Goal: Book appointment/travel/reservation

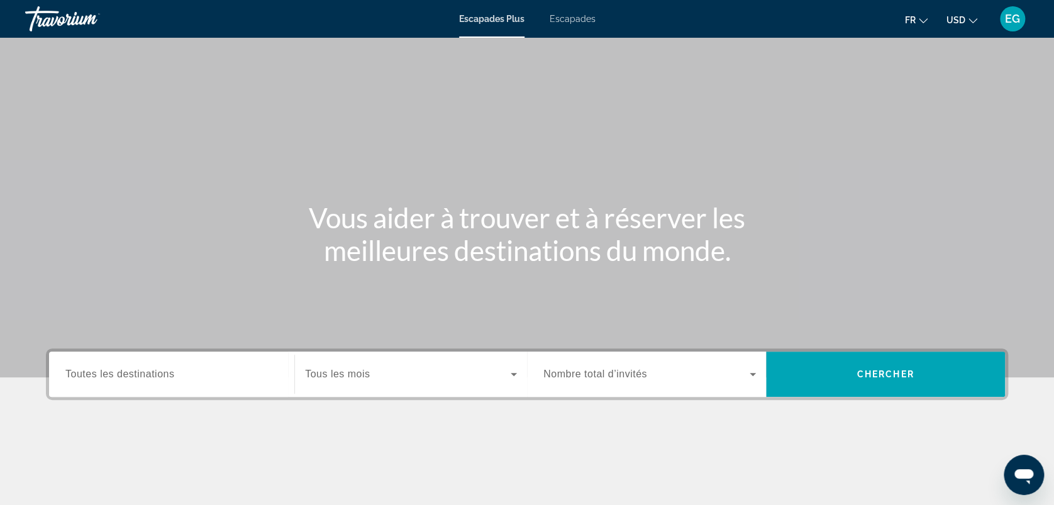
click at [971, 17] on icon "Changer de devise" at bounding box center [972, 20] width 9 height 9
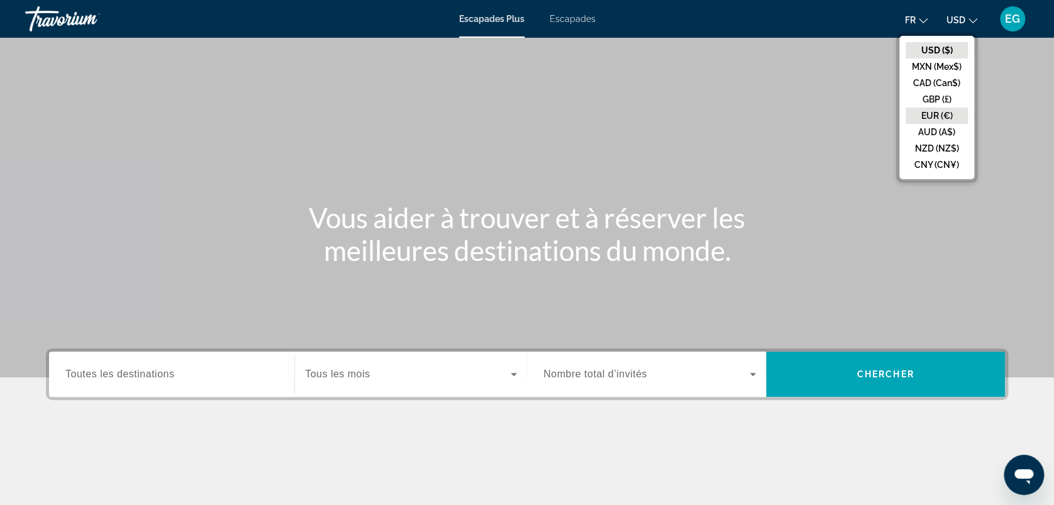
click at [936, 116] on button "EUR (€)" at bounding box center [936, 116] width 62 height 16
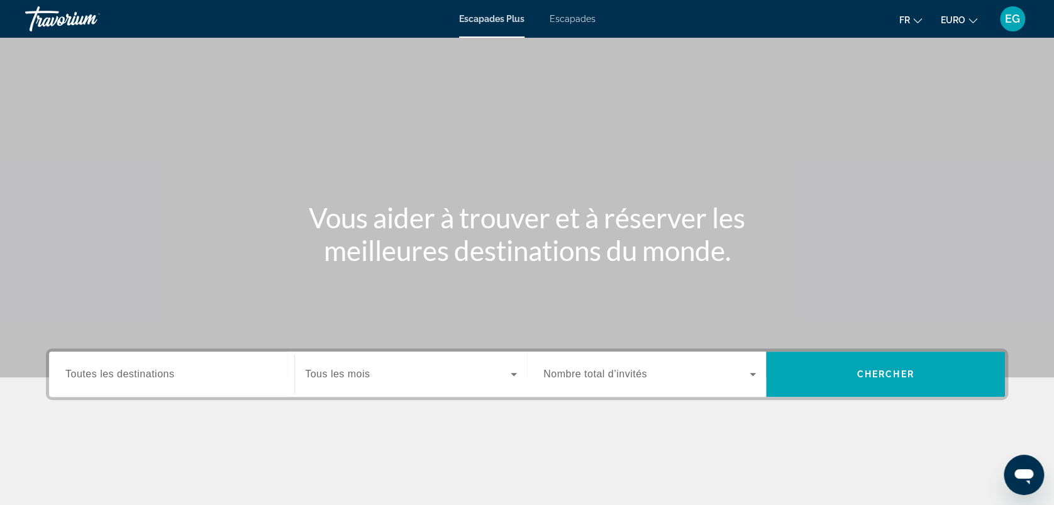
click at [174, 368] on span "Toutes les destinations" at bounding box center [119, 373] width 109 height 11
click at [175, 367] on input "Destination Toutes les destinations" at bounding box center [171, 374] width 212 height 15
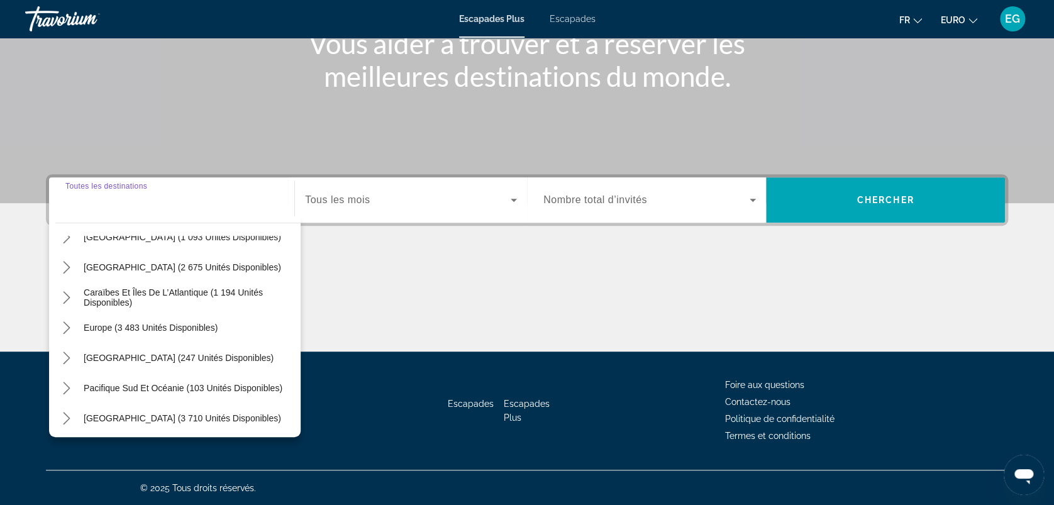
scroll to position [87, 0]
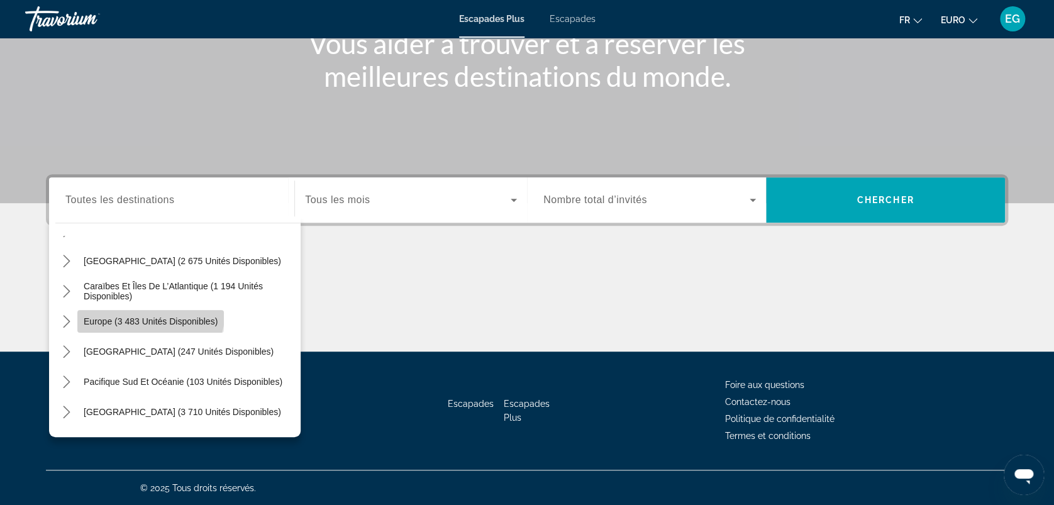
click at [141, 309] on span "Sélectionnez la destination : Europe (3 483 unités disponibles)" at bounding box center [150, 321] width 146 height 30
type input "**********"
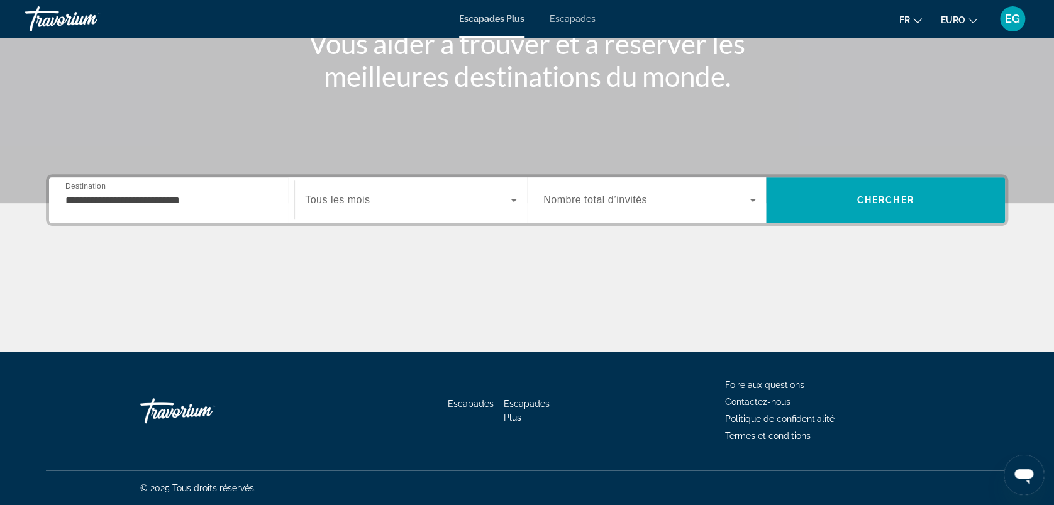
click at [397, 212] on div "Widget de recherche" at bounding box center [411, 199] width 212 height 35
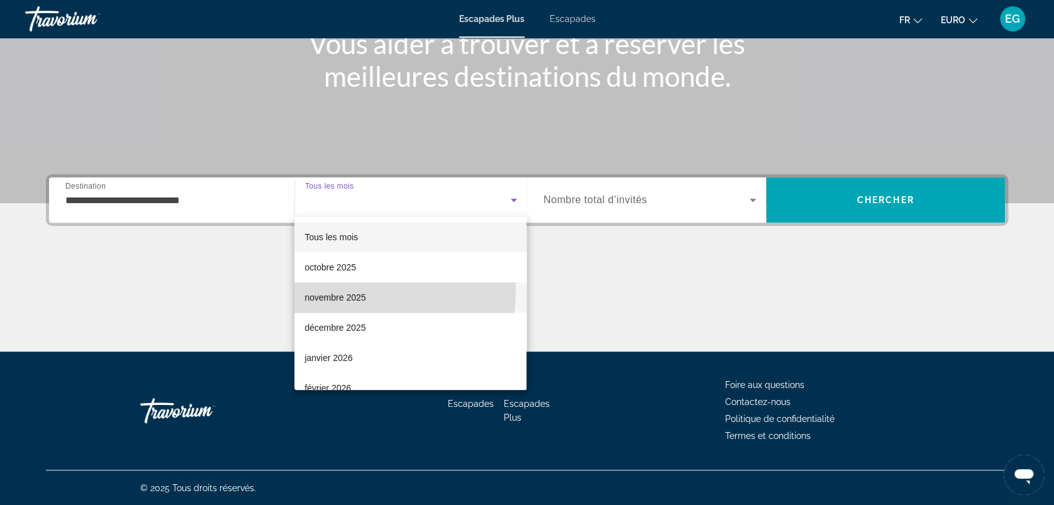
click at [361, 292] on font "novembre 2025" at bounding box center [334, 297] width 61 height 10
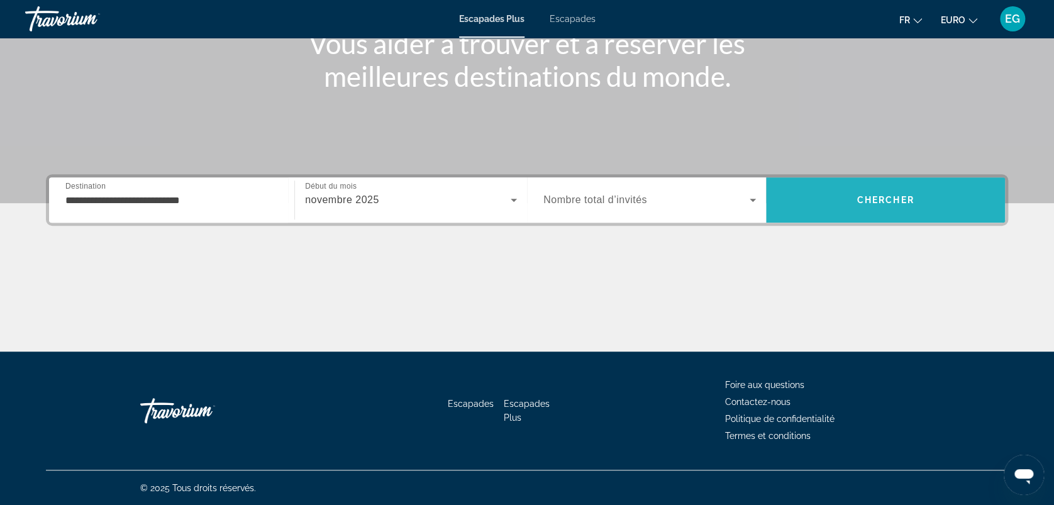
click at [854, 185] on span "Rechercher" at bounding box center [885, 200] width 239 height 30
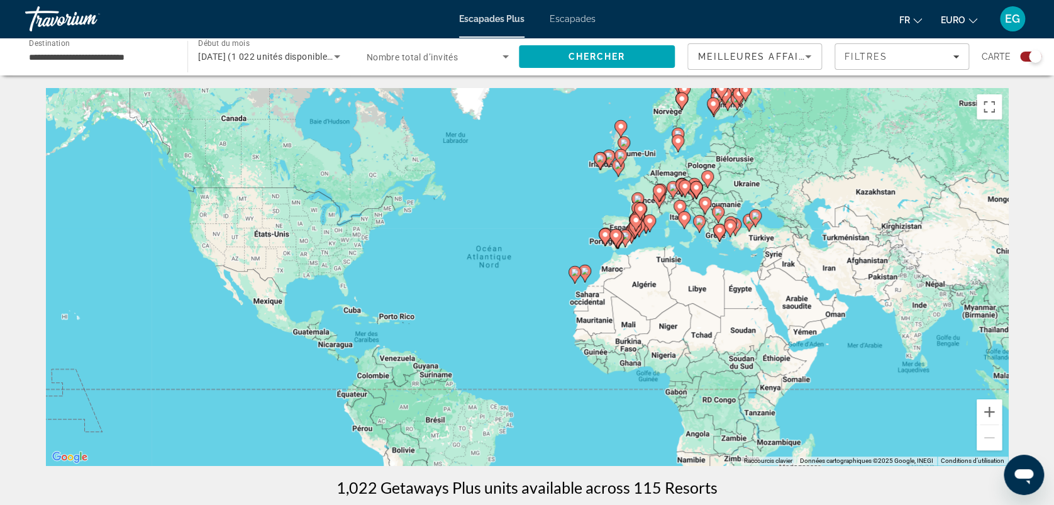
click at [986, 397] on div "Pour activer le glissement avec le clavier, appuyez sur Alt+Entrée. Une fois ce…" at bounding box center [527, 276] width 962 height 377
click at [991, 413] on button "Zoom avant" at bounding box center [988, 411] width 25 height 25
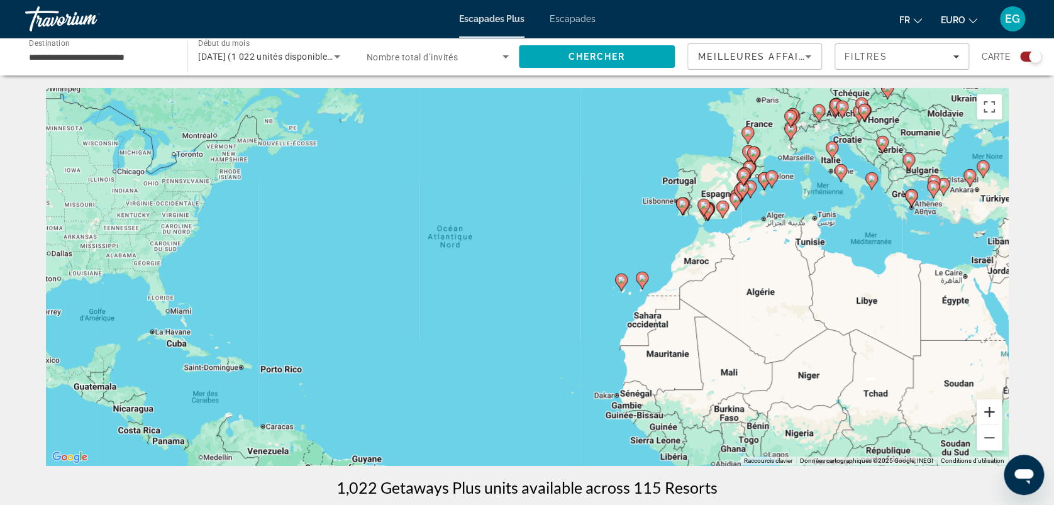
click at [991, 413] on button "Zoom avant" at bounding box center [988, 411] width 25 height 25
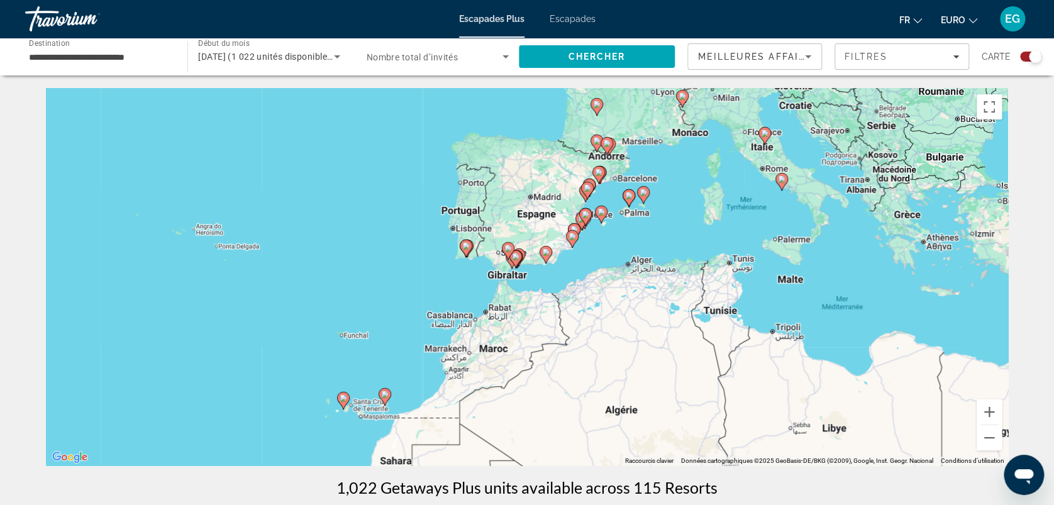
drag, startPoint x: 969, startPoint y: 263, endPoint x: 580, endPoint y: 370, distance: 403.7
click at [580, 370] on div "Pour activer le glissement avec le clavier, appuyez sur Alt+Entrée. Une fois ce…" at bounding box center [527, 276] width 962 height 377
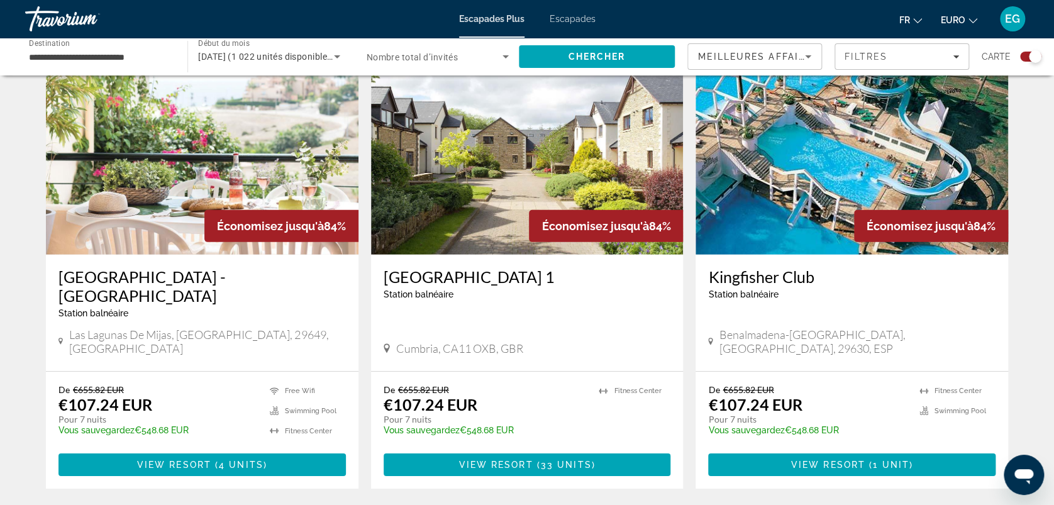
scroll to position [1805, 0]
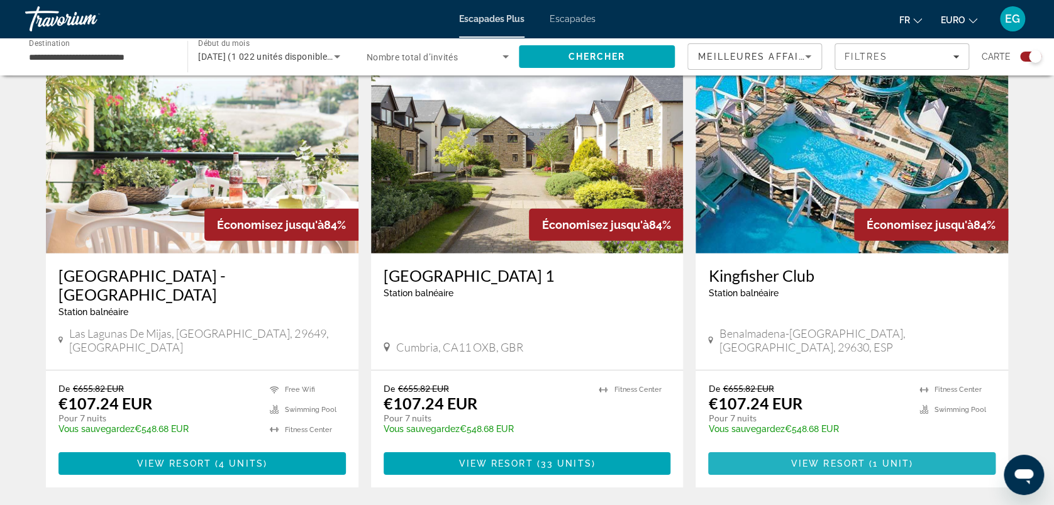
click at [863, 448] on span "Contenu principal" at bounding box center [851, 463] width 287 height 30
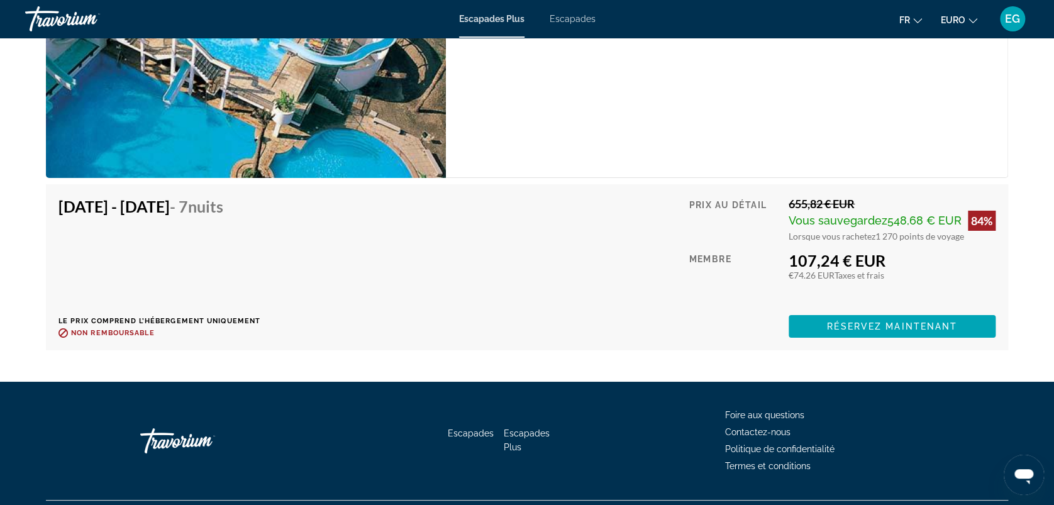
scroll to position [2112, 0]
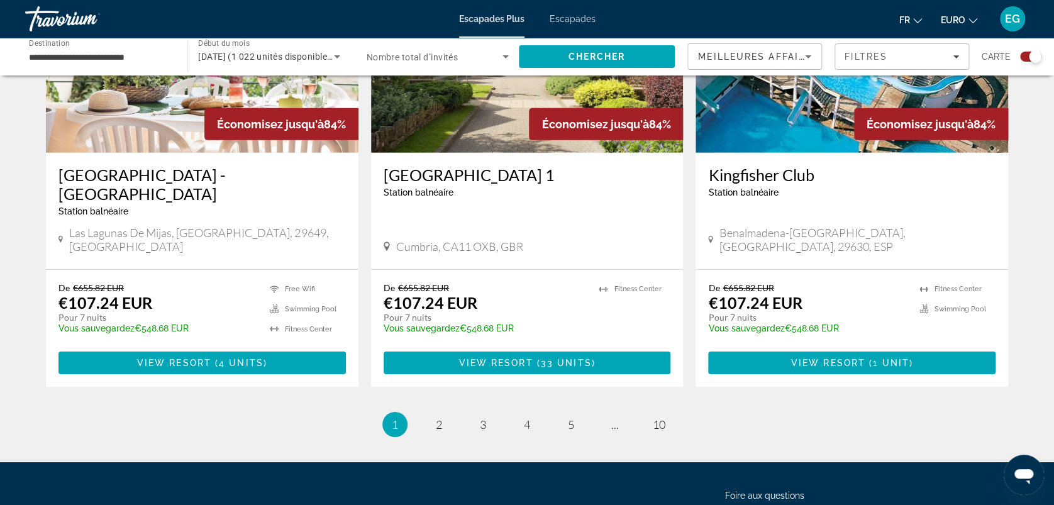
scroll to position [1907, 0]
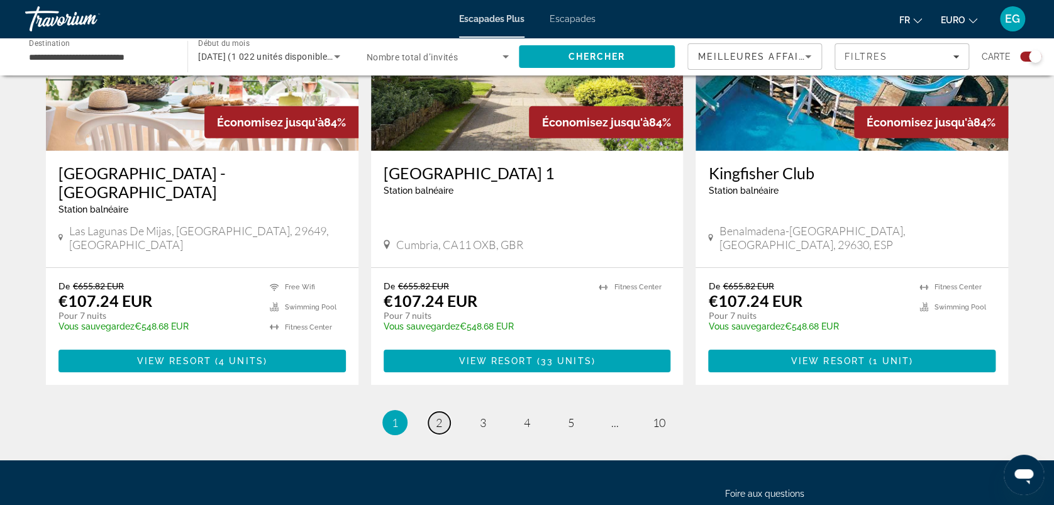
click at [443, 412] on link "page 2" at bounding box center [439, 423] width 22 height 22
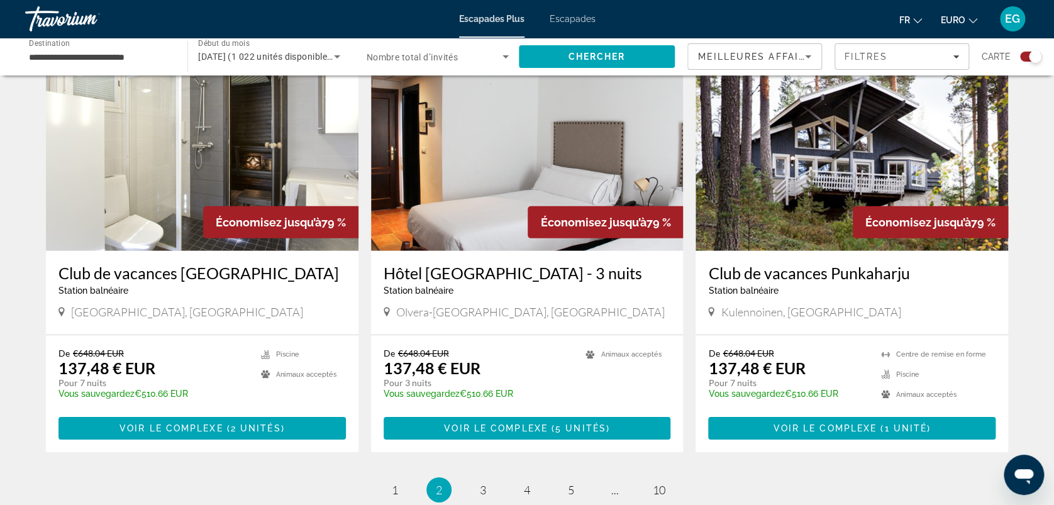
scroll to position [1918, 0]
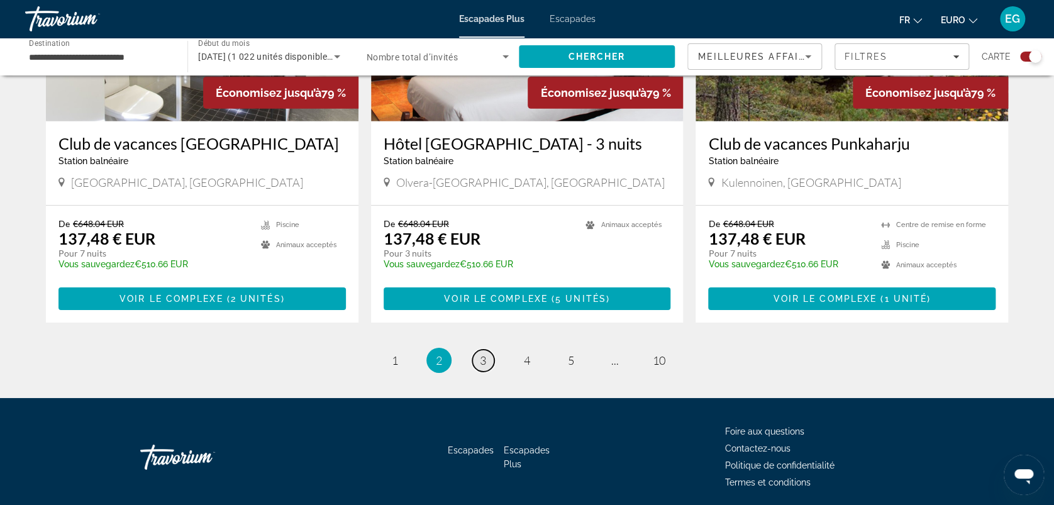
click at [485, 353] on span "3" at bounding box center [483, 360] width 6 height 14
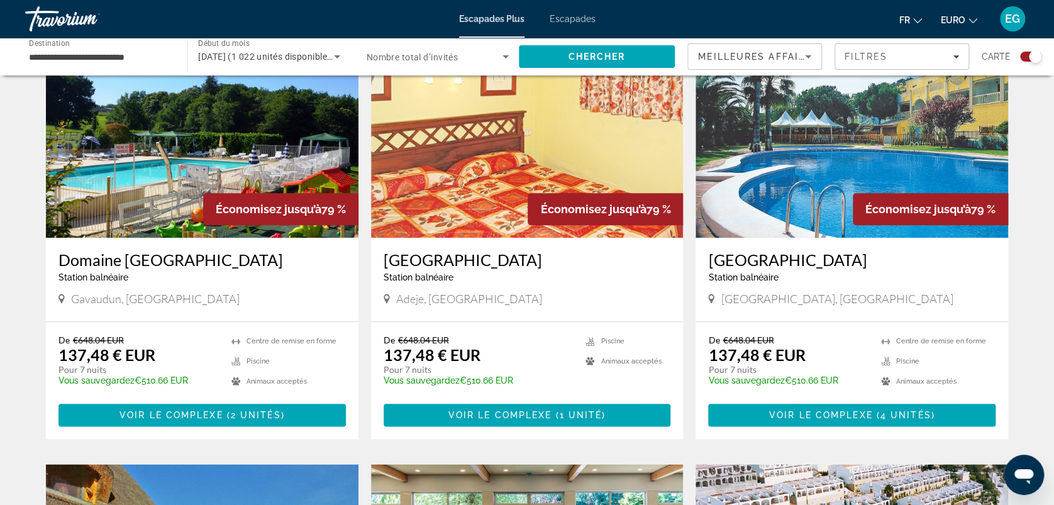
scroll to position [472, 0]
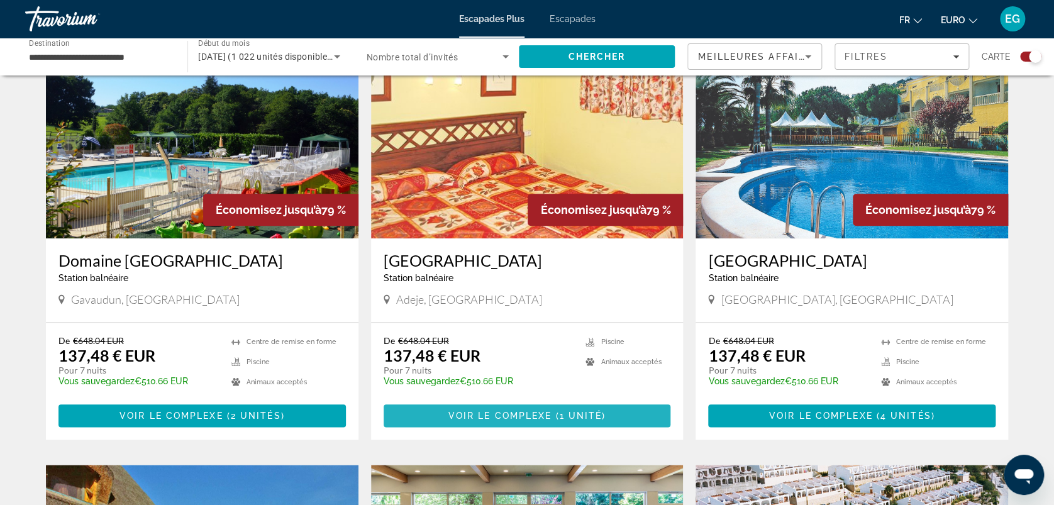
click at [554, 411] on span "Contenu principal" at bounding box center [553, 416] width 4 height 10
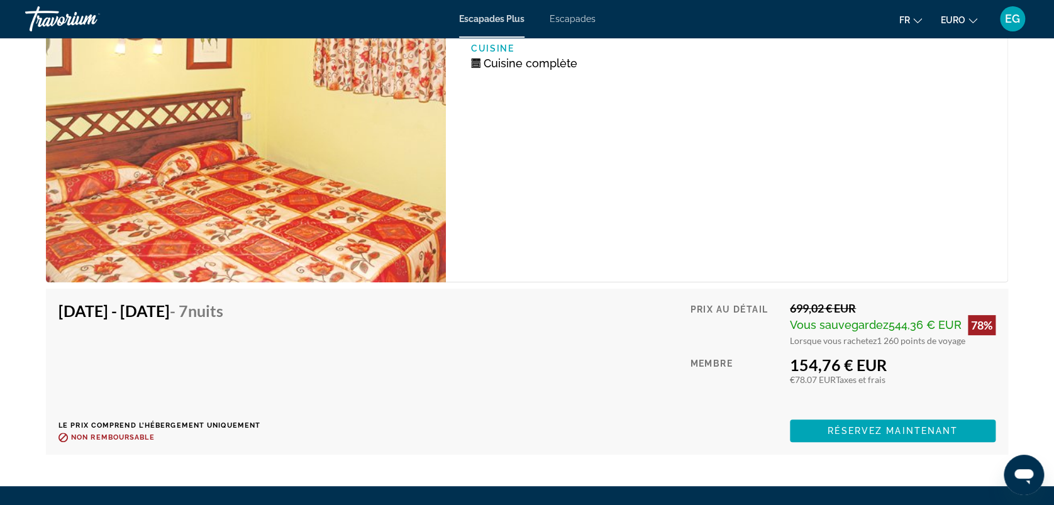
scroll to position [2363, 0]
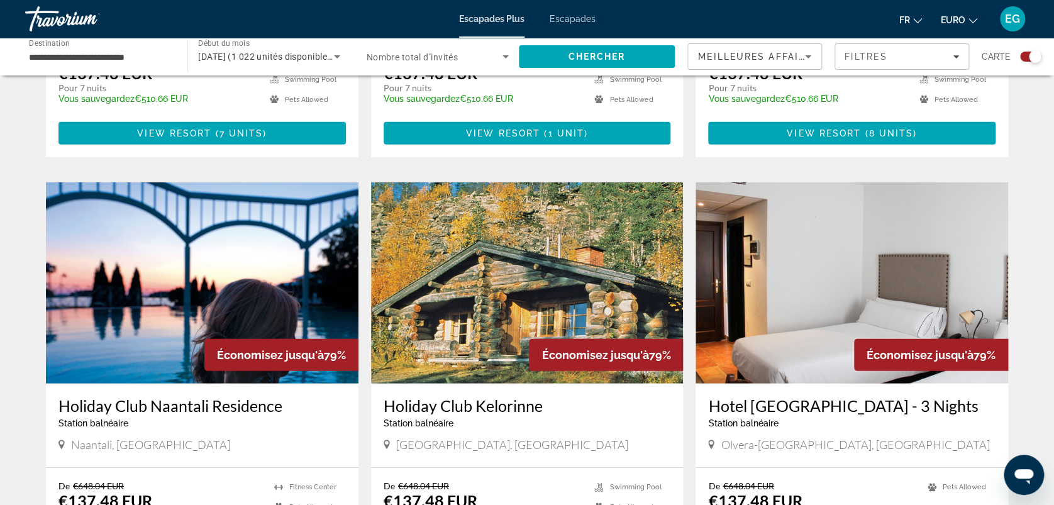
scroll to position [1918, 0]
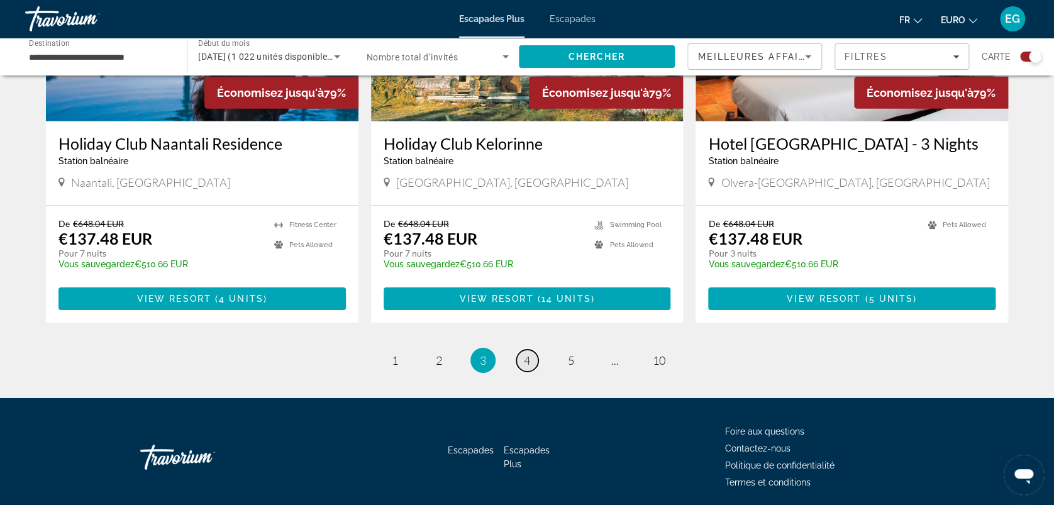
click at [532, 350] on link "page 4" at bounding box center [527, 361] width 22 height 22
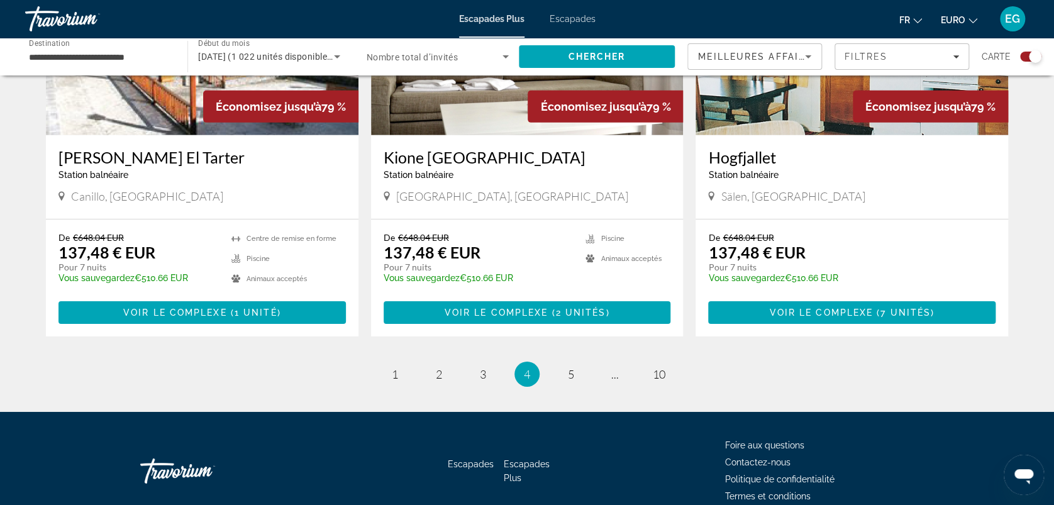
scroll to position [1900, 0]
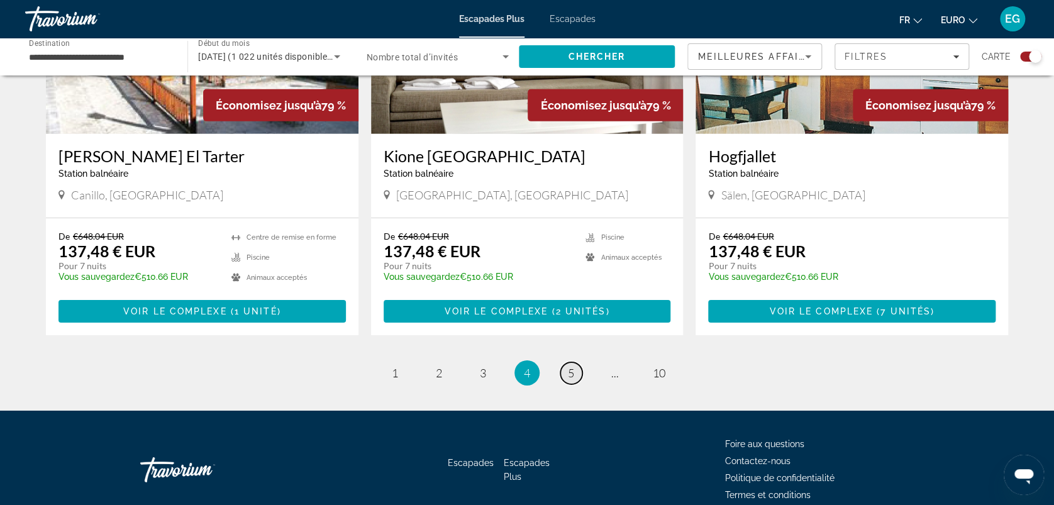
click at [570, 366] on span "5" at bounding box center [571, 373] width 6 height 14
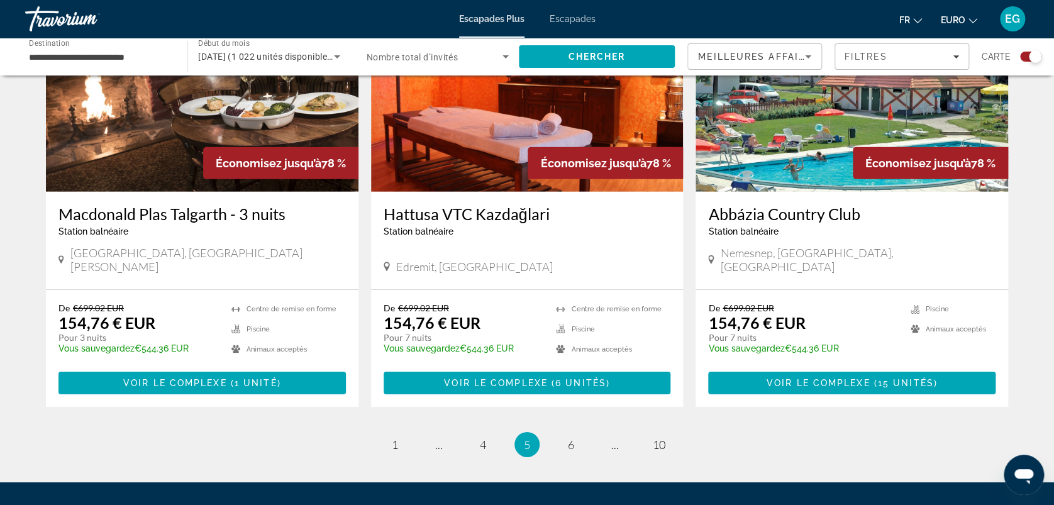
scroll to position [1918, 0]
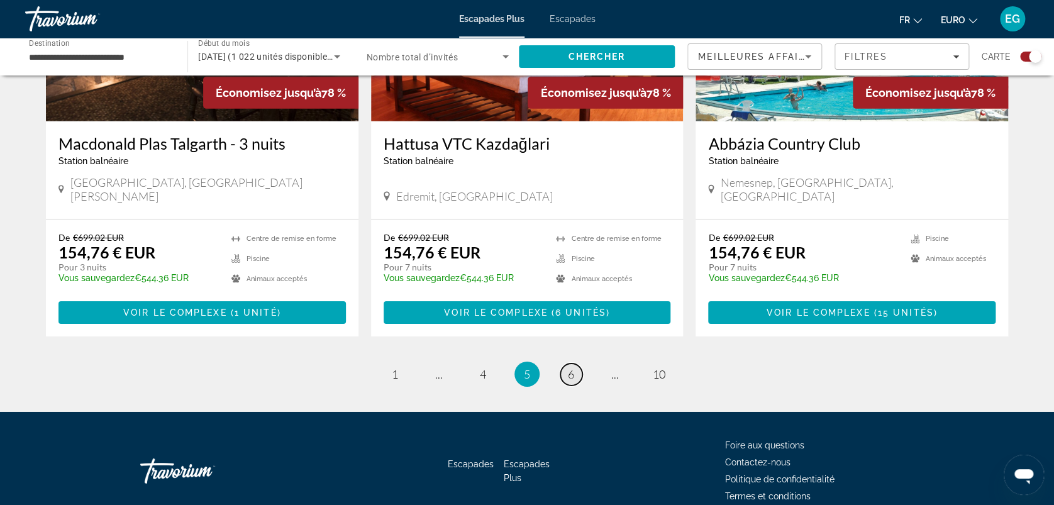
click at [566, 363] on link "page 6" at bounding box center [571, 374] width 22 height 22
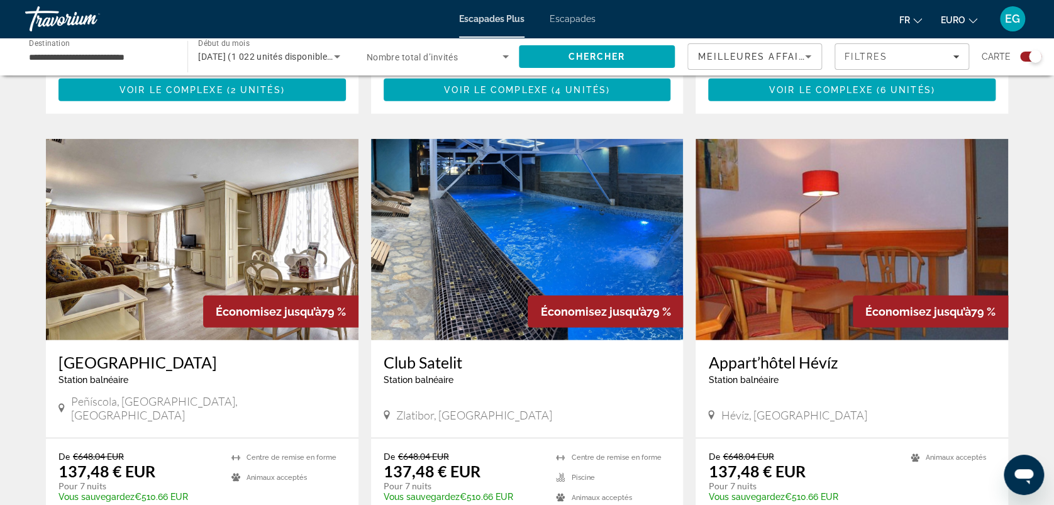
scroll to position [1918, 0]
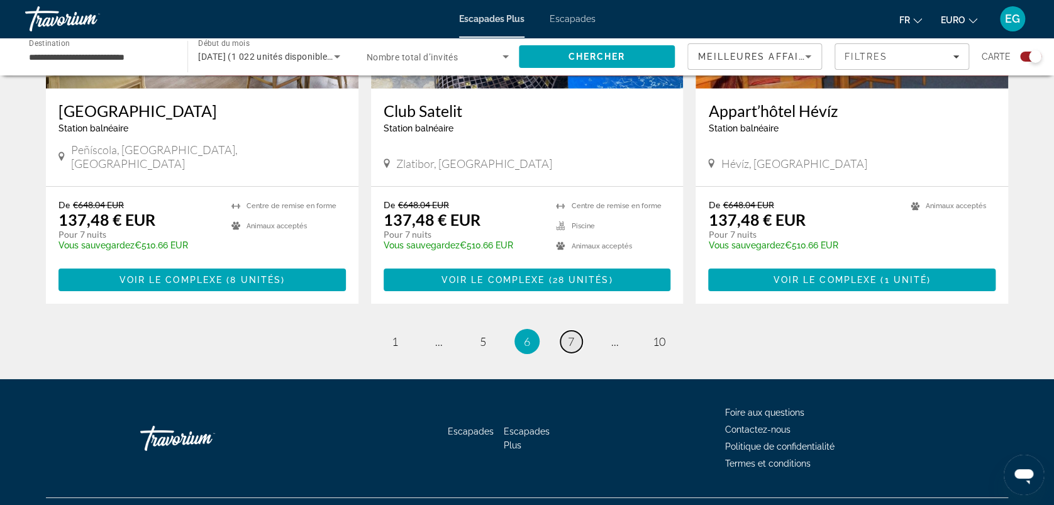
click at [568, 334] on span "7" at bounding box center [571, 341] width 6 height 14
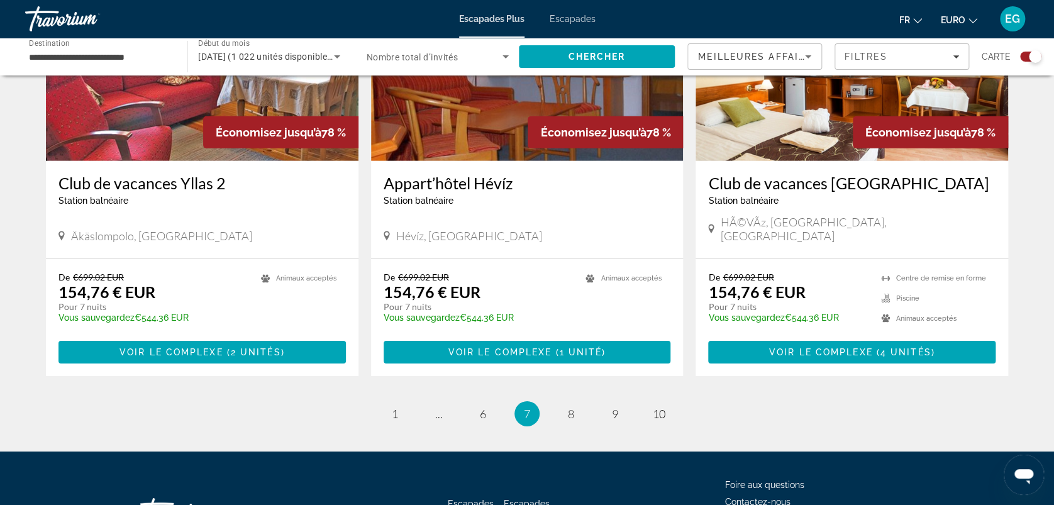
scroll to position [1847, 0]
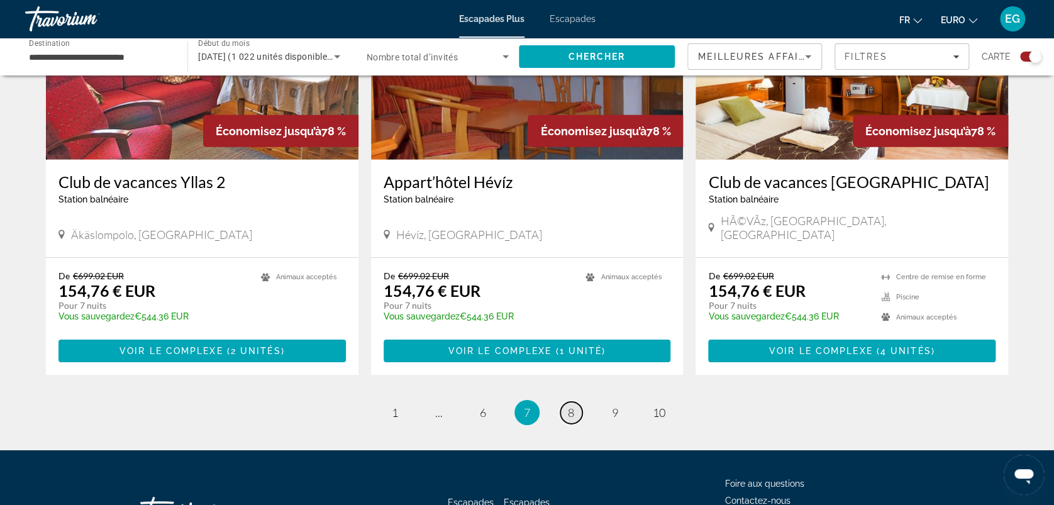
click at [573, 405] on span "8" at bounding box center [571, 412] width 6 height 14
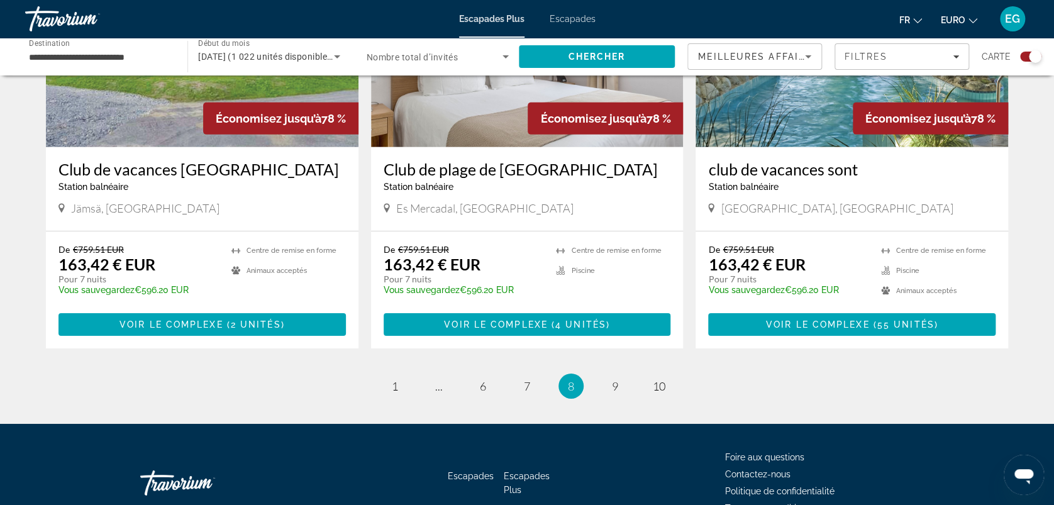
scroll to position [1918, 0]
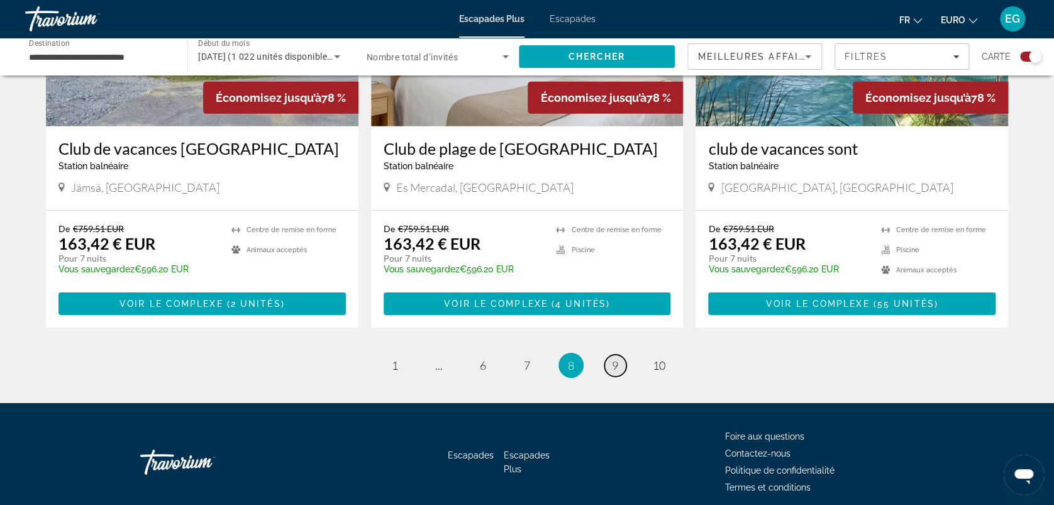
click at [612, 358] on span "9" at bounding box center [615, 365] width 6 height 14
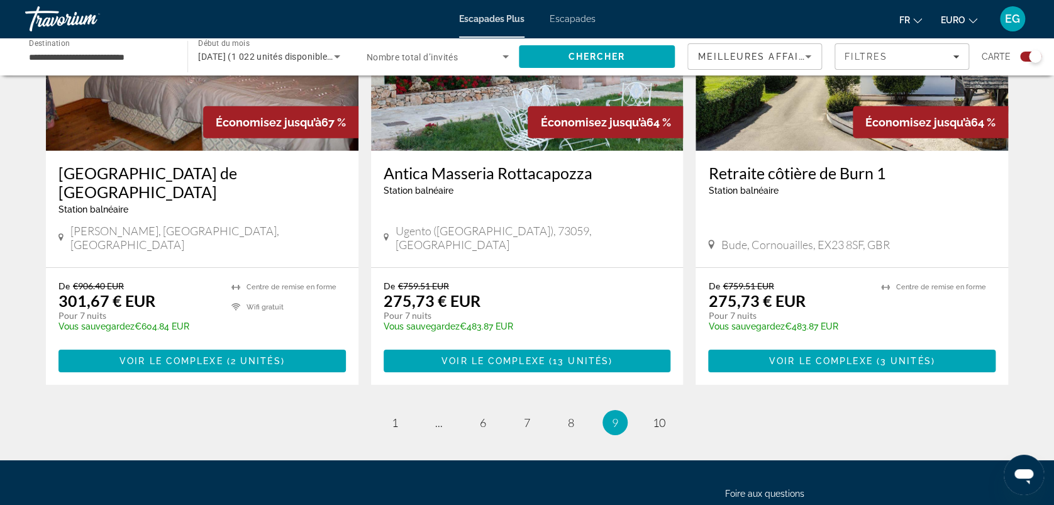
scroll to position [1918, 0]
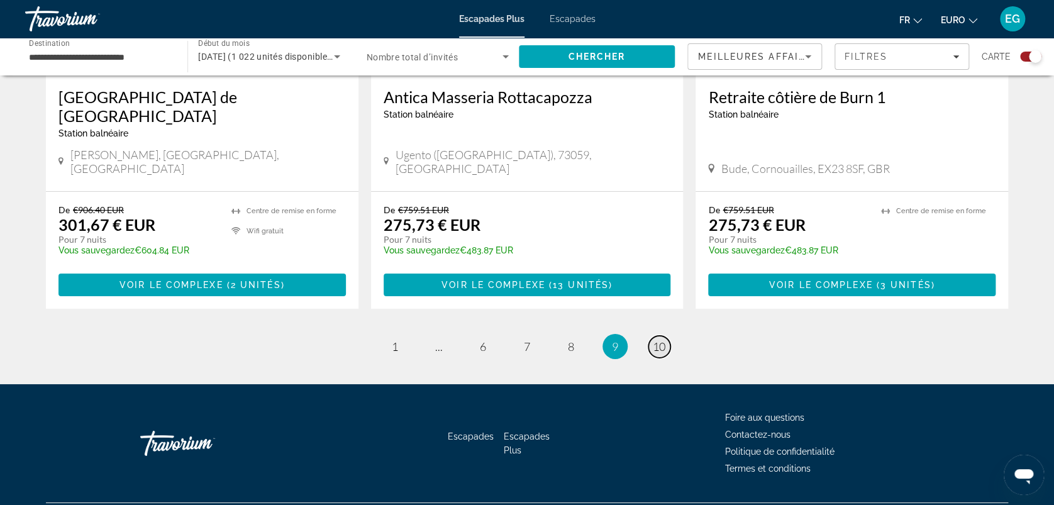
click at [658, 339] on span "10" at bounding box center [659, 346] width 13 height 14
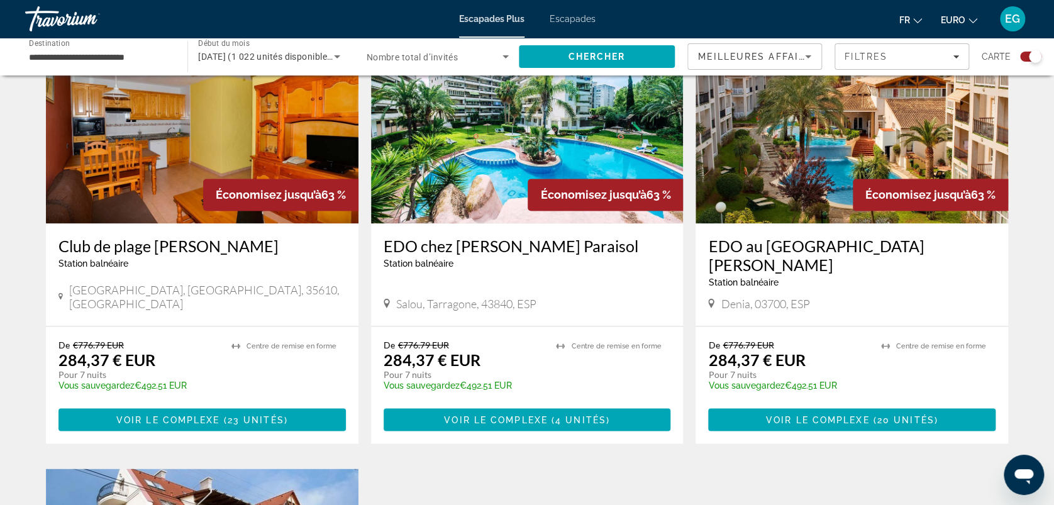
scroll to position [933, 0]
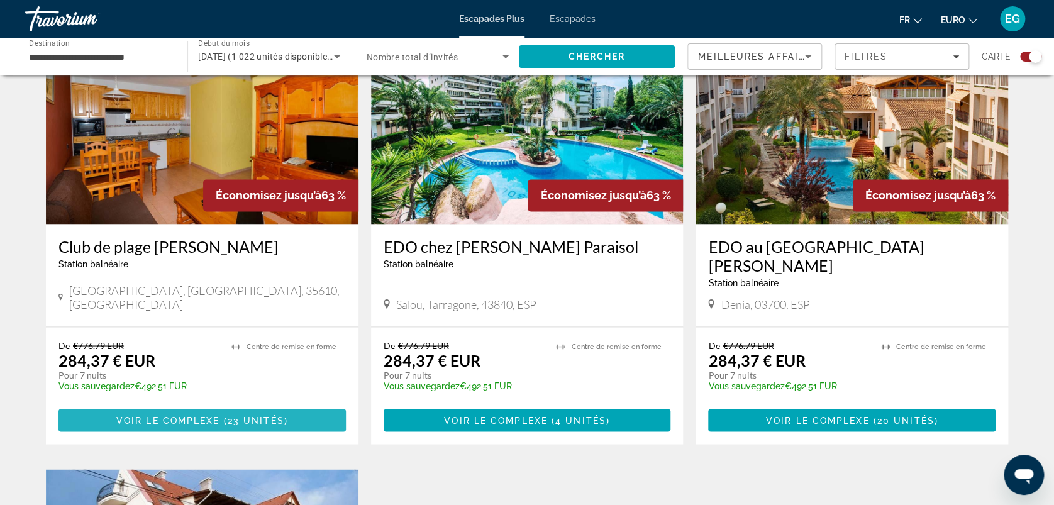
click at [254, 415] on span "23 unités" at bounding box center [256, 420] width 57 height 10
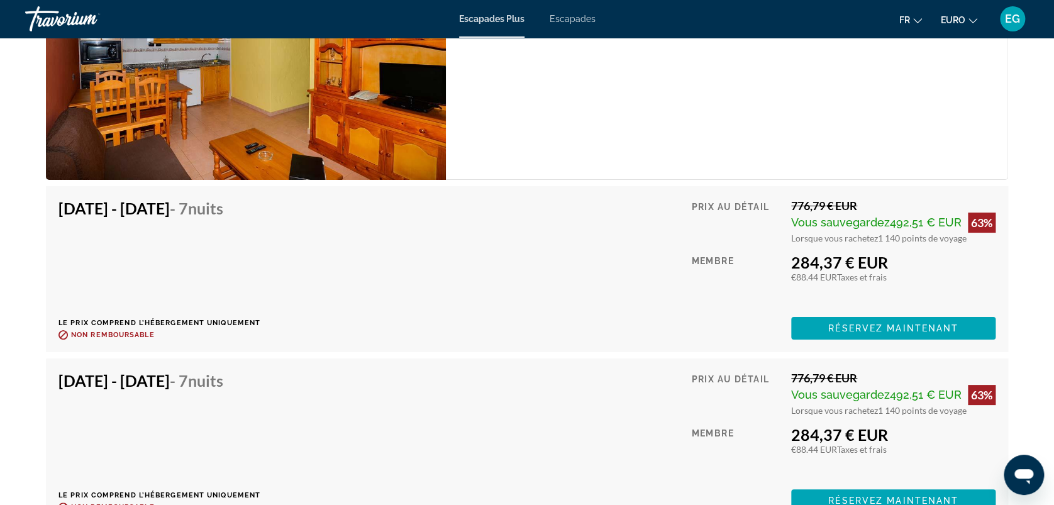
scroll to position [2294, 0]
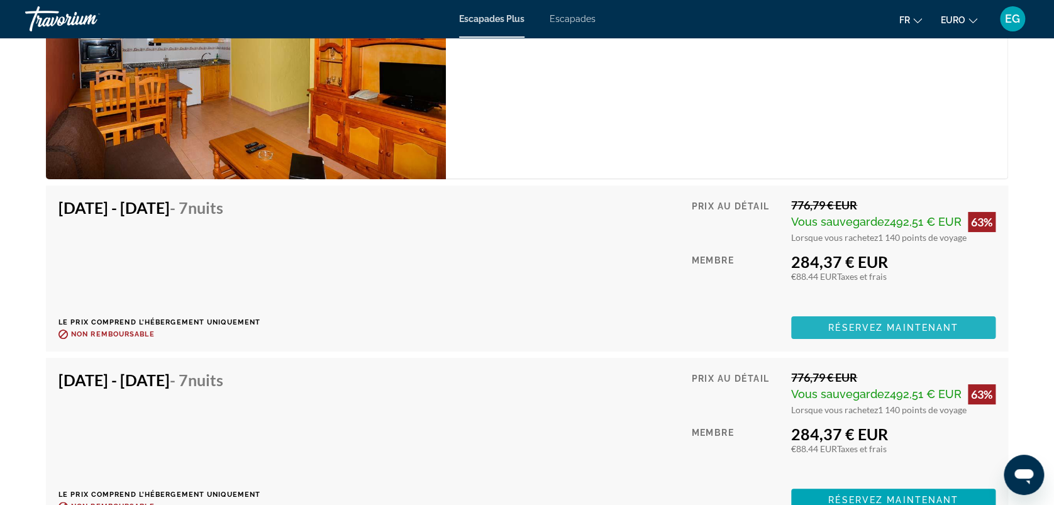
click at [813, 312] on span "Contenu principal" at bounding box center [893, 327] width 204 height 30
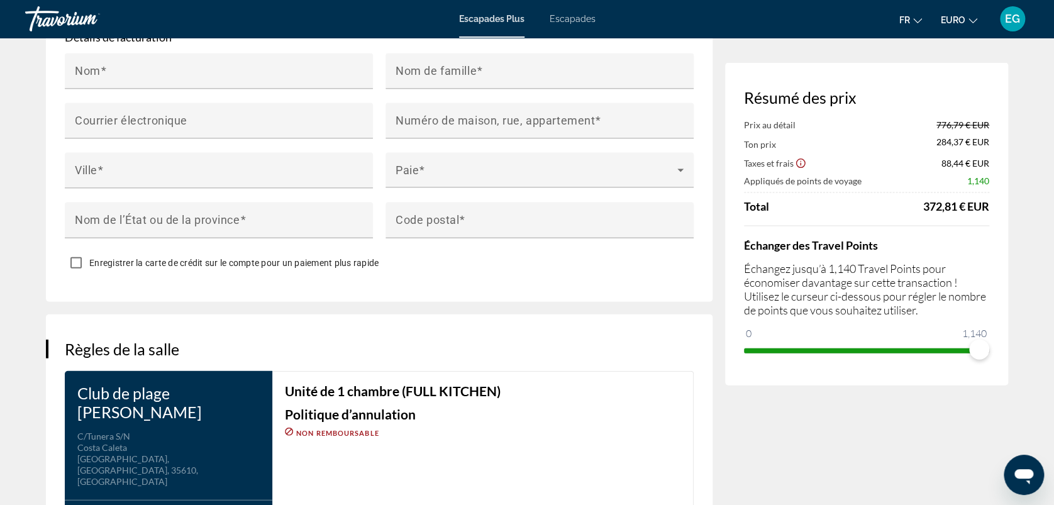
scroll to position [1238, 0]
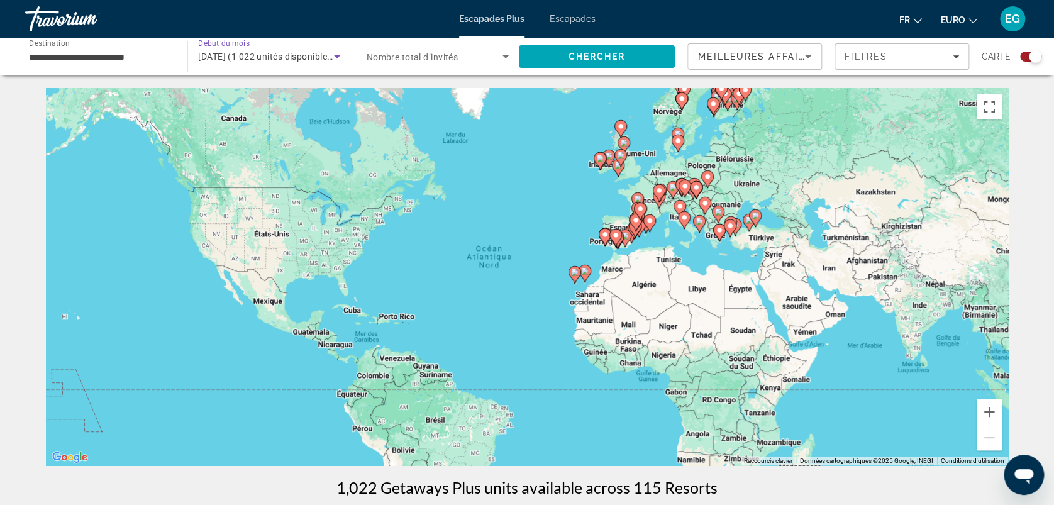
click at [290, 54] on span "[DATE] (1 022 unités disponibles)" at bounding box center [266, 57] width 136 height 10
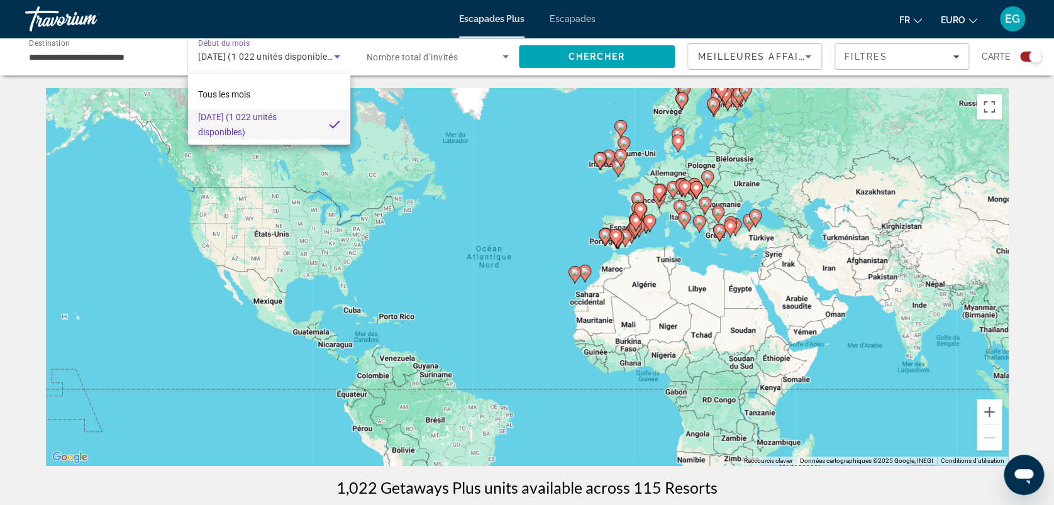
click at [987, 409] on div at bounding box center [527, 252] width 1054 height 505
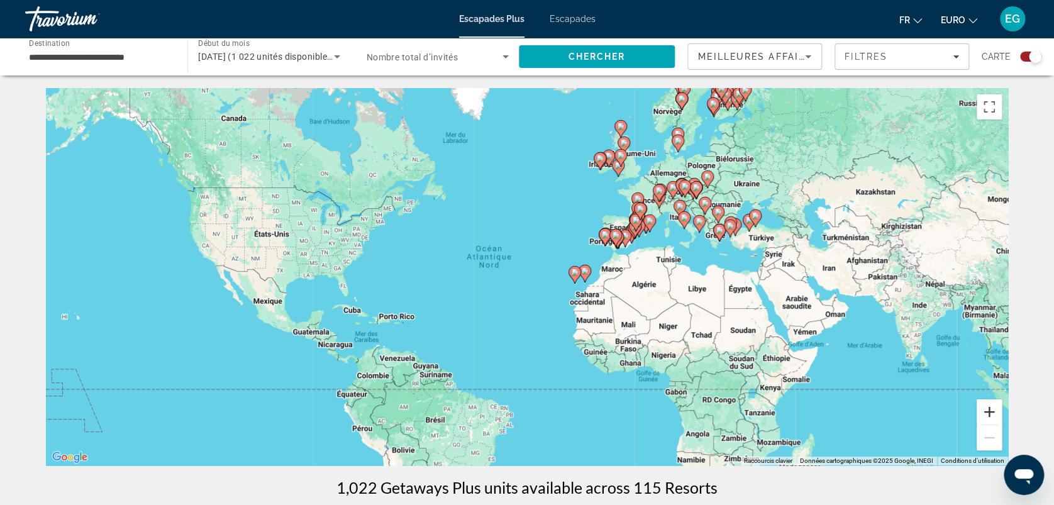
click at [987, 409] on button "Zoom avant" at bounding box center [988, 411] width 25 height 25
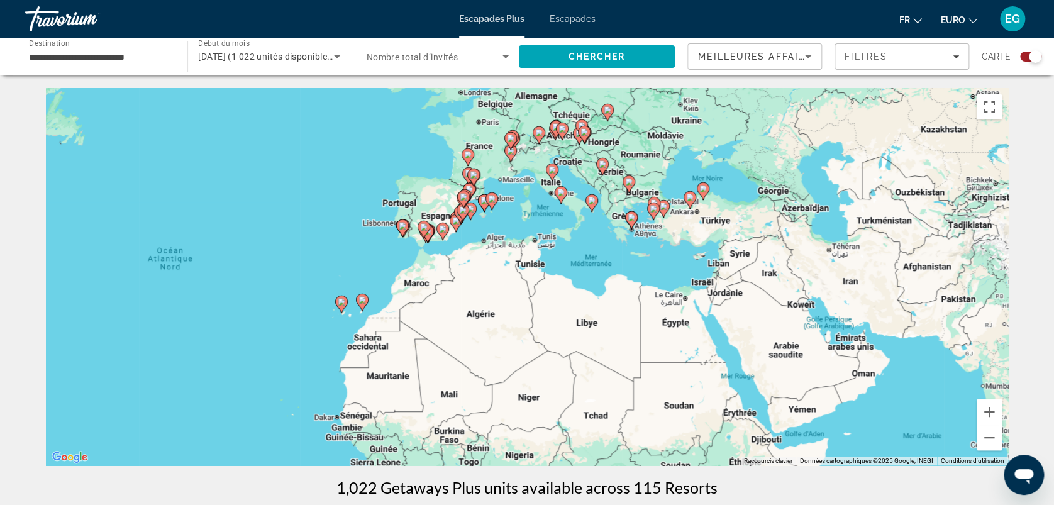
drag, startPoint x: 925, startPoint y: 278, endPoint x: 629, endPoint y: 305, distance: 297.3
click at [629, 305] on div "Pour activer le glissement avec le clavier, appuyez sur Alt+Entrée. Une fois ce…" at bounding box center [527, 276] width 962 height 377
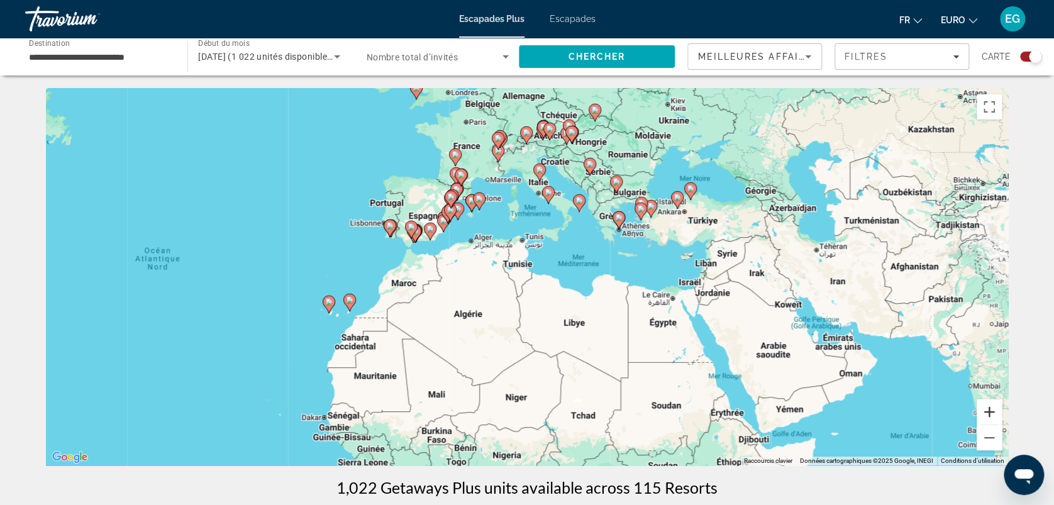
click at [991, 416] on button "Zoom avant" at bounding box center [988, 411] width 25 height 25
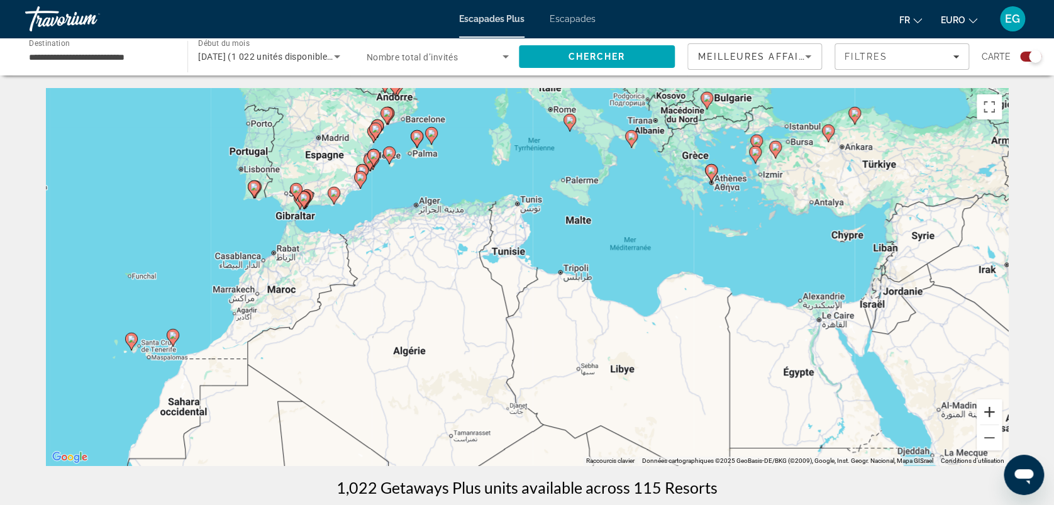
click at [991, 416] on button "Zoom avant" at bounding box center [988, 411] width 25 height 25
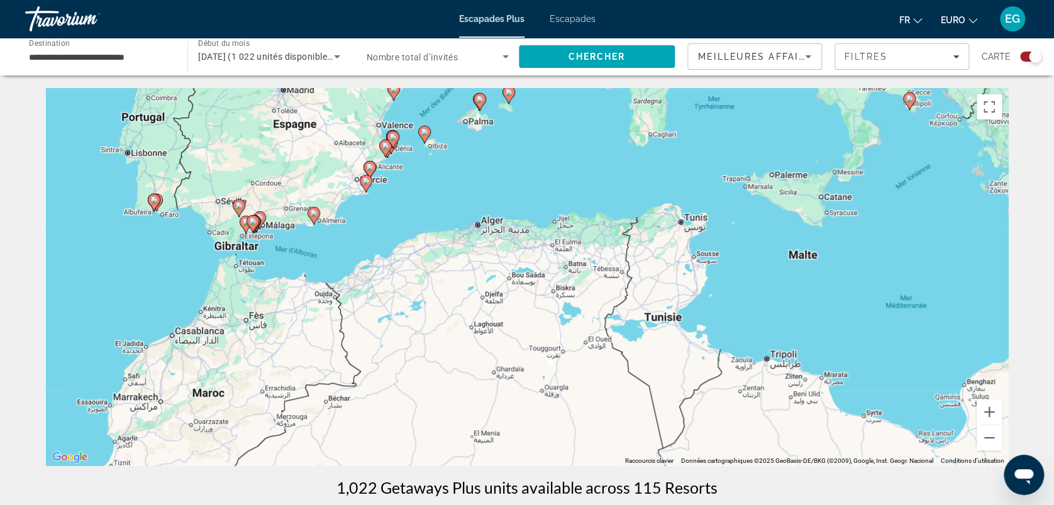
drag, startPoint x: 211, startPoint y: 297, endPoint x: 387, endPoint y: 389, distance: 199.1
click at [387, 389] on div "Pour activer le glissement avec le clavier, appuyez sur Alt+Entrée. Une fois ce…" at bounding box center [527, 276] width 962 height 377
click at [988, 414] on button "Zoom avant" at bounding box center [988, 411] width 25 height 25
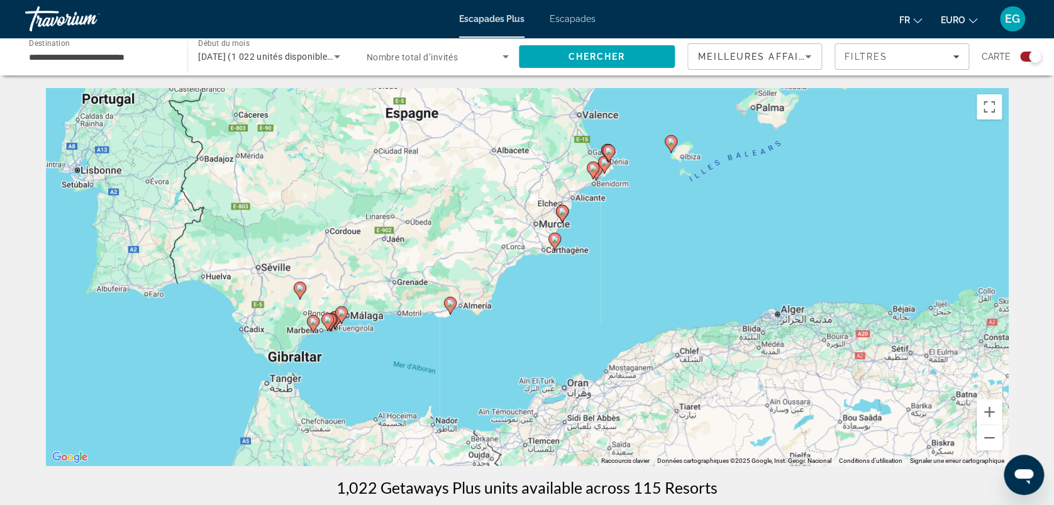
drag, startPoint x: 95, startPoint y: 239, endPoint x: 448, endPoint y: 381, distance: 380.2
click at [448, 381] on div "Pour activer le glissement avec le clavier, appuyez sur Alt+Entrée. Une fois ce…" at bounding box center [527, 276] width 962 height 377
click at [988, 404] on button "Zoom avant" at bounding box center [988, 411] width 25 height 25
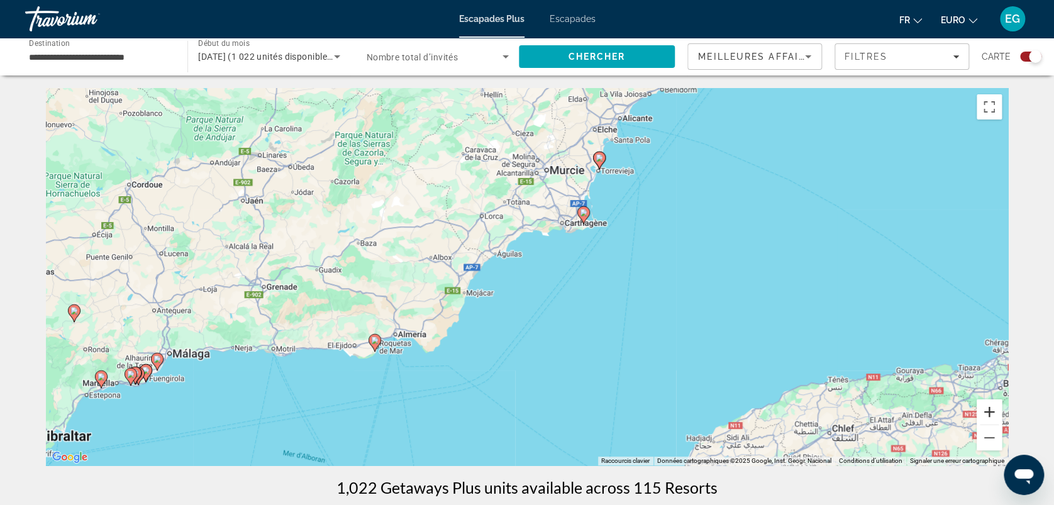
click at [988, 404] on button "Zoom avant" at bounding box center [988, 411] width 25 height 25
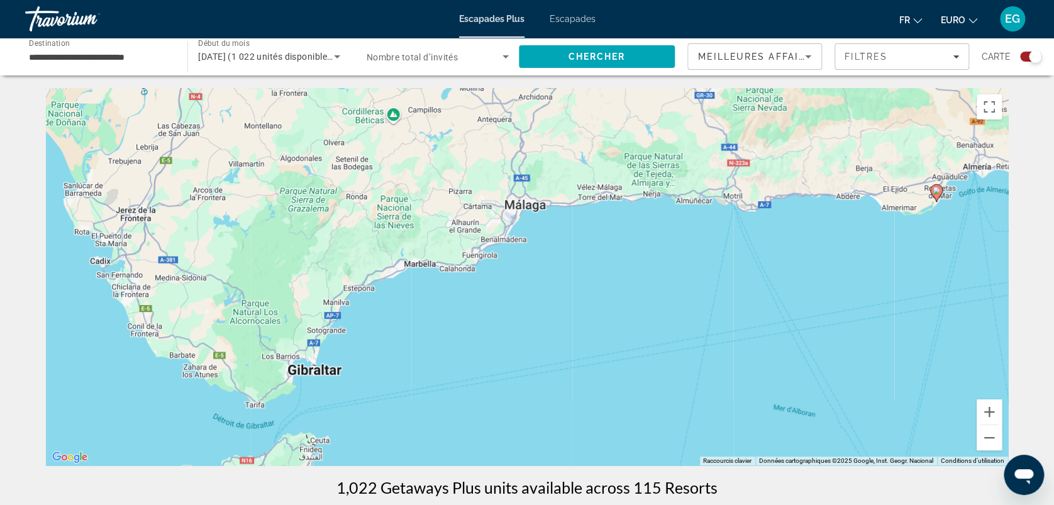
drag, startPoint x: 101, startPoint y: 423, endPoint x: 818, endPoint y: 197, distance: 751.4
click at [818, 197] on div "Pour activer le glissement avec le clavier, appuyez sur Alt+Entrée. Une fois ce…" at bounding box center [527, 276] width 962 height 377
click at [991, 409] on button "Zoom avant" at bounding box center [988, 411] width 25 height 25
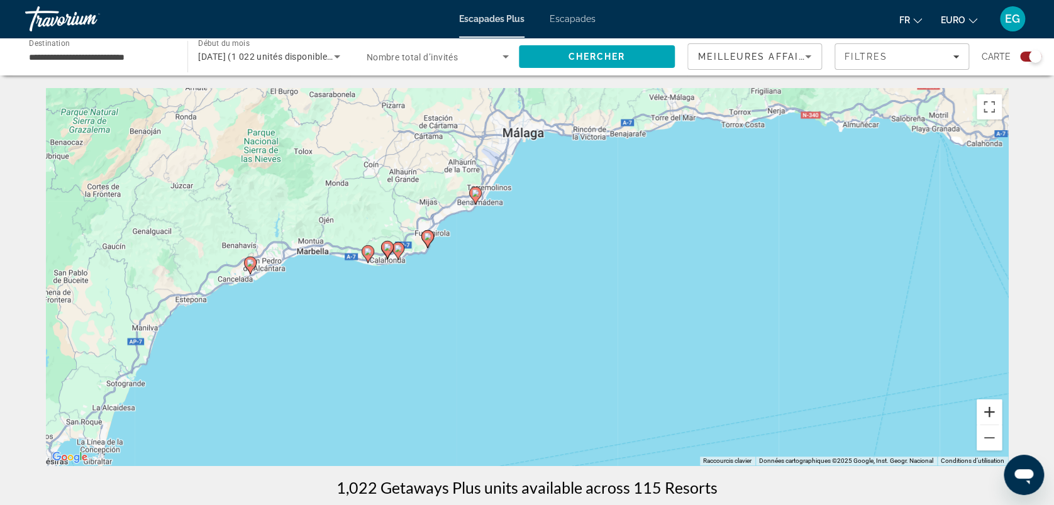
click at [991, 409] on button "Zoom avant" at bounding box center [988, 411] width 25 height 25
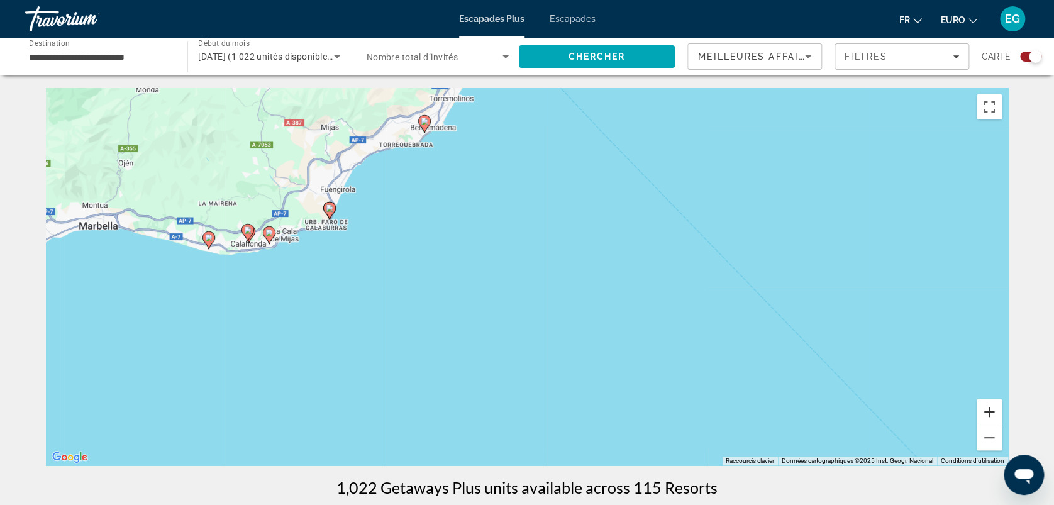
click at [991, 409] on button "Zoom avant" at bounding box center [988, 411] width 25 height 25
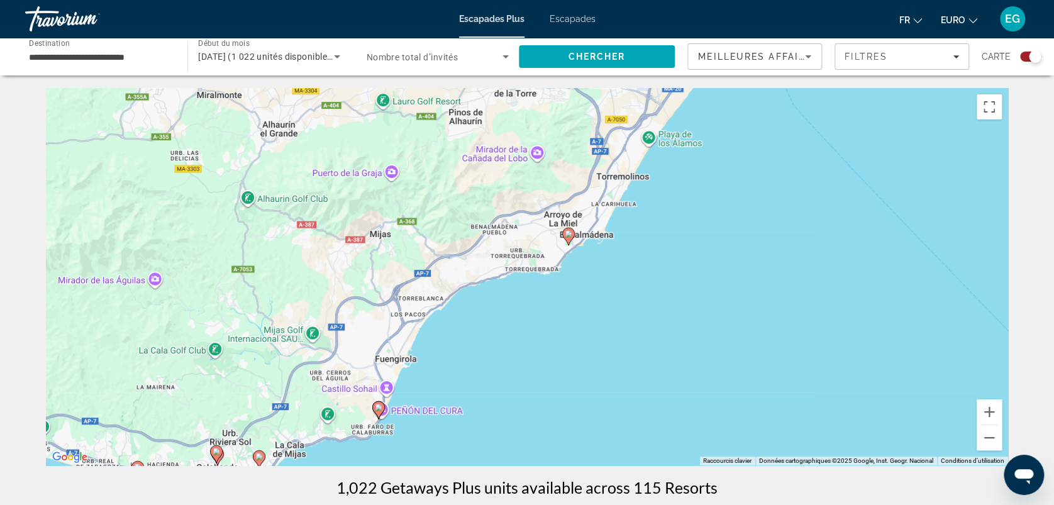
drag, startPoint x: 128, startPoint y: 219, endPoint x: 378, endPoint y: 477, distance: 358.8
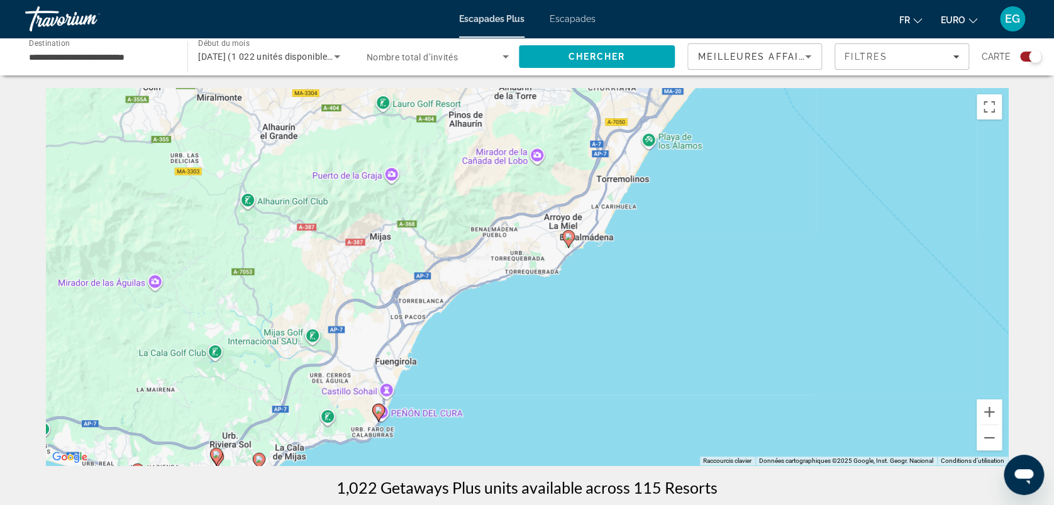
click at [568, 238] on image "Contenu principal" at bounding box center [569, 237] width 8 height 8
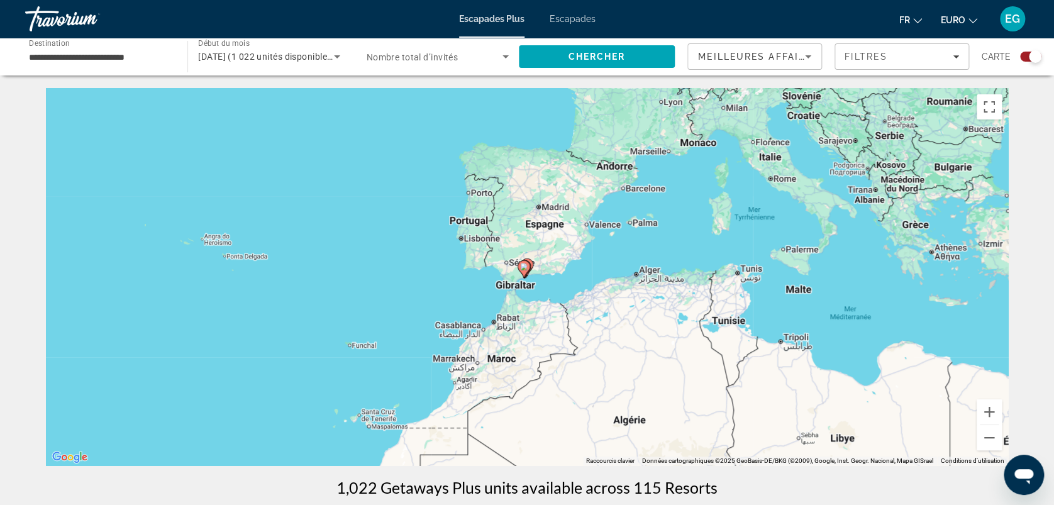
click at [524, 263] on image "Contenu principal" at bounding box center [524, 267] width 8 height 8
type input "**********"
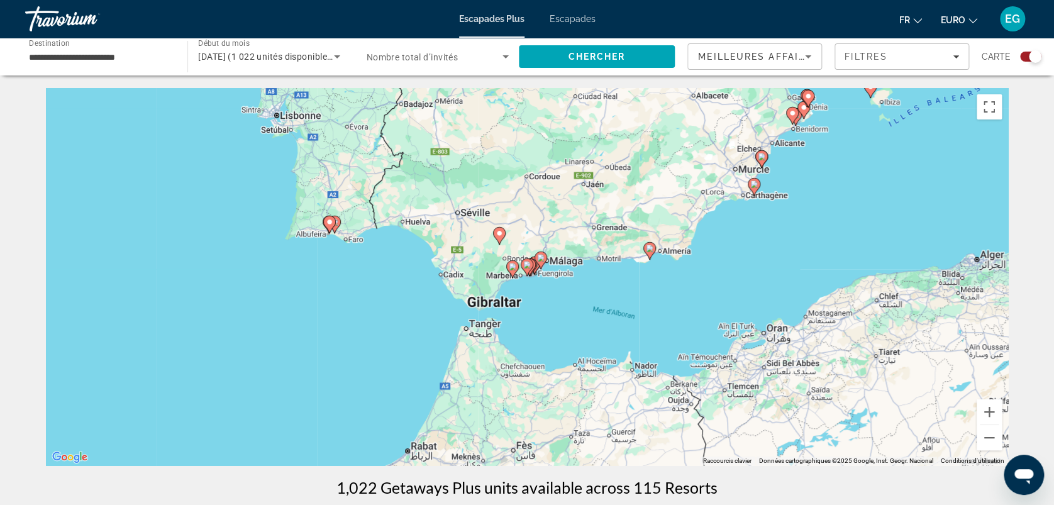
click at [524, 263] on image "Contenu principal" at bounding box center [527, 265] width 8 height 8
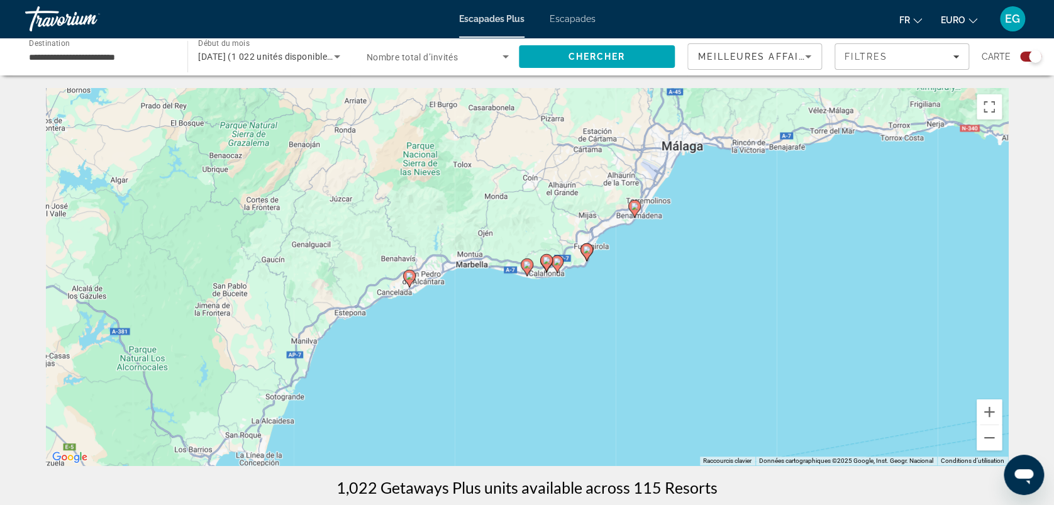
click at [524, 263] on image "Contenu principal" at bounding box center [527, 265] width 8 height 8
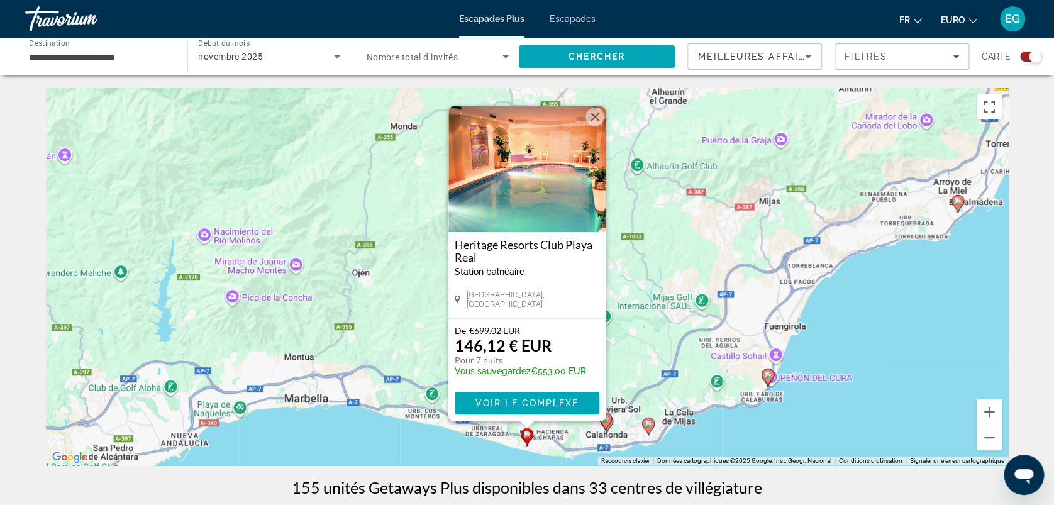
click at [767, 373] on image "Contenu principal" at bounding box center [768, 375] width 8 height 8
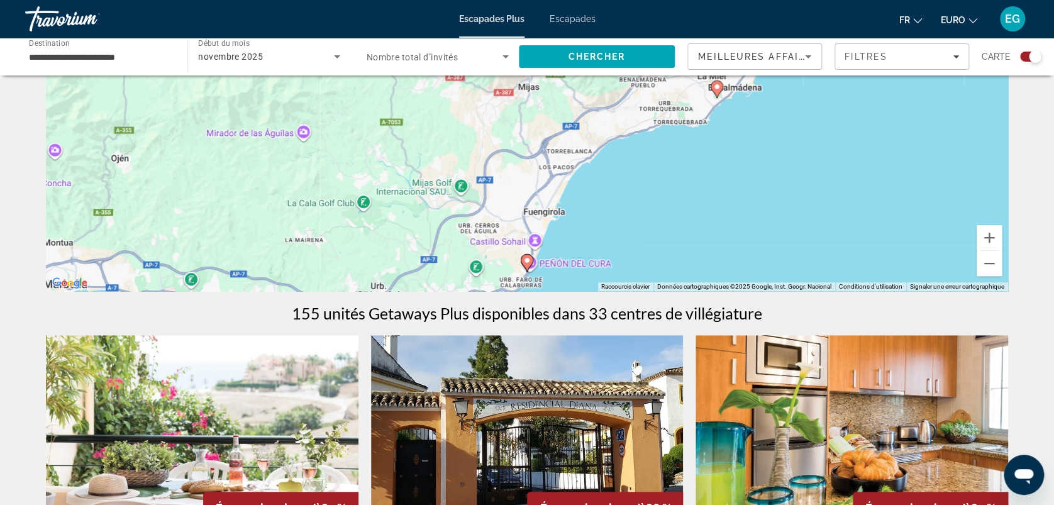
scroll to position [175, 0]
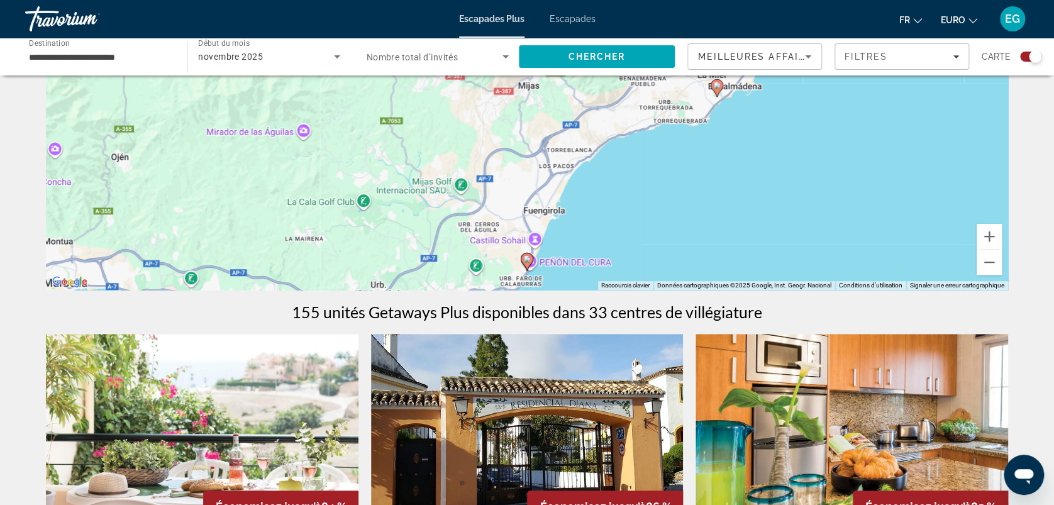
click at [527, 255] on icon "Contenu principal" at bounding box center [526, 261] width 11 height 16
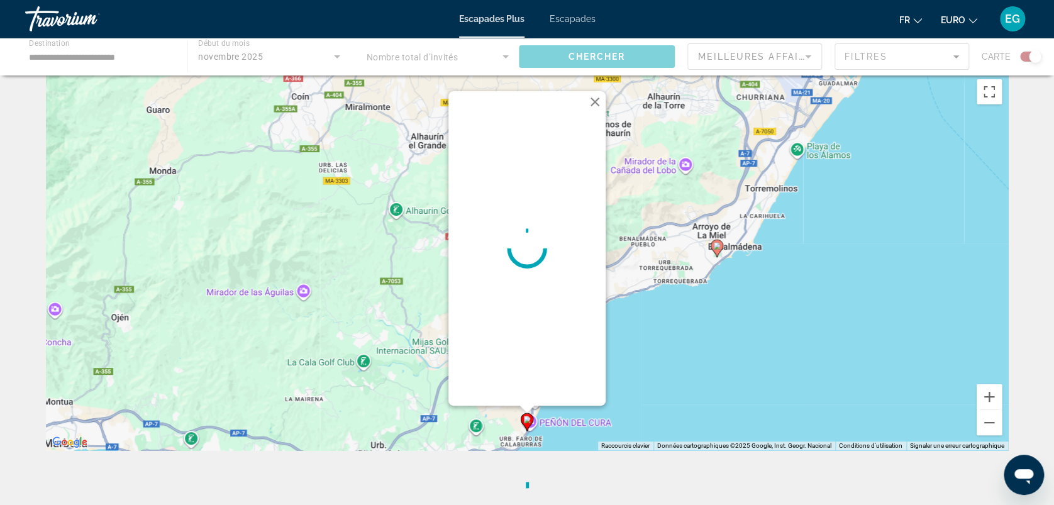
scroll to position [0, 0]
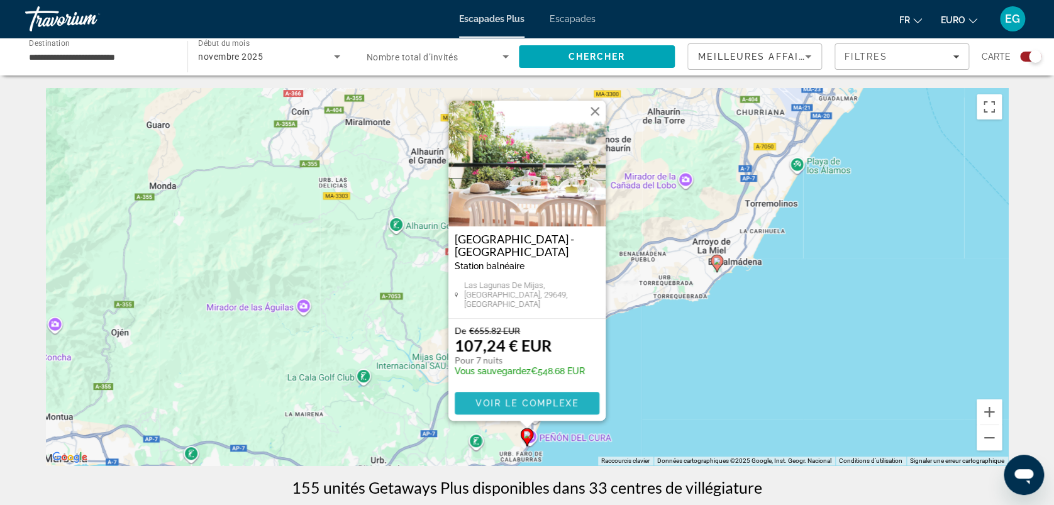
click at [500, 402] on span "Voir le complexe" at bounding box center [527, 403] width 104 height 10
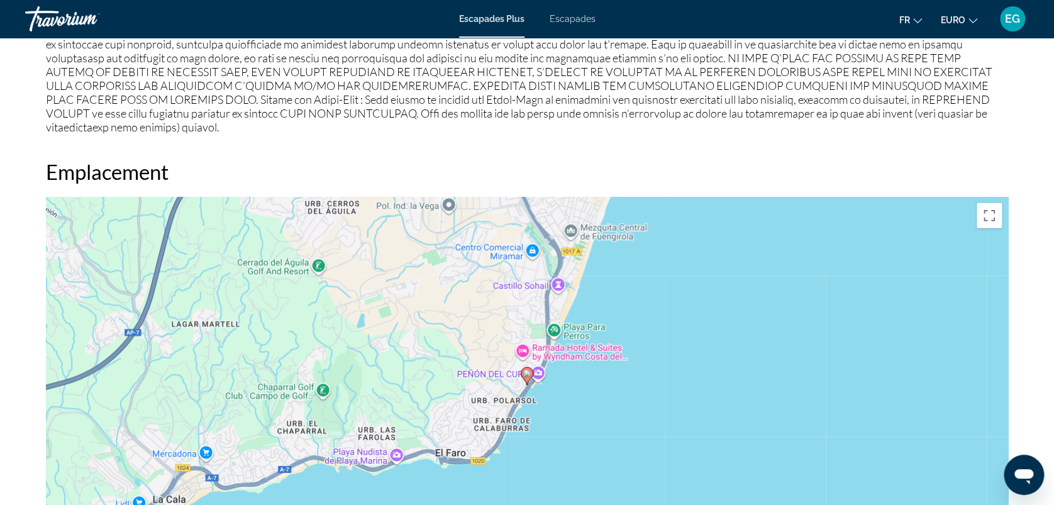
scroll to position [1393, 0]
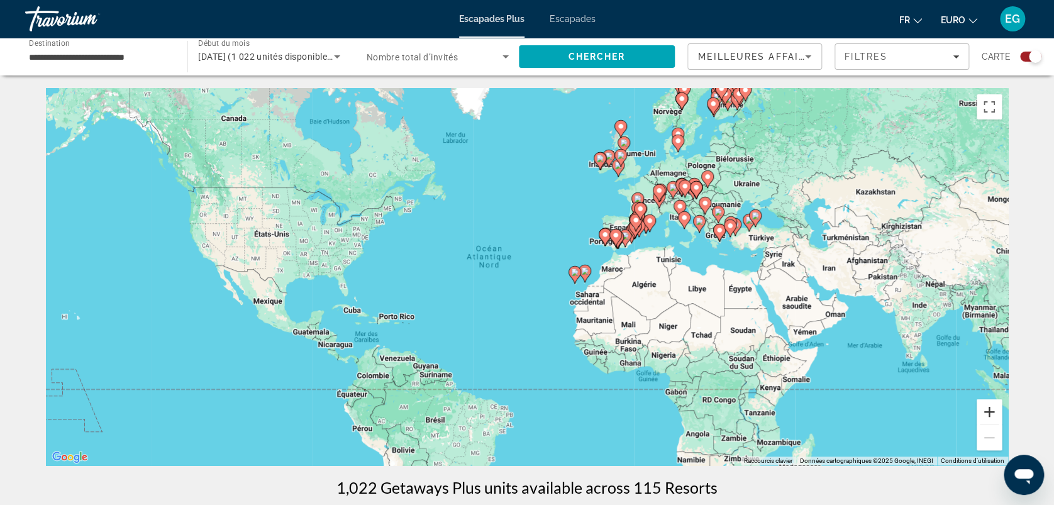
click at [989, 409] on button "Zoom avant" at bounding box center [988, 411] width 25 height 25
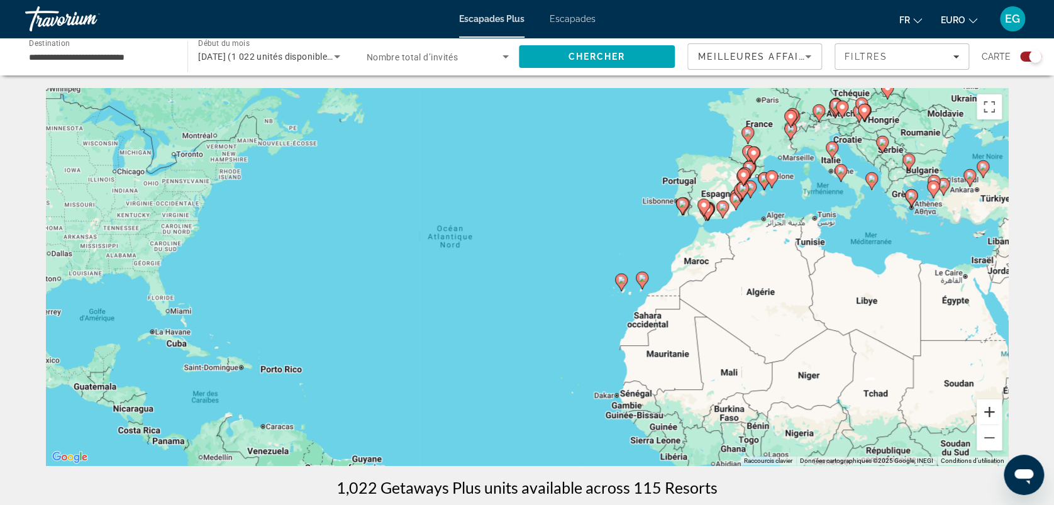
click at [989, 409] on button "Zoom avant" at bounding box center [988, 411] width 25 height 25
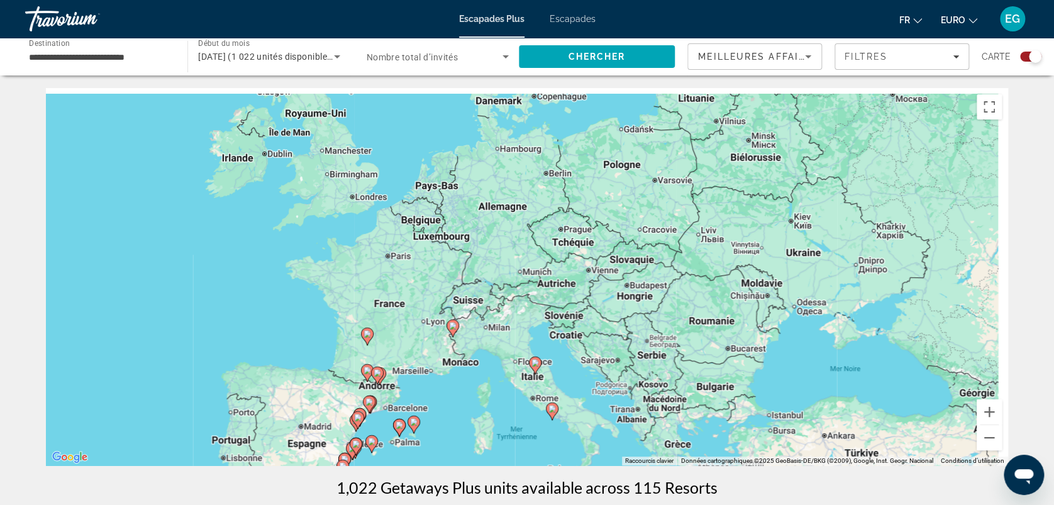
drag, startPoint x: 969, startPoint y: 196, endPoint x: 363, endPoint y: 531, distance: 692.5
click at [363, 504] on html "**********" at bounding box center [527, 252] width 1054 height 505
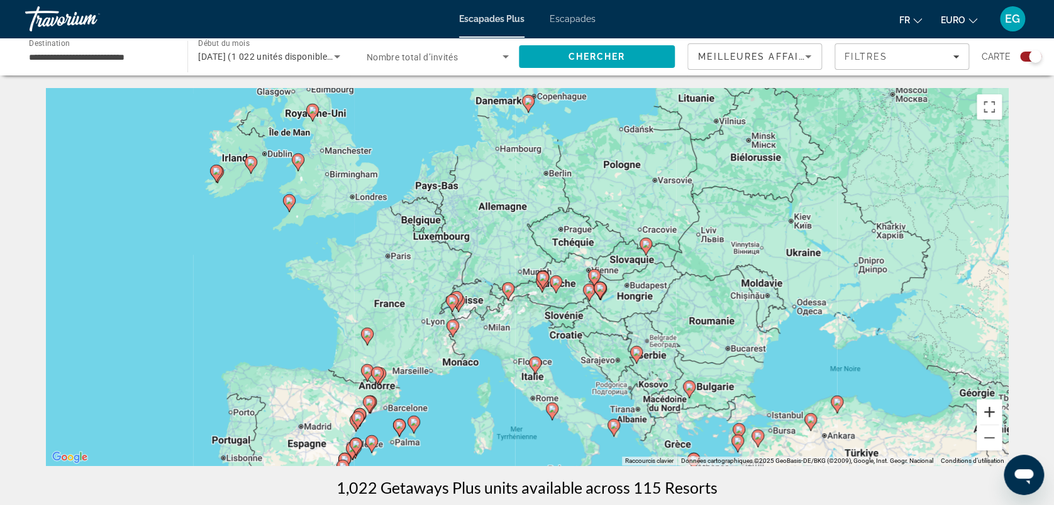
click at [988, 406] on button "Zoom avant" at bounding box center [988, 411] width 25 height 25
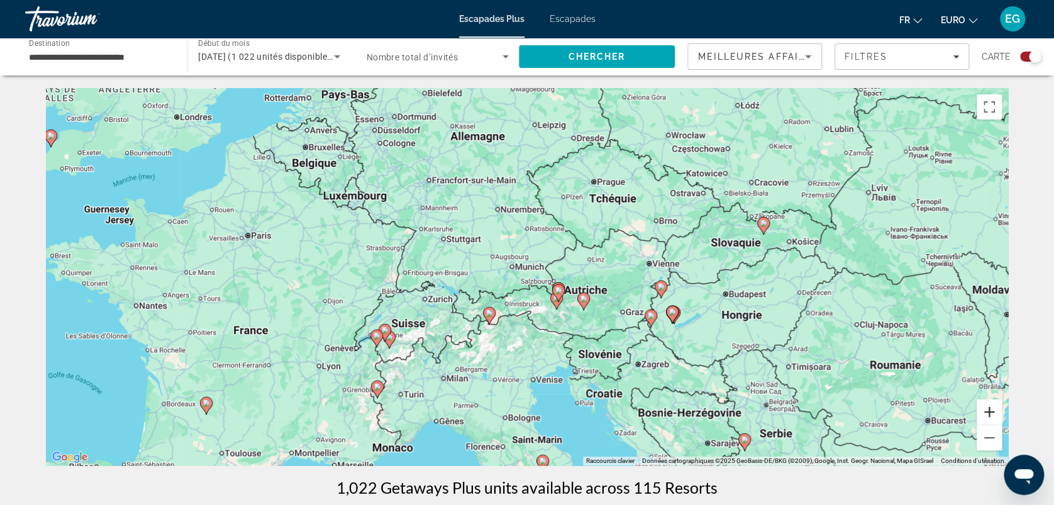
click at [988, 406] on button "Zoom avant" at bounding box center [988, 411] width 25 height 25
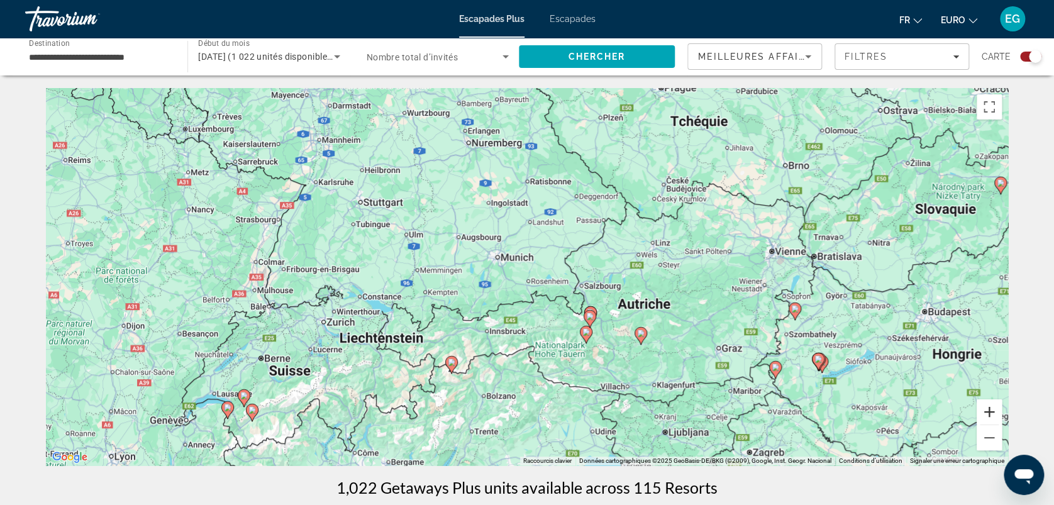
click at [988, 406] on button "Zoom avant" at bounding box center [988, 411] width 25 height 25
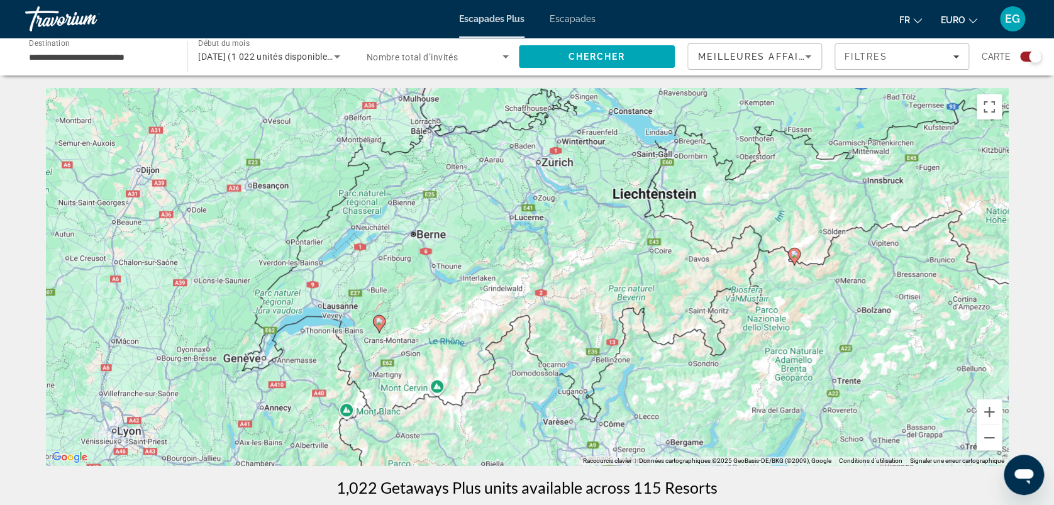
drag, startPoint x: 324, startPoint y: 267, endPoint x: 758, endPoint y: 59, distance: 481.7
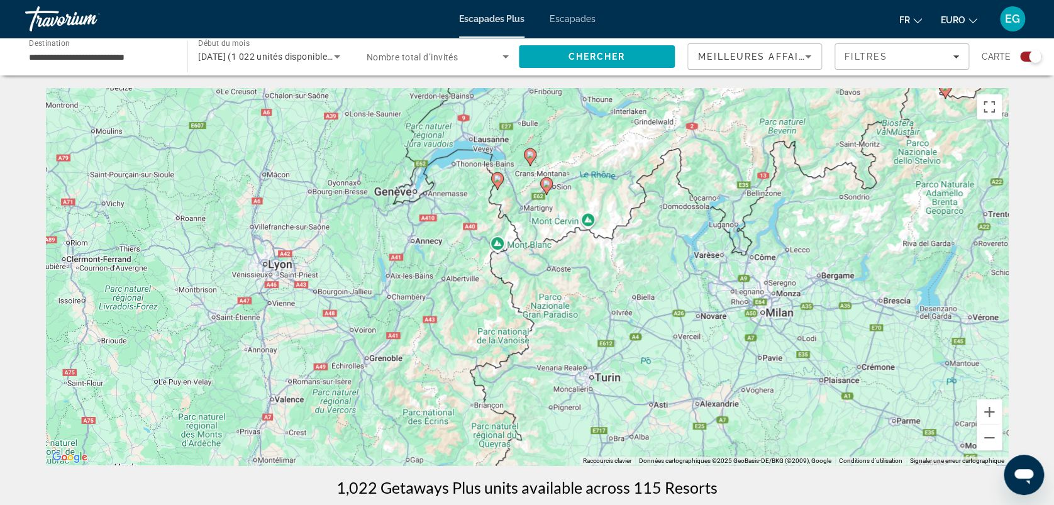
drag, startPoint x: 314, startPoint y: 397, endPoint x: 449, endPoint y: 226, distance: 217.6
click at [449, 226] on div "Pour activer le glissement avec le clavier, appuyez sur Alt+Entrée. Une fois ce…" at bounding box center [527, 276] width 962 height 377
click at [990, 408] on button "Zoom avant" at bounding box center [988, 411] width 25 height 25
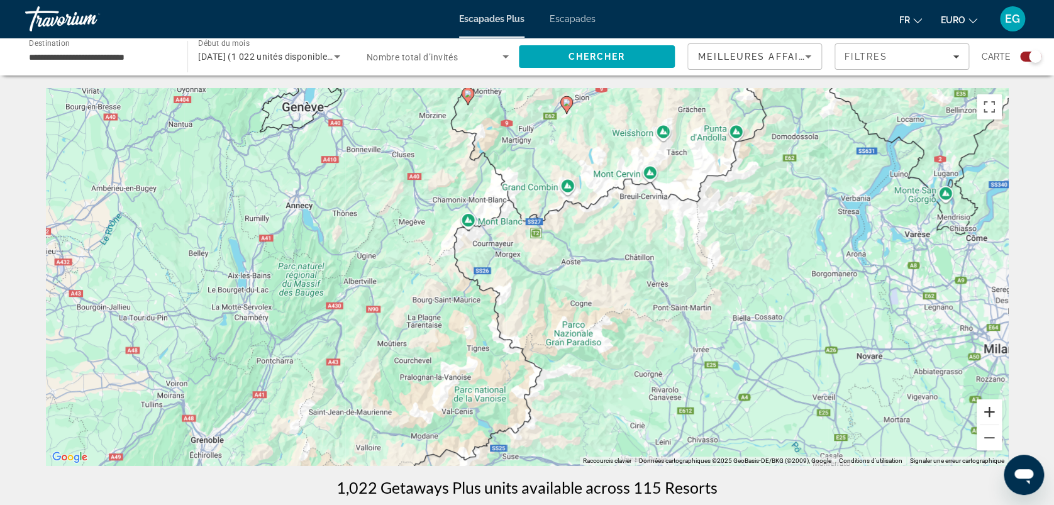
click at [990, 408] on button "Zoom avant" at bounding box center [988, 411] width 25 height 25
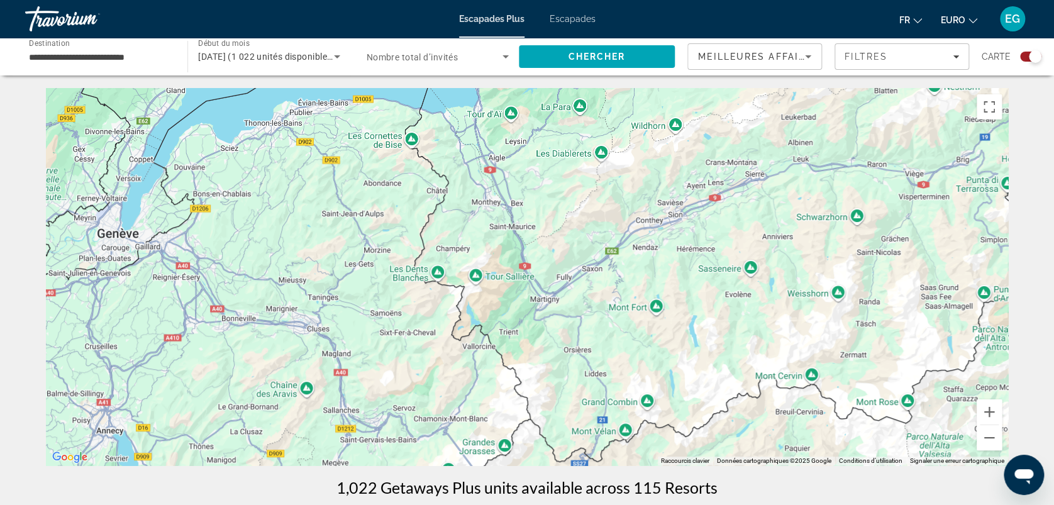
drag, startPoint x: 726, startPoint y: 152, endPoint x: 763, endPoint y: 455, distance: 305.2
click at [763, 455] on div "Contenu principal" at bounding box center [527, 276] width 962 height 377
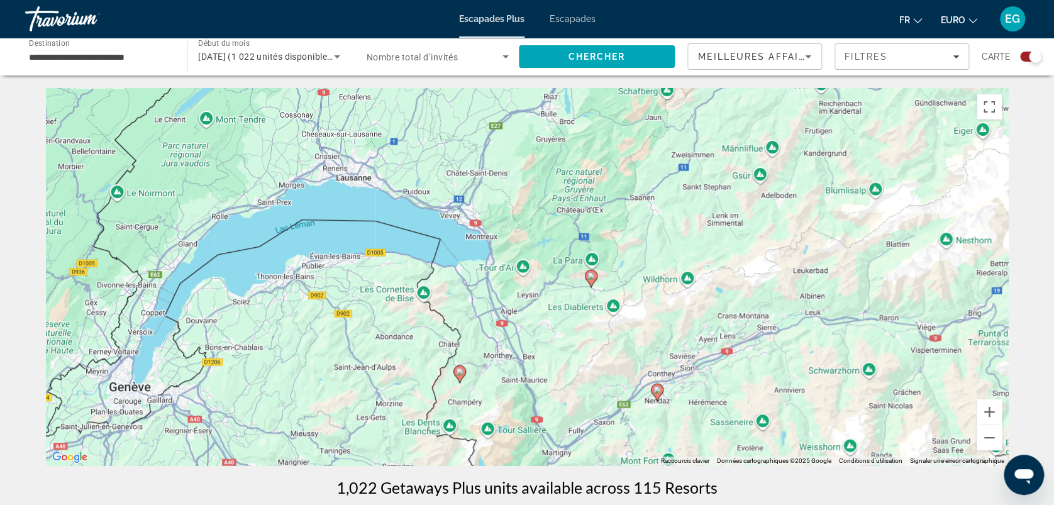
drag, startPoint x: 528, startPoint y: 184, endPoint x: 539, endPoint y: 343, distance: 160.0
click at [539, 343] on div "Pour activer le glissement avec le clavier, appuyez sur Alt+Entrée. Une fois ce…" at bounding box center [527, 276] width 962 height 377
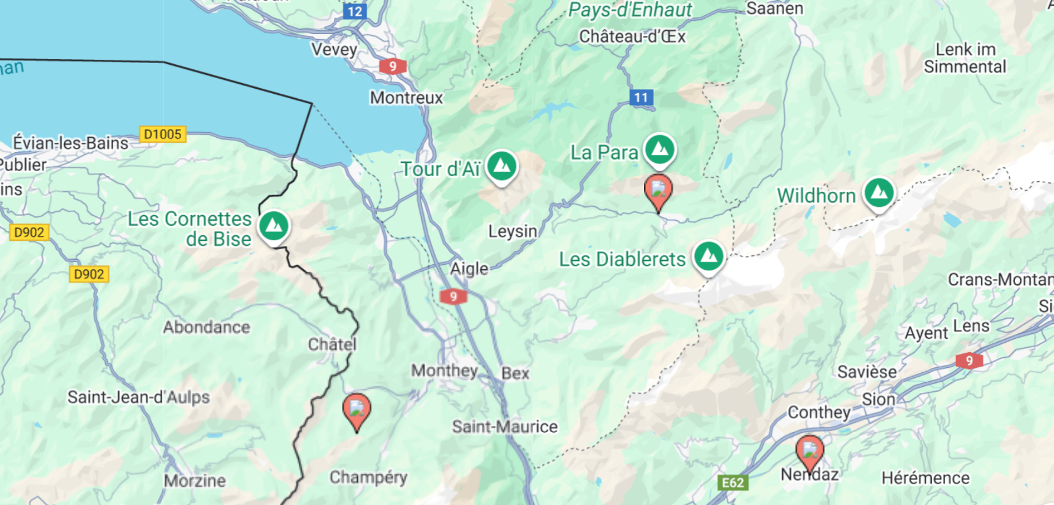
click at [460, 372] on image "Contenu principal" at bounding box center [460, 372] width 8 height 8
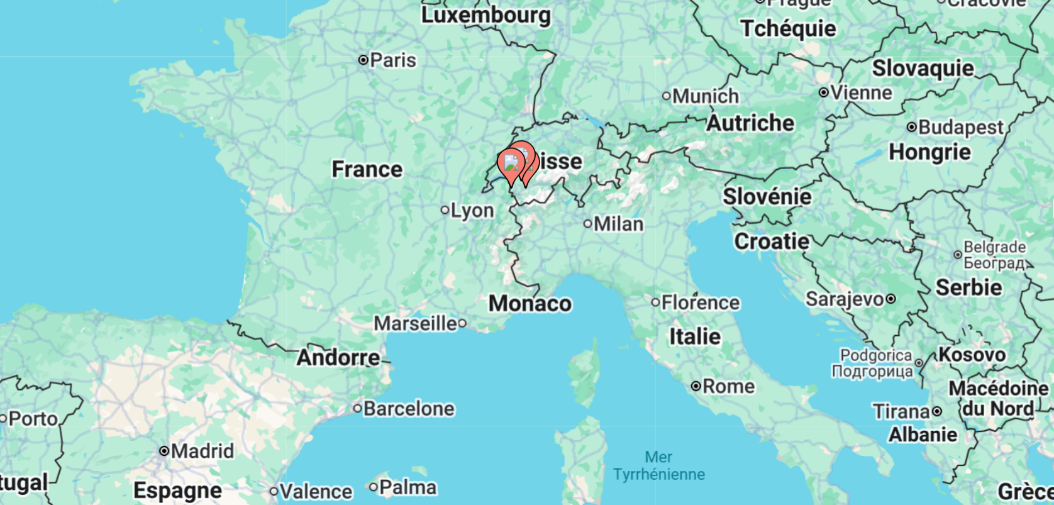
click at [533, 256] on icon "Contenu principal" at bounding box center [531, 264] width 11 height 16
type input "**********"
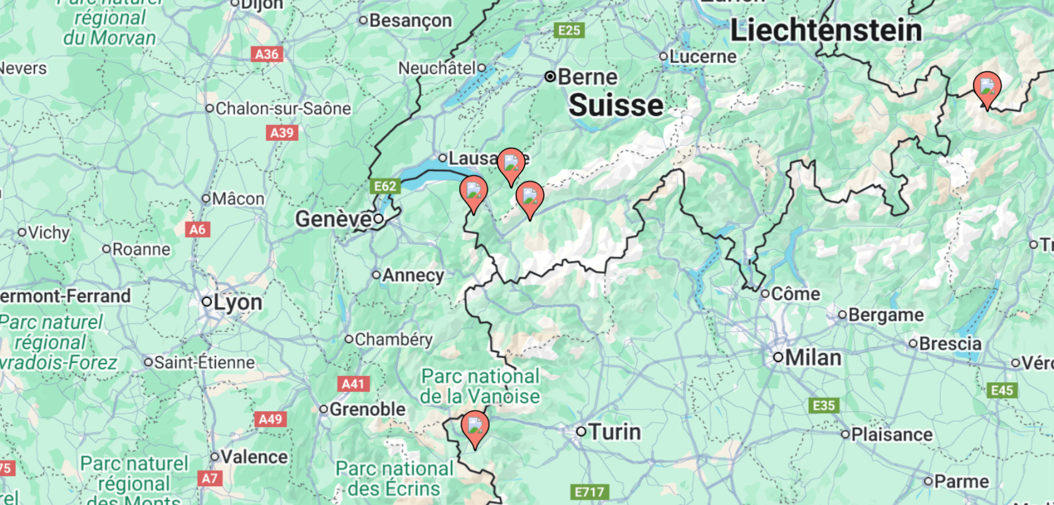
click at [510, 275] on image "Contenu principal" at bounding box center [511, 277] width 8 height 8
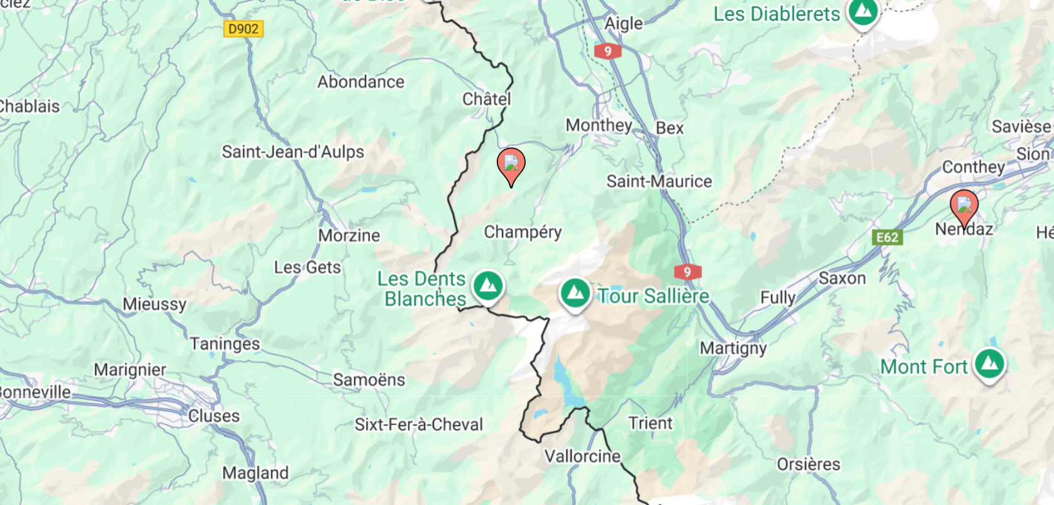
click at [528, 265] on image "Contenu principal" at bounding box center [527, 265] width 8 height 8
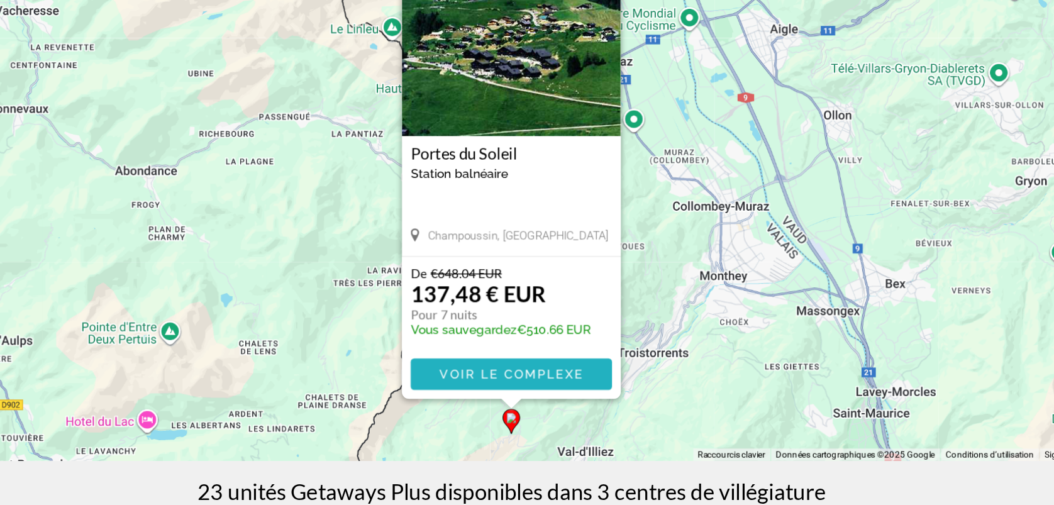
click at [496, 403] on span "Voir le complexe" at bounding box center [527, 403] width 104 height 10
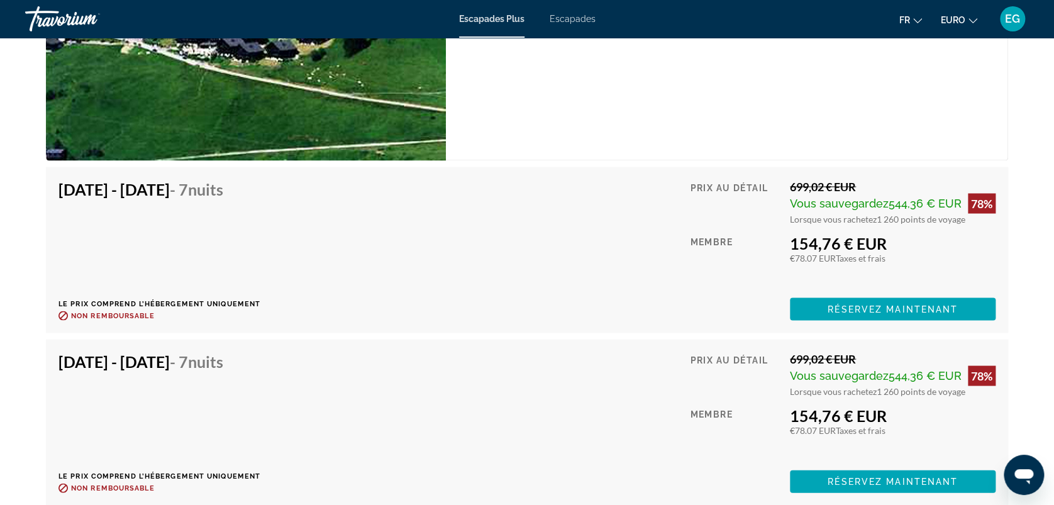
scroll to position [3395, 0]
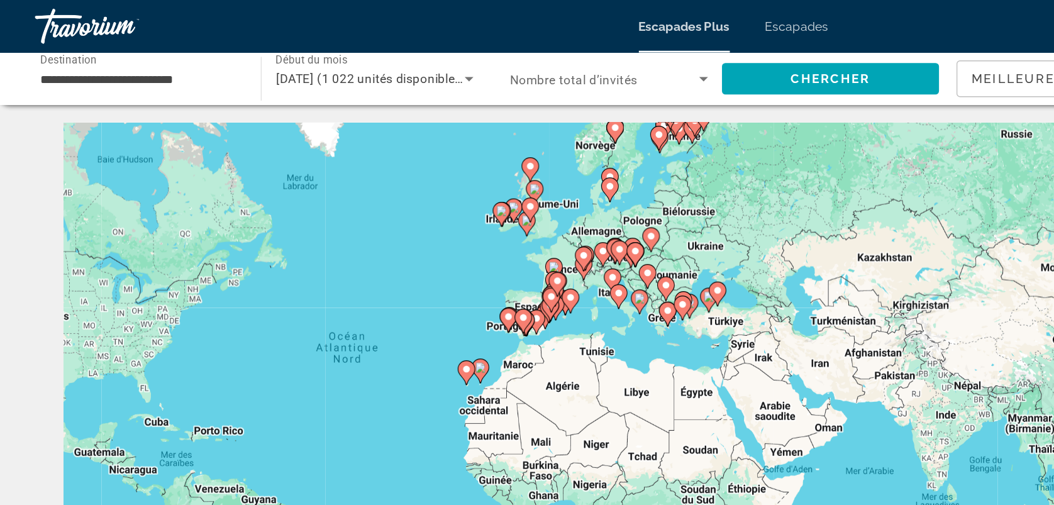
drag, startPoint x: 664, startPoint y: 167, endPoint x: 421, endPoint y: 160, distance: 242.8
click at [421, 160] on div "Pour activer le glissement avec le clavier, appuyez sur Alt+Entrée. Une fois ce…" at bounding box center [527, 276] width 962 height 377
click at [470, 168] on image "Contenu principal" at bounding box center [468, 170] width 8 height 8
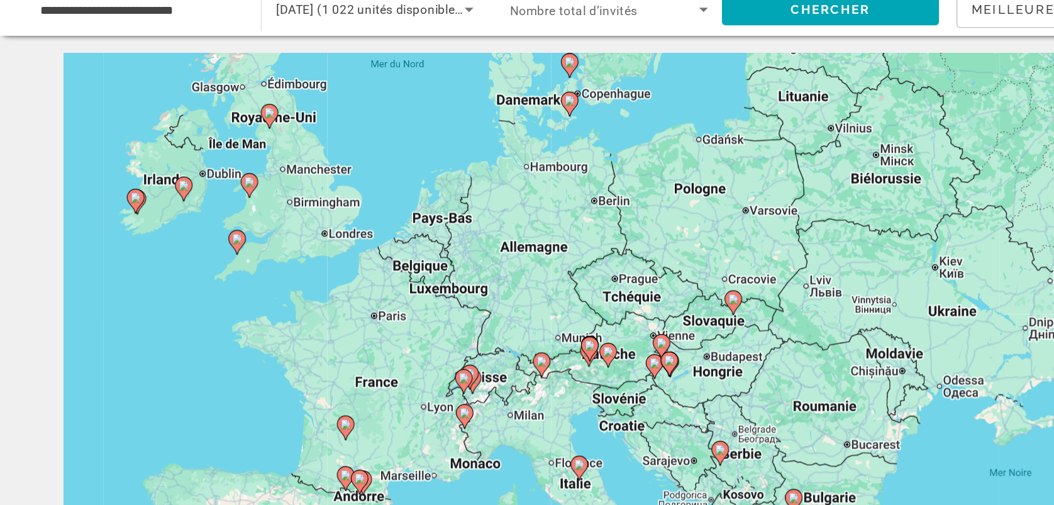
click at [334, 317] on icon "Contenu principal" at bounding box center [333, 324] width 11 height 16
type input "**********"
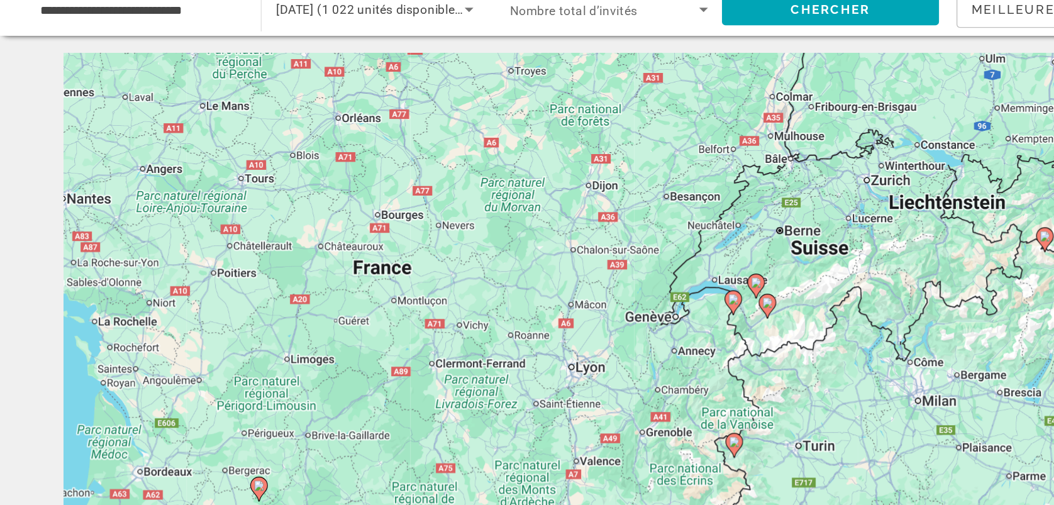
click at [544, 245] on div "Pour naviguer, appuyez sur les touches fléchées. Pour activer le glissement ave…" at bounding box center [527, 276] width 962 height 377
click at [543, 251] on image "Contenu principal" at bounding box center [543, 253] width 8 height 8
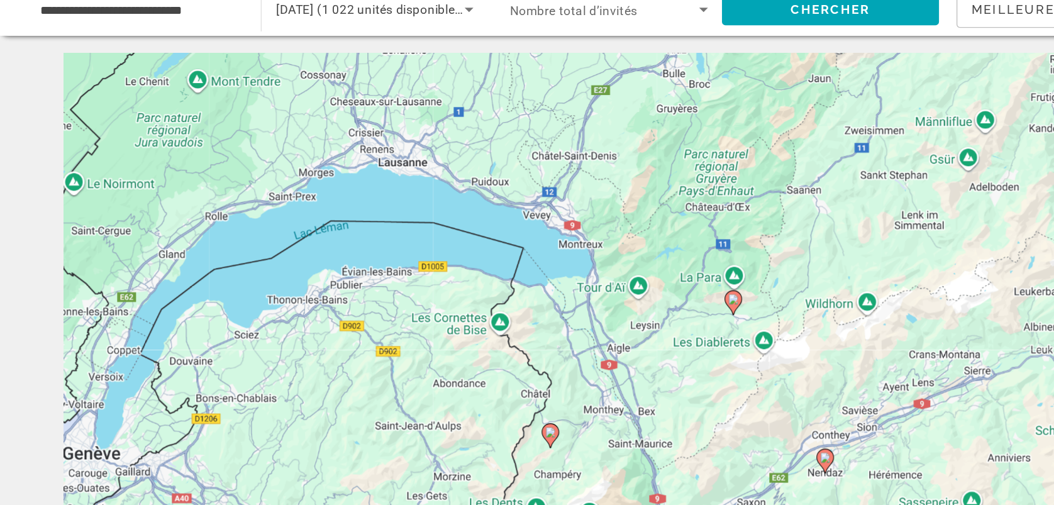
click at [525, 265] on image "Contenu principal" at bounding box center [527, 265] width 8 height 8
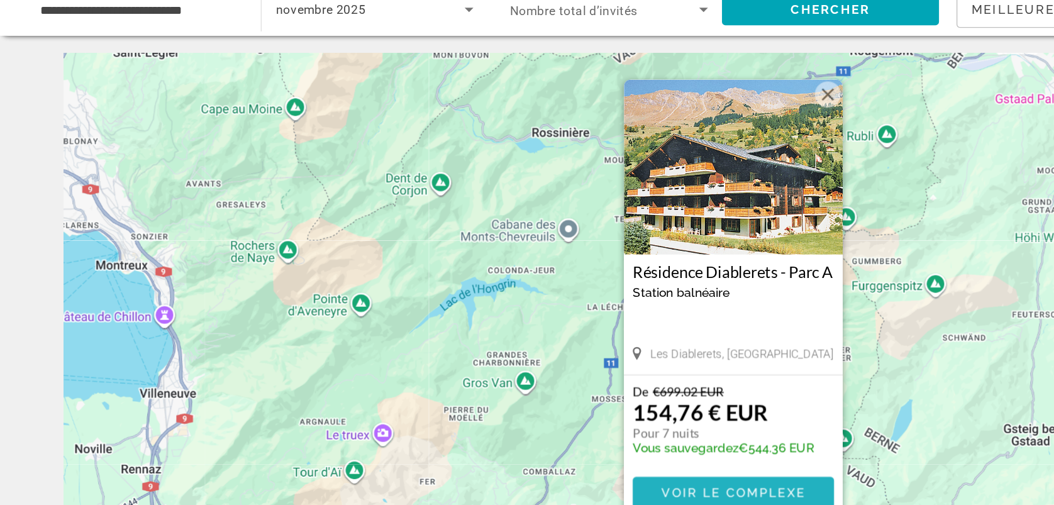
click at [498, 400] on span "Voir le complexe" at bounding box center [527, 404] width 104 height 10
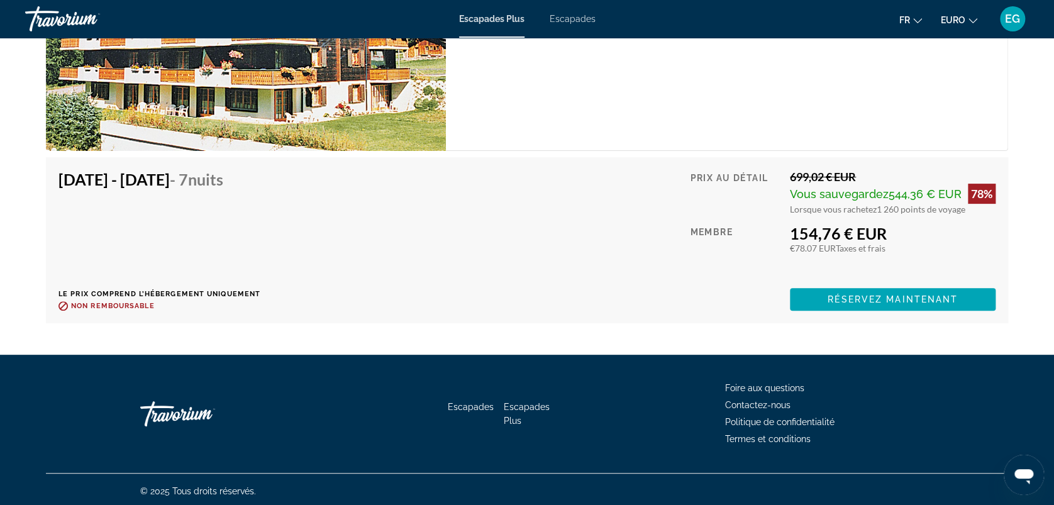
scroll to position [2441, 0]
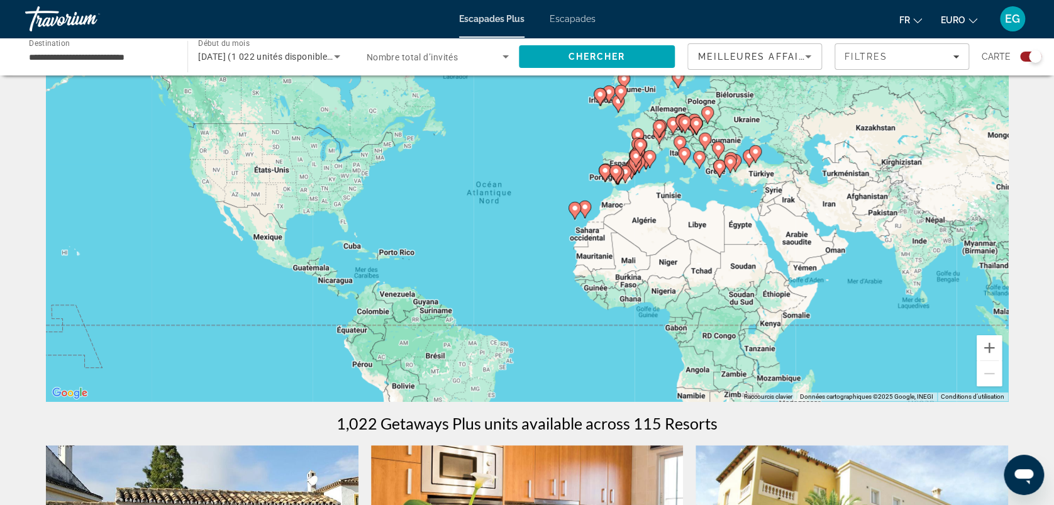
scroll to position [48, 0]
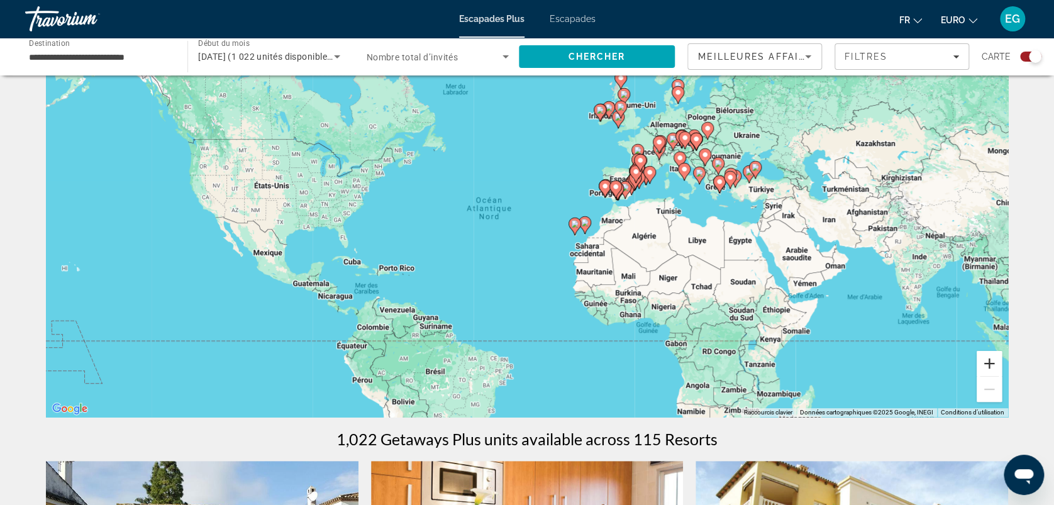
click at [990, 366] on button "Zoom avant" at bounding box center [988, 363] width 25 height 25
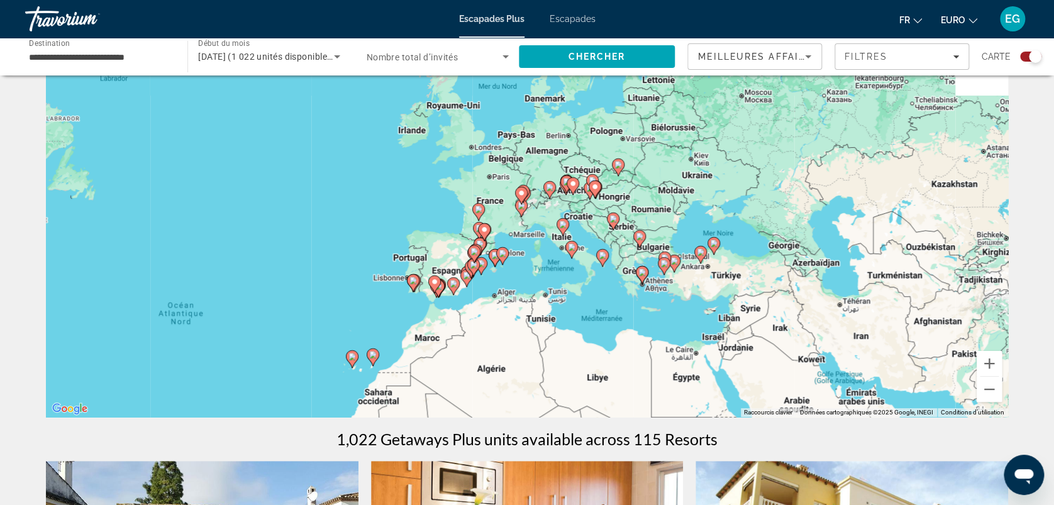
drag, startPoint x: 880, startPoint y: 199, endPoint x: 608, endPoint y: 332, distance: 302.5
click at [608, 332] on div "Pour activer le glissement avec le clavier, appuyez sur Alt+Entrée. Une fois ce…" at bounding box center [527, 228] width 962 height 377
click at [985, 362] on button "Zoom avant" at bounding box center [988, 363] width 25 height 25
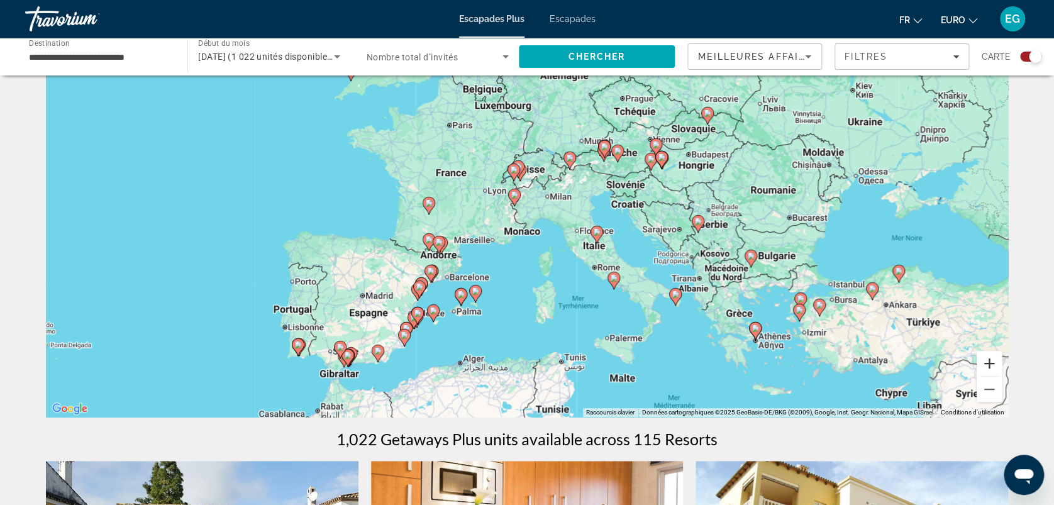
click at [985, 362] on button "Zoom avant" at bounding box center [988, 363] width 25 height 25
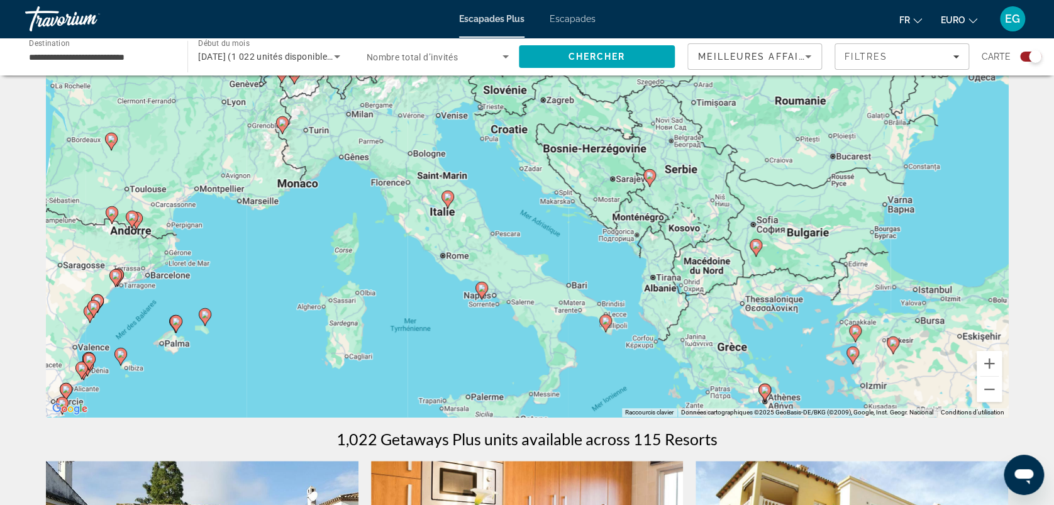
drag, startPoint x: 895, startPoint y: 295, endPoint x: 672, endPoint y: 246, distance: 228.6
click at [672, 246] on div "Pour activer le glissement avec le clavier, appuyez sur Alt+Entrée. Une fois ce…" at bounding box center [527, 228] width 962 height 377
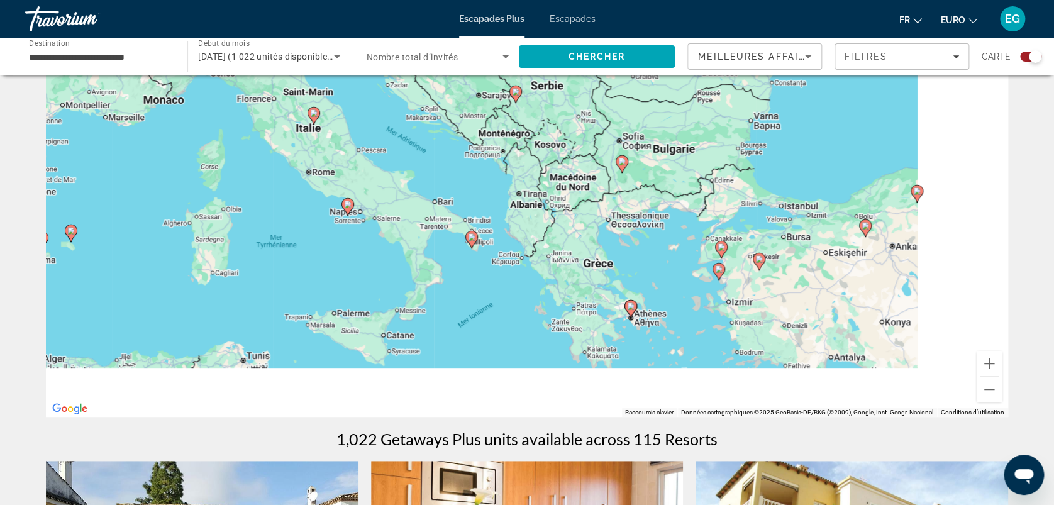
drag, startPoint x: 919, startPoint y: 348, endPoint x: 763, endPoint y: 256, distance: 181.8
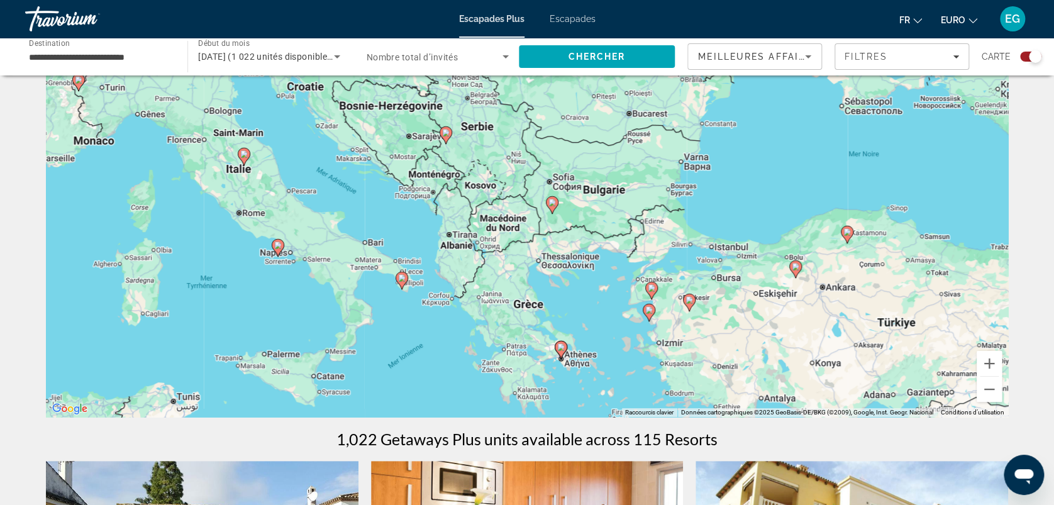
drag, startPoint x: 363, startPoint y: 101, endPoint x: 312, endPoint y: 151, distance: 71.6
click at [312, 151] on div "Pour activer le glissement avec le clavier, appuyez sur Alt+Entrée. Une fois ce…" at bounding box center [527, 228] width 962 height 377
click at [987, 355] on button "Zoom avant" at bounding box center [988, 363] width 25 height 25
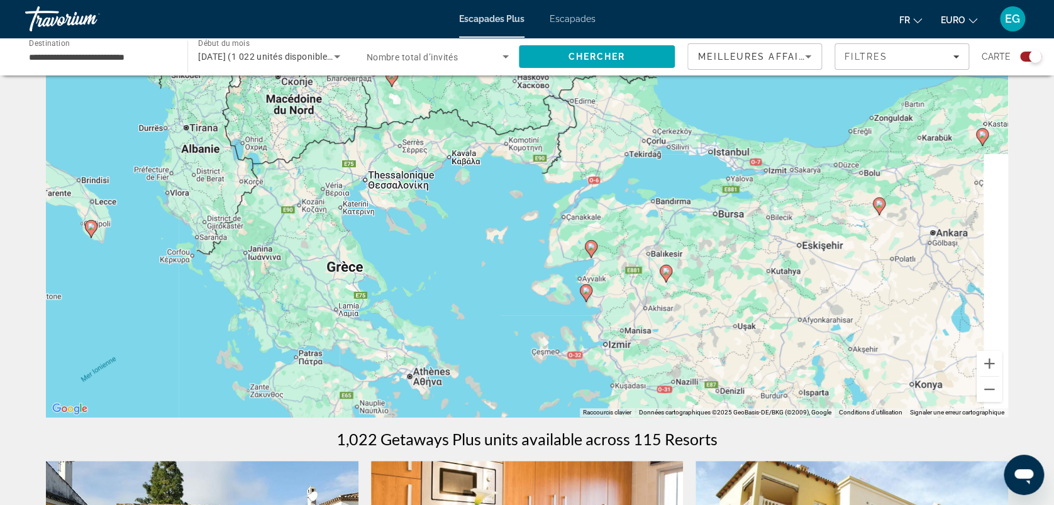
drag, startPoint x: 872, startPoint y: 303, endPoint x: 685, endPoint y: 186, distance: 220.3
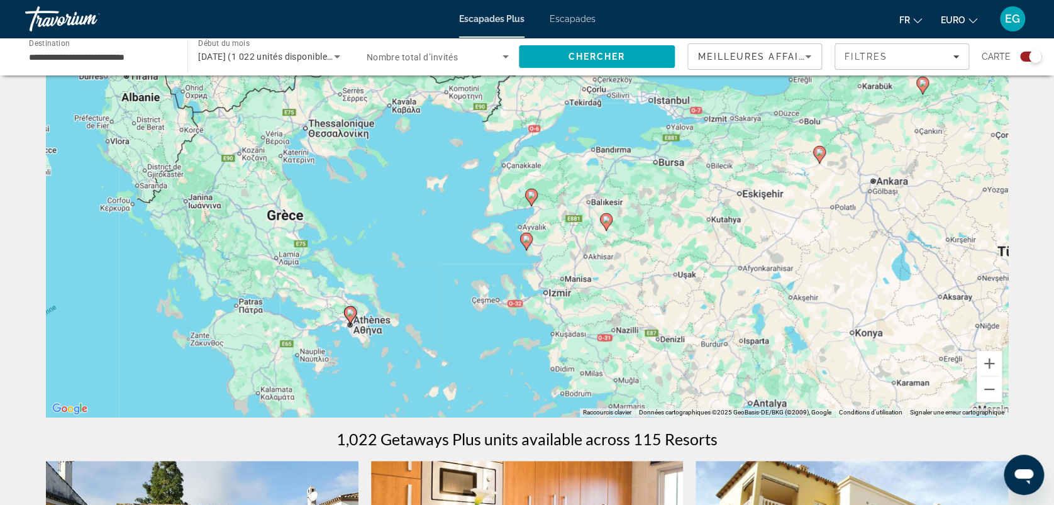
drag, startPoint x: 737, startPoint y: 342, endPoint x: 674, endPoint y: 297, distance: 77.5
click at [991, 360] on button "Zoom avant" at bounding box center [988, 363] width 25 height 25
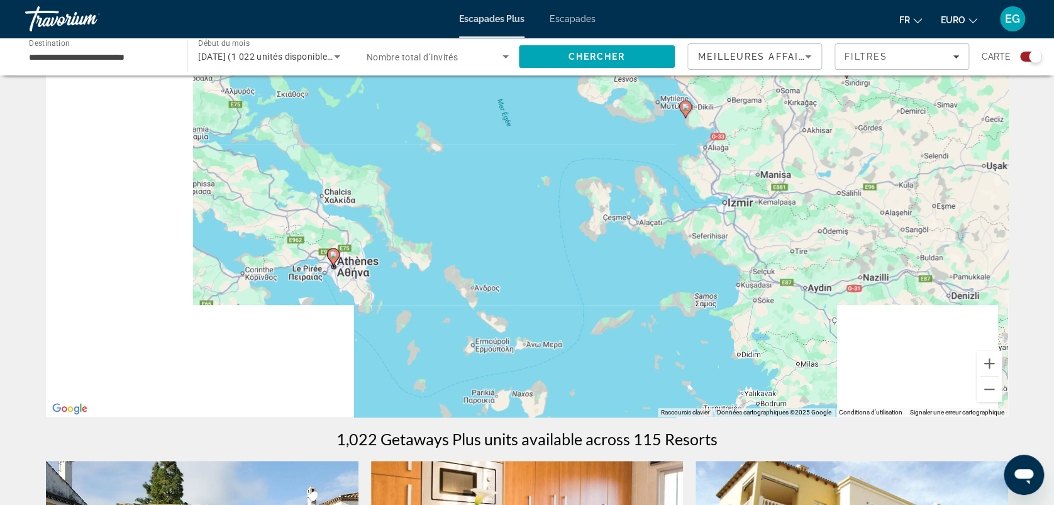
drag, startPoint x: 401, startPoint y: 328, endPoint x: 583, endPoint y: 161, distance: 246.5
click at [583, 161] on div "Pour activer le glissement avec le clavier, appuyez sur Alt+Entrée. Une fois ce…" at bounding box center [527, 228] width 962 height 377
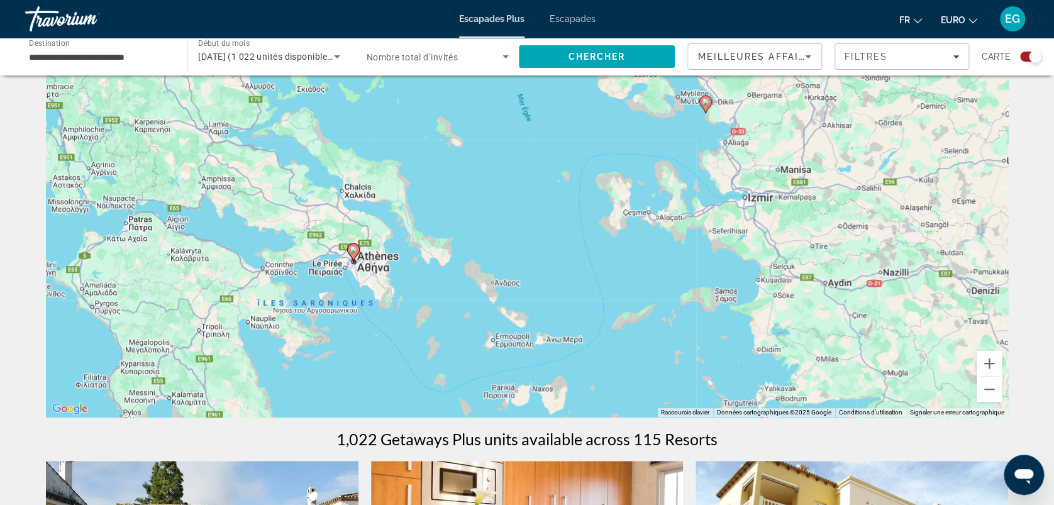
click at [354, 250] on image "Contenu principal" at bounding box center [354, 250] width 8 height 8
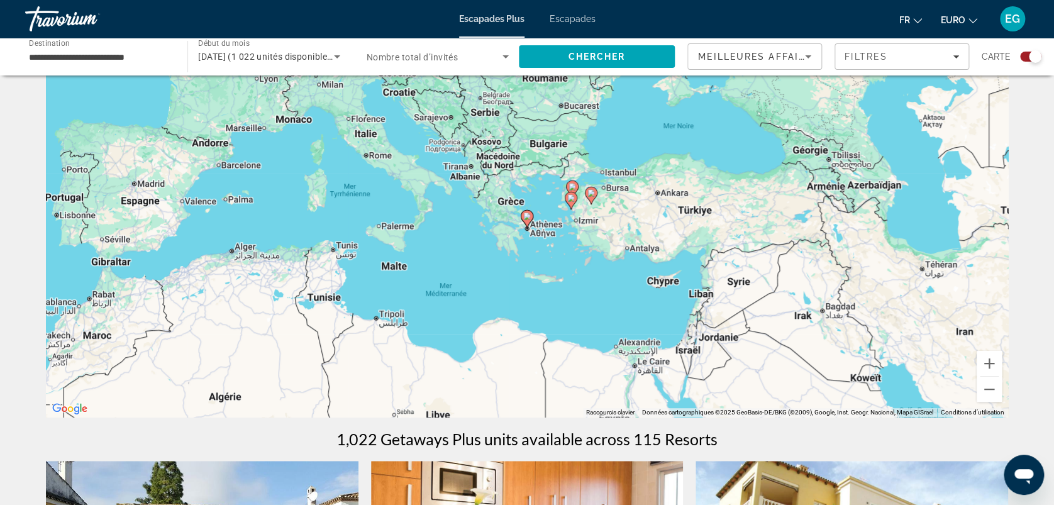
click at [528, 214] on image "Contenu principal" at bounding box center [527, 216] width 8 height 8
type input "**********"
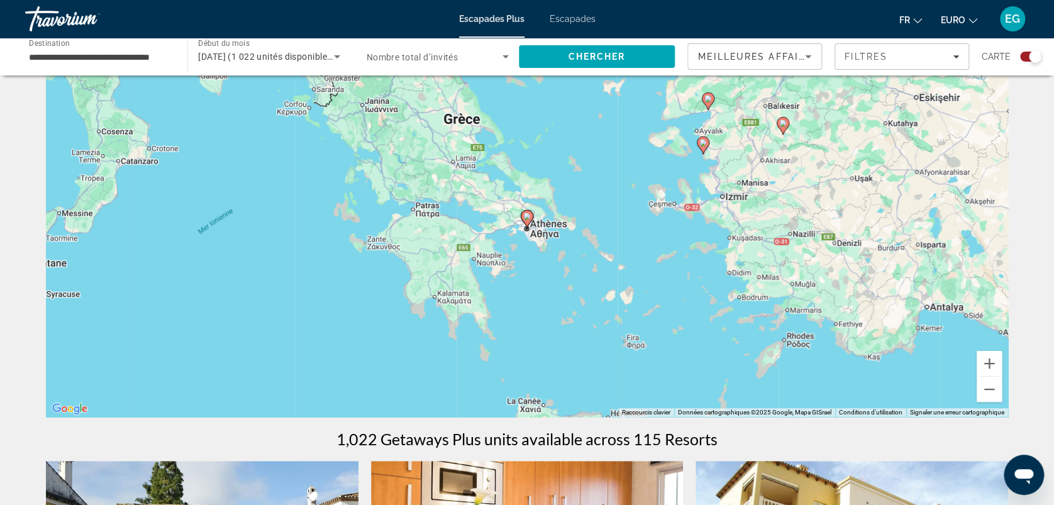
click at [528, 214] on image "Contenu principal" at bounding box center [527, 216] width 8 height 8
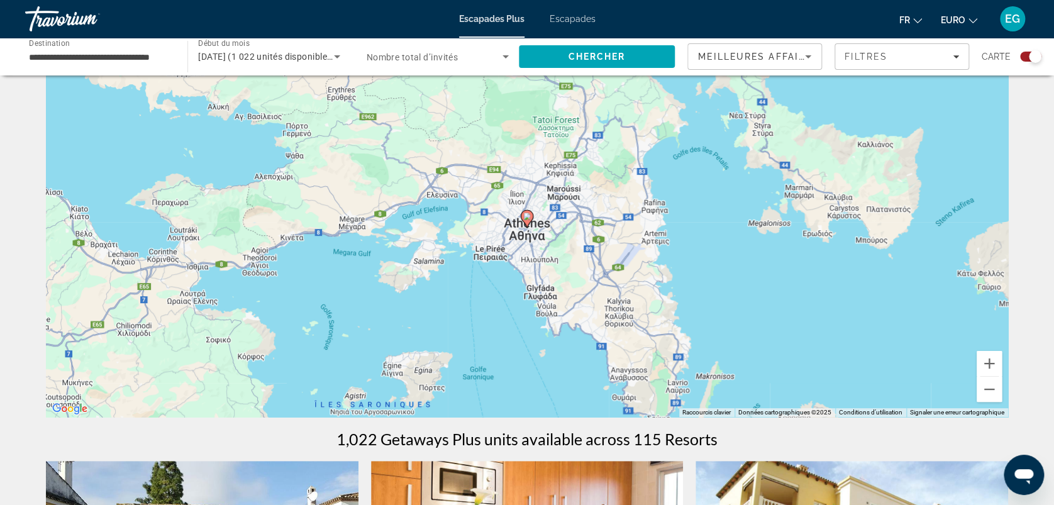
click at [528, 214] on image "Contenu principal" at bounding box center [527, 216] width 8 height 8
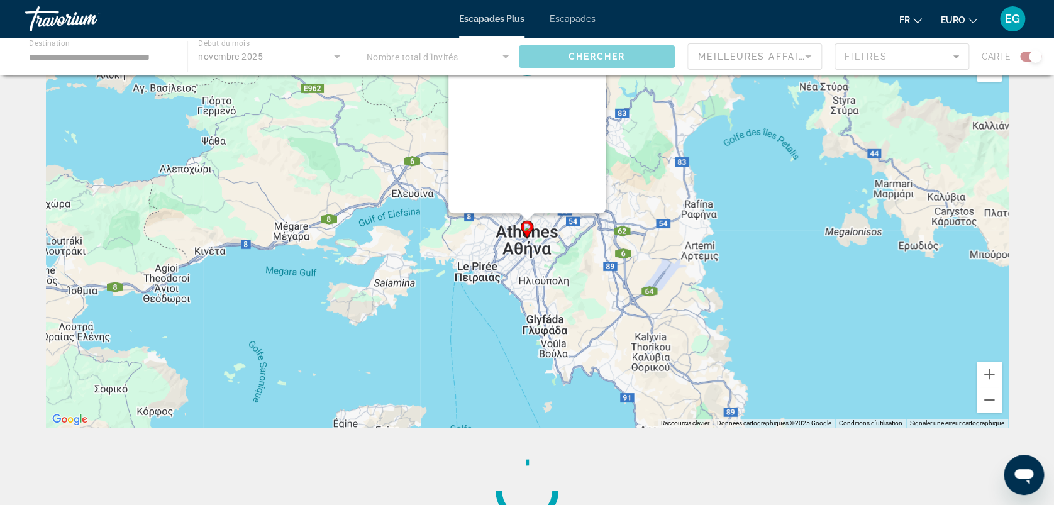
scroll to position [0, 0]
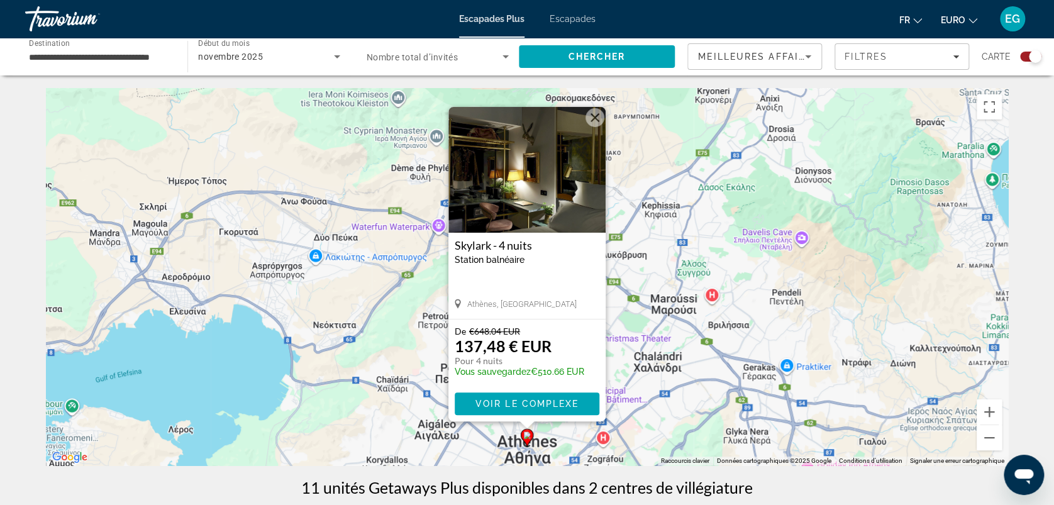
click at [510, 174] on img "Contenu principal" at bounding box center [526, 170] width 157 height 126
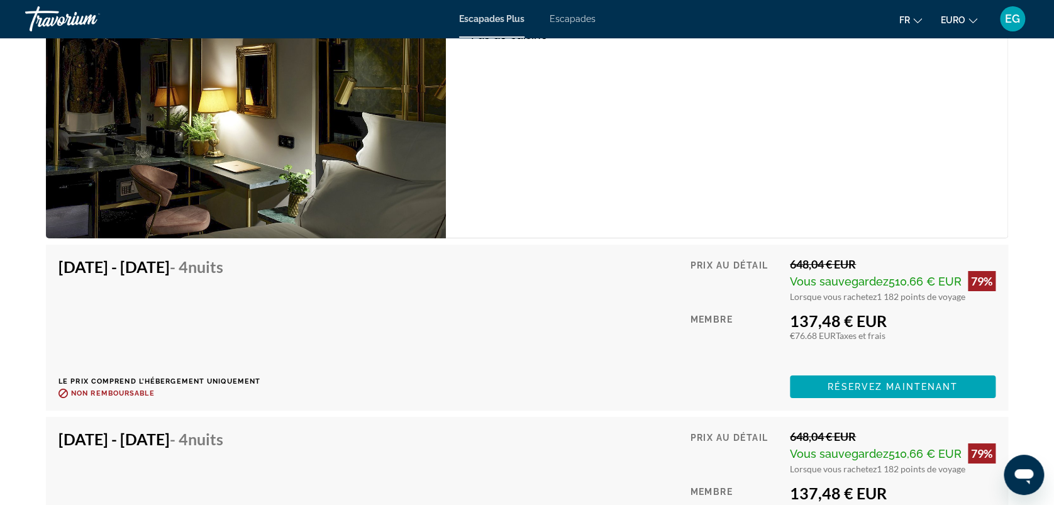
scroll to position [2145, 0]
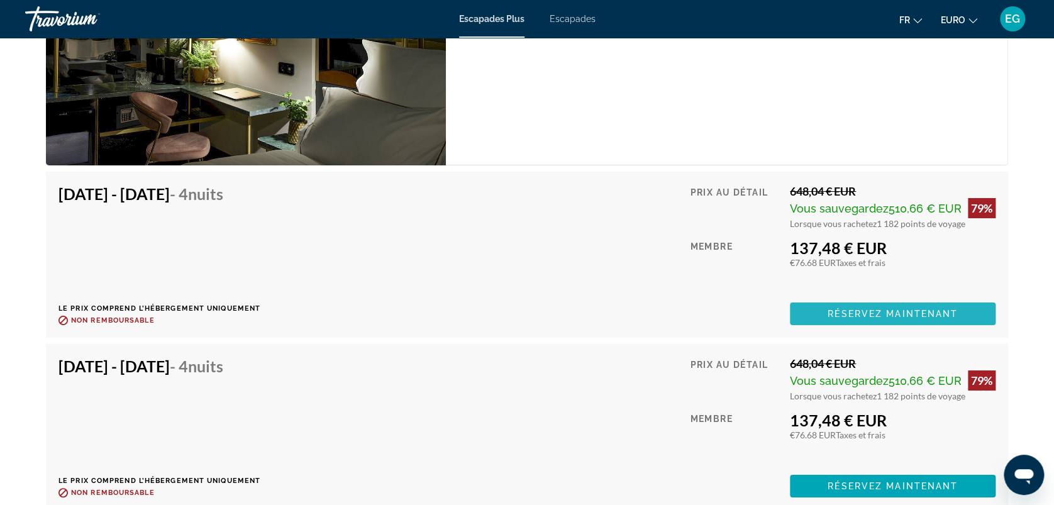
click at [835, 309] on span "Réservez maintenant" at bounding box center [892, 314] width 130 height 10
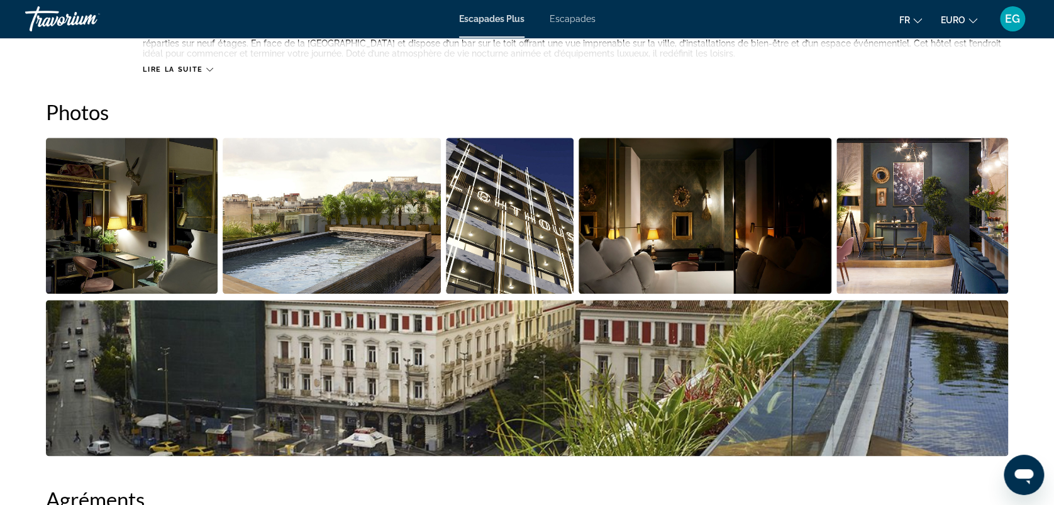
scroll to position [576, 0]
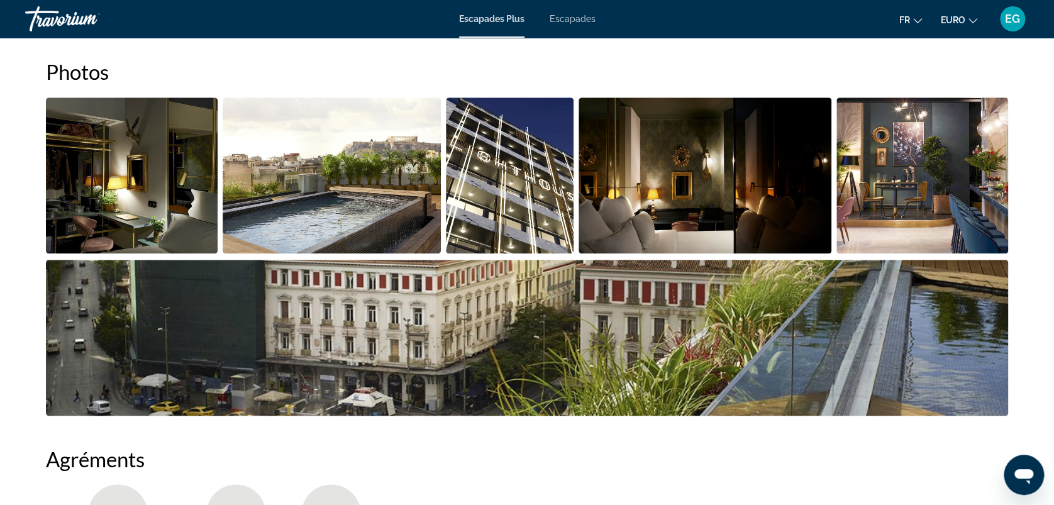
click at [135, 187] on img "Ouvrir le curseur d’image en plein écran" at bounding box center [132, 175] width 172 height 156
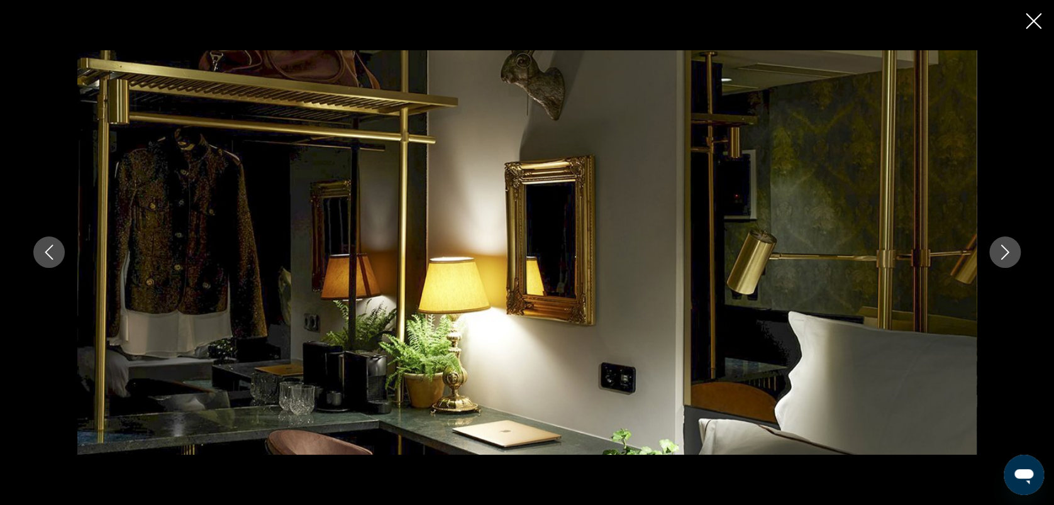
click at [1000, 251] on icon "Image suivante" at bounding box center [1004, 252] width 15 height 15
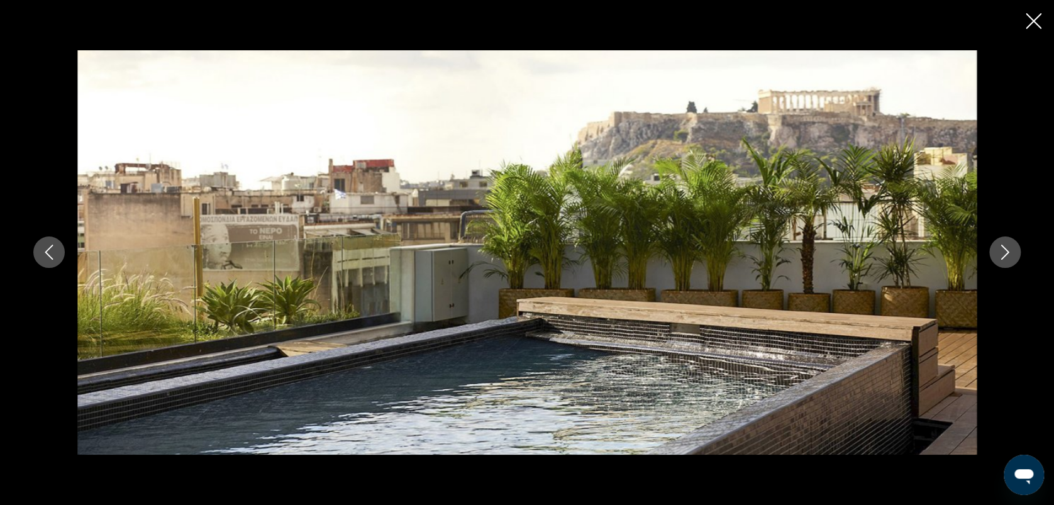
click at [1000, 251] on icon "Image suivante" at bounding box center [1004, 252] width 15 height 15
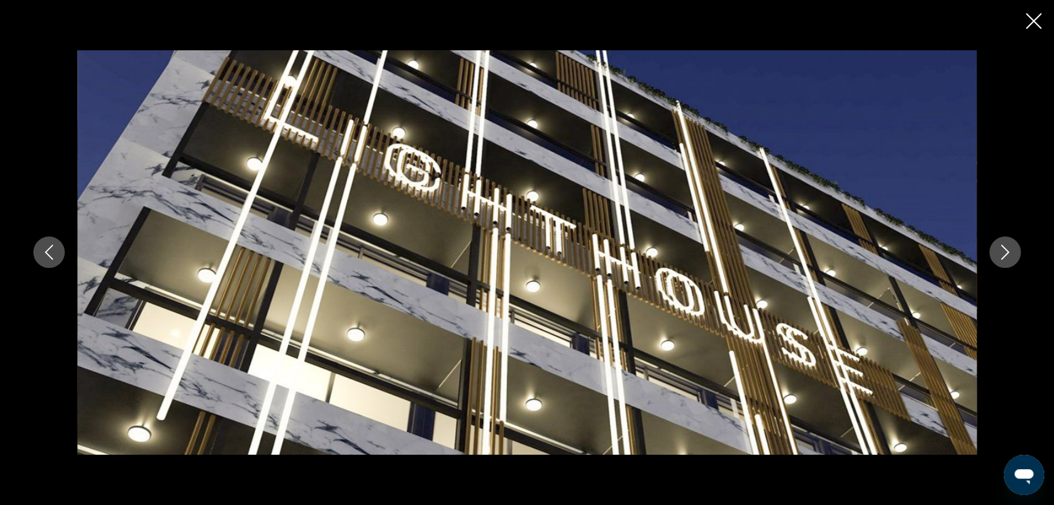
click at [1000, 251] on icon "Image suivante" at bounding box center [1004, 252] width 15 height 15
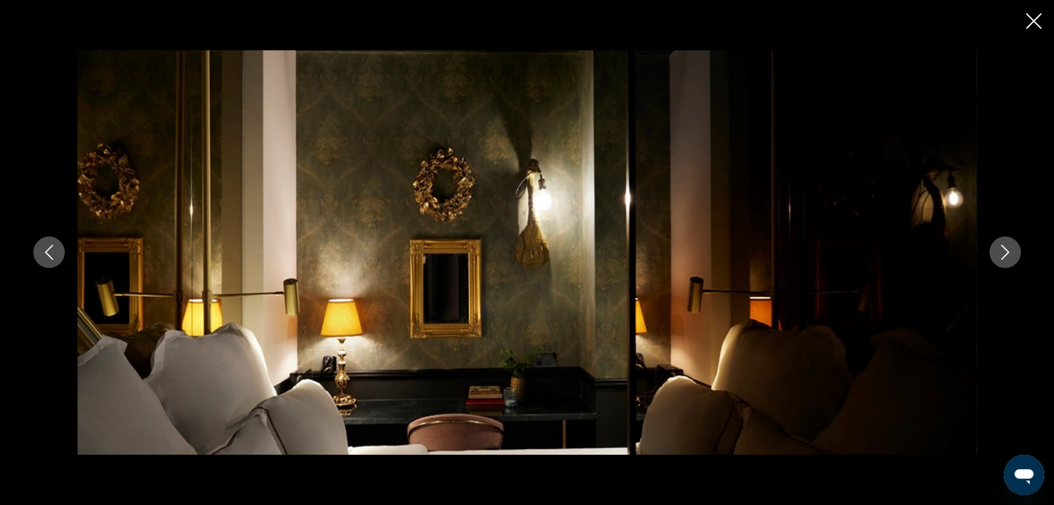
click at [1000, 251] on icon "Image suivante" at bounding box center [1004, 252] width 15 height 15
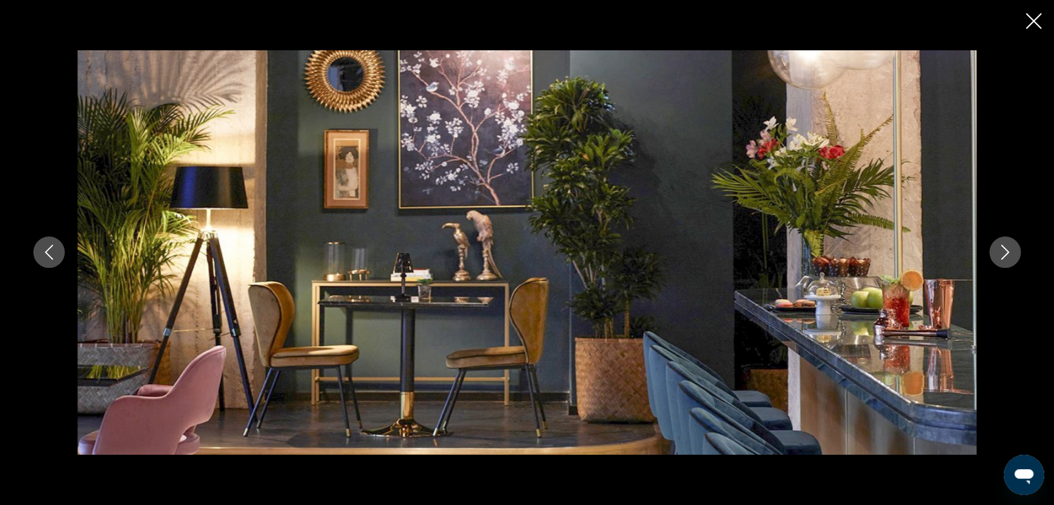
click at [1000, 251] on icon "Image suivante" at bounding box center [1004, 252] width 15 height 15
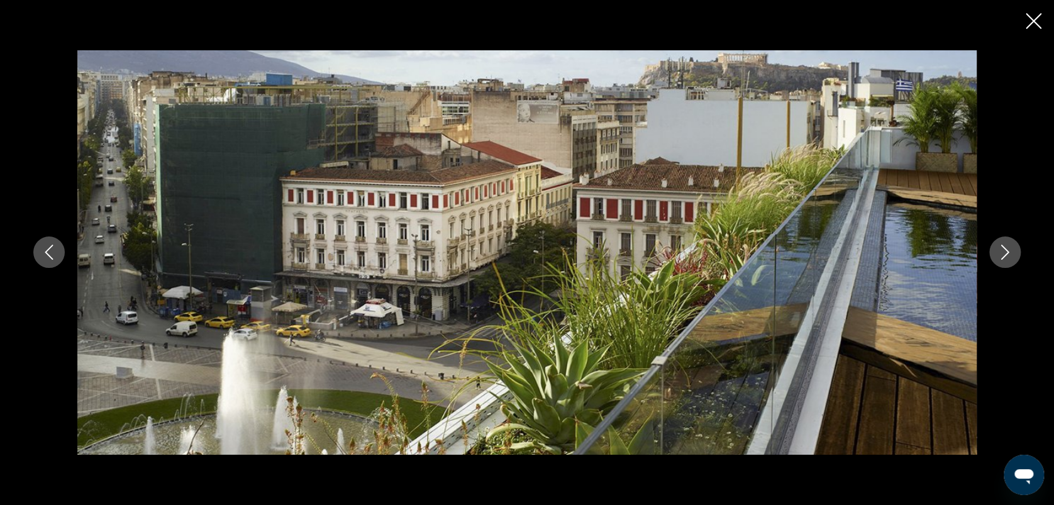
click at [1000, 251] on icon "Image suivante" at bounding box center [1004, 252] width 15 height 15
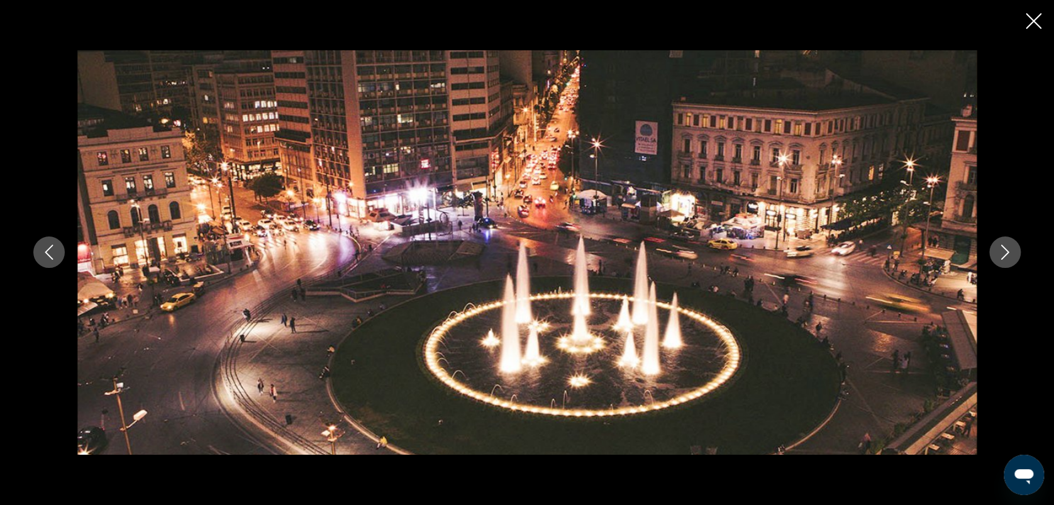
click at [1000, 251] on icon "Image suivante" at bounding box center [1004, 252] width 15 height 15
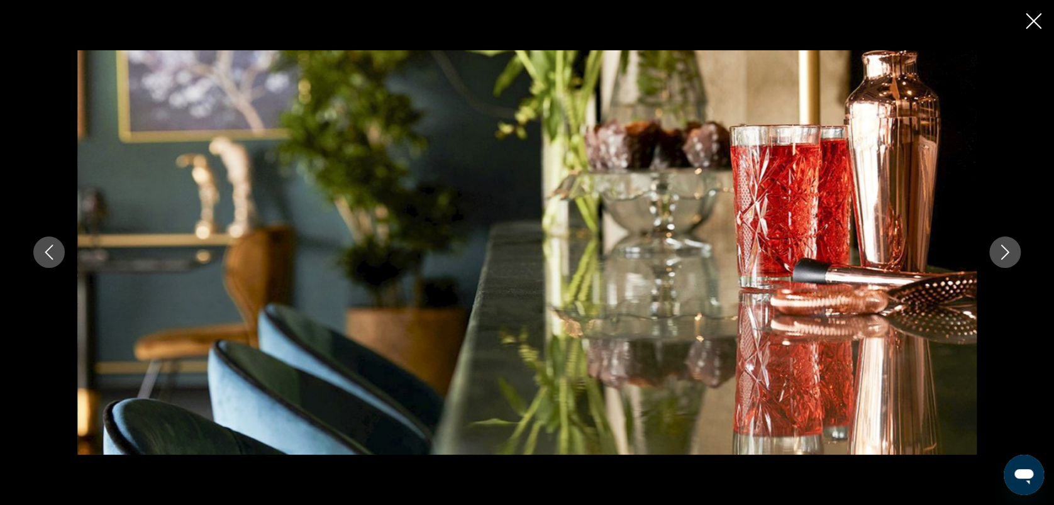
click at [1000, 251] on icon "Image suivante" at bounding box center [1004, 252] width 15 height 15
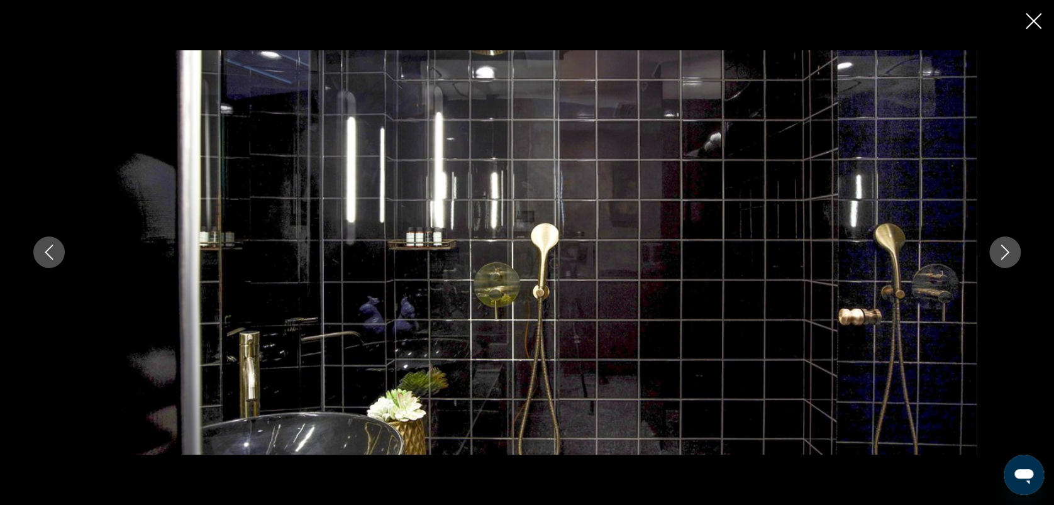
click at [1000, 251] on icon "Image suivante" at bounding box center [1004, 252] width 15 height 15
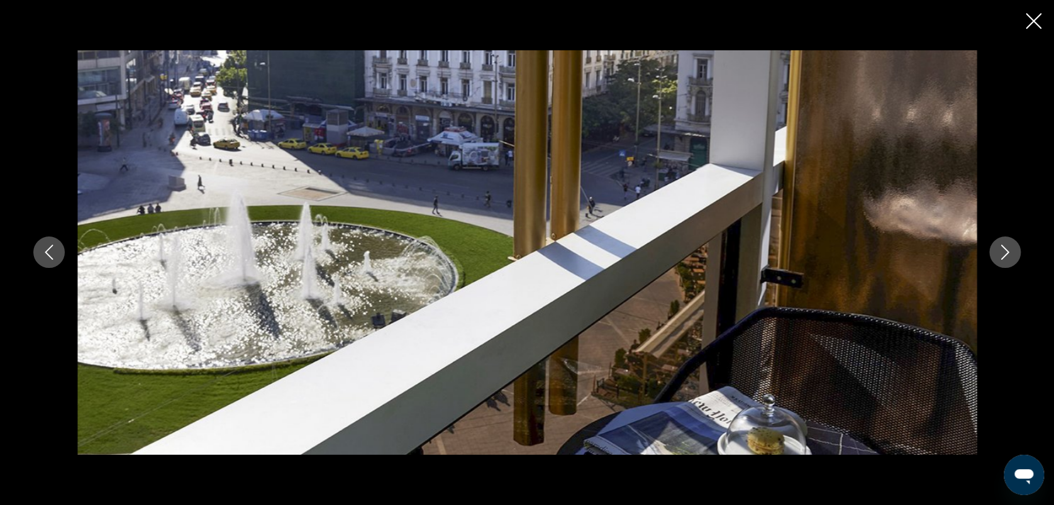
click at [1000, 251] on icon "Image suivante" at bounding box center [1004, 252] width 15 height 15
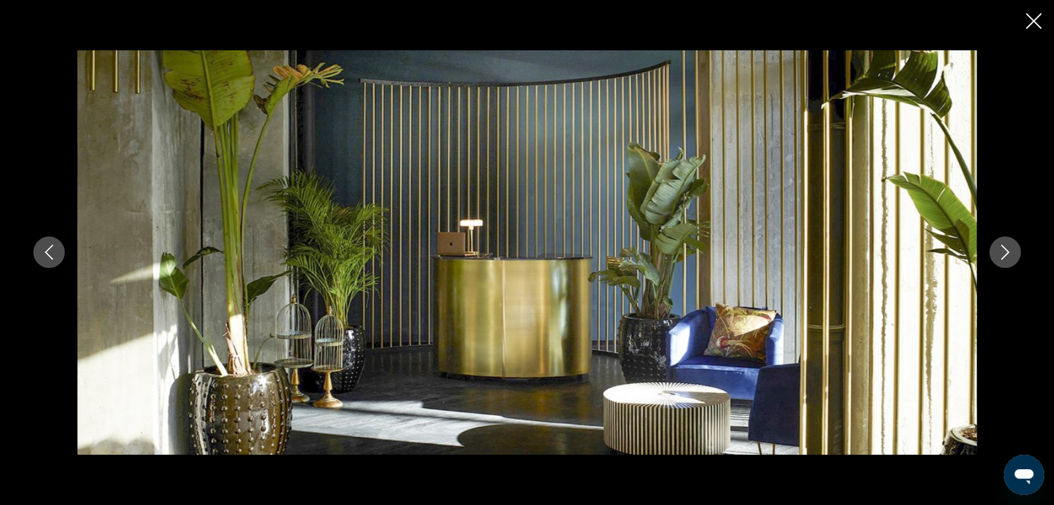
click at [1000, 251] on icon "Image suivante" at bounding box center [1004, 252] width 15 height 15
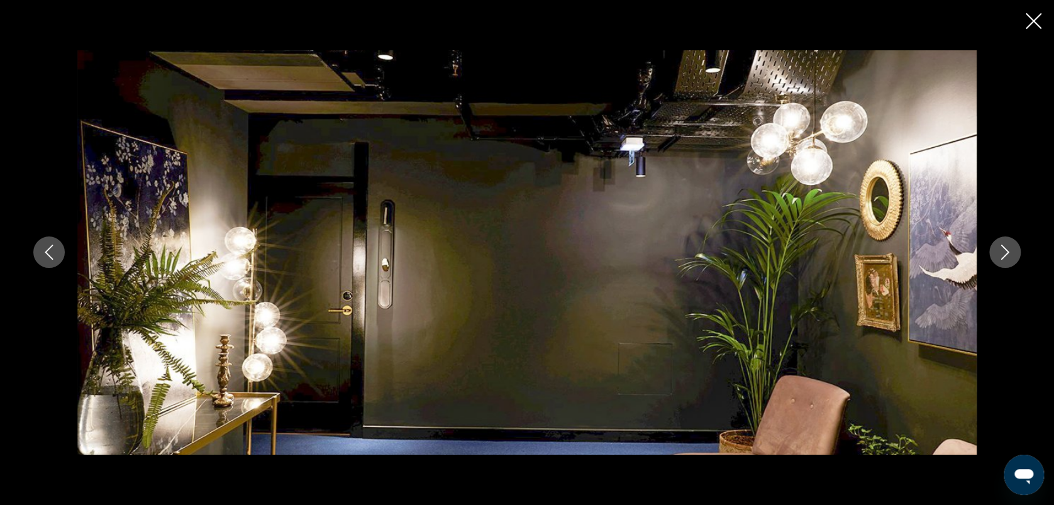
click at [1000, 251] on icon "Image suivante" at bounding box center [1004, 252] width 15 height 15
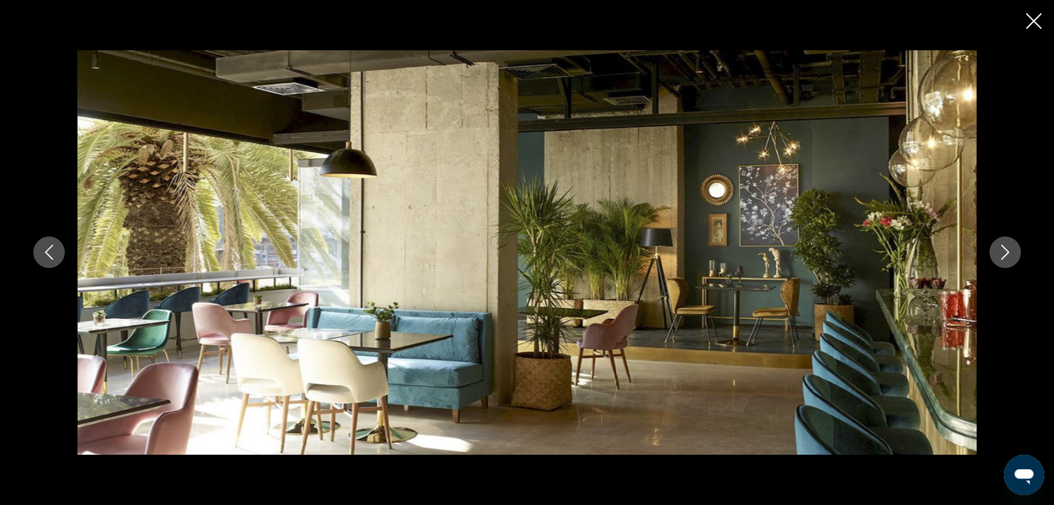
click at [1000, 251] on icon "Image suivante" at bounding box center [1004, 252] width 15 height 15
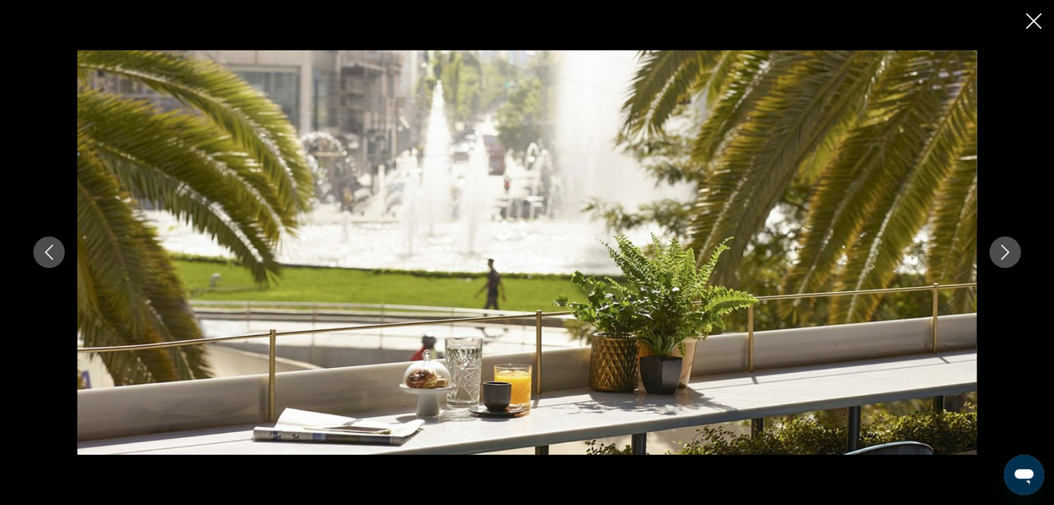
click at [1000, 251] on icon "Image suivante" at bounding box center [1004, 252] width 15 height 15
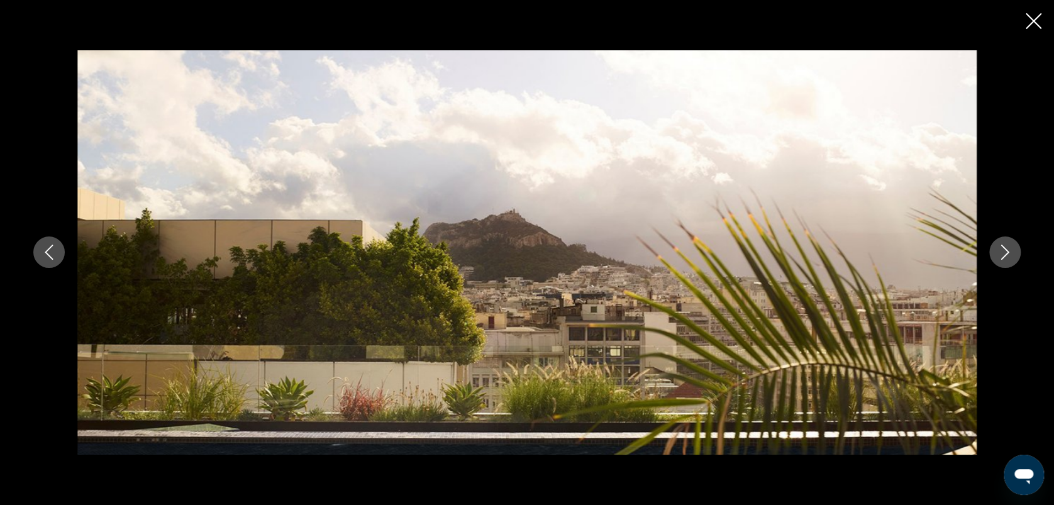
click at [1000, 251] on icon "Image suivante" at bounding box center [1004, 252] width 15 height 15
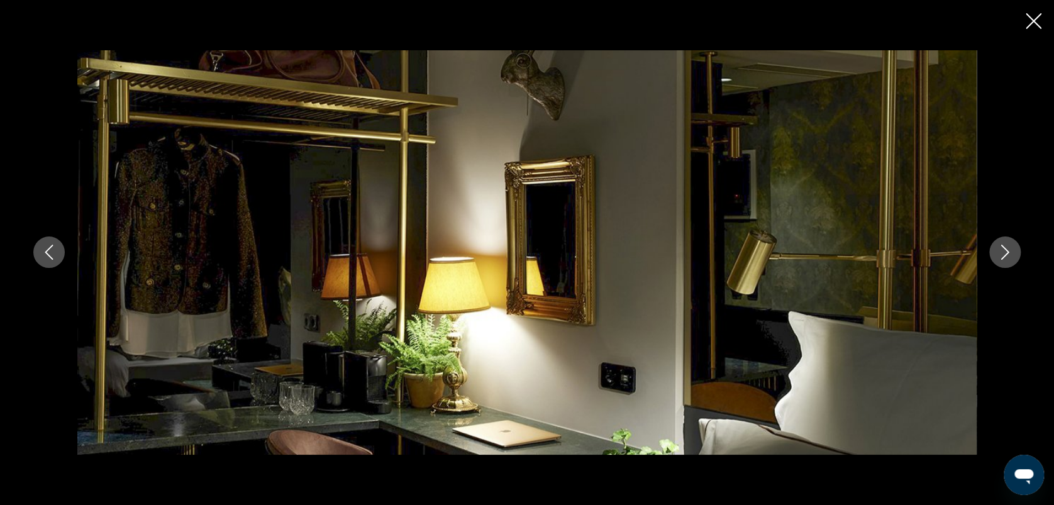
click at [1000, 251] on icon "Image suivante" at bounding box center [1004, 252] width 15 height 15
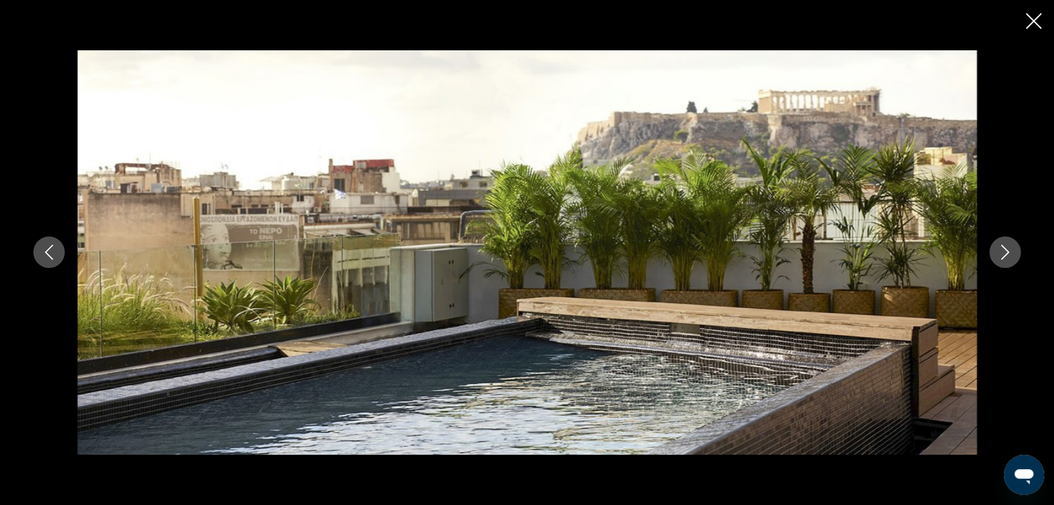
click at [1000, 251] on icon "Image suivante" at bounding box center [1004, 252] width 15 height 15
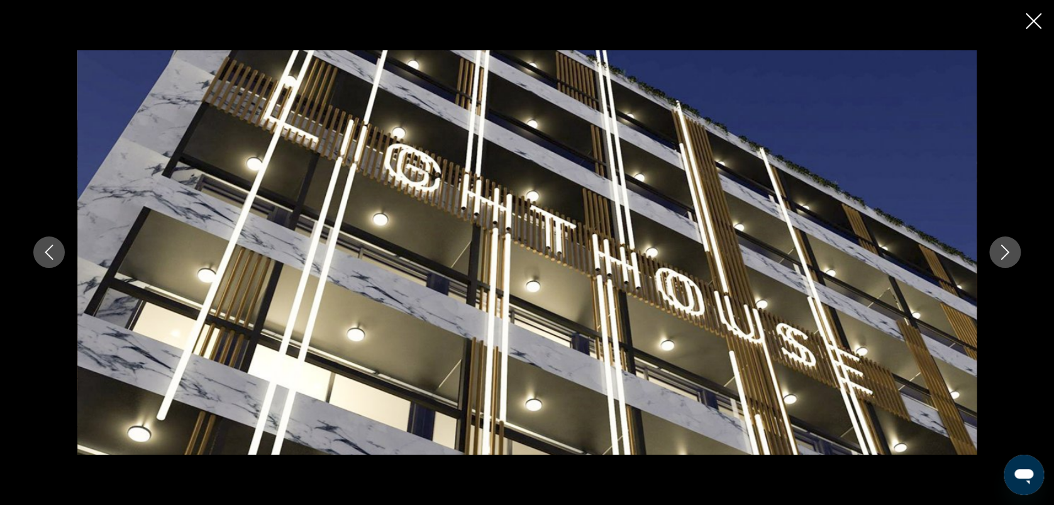
click at [1000, 251] on icon "Image suivante" at bounding box center [1004, 252] width 15 height 15
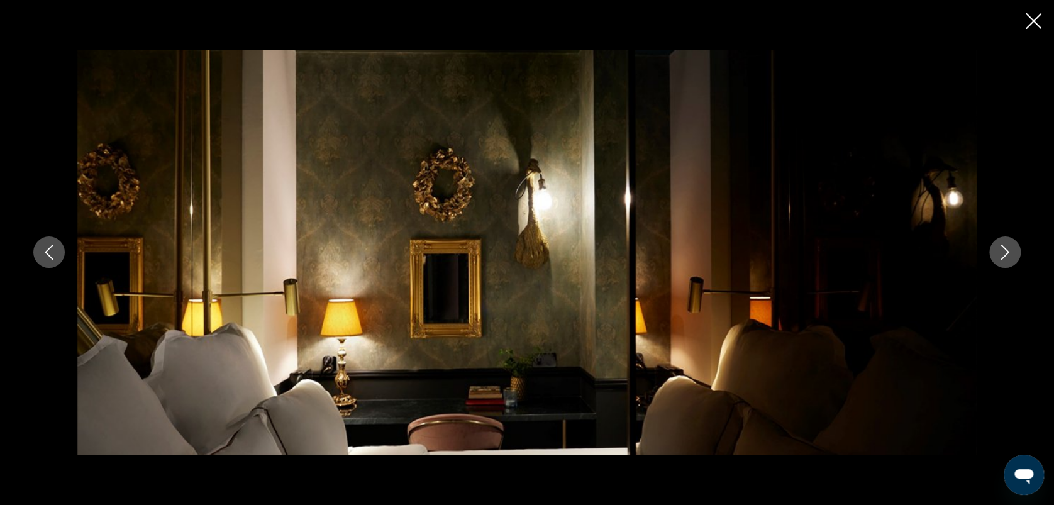
click at [1000, 251] on icon "Image suivante" at bounding box center [1004, 252] width 15 height 15
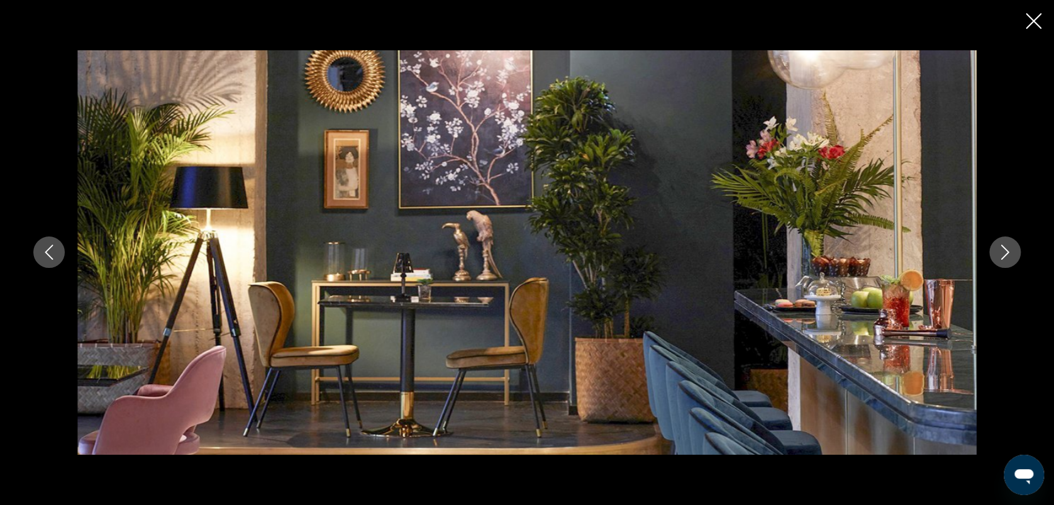
click at [1000, 251] on icon "Image suivante" at bounding box center [1004, 252] width 15 height 15
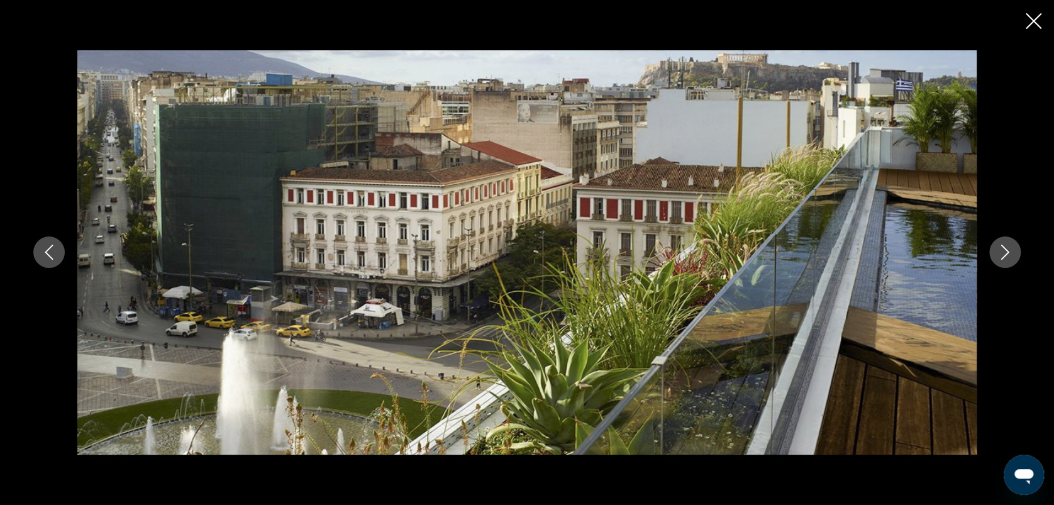
click at [1030, 16] on icon "Fermer le diaporama" at bounding box center [1033, 21] width 16 height 16
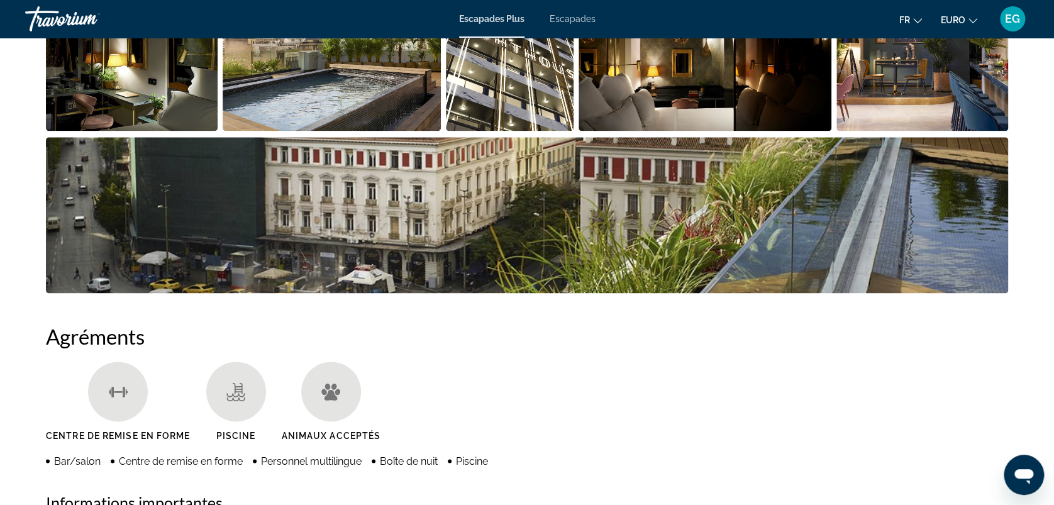
scroll to position [693, 0]
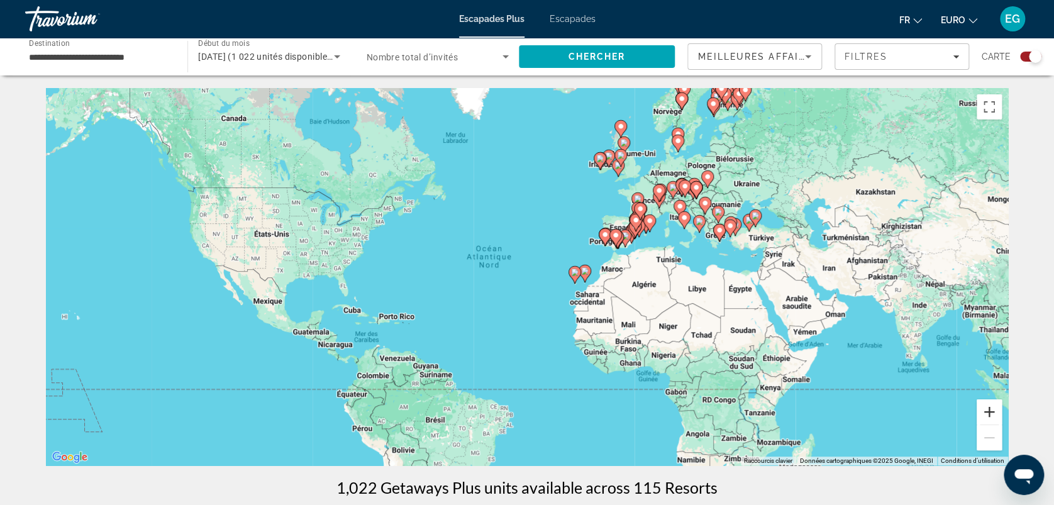
click at [980, 408] on button "Zoom avant" at bounding box center [988, 411] width 25 height 25
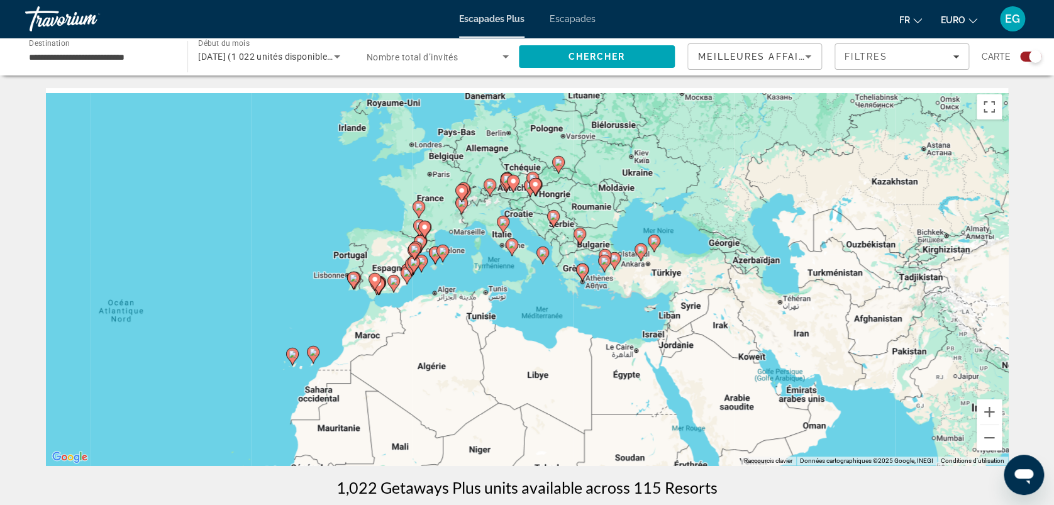
drag, startPoint x: 902, startPoint y: 273, endPoint x: 569, endPoint y: 350, distance: 342.1
click at [569, 350] on div "Pour activer le glissement avec le clavier, appuyez sur Alt+Entrée. Une fois ce…" at bounding box center [527, 276] width 962 height 377
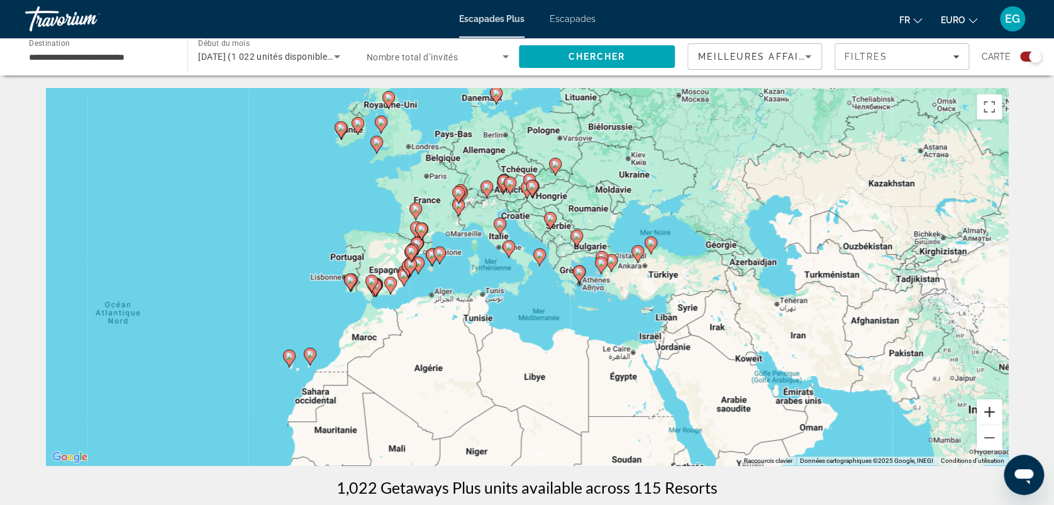
click at [991, 409] on button "Zoom avant" at bounding box center [988, 411] width 25 height 25
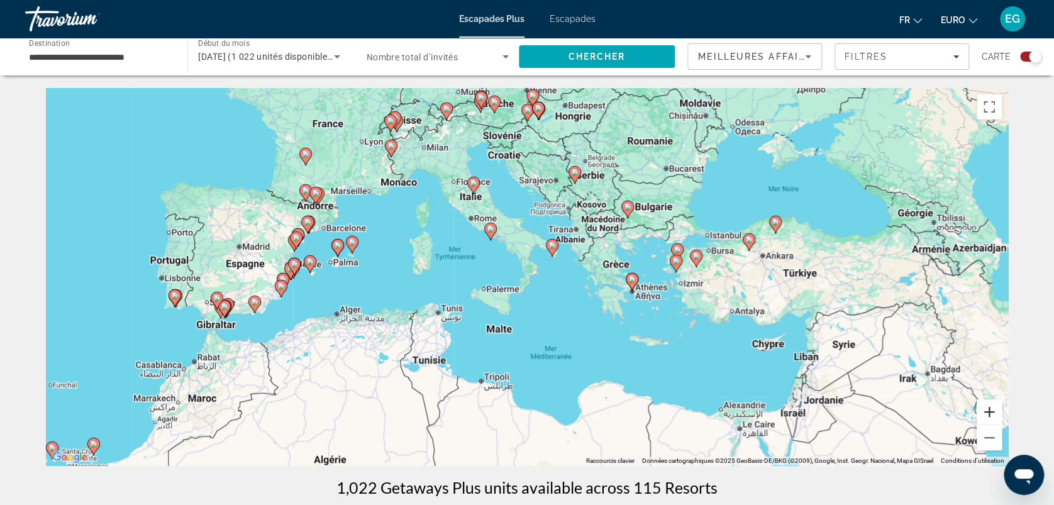
click at [991, 409] on button "Zoom avant" at bounding box center [988, 411] width 25 height 25
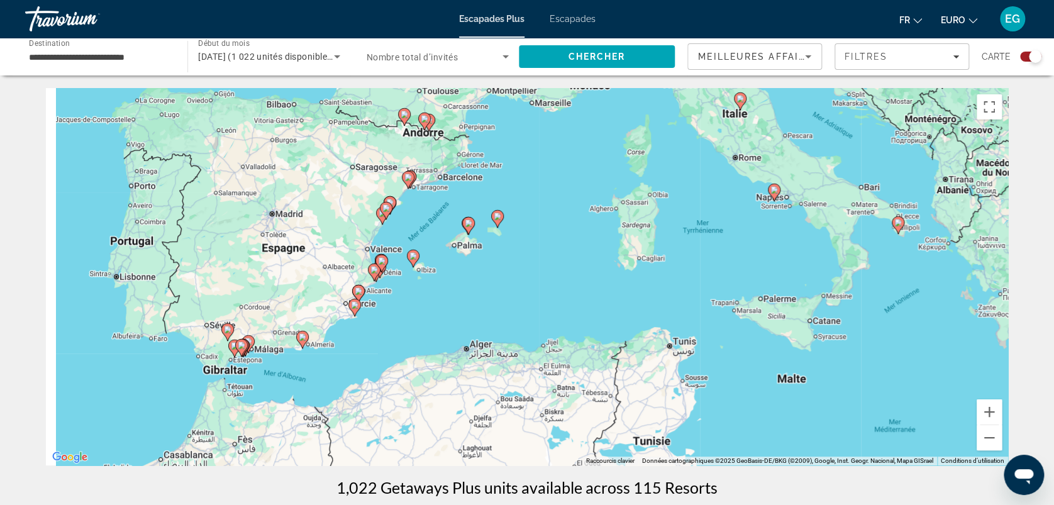
drag, startPoint x: 277, startPoint y: 297, endPoint x: 608, endPoint y: 294, distance: 331.3
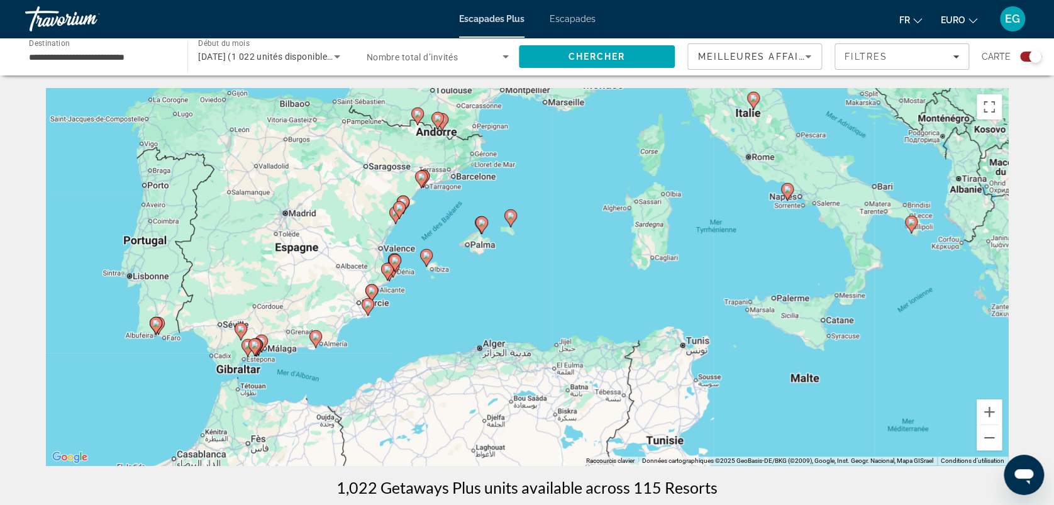
click at [429, 256] on image "Contenu principal" at bounding box center [426, 255] width 8 height 8
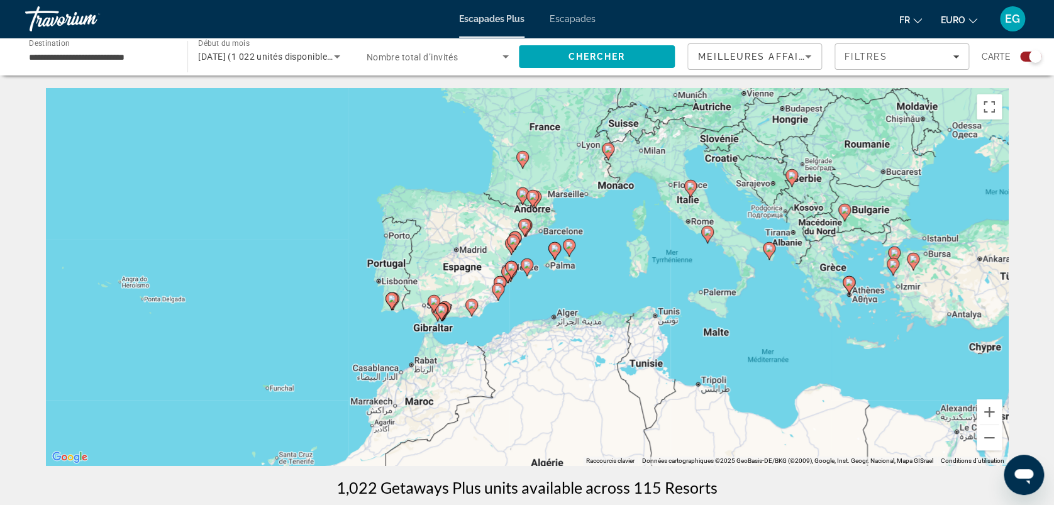
click at [527, 265] on image "Contenu principal" at bounding box center [527, 265] width 8 height 8
type input "**********"
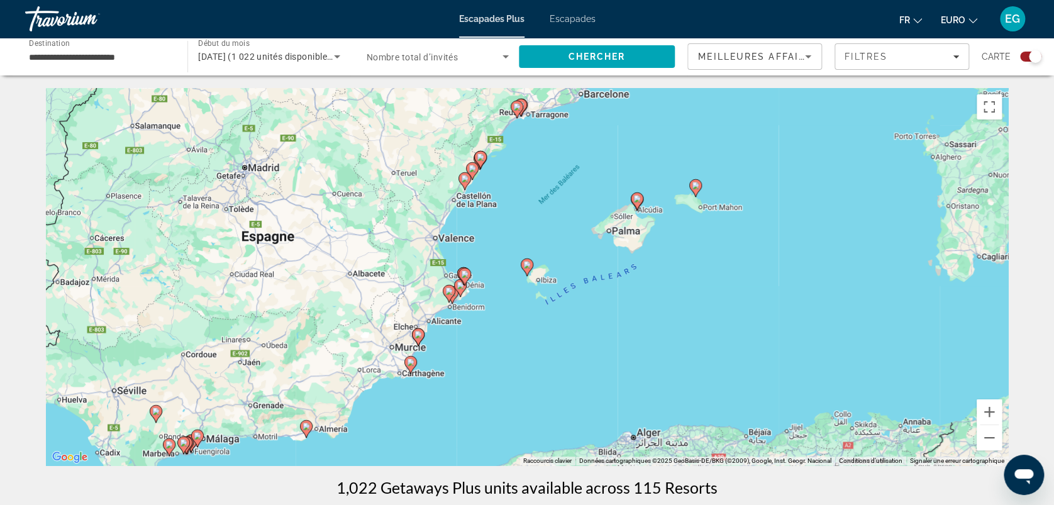
click at [527, 265] on image "Contenu principal" at bounding box center [527, 265] width 8 height 8
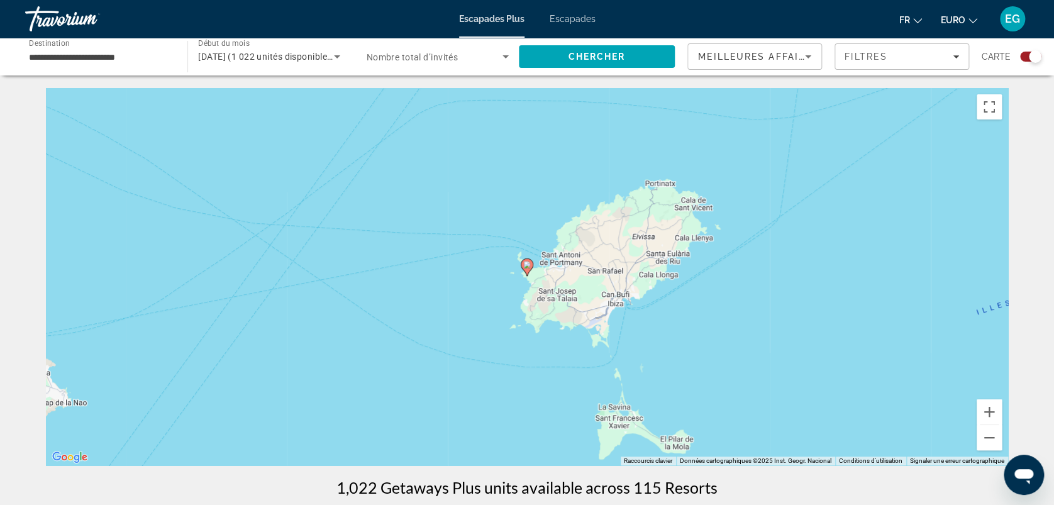
click at [527, 265] on image "Contenu principal" at bounding box center [527, 265] width 8 height 8
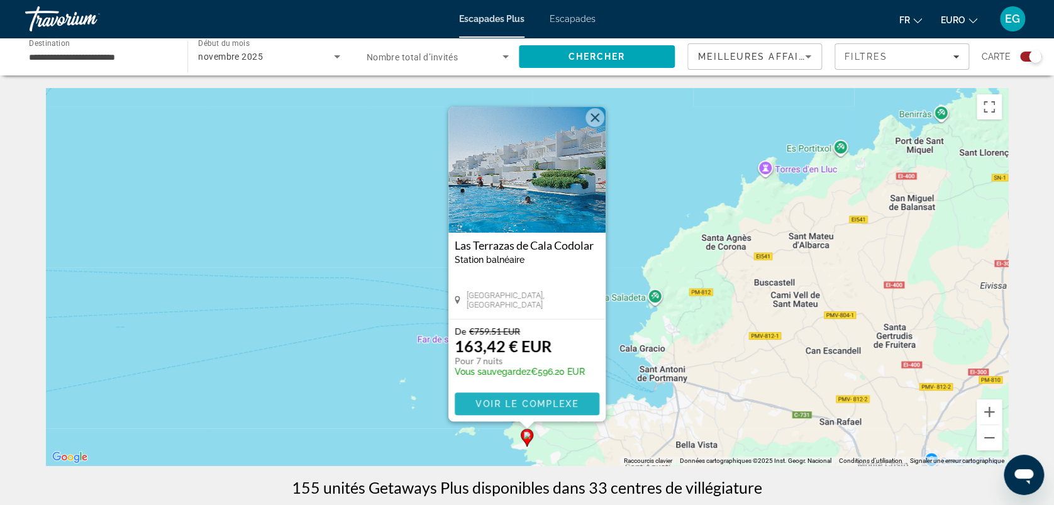
click at [512, 409] on span "Voir le complexe" at bounding box center [527, 404] width 104 height 10
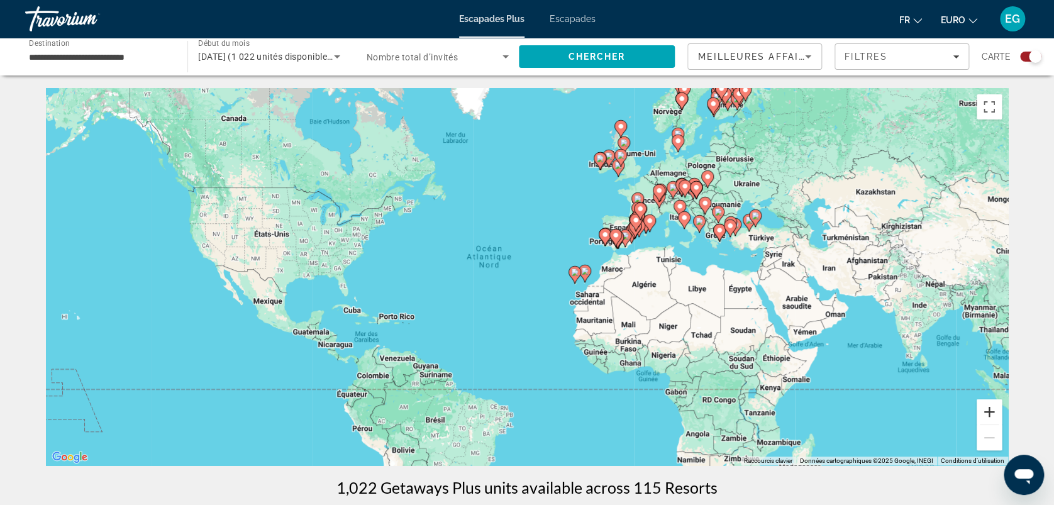
click at [991, 407] on button "Zoom avant" at bounding box center [988, 411] width 25 height 25
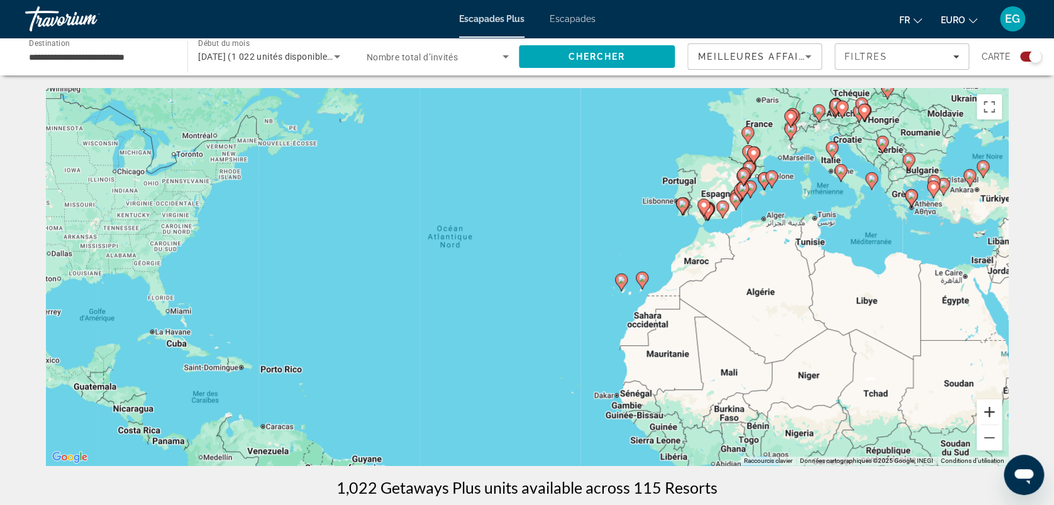
click at [991, 407] on button "Zoom avant" at bounding box center [988, 411] width 25 height 25
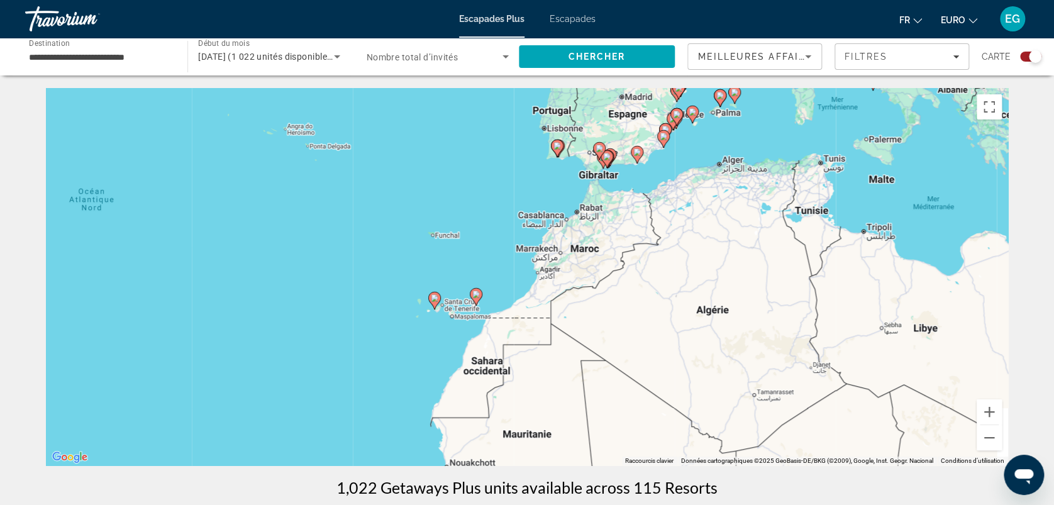
drag, startPoint x: 722, startPoint y: 345, endPoint x: 438, endPoint y: 354, distance: 284.3
click at [992, 410] on button "Zoom avant" at bounding box center [988, 411] width 25 height 25
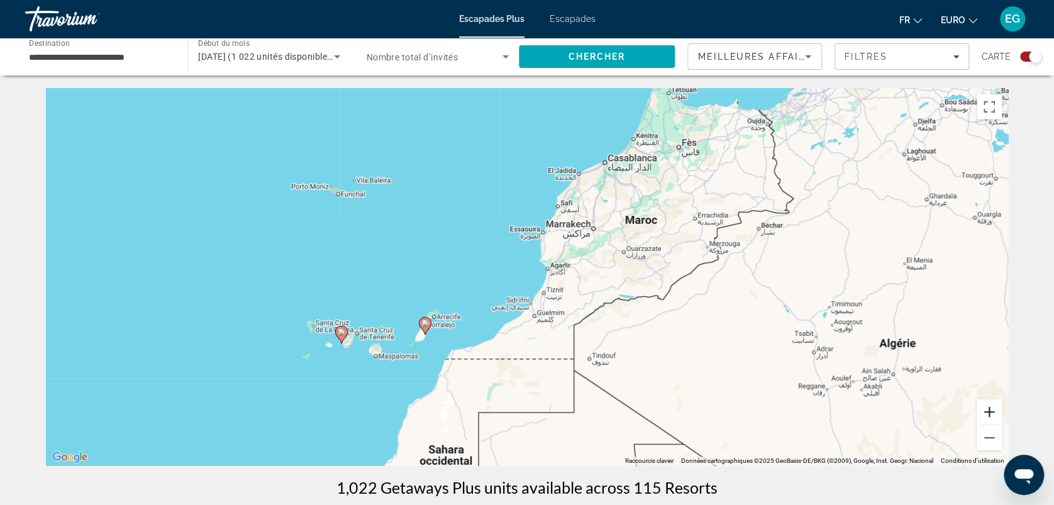
click at [992, 410] on button "Zoom avant" at bounding box center [988, 411] width 25 height 25
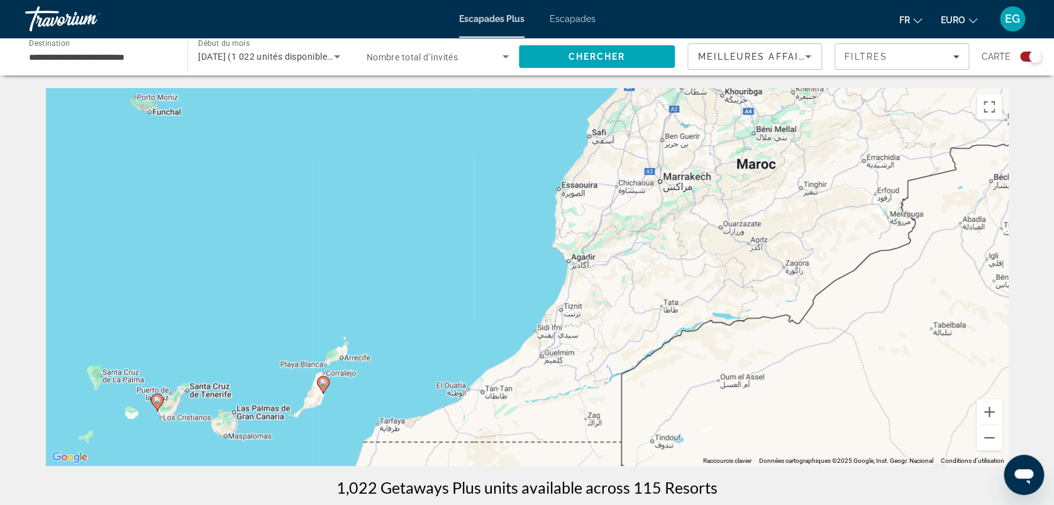
click at [324, 380] on image "Contenu principal" at bounding box center [323, 382] width 8 height 8
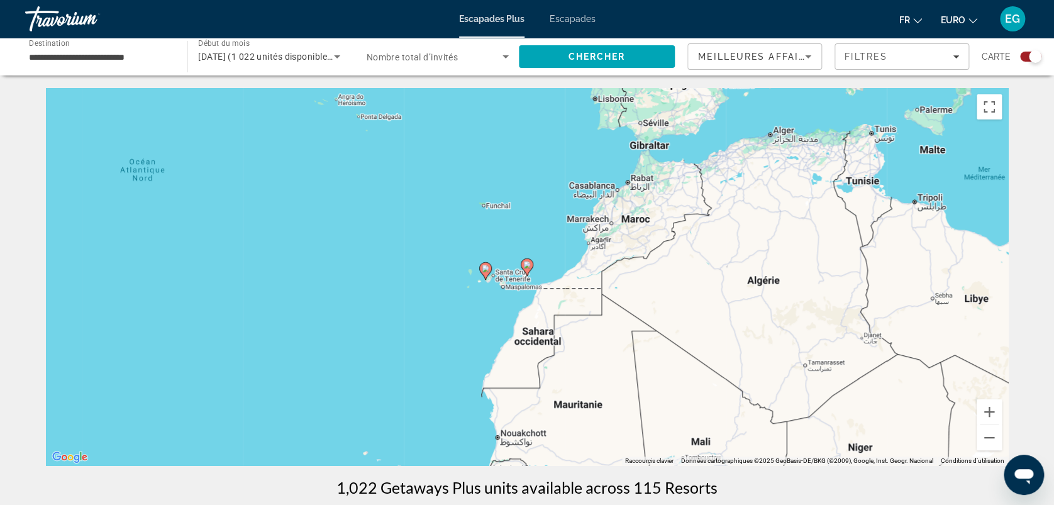
click at [526, 260] on icon "Contenu principal" at bounding box center [526, 267] width 11 height 16
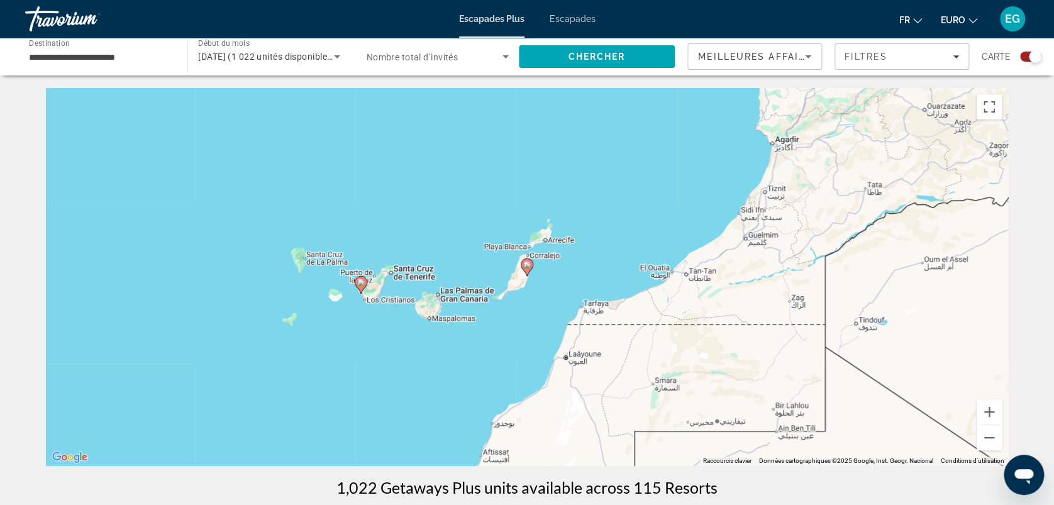
click at [526, 260] on icon "Contenu principal" at bounding box center [526, 267] width 11 height 16
type input "**********"
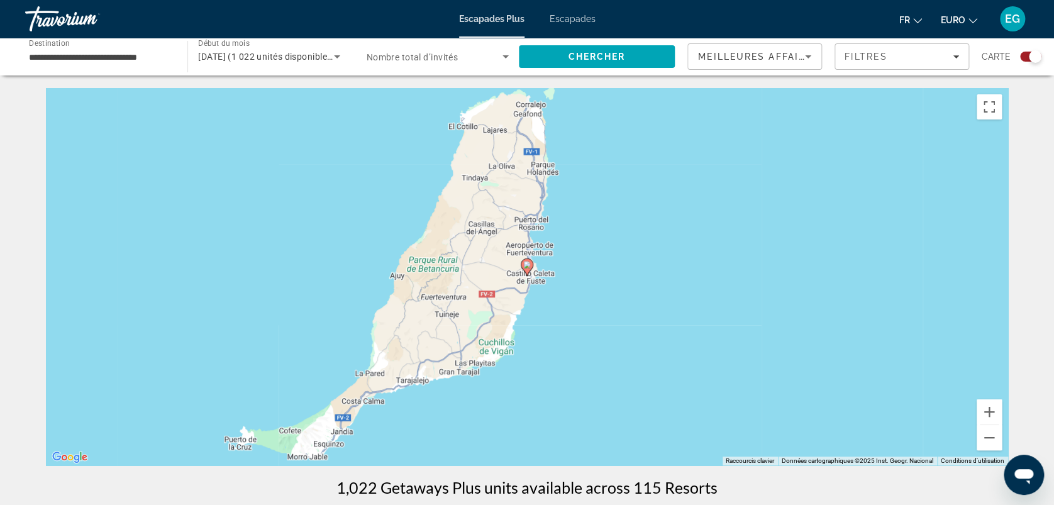
click at [526, 260] on icon "Contenu principal" at bounding box center [526, 267] width 11 height 16
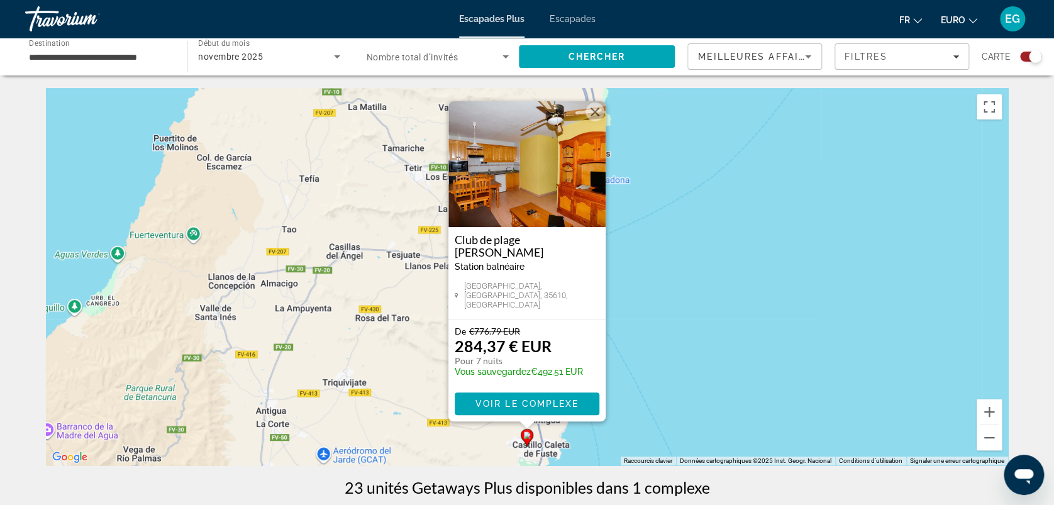
click at [522, 215] on img "Contenu principal" at bounding box center [526, 164] width 157 height 126
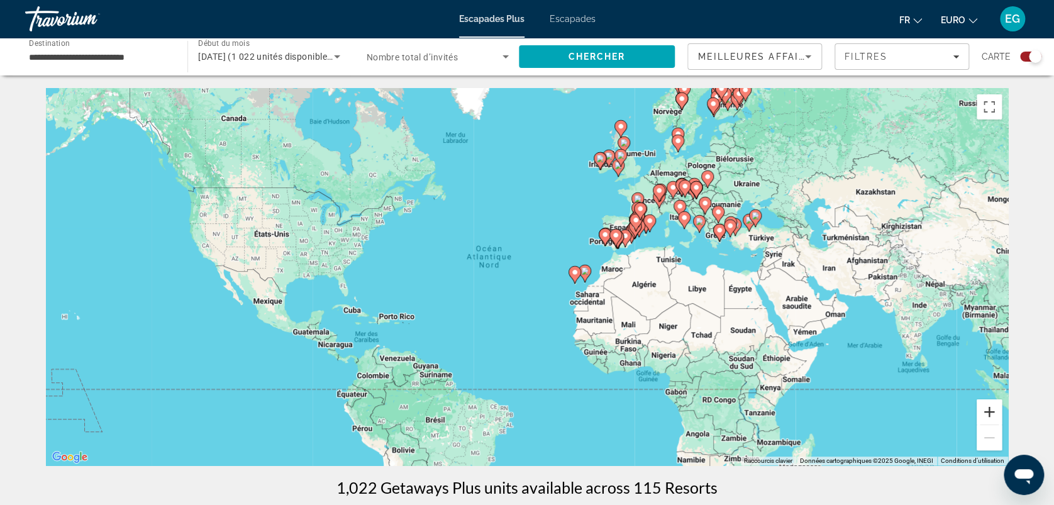
click at [988, 407] on button "Zoom avant" at bounding box center [988, 411] width 25 height 25
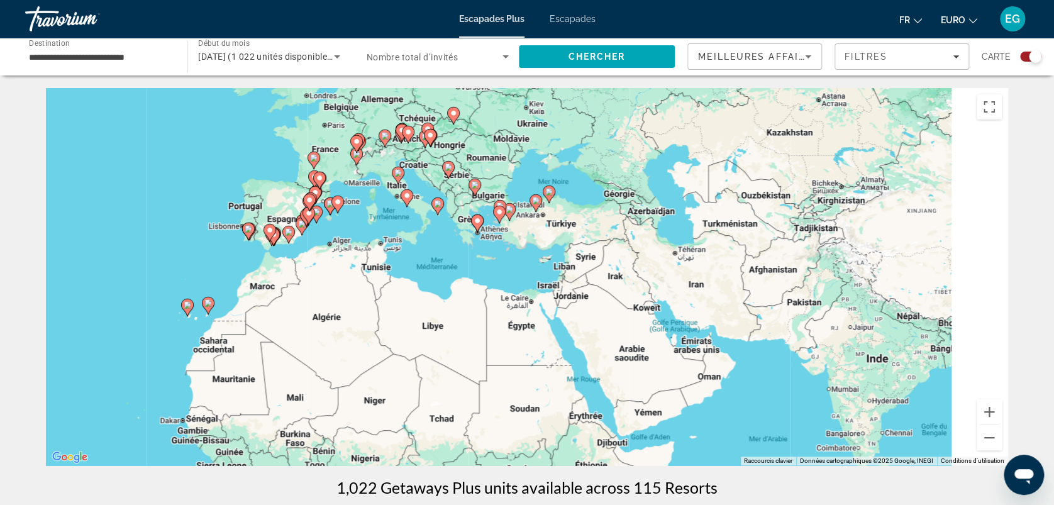
drag, startPoint x: 870, startPoint y: 254, endPoint x: 425, endPoint y: 284, distance: 446.1
click at [425, 284] on div "Pour activer le glissement avec le clavier, appuyez sur Alt+Entrée. Une fois ce…" at bounding box center [527, 276] width 962 height 377
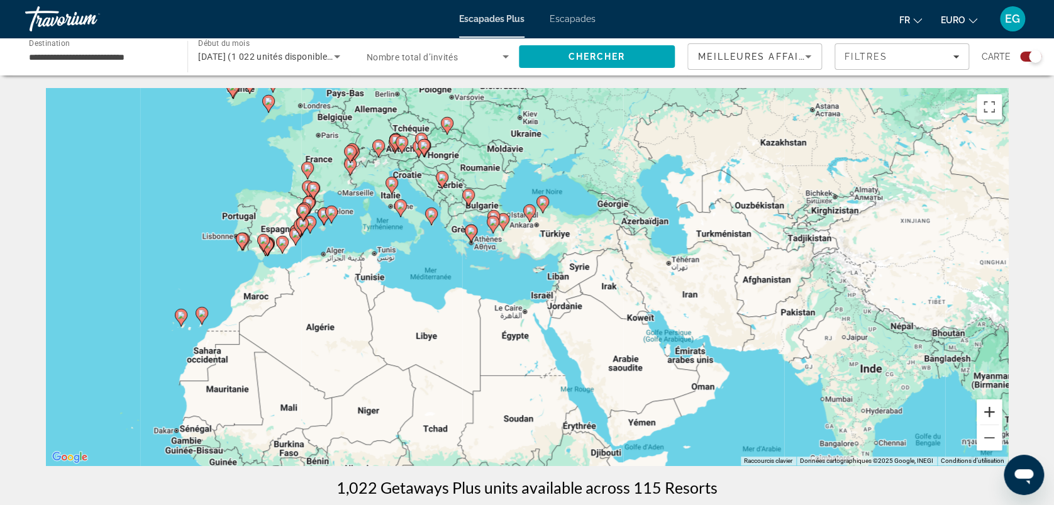
click at [985, 413] on button "Zoom avant" at bounding box center [988, 411] width 25 height 25
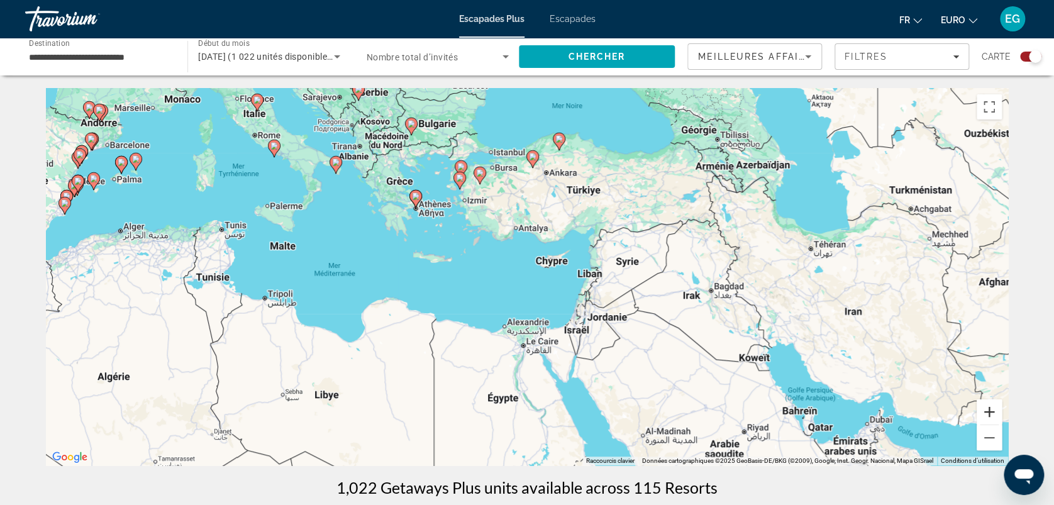
click at [985, 413] on button "Zoom avant" at bounding box center [988, 411] width 25 height 25
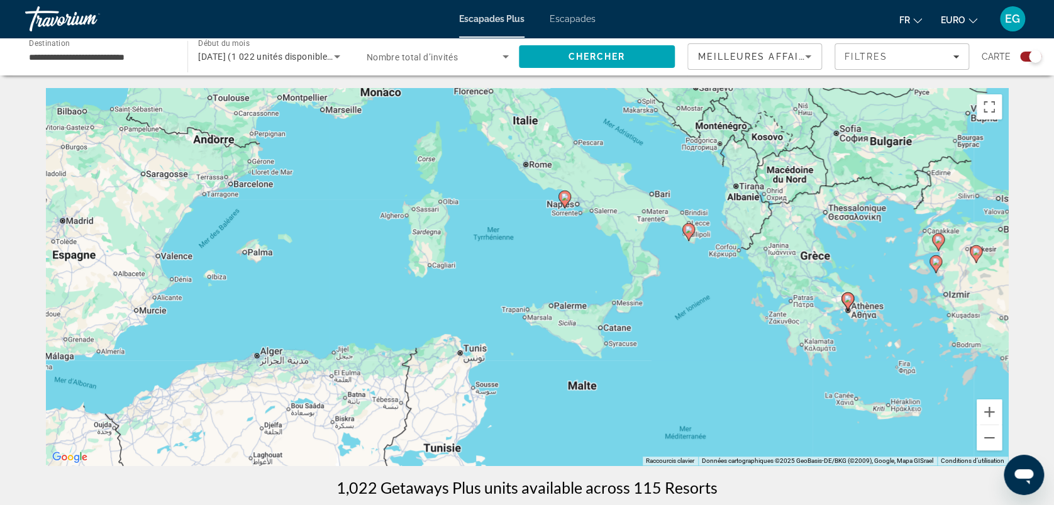
drag, startPoint x: 224, startPoint y: 166, endPoint x: 769, endPoint y: 346, distance: 574.7
click at [769, 346] on div "Pour activer le glissement avec le clavier, appuyez sur Alt+Entrée. Une fois ce…" at bounding box center [527, 276] width 962 height 377
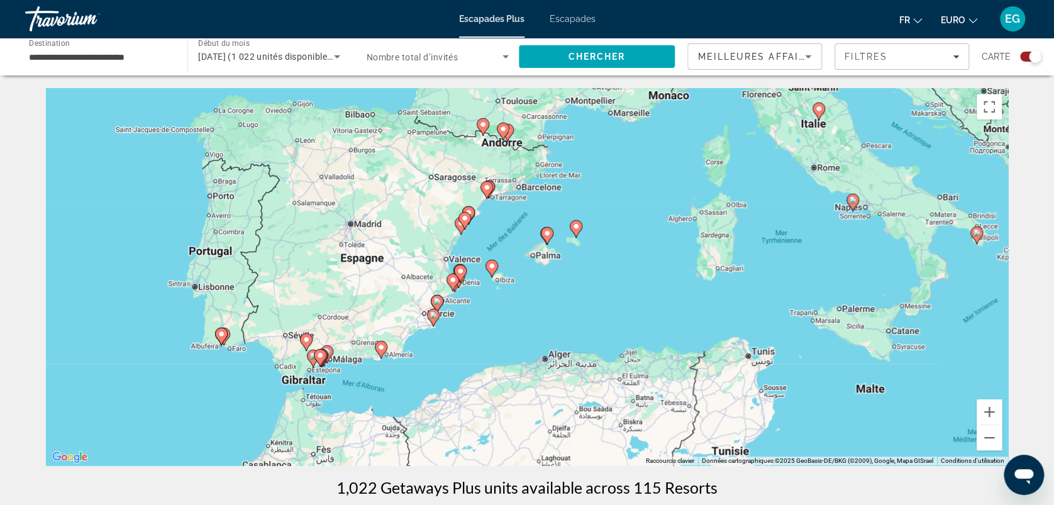
drag, startPoint x: 413, startPoint y: 312, endPoint x: 711, endPoint y: 314, distance: 298.0
click at [711, 314] on div "Pour activer le glissement avec le clavier, appuyez sur Alt+Entrée. Une fois ce…" at bounding box center [527, 276] width 962 height 377
click at [992, 412] on button "Zoom avant" at bounding box center [988, 411] width 25 height 25
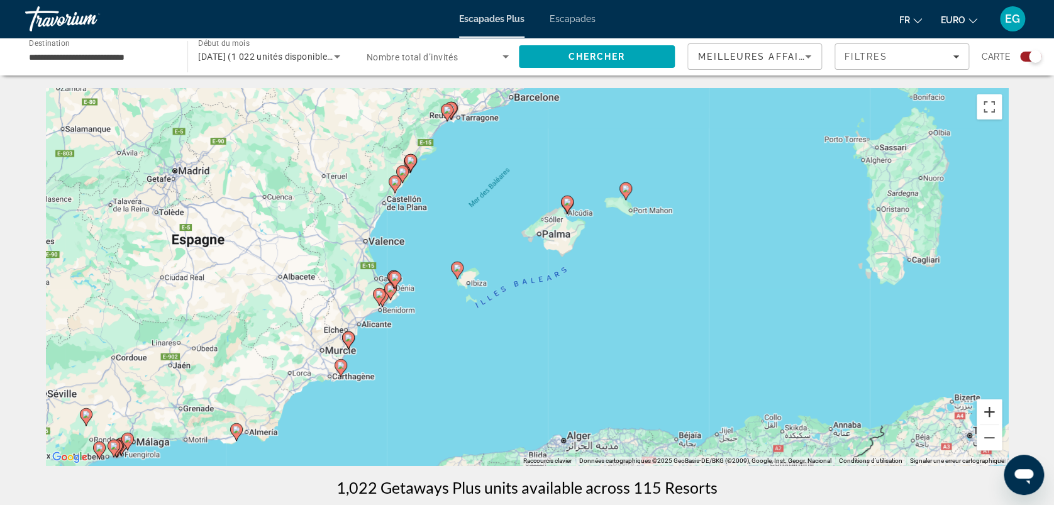
click at [992, 412] on button "Zoom avant" at bounding box center [988, 411] width 25 height 25
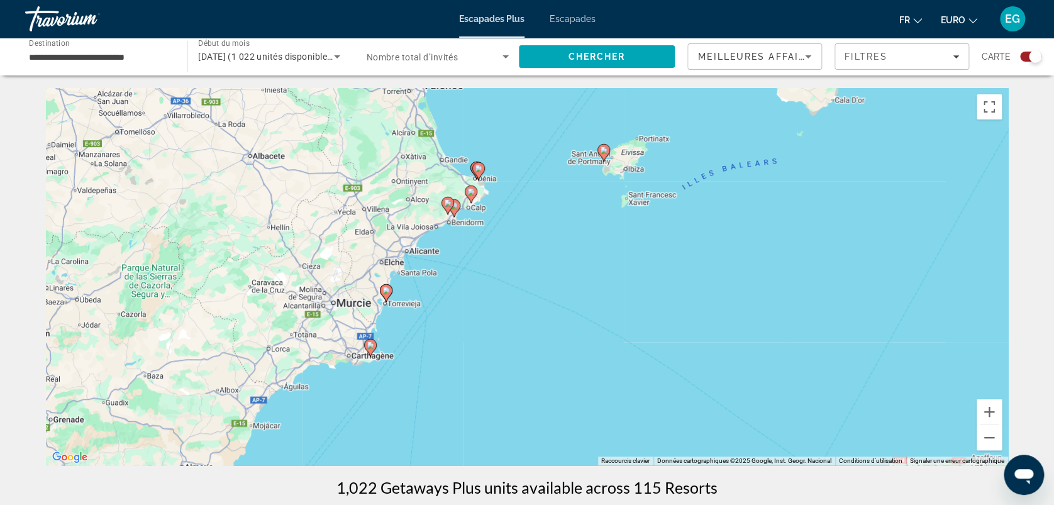
drag, startPoint x: 303, startPoint y: 380, endPoint x: 523, endPoint y: 253, distance: 253.7
click at [523, 253] on div "Pour activer le glissement avec le clavier, appuyez sur Alt+Entrée. Une fois ce…" at bounding box center [527, 276] width 962 height 377
click at [987, 413] on button "Zoom avant" at bounding box center [988, 411] width 25 height 25
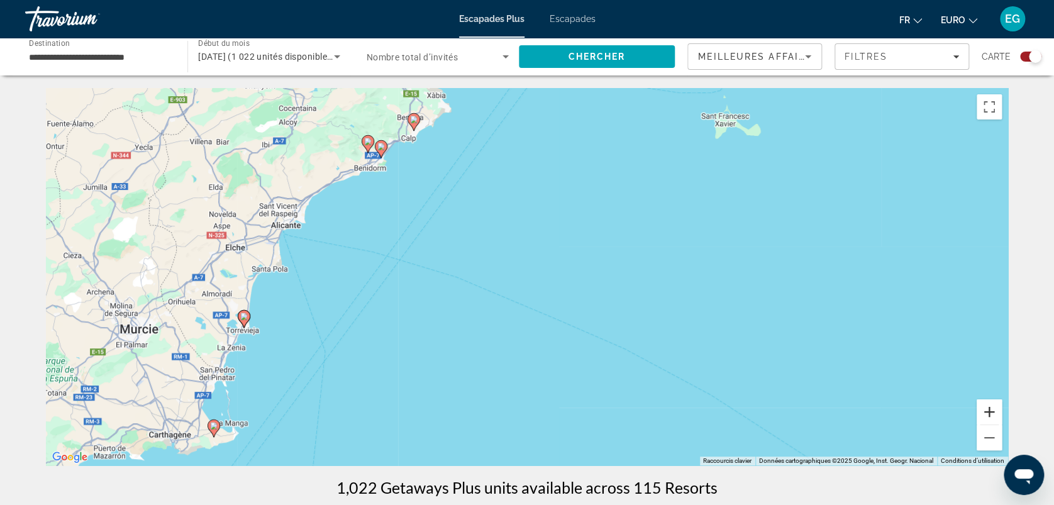
click at [987, 413] on button "Zoom avant" at bounding box center [988, 411] width 25 height 25
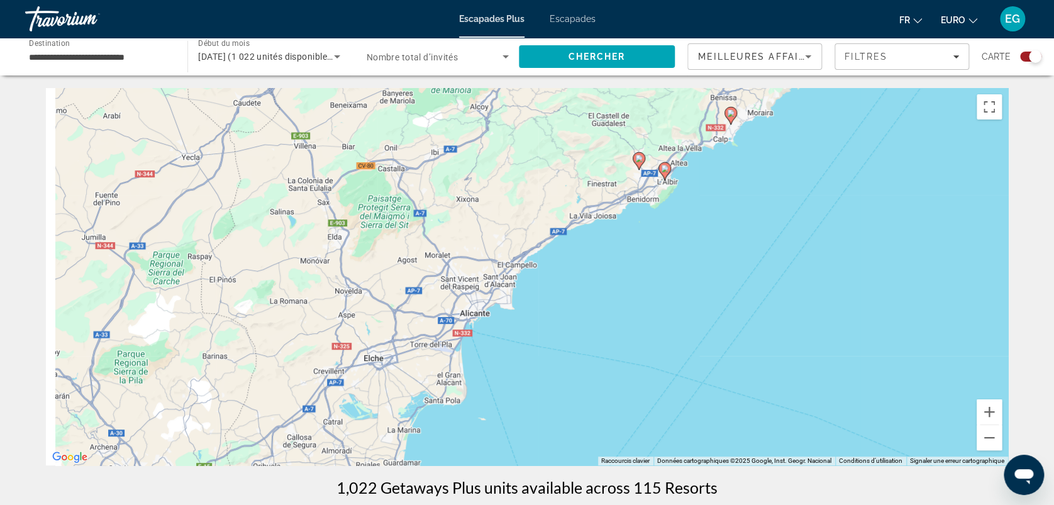
drag, startPoint x: 176, startPoint y: 180, endPoint x: 622, endPoint y: 317, distance: 466.9
click at [622, 317] on div "Pour activer le glissement avec le clavier, appuyez sur Alt+Entrée. Une fois ce…" at bounding box center [527, 276] width 962 height 377
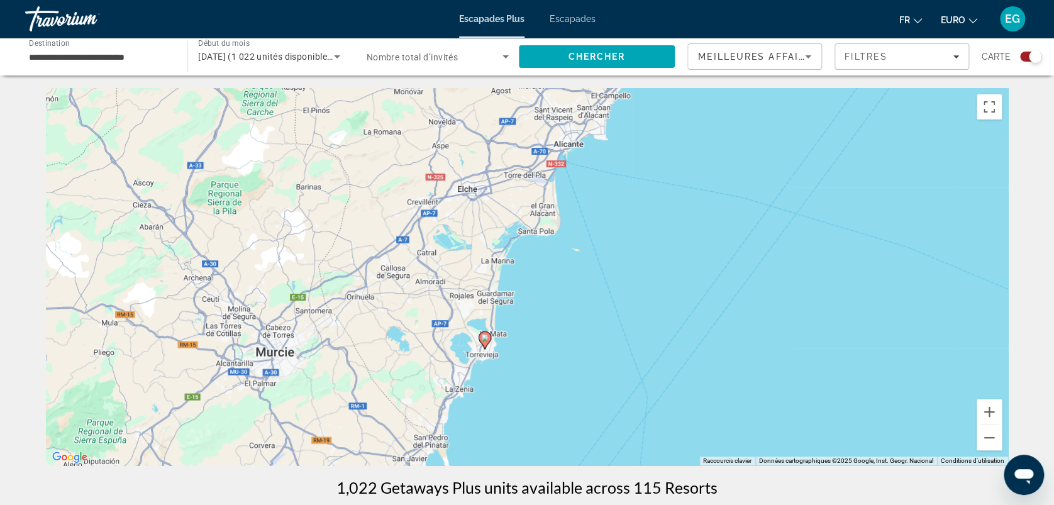
drag, startPoint x: 622, startPoint y: 317, endPoint x: 717, endPoint y: 142, distance: 198.9
click at [717, 142] on div "Pour activer le glissement avec le clavier, appuyez sur Alt+Entrée. Une fois ce…" at bounding box center [527, 276] width 962 height 377
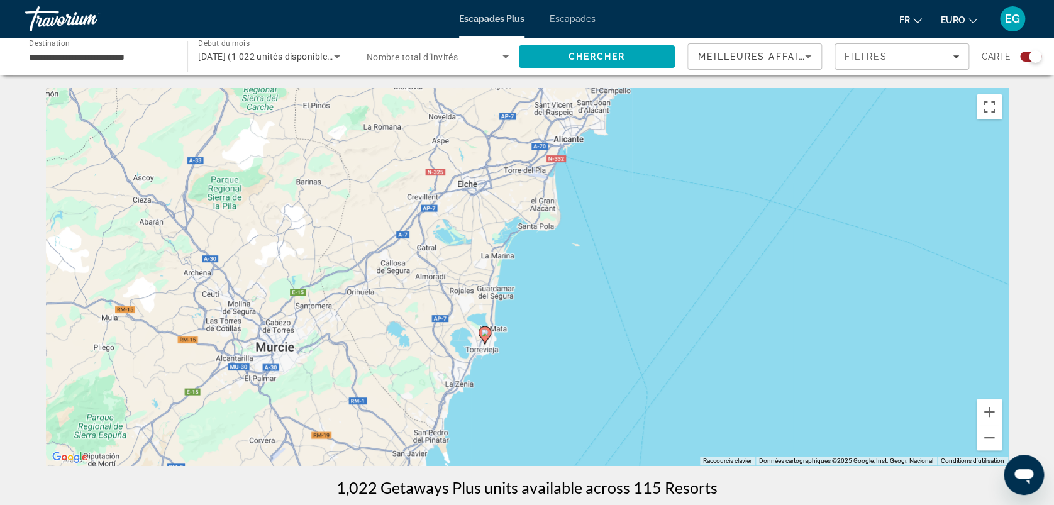
click at [483, 329] on icon "Contenu principal" at bounding box center [484, 335] width 11 height 16
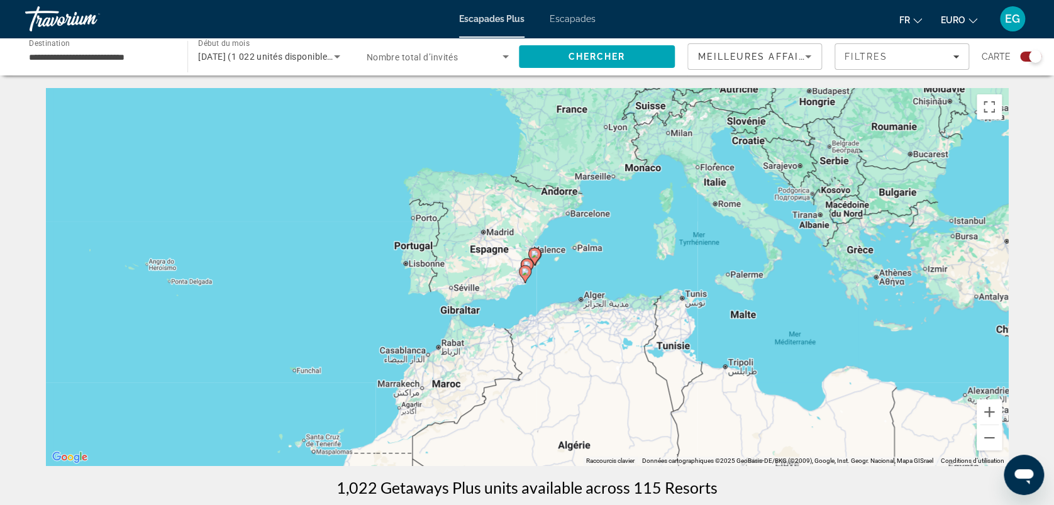
click at [527, 269] on image "Contenu principal" at bounding box center [525, 272] width 8 height 8
type input "**********"
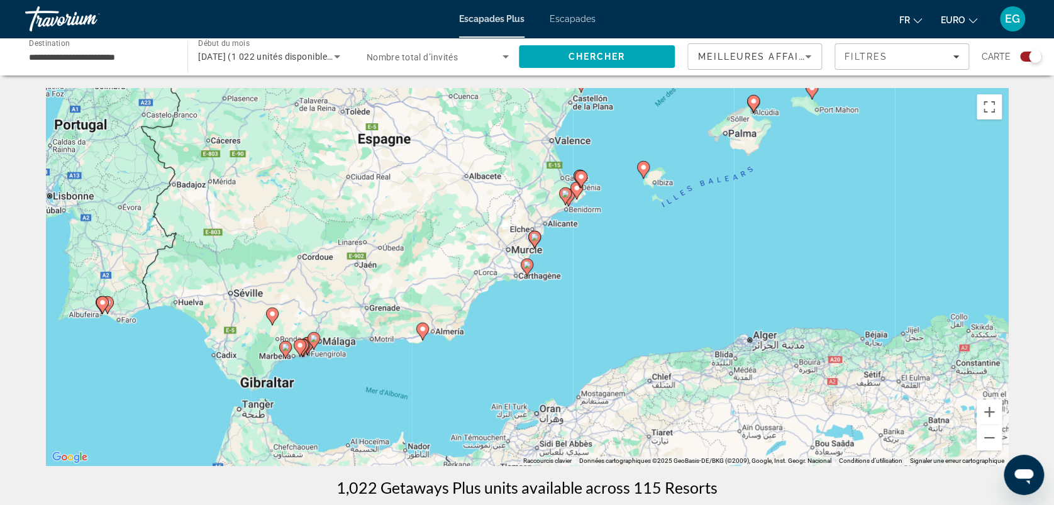
click at [527, 269] on icon "Contenu principal" at bounding box center [526, 267] width 11 height 16
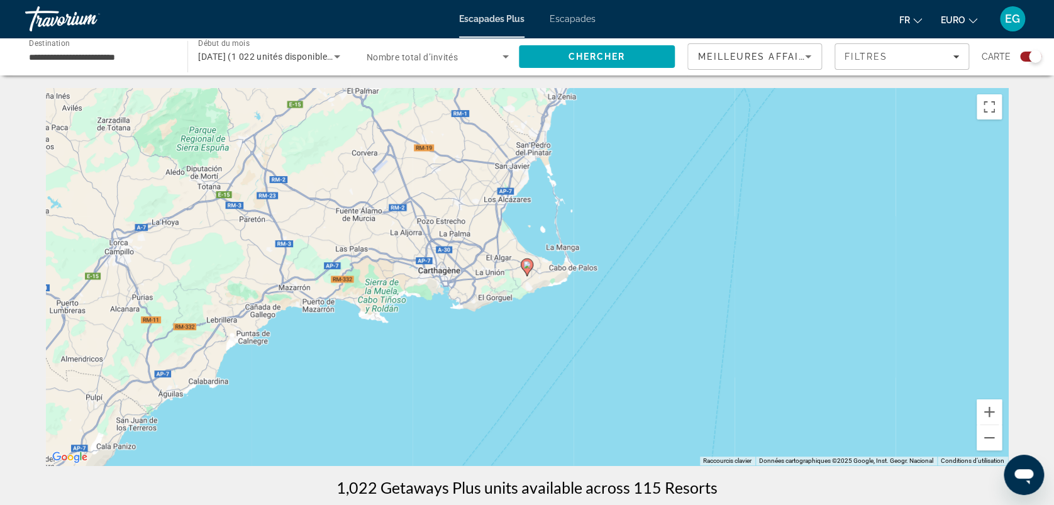
click at [527, 269] on icon "Contenu principal" at bounding box center [526, 267] width 11 height 16
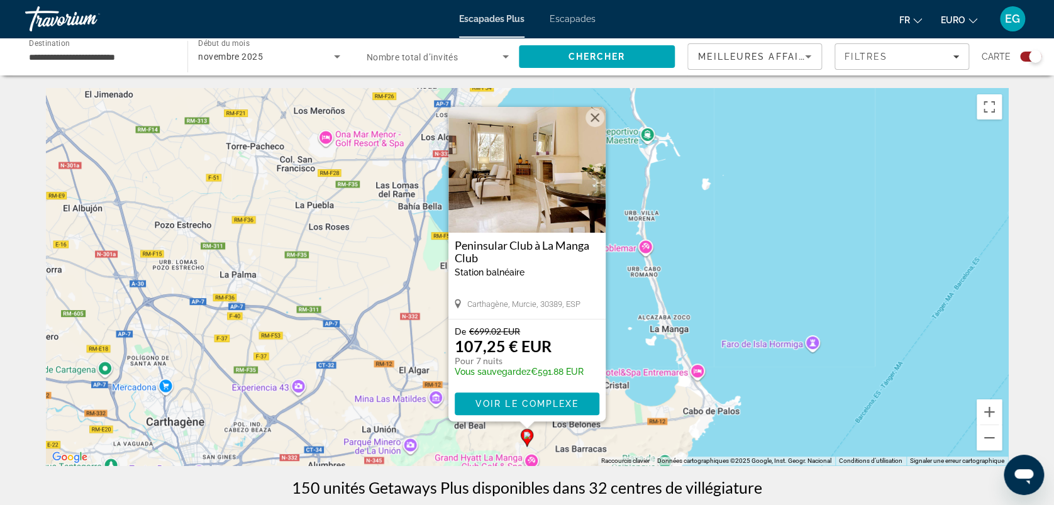
click at [811, 327] on div "Pour activer le glissement avec le clavier, appuyez sur Alt+Entrée. Une fois ce…" at bounding box center [527, 276] width 962 height 377
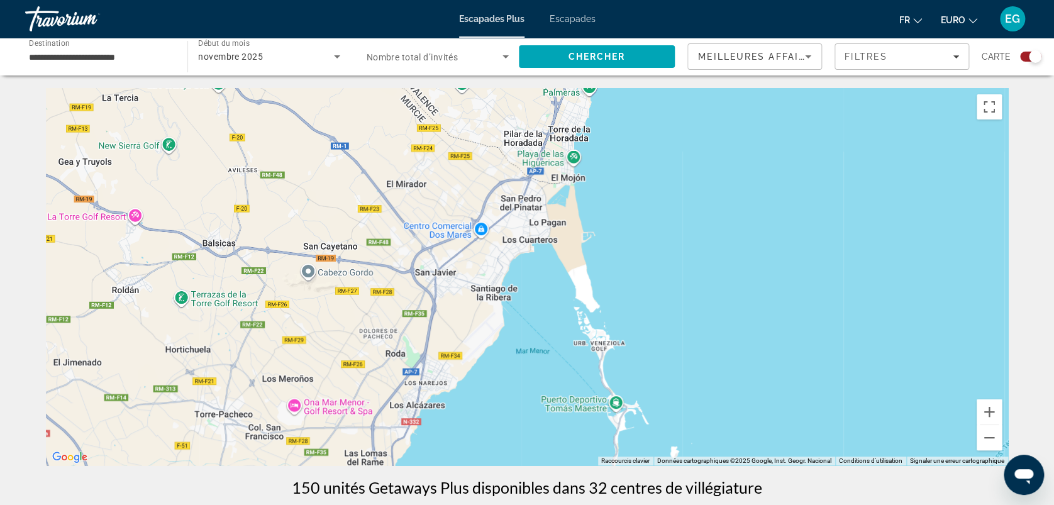
drag, startPoint x: 759, startPoint y: 132, endPoint x: 727, endPoint y: 404, distance: 273.5
click at [727, 404] on div "Pour activer le glissement avec le clavier, appuyez sur Alt+Entrée. Une fois ce…" at bounding box center [527, 276] width 962 height 377
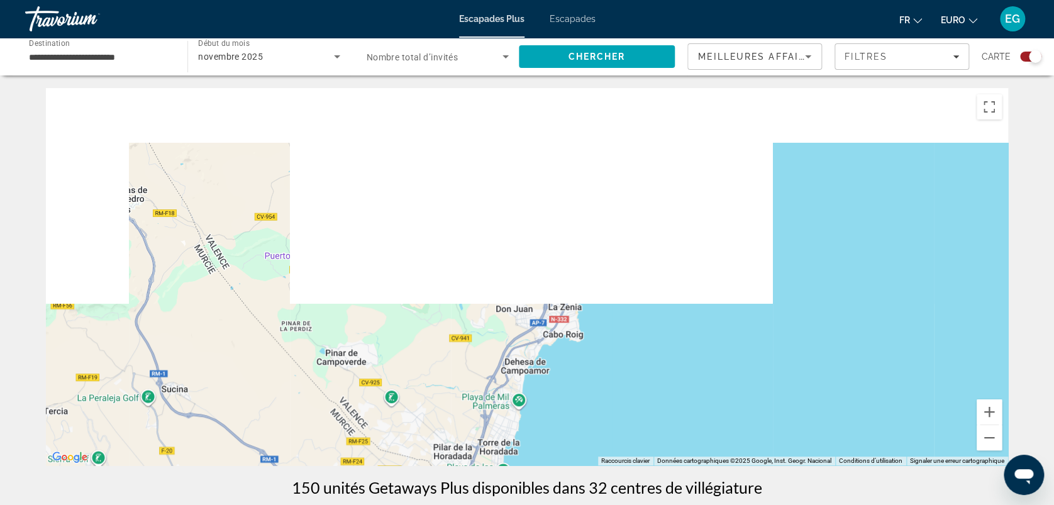
drag, startPoint x: 777, startPoint y: 148, endPoint x: 702, endPoint y: 475, distance: 334.7
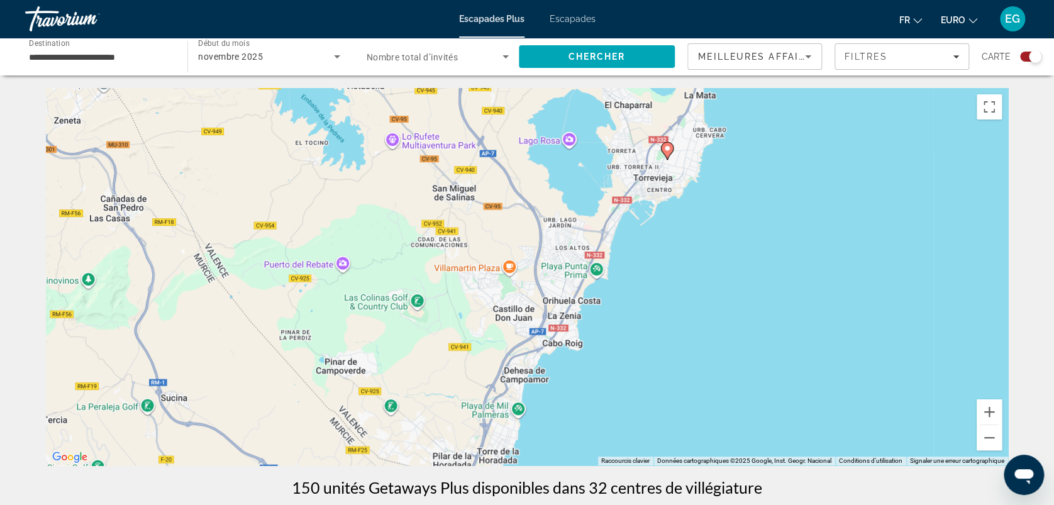
click at [668, 149] on image "Contenu principal" at bounding box center [667, 149] width 8 height 8
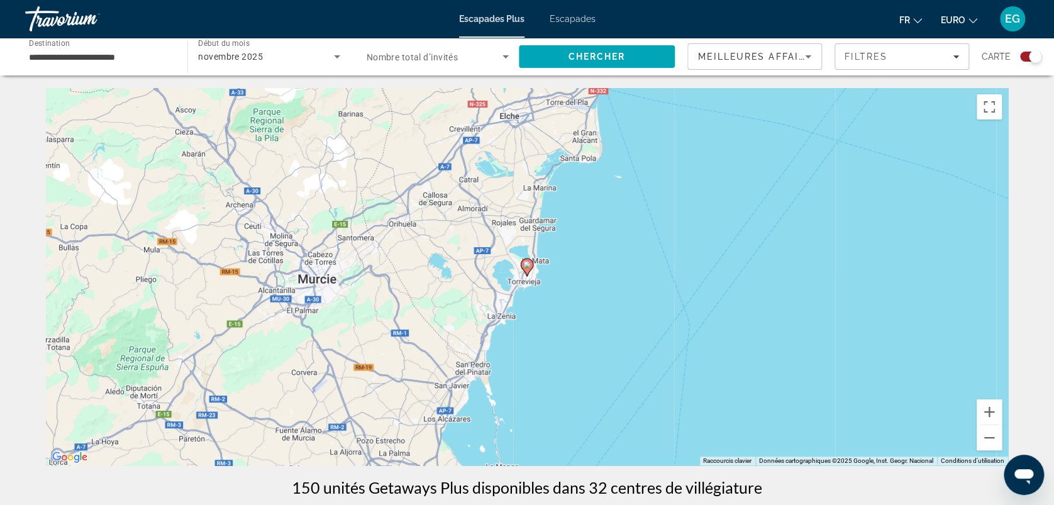
click at [527, 265] on image "Contenu principal" at bounding box center [527, 265] width 8 height 8
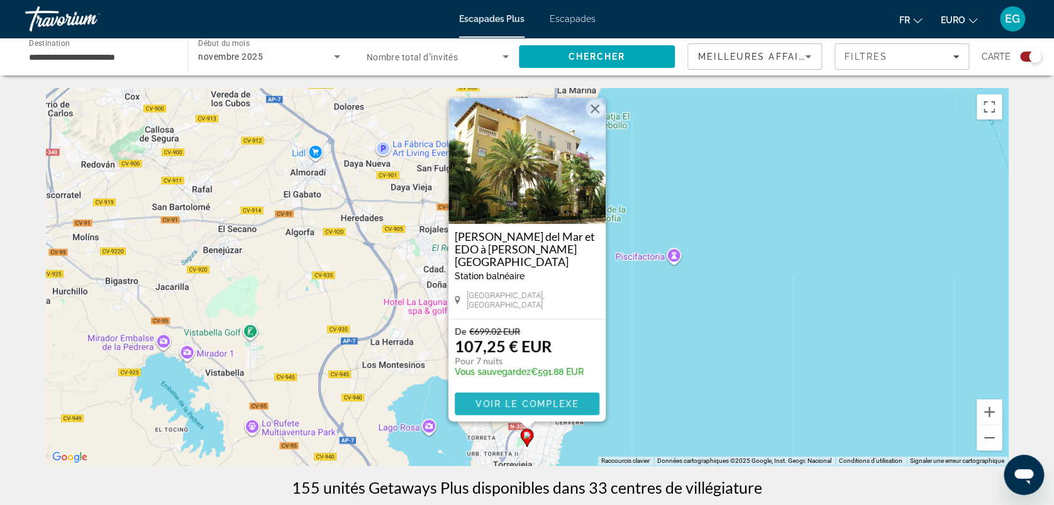
click at [502, 399] on span "Voir le complexe" at bounding box center [527, 404] width 104 height 10
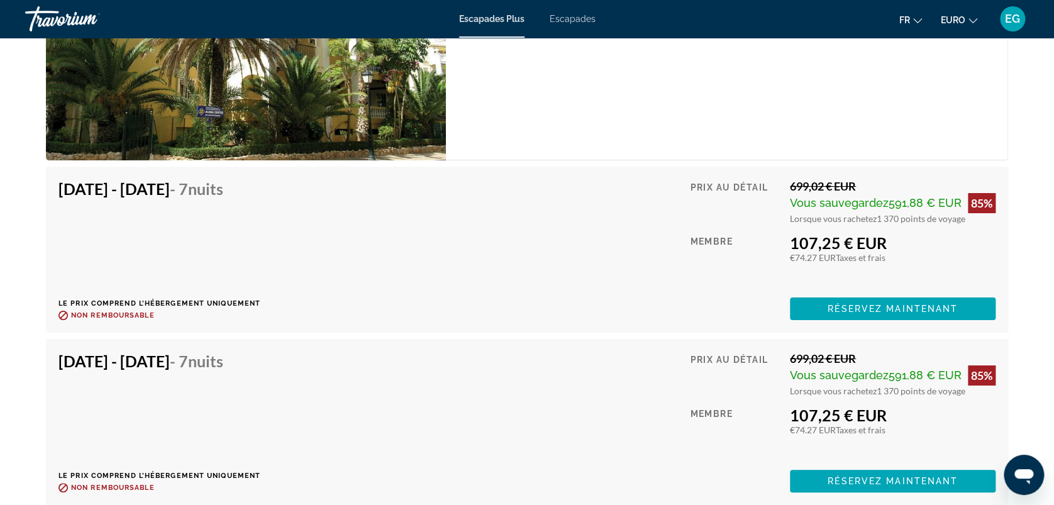
scroll to position [2213, 0]
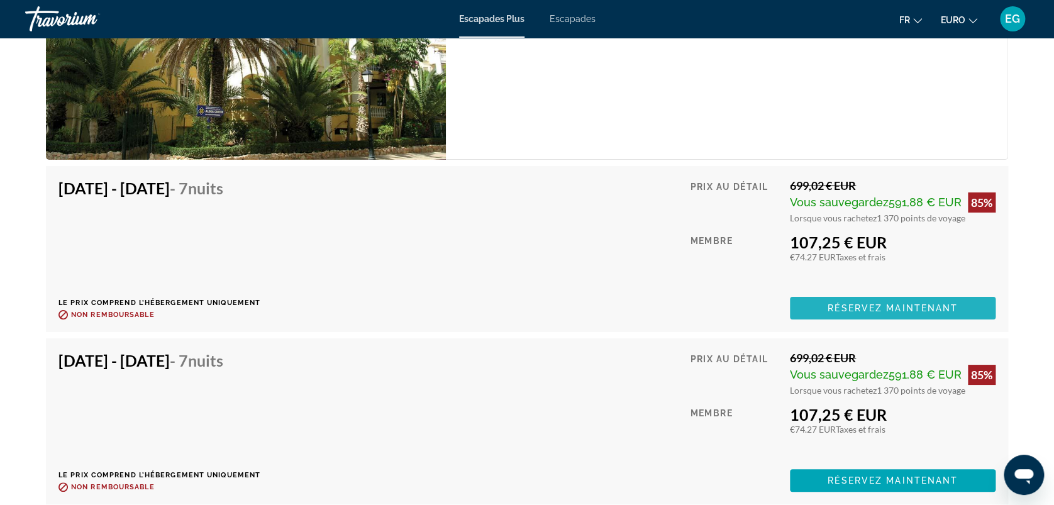
click at [830, 311] on span "Réservez maintenant" at bounding box center [892, 308] width 130 height 10
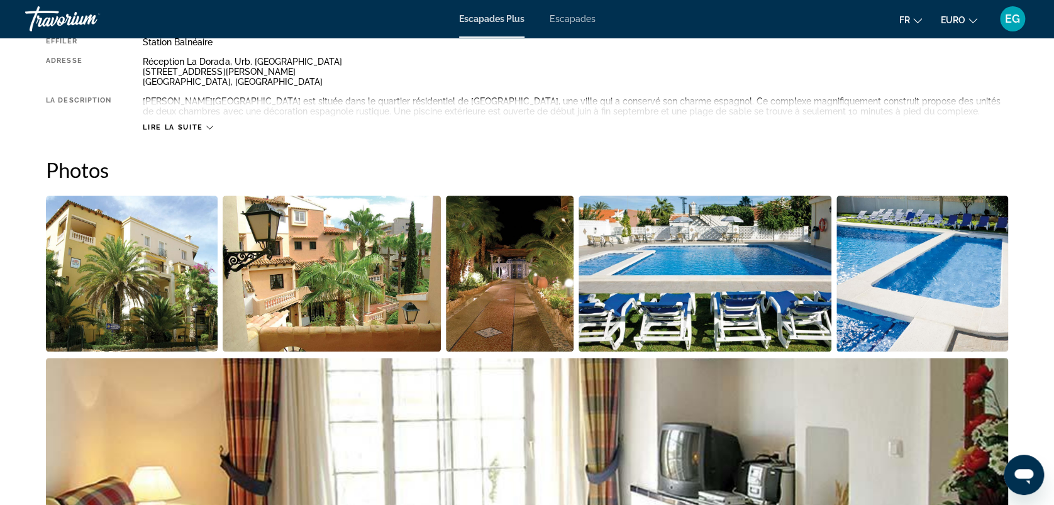
scroll to position [479, 0]
click at [121, 270] on img "Ouvrir le curseur d’image en plein écran" at bounding box center [132, 273] width 172 height 156
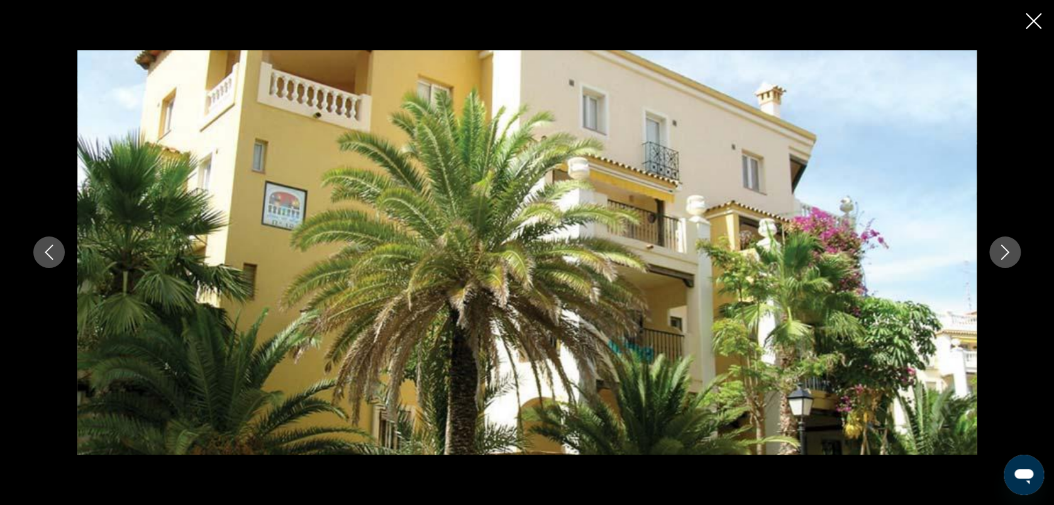
click at [1001, 247] on icon "Image suivante" at bounding box center [1004, 252] width 15 height 15
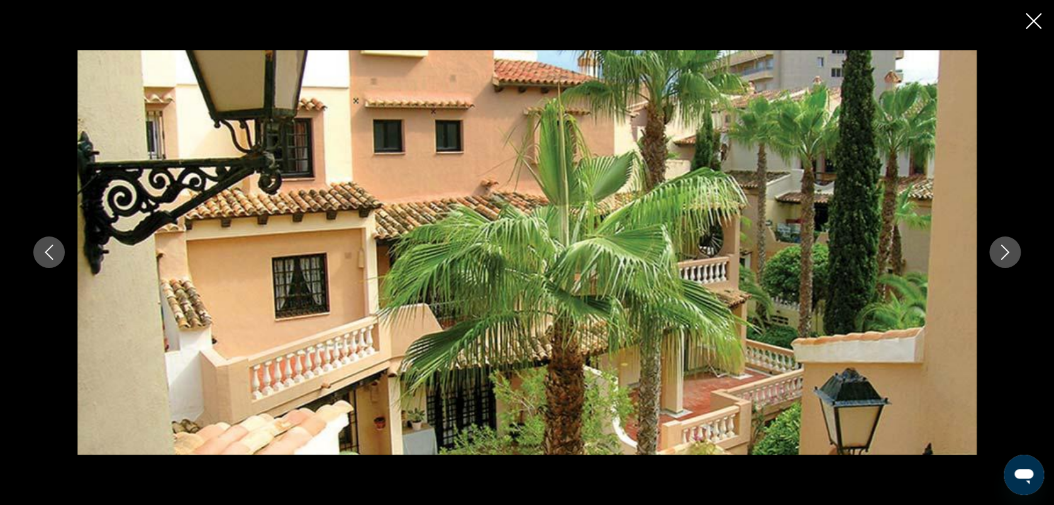
click at [1001, 247] on icon "Image suivante" at bounding box center [1004, 252] width 15 height 15
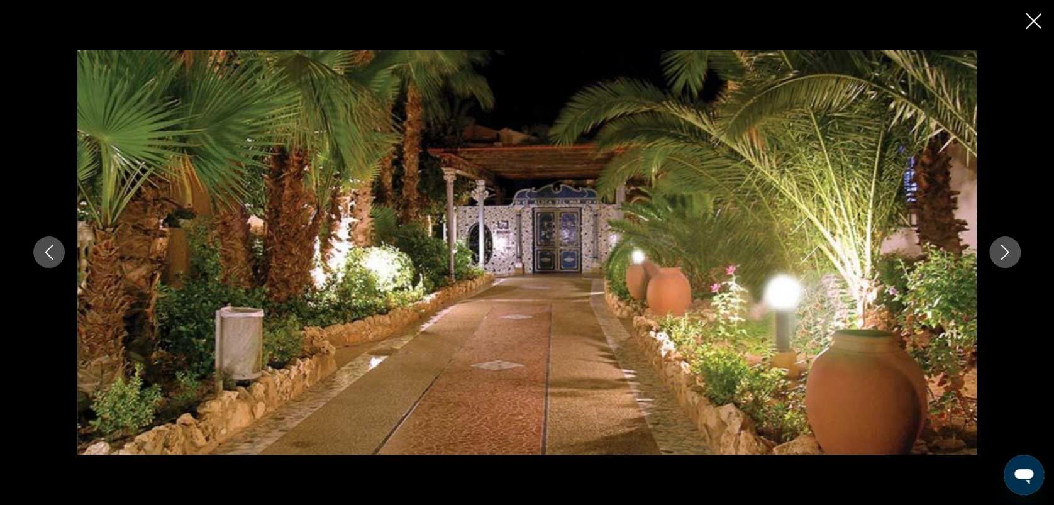
click at [1001, 247] on icon "Image suivante" at bounding box center [1004, 252] width 15 height 15
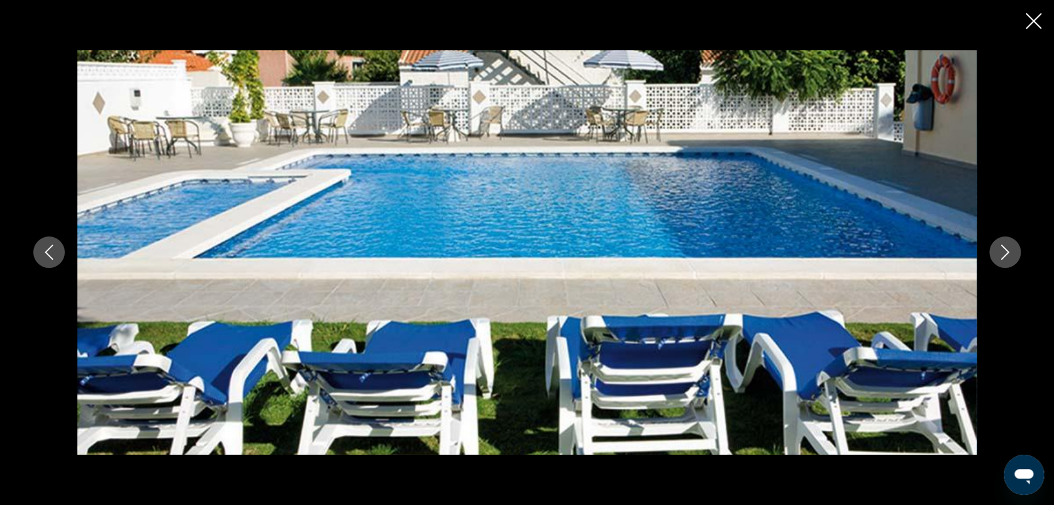
click at [1001, 247] on icon "Image suivante" at bounding box center [1004, 252] width 15 height 15
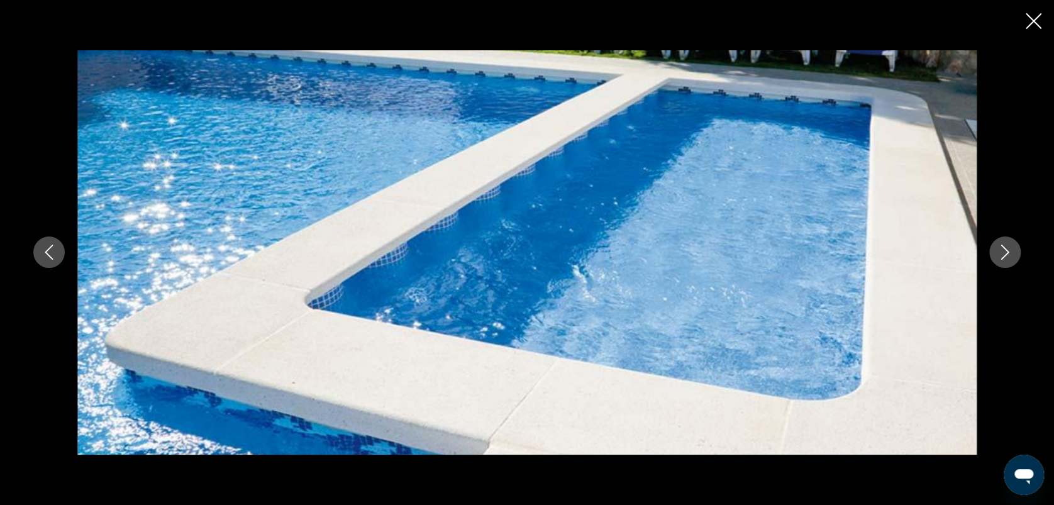
click at [1001, 247] on icon "Image suivante" at bounding box center [1004, 252] width 15 height 15
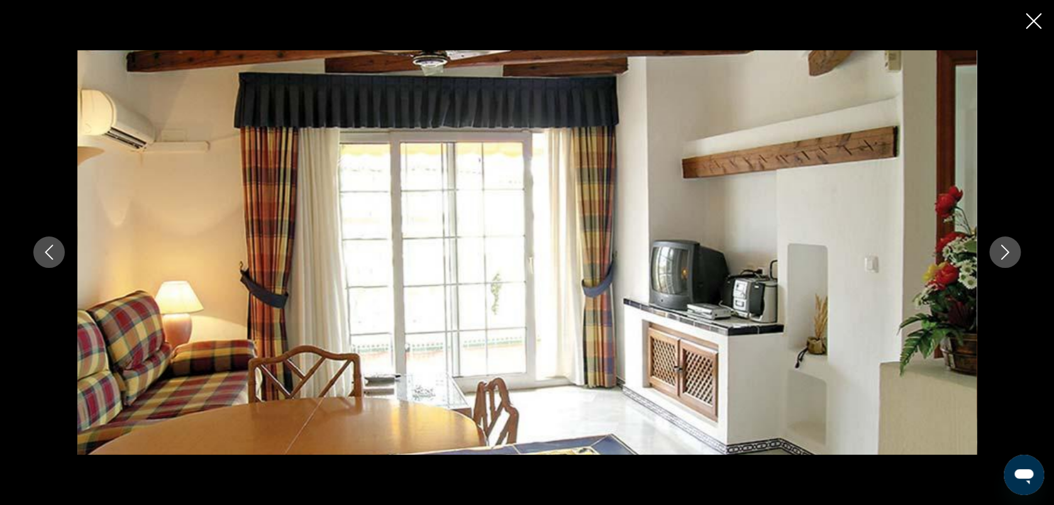
click at [1001, 247] on icon "Image suivante" at bounding box center [1004, 252] width 15 height 15
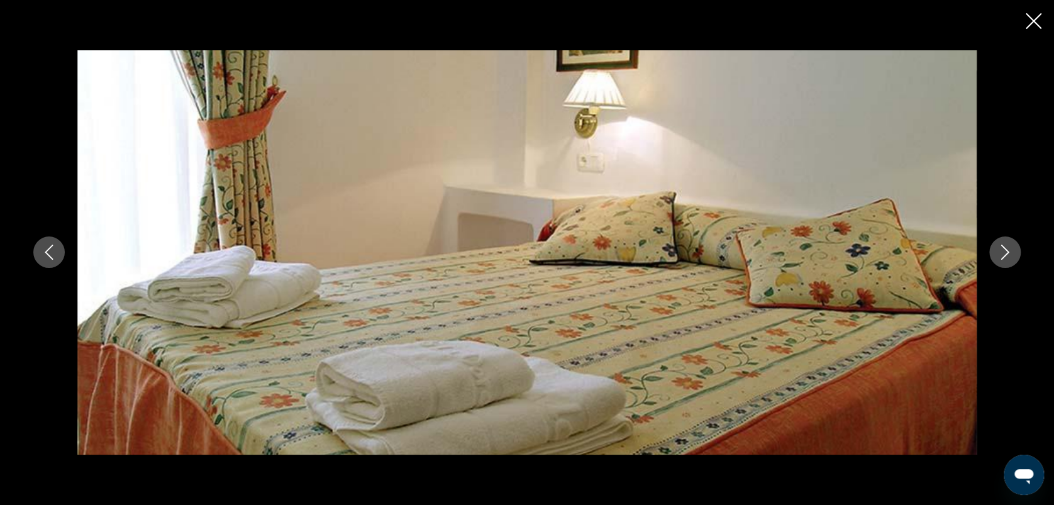
click at [1001, 247] on icon "Image suivante" at bounding box center [1004, 252] width 15 height 15
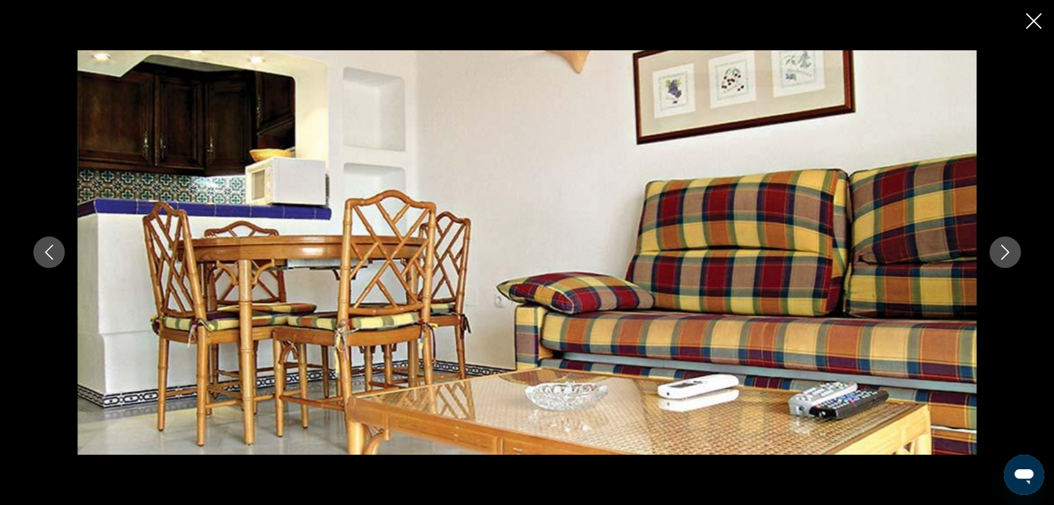
click at [1001, 247] on icon "Image suivante" at bounding box center [1004, 252] width 15 height 15
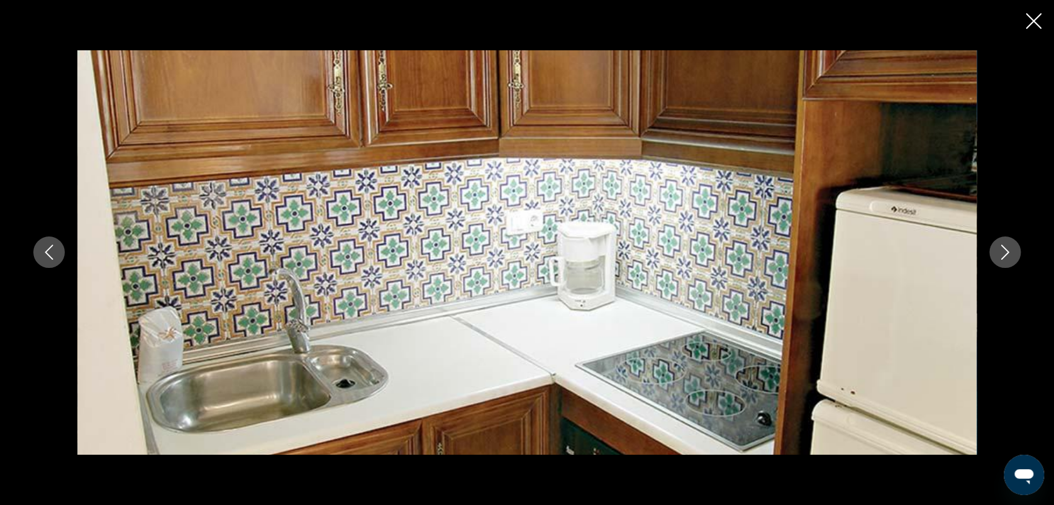
click at [1001, 247] on icon "Image suivante" at bounding box center [1004, 252] width 15 height 15
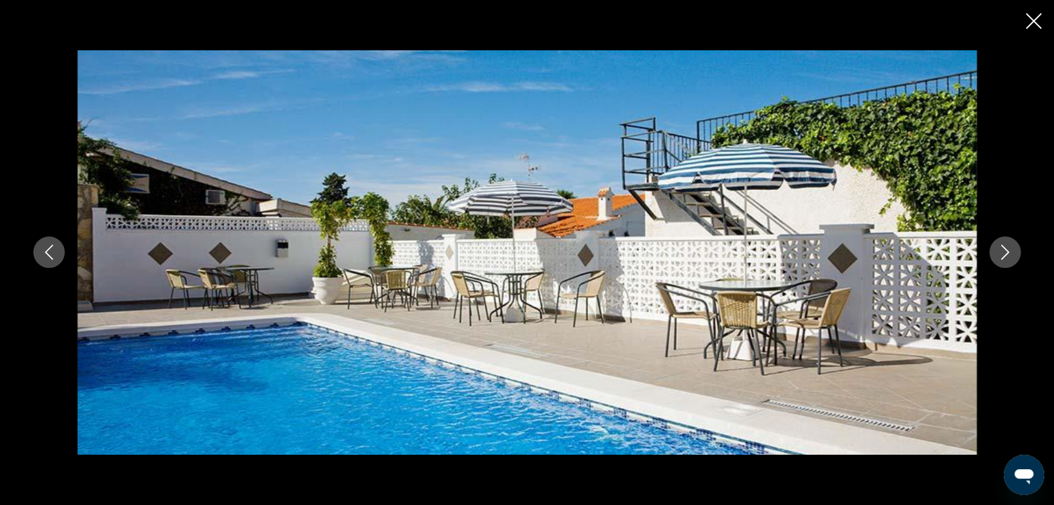
click at [1001, 247] on icon "Image suivante" at bounding box center [1004, 252] width 15 height 15
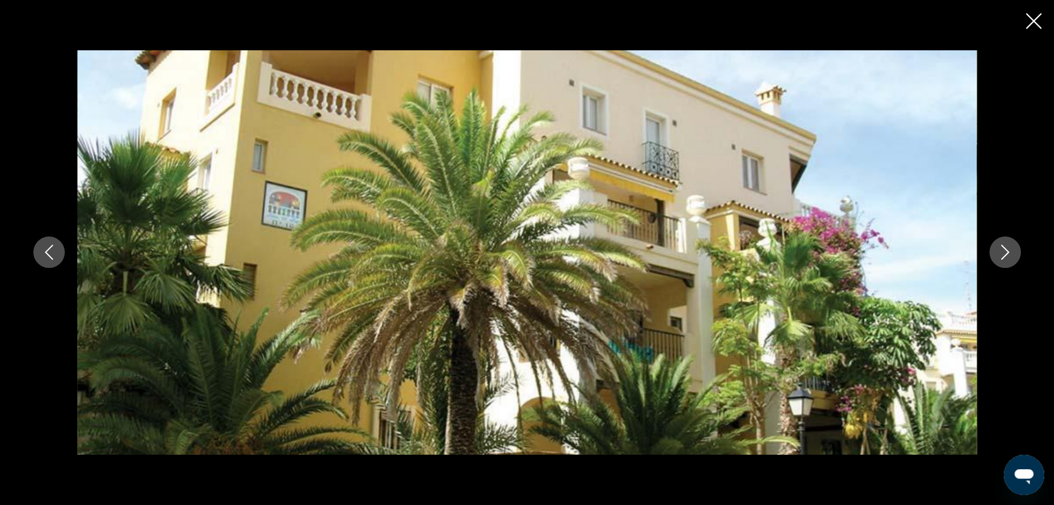
click at [1001, 247] on icon "Image suivante" at bounding box center [1004, 252] width 15 height 15
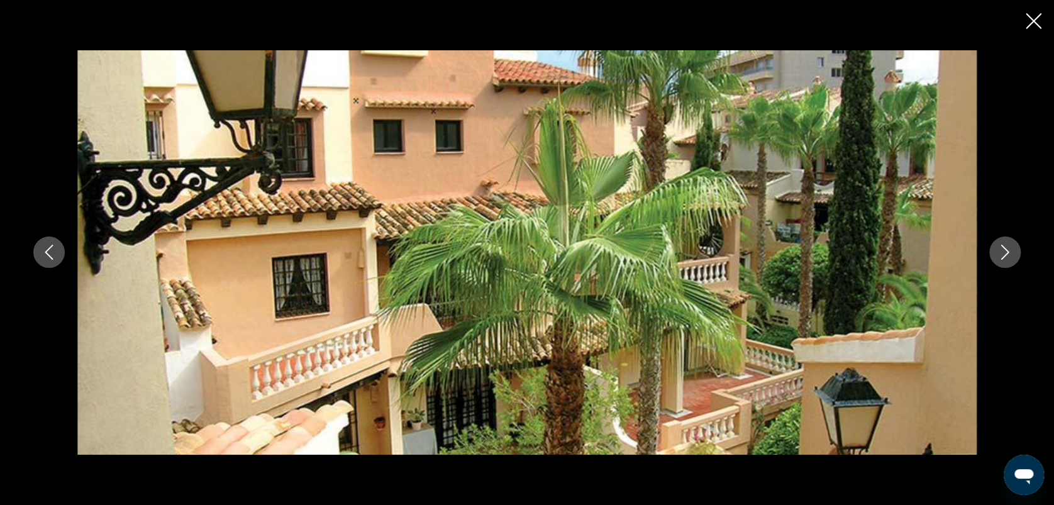
click at [1001, 247] on icon "Image suivante" at bounding box center [1004, 252] width 15 height 15
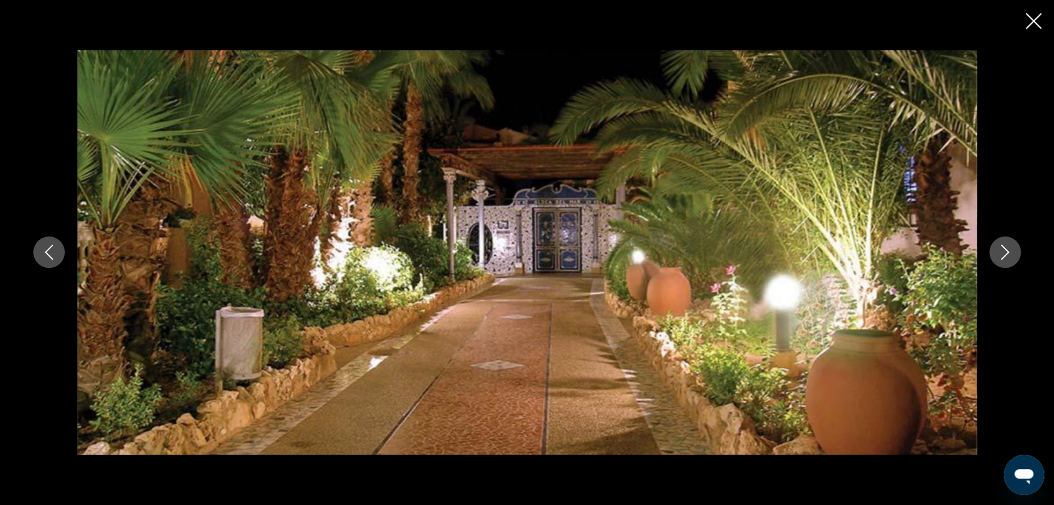
click at [1035, 21] on icon "Fermer le diaporama" at bounding box center [1033, 21] width 16 height 16
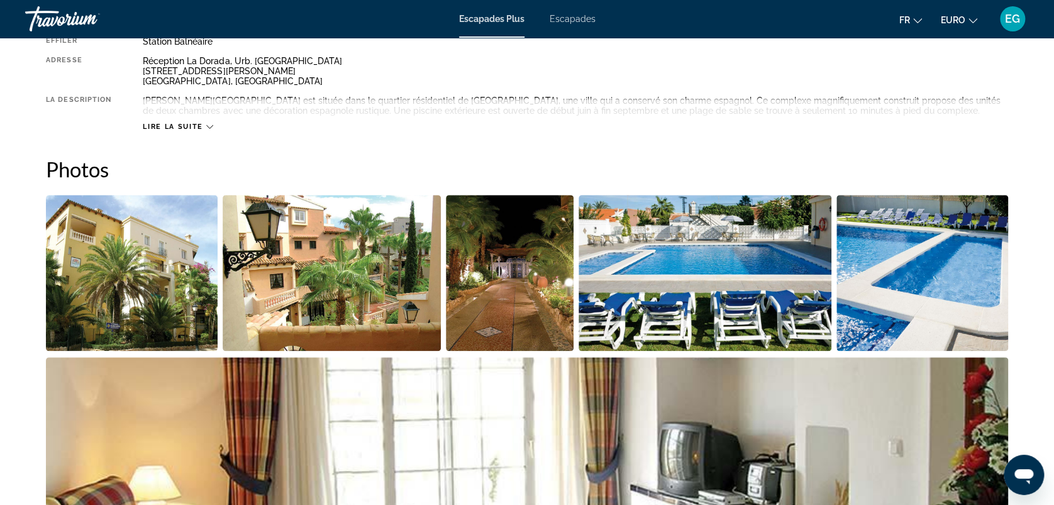
click at [573, 16] on span "Escapades" at bounding box center [572, 19] width 46 height 10
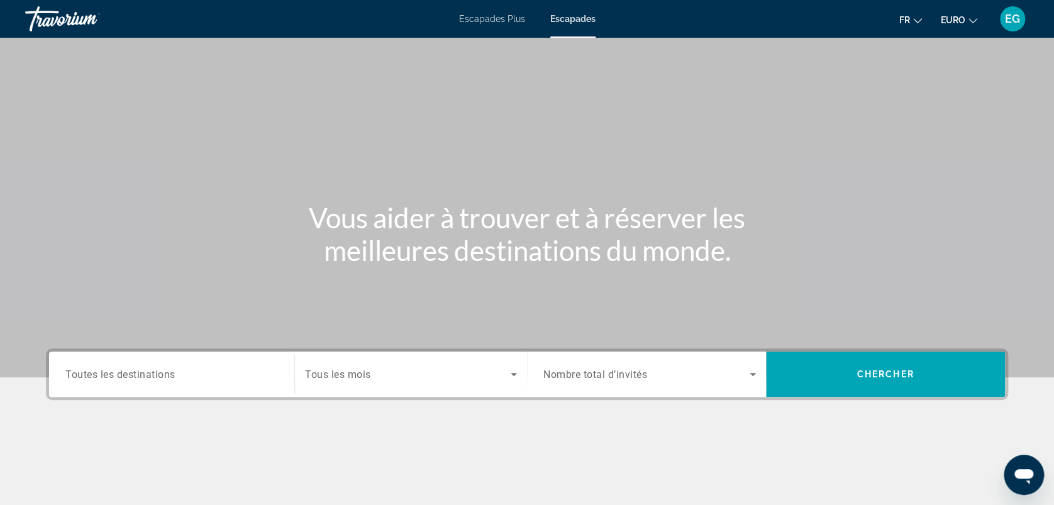
click at [165, 385] on div "Widget de recherche" at bounding box center [171, 374] width 212 height 36
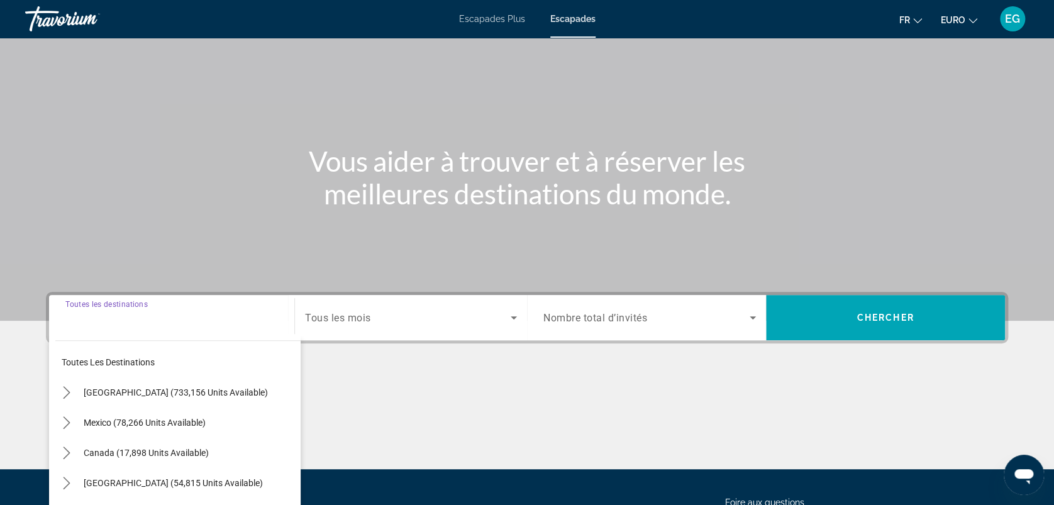
scroll to position [174, 0]
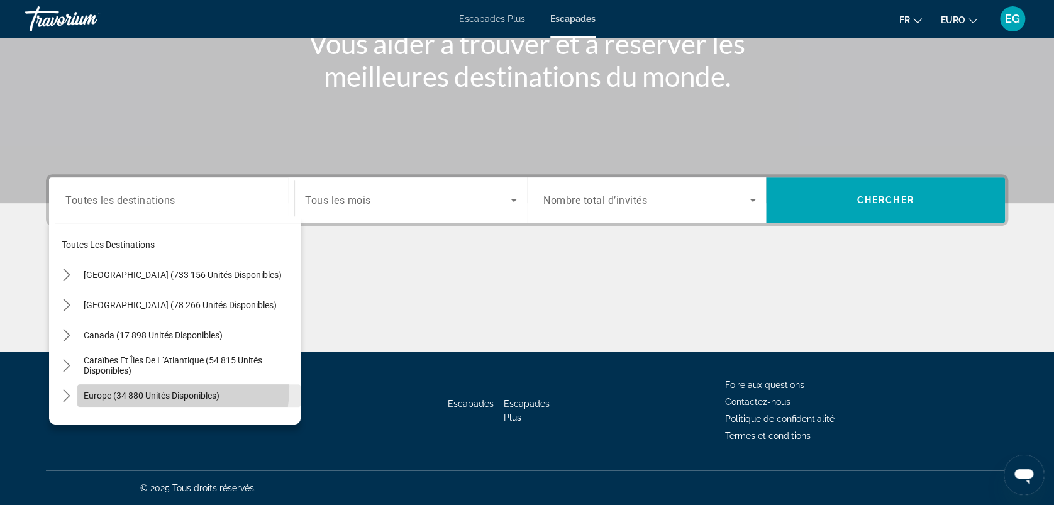
click at [138, 385] on span "Sélectionnez la destination : Europe (34 880 unités disponibles)" at bounding box center [188, 395] width 223 height 30
type input "**********"
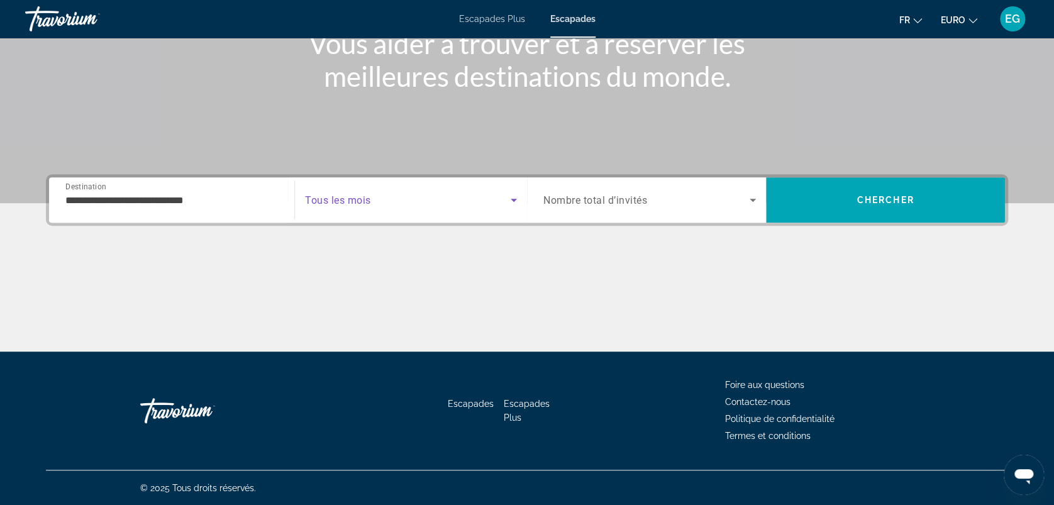
click at [372, 193] on span "Widget de recherche" at bounding box center [408, 199] width 206 height 15
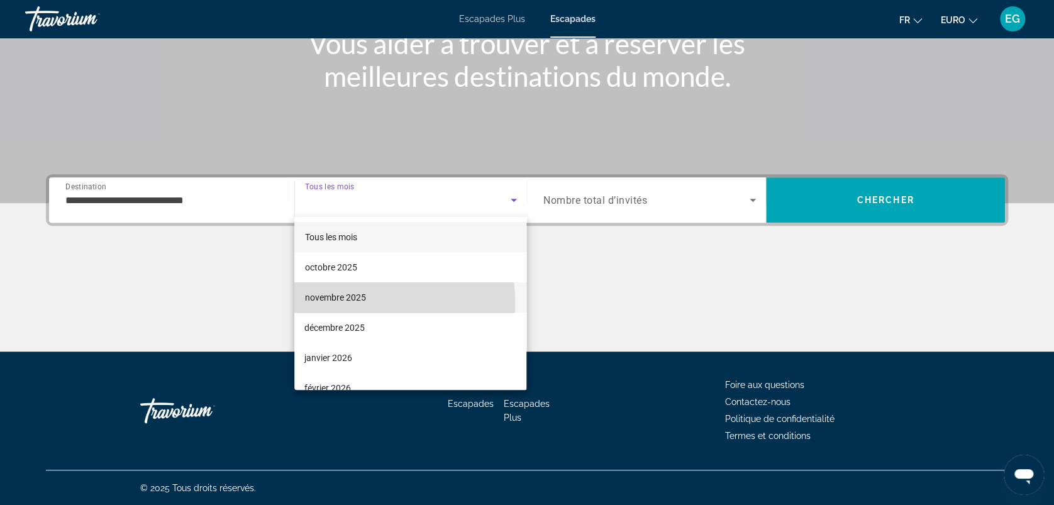
click at [334, 302] on span "novembre 2025" at bounding box center [334, 297] width 61 height 15
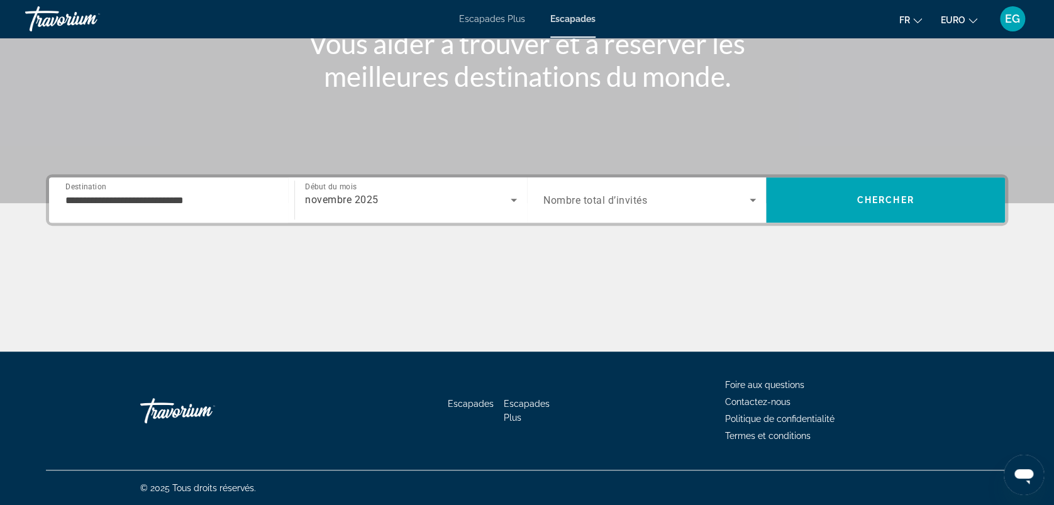
click at [974, 19] on icon "Changer de devise" at bounding box center [972, 20] width 9 height 9
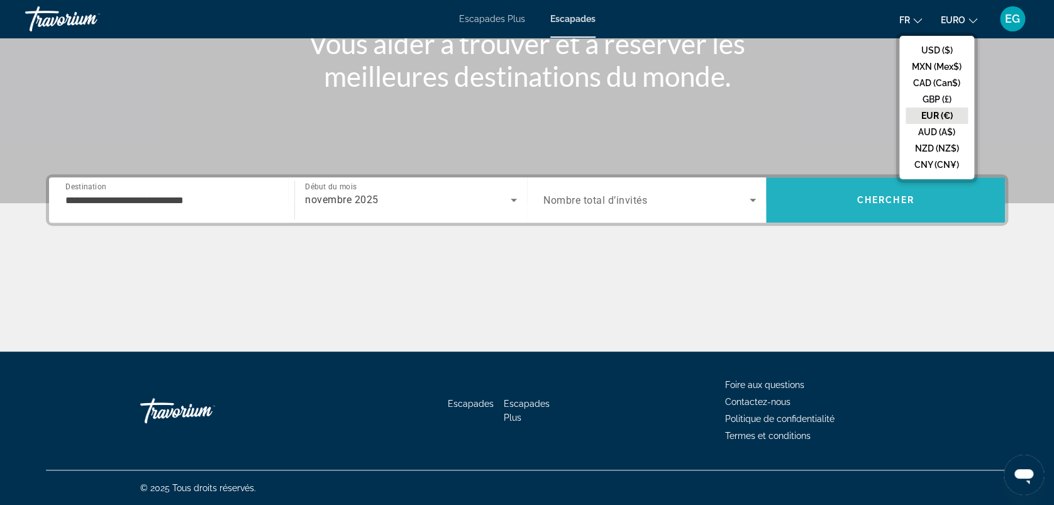
click at [849, 190] on span "Rechercher" at bounding box center [885, 200] width 239 height 30
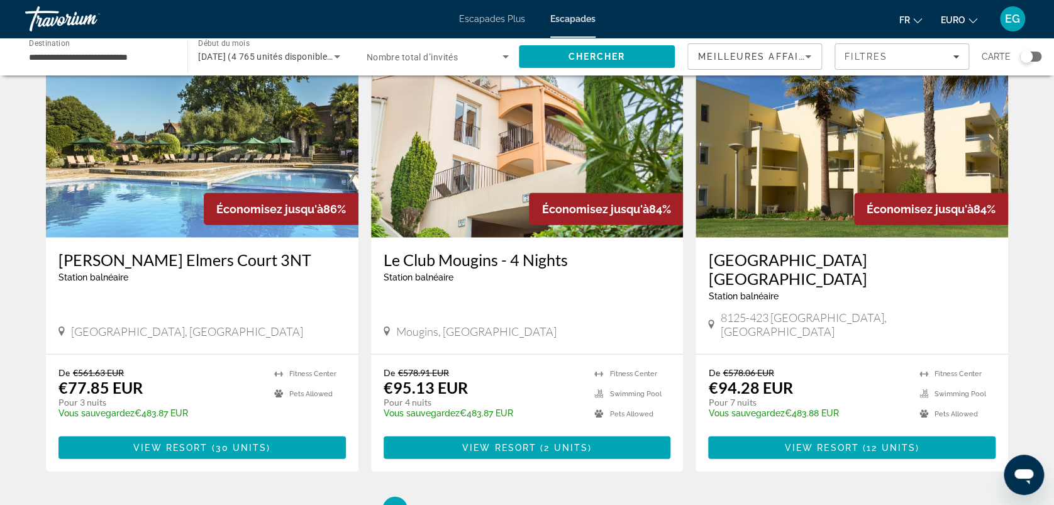
scroll to position [1386, 0]
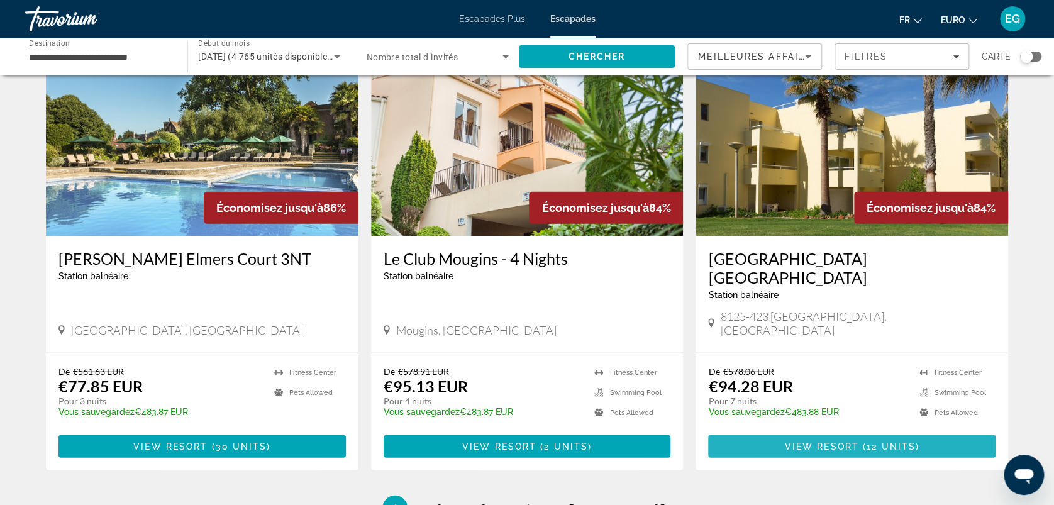
click at [797, 441] on span "View Resort" at bounding box center [822, 446] width 74 height 10
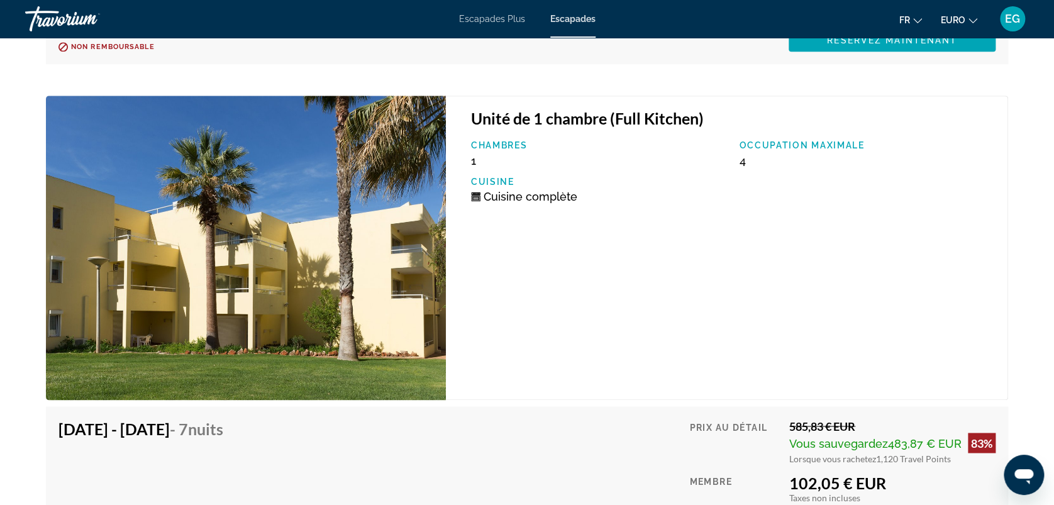
scroll to position [3379, 0]
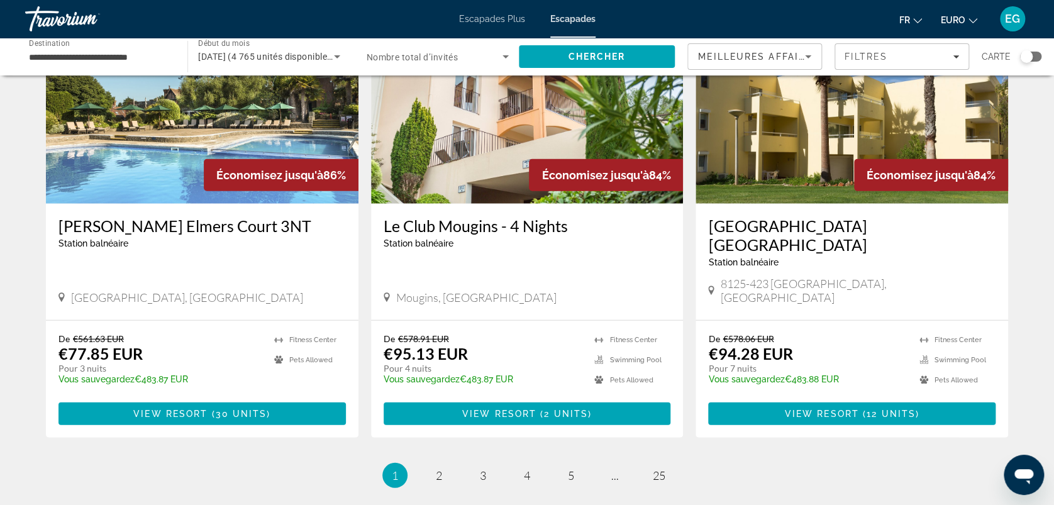
scroll to position [1529, 0]
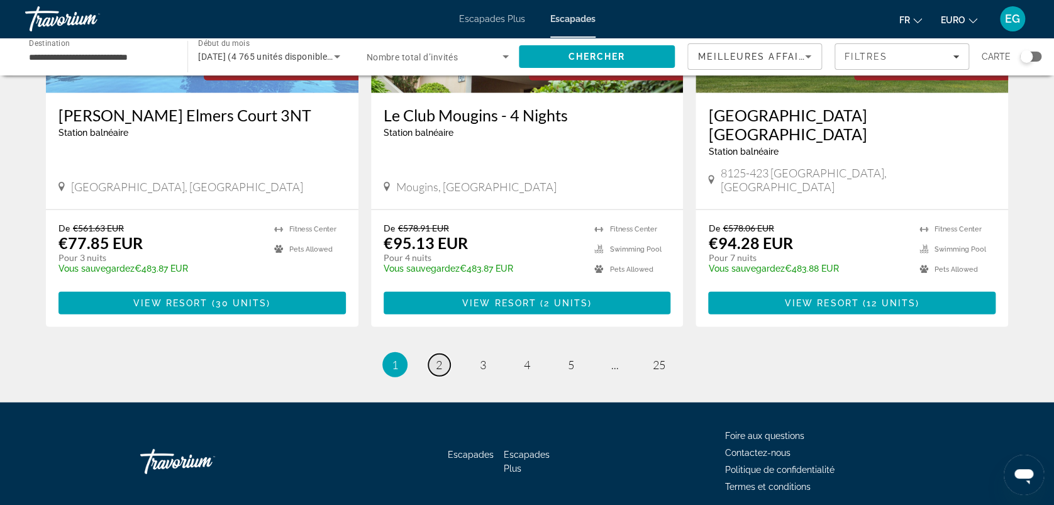
click at [430, 354] on link "page 2" at bounding box center [439, 365] width 22 height 22
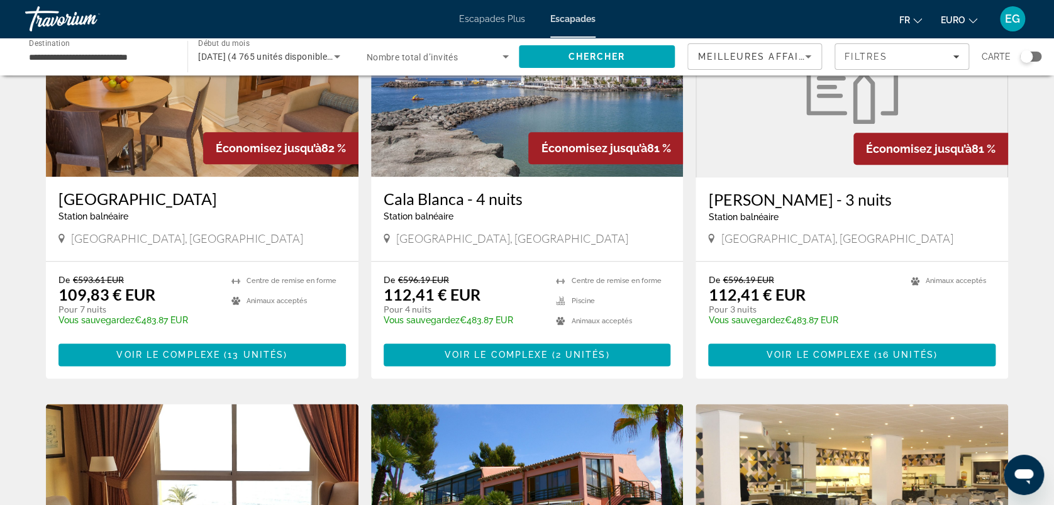
scroll to position [587, 0]
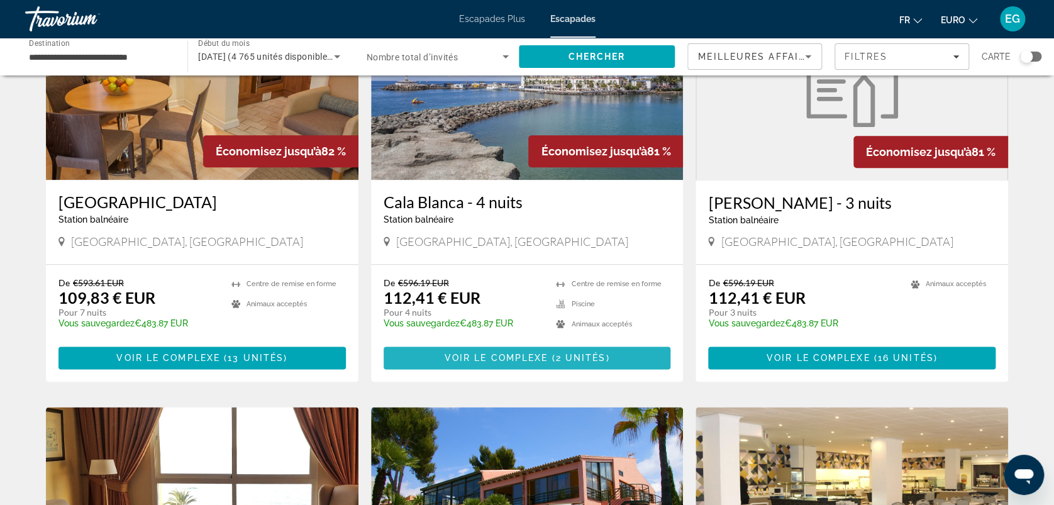
click at [536, 353] on span "Voir le complexe" at bounding box center [496, 358] width 104 height 10
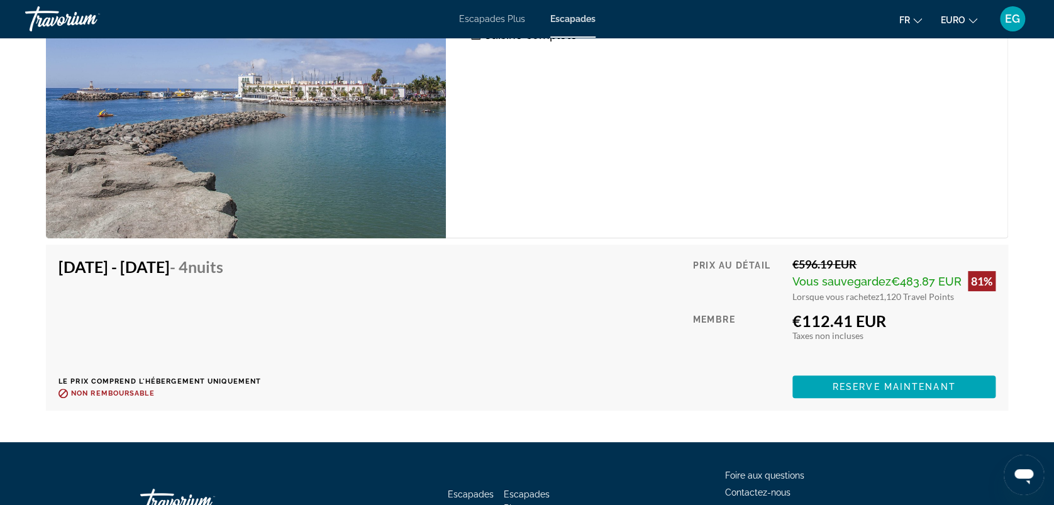
scroll to position [2399, 0]
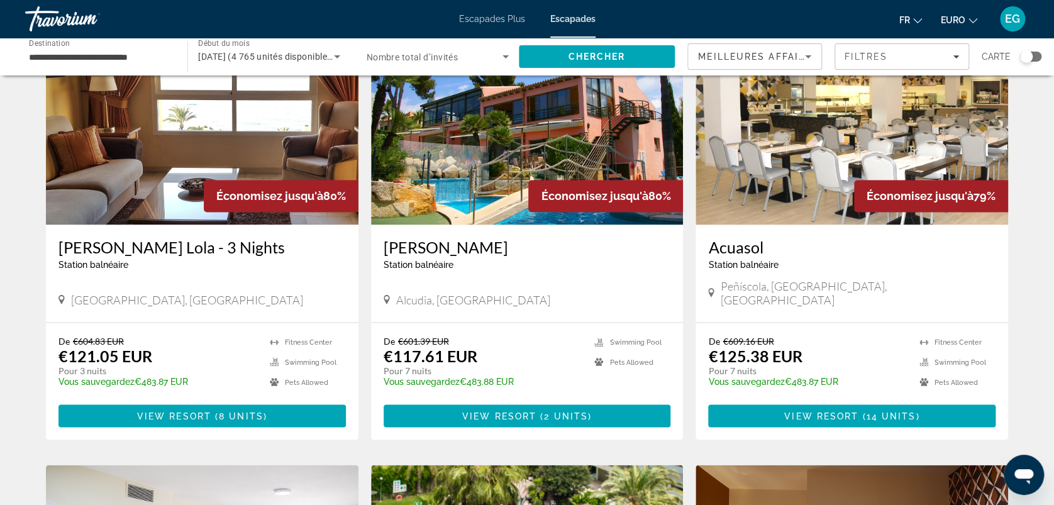
scroll to position [908, 0]
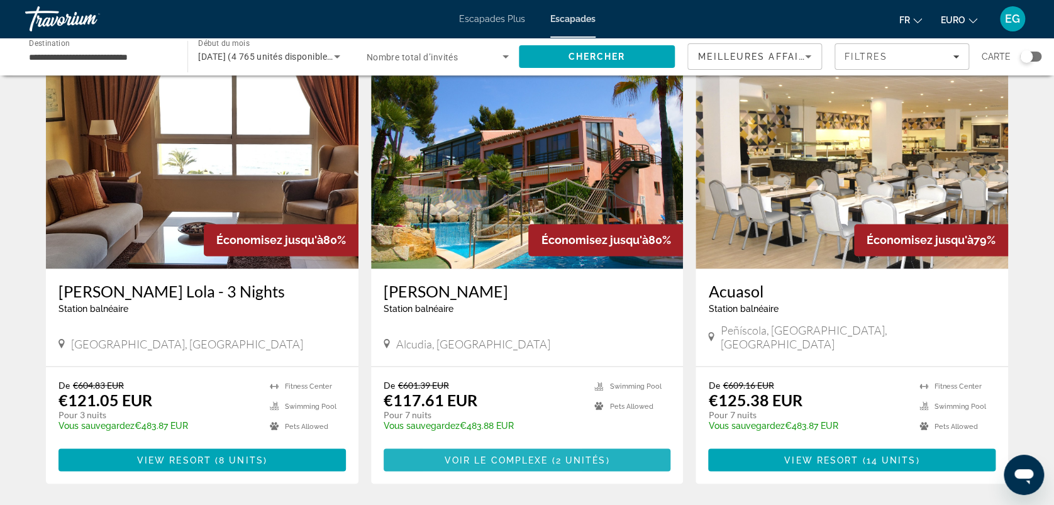
click at [466, 444] on span "Contenu principal" at bounding box center [526, 459] width 287 height 30
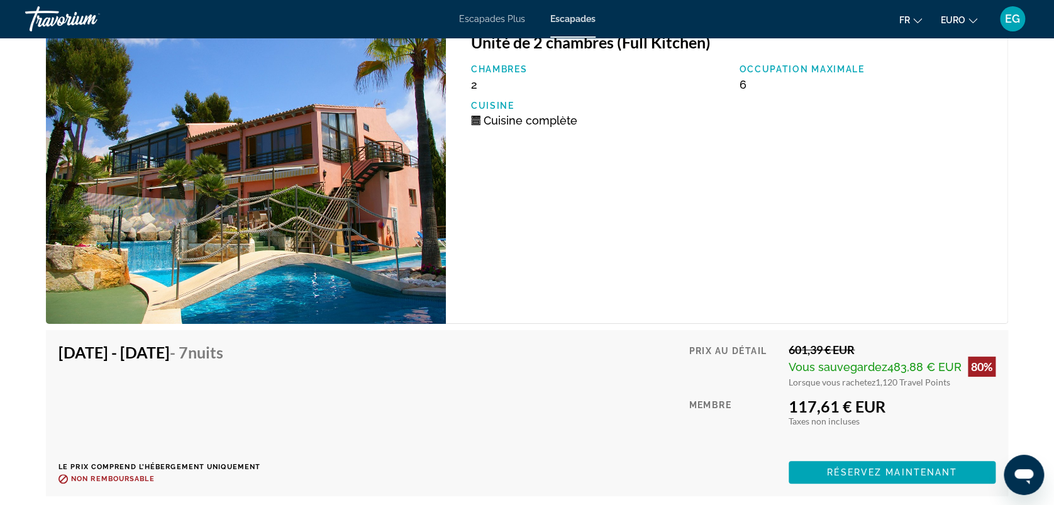
scroll to position [2405, 0]
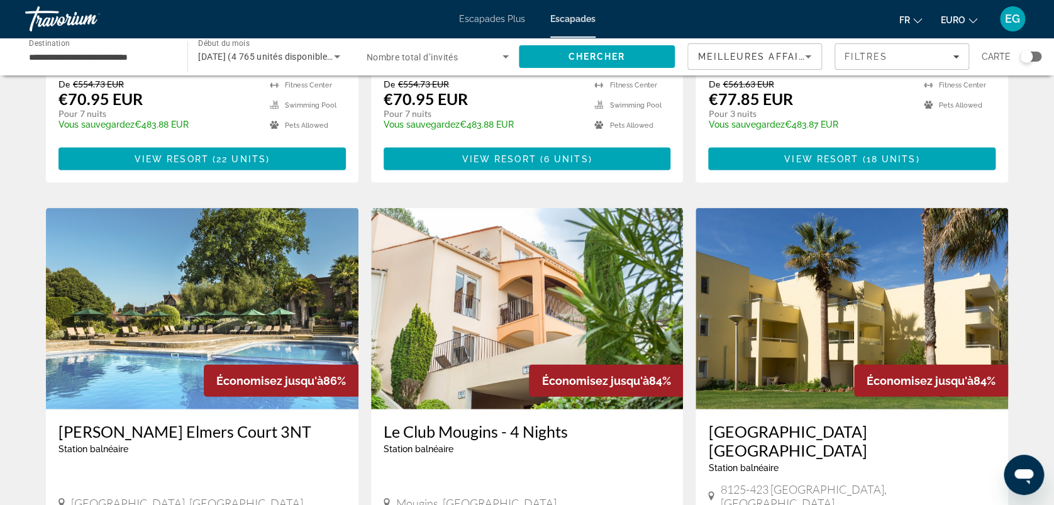
scroll to position [1529, 0]
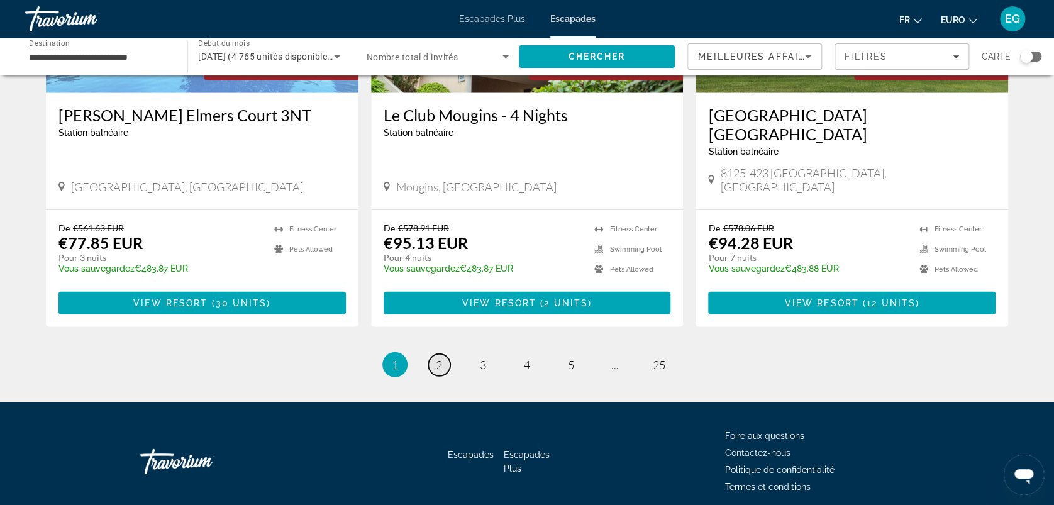
click at [441, 358] on span "2" at bounding box center [439, 365] width 6 height 14
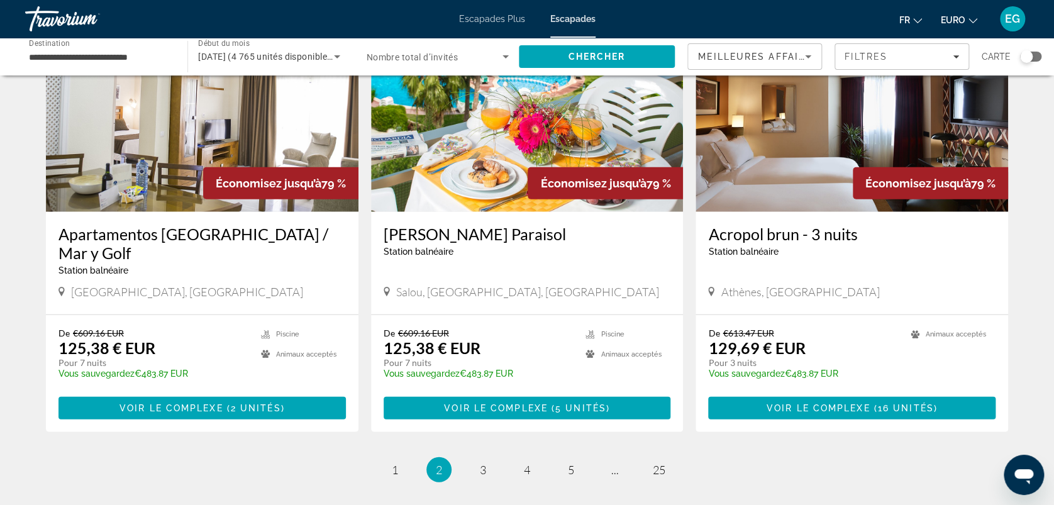
scroll to position [1426, 0]
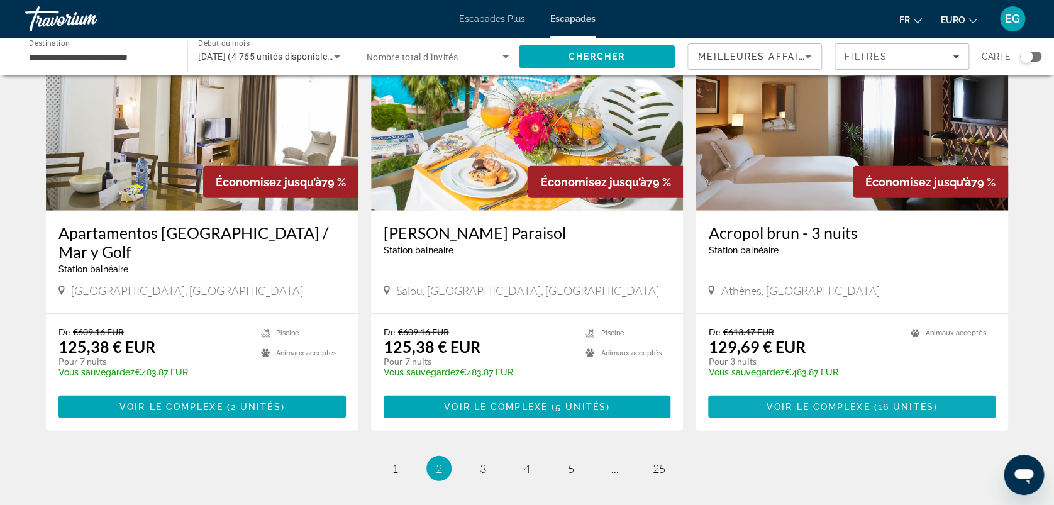
click at [768, 402] on span "Voir le complexe" at bounding box center [818, 407] width 104 height 10
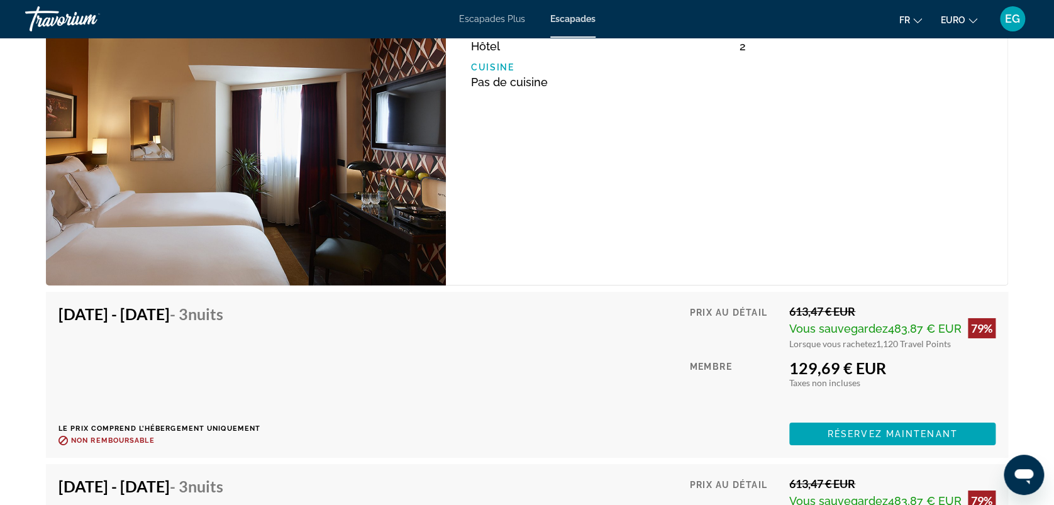
scroll to position [1912, 0]
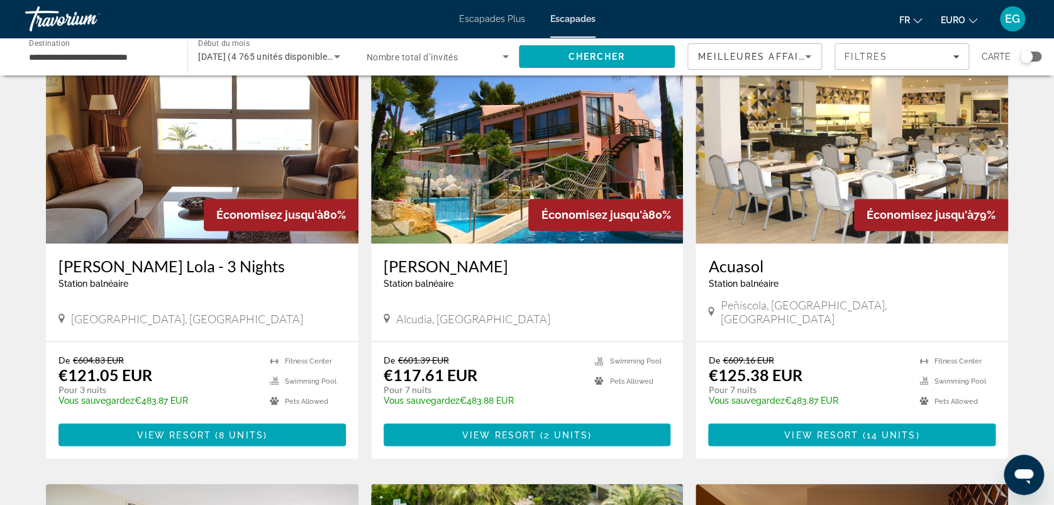
scroll to position [932, 0]
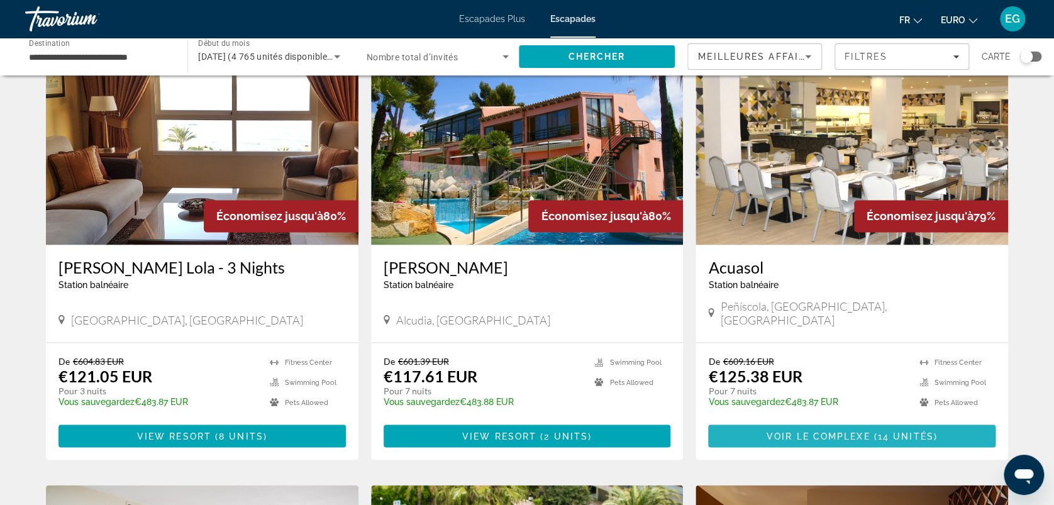
click at [773, 424] on button "Voir le complexe ( 14 unités )" at bounding box center [851, 435] width 287 height 23
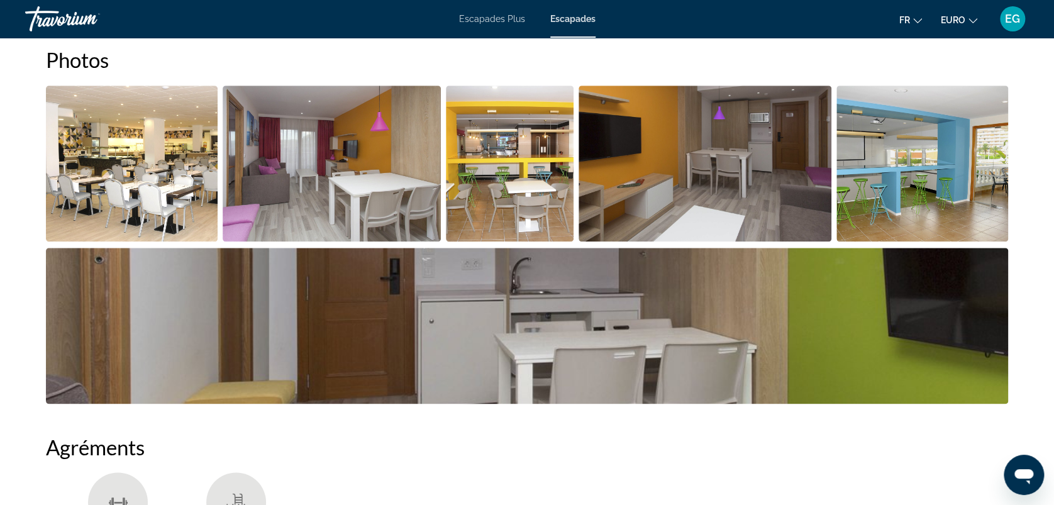
scroll to position [591, 0]
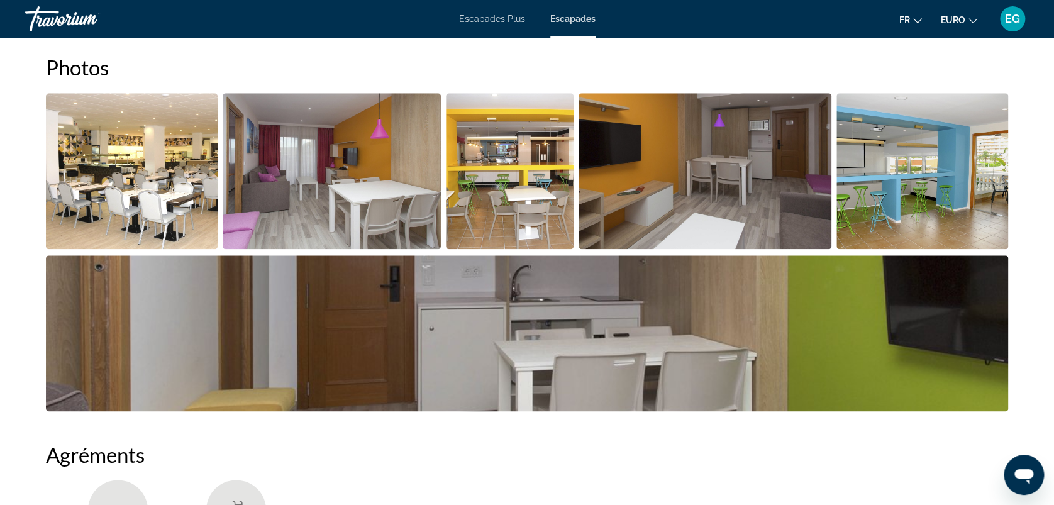
click at [198, 192] on img "Ouvrir le curseur d’image en plein écran" at bounding box center [132, 171] width 172 height 156
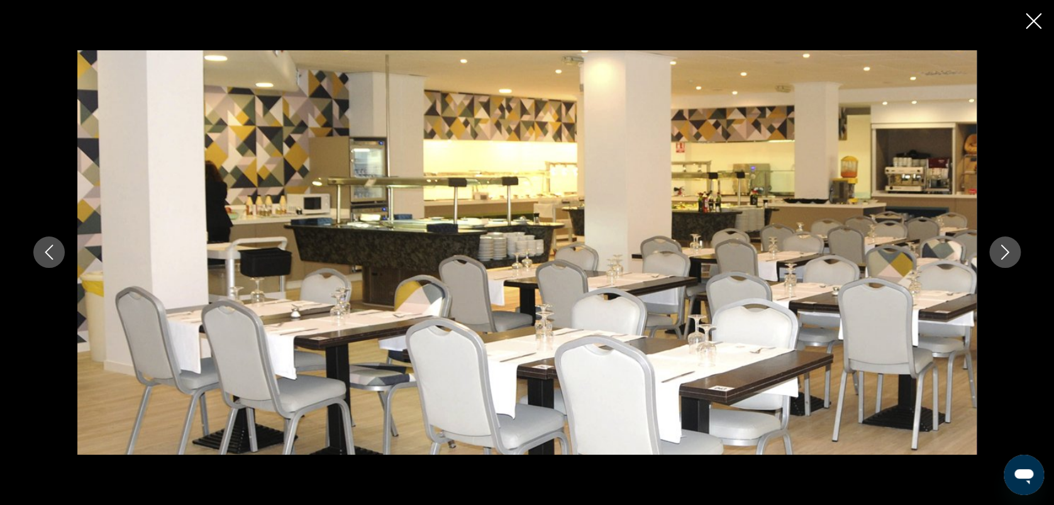
click at [1003, 251] on icon "Image suivante" at bounding box center [1004, 252] width 15 height 15
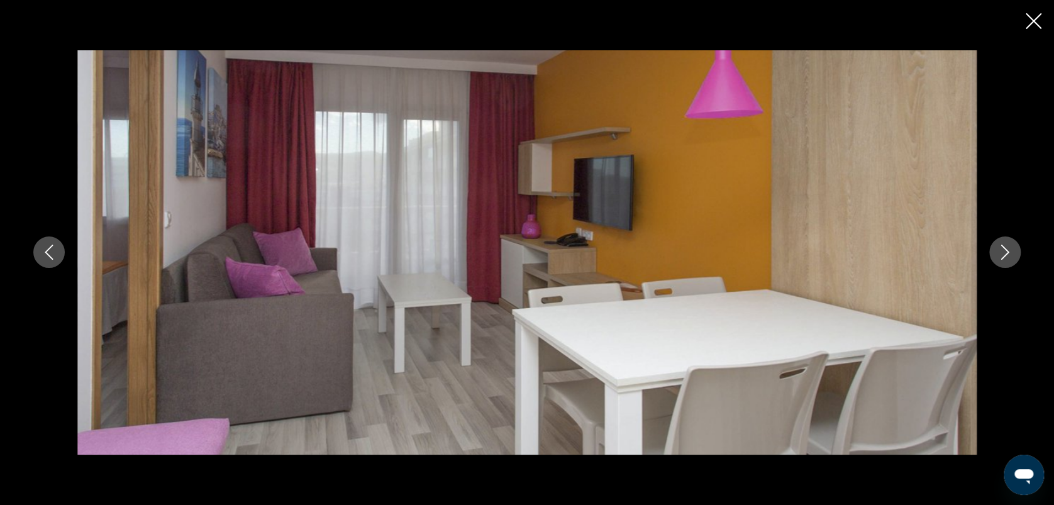
click at [1003, 251] on icon "Image suivante" at bounding box center [1004, 252] width 15 height 15
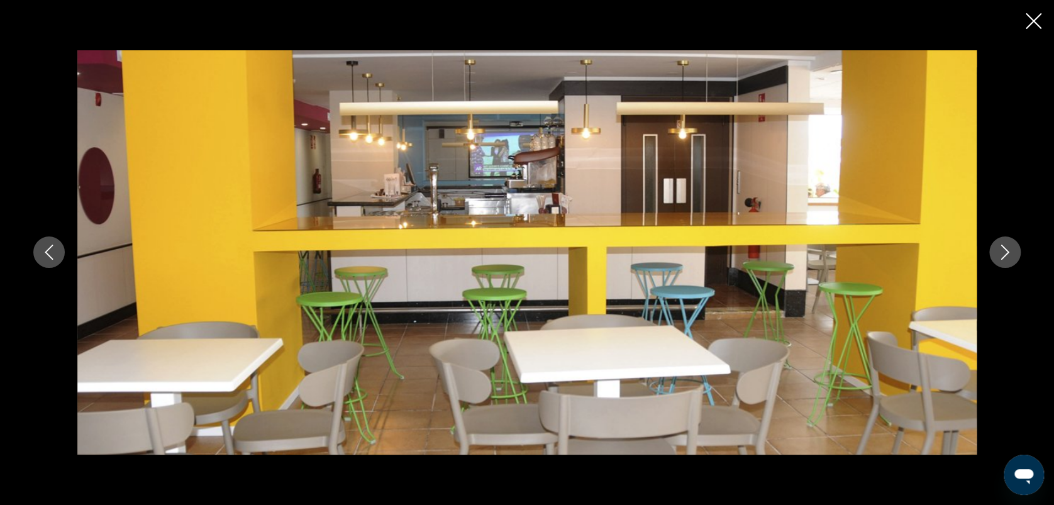
click at [1003, 251] on icon "Image suivante" at bounding box center [1004, 252] width 15 height 15
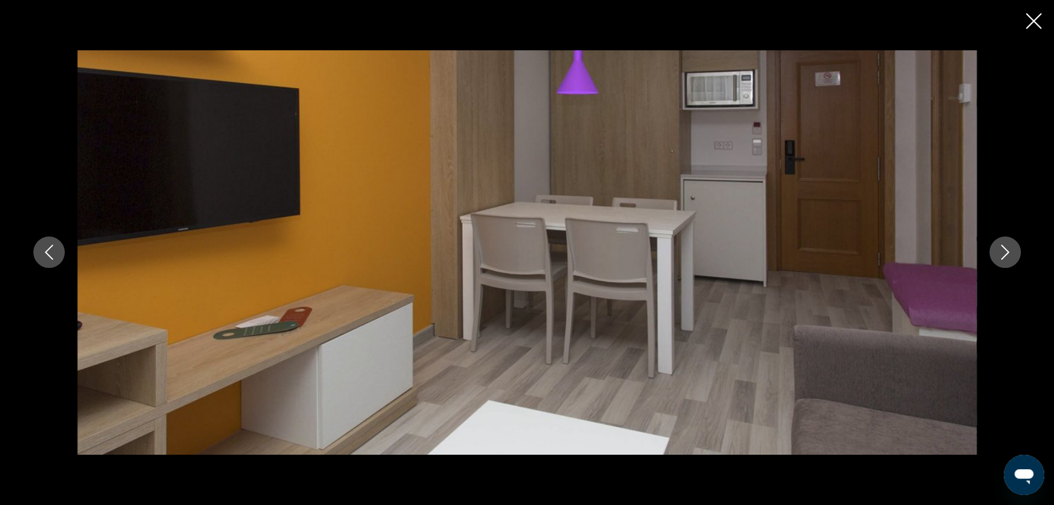
click at [1003, 251] on icon "Image suivante" at bounding box center [1004, 252] width 15 height 15
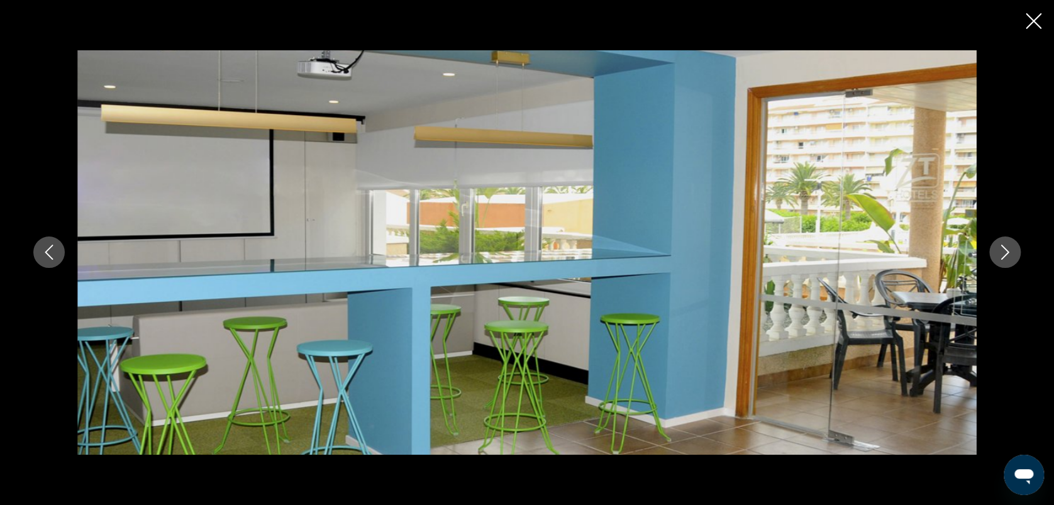
click at [1003, 251] on icon "Image suivante" at bounding box center [1004, 252] width 15 height 15
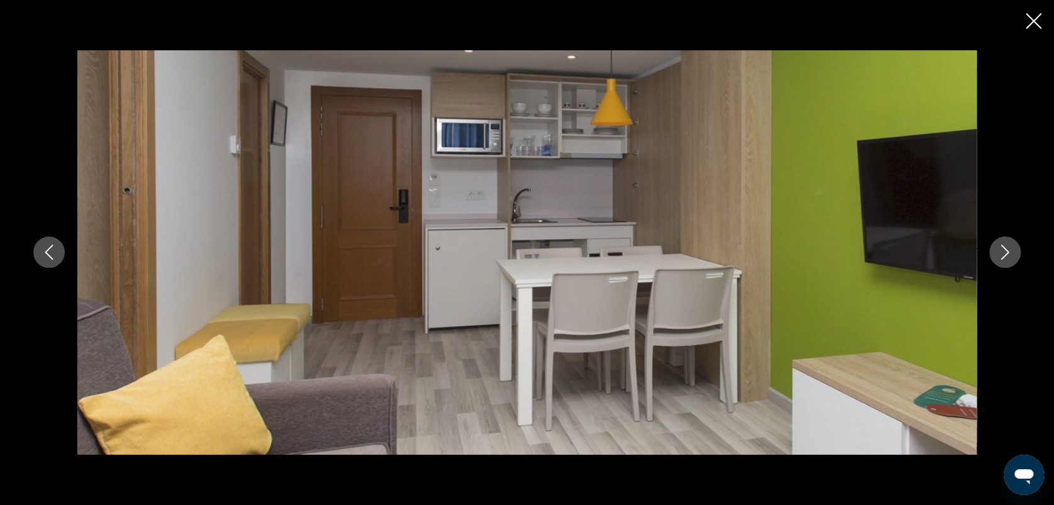
click at [1003, 251] on icon "Image suivante" at bounding box center [1004, 252] width 15 height 15
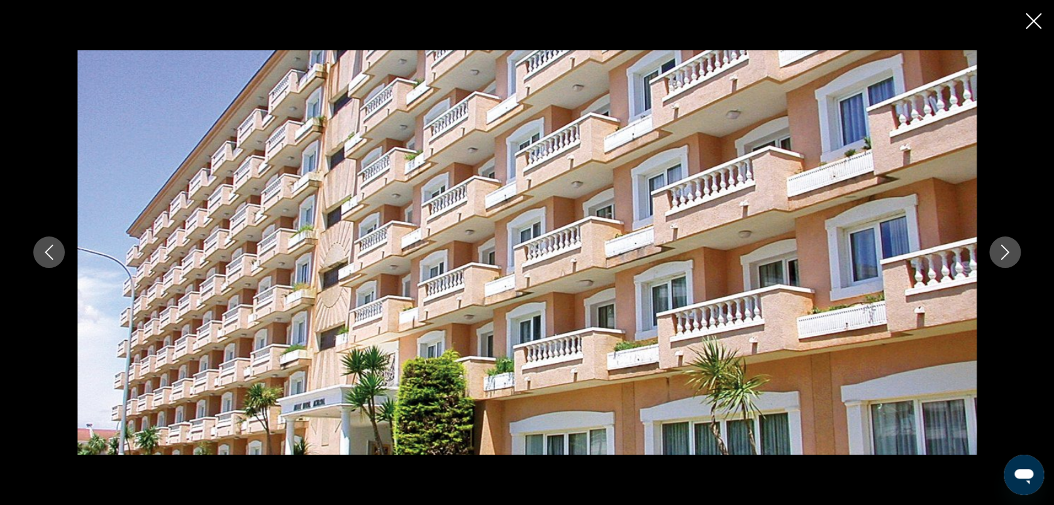
click at [1003, 251] on icon "Image suivante" at bounding box center [1004, 252] width 15 height 15
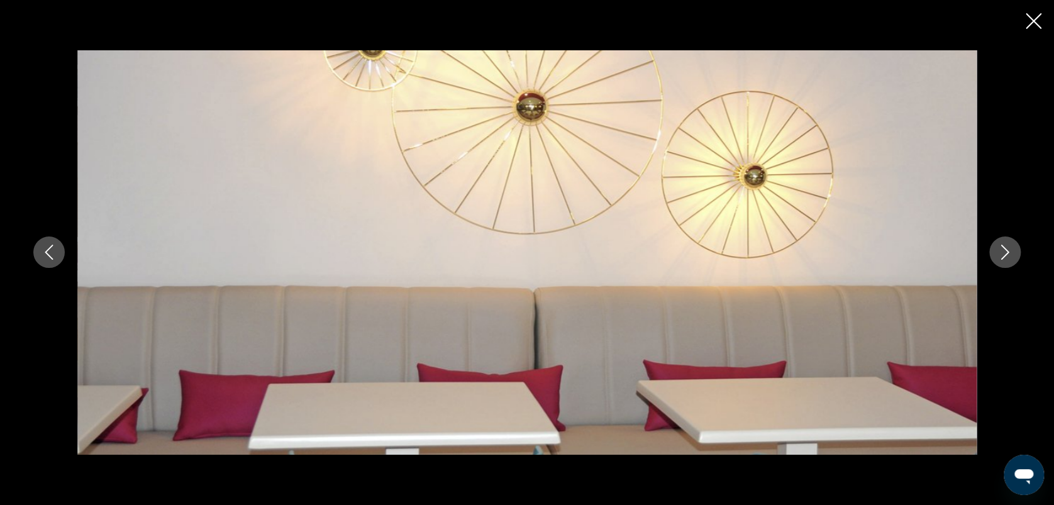
click at [1003, 251] on icon "Image suivante" at bounding box center [1004, 252] width 15 height 15
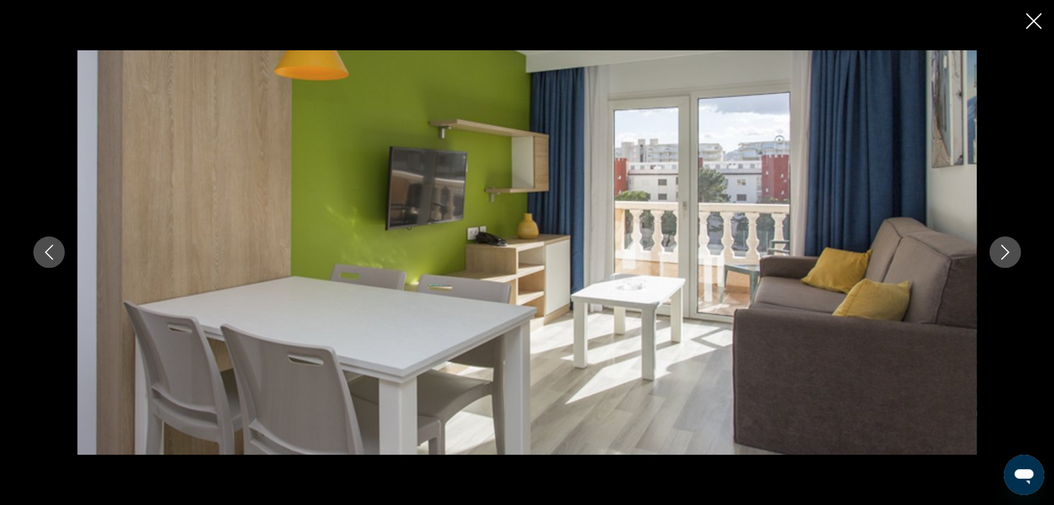
click at [1003, 251] on icon "Image suivante" at bounding box center [1004, 252] width 15 height 15
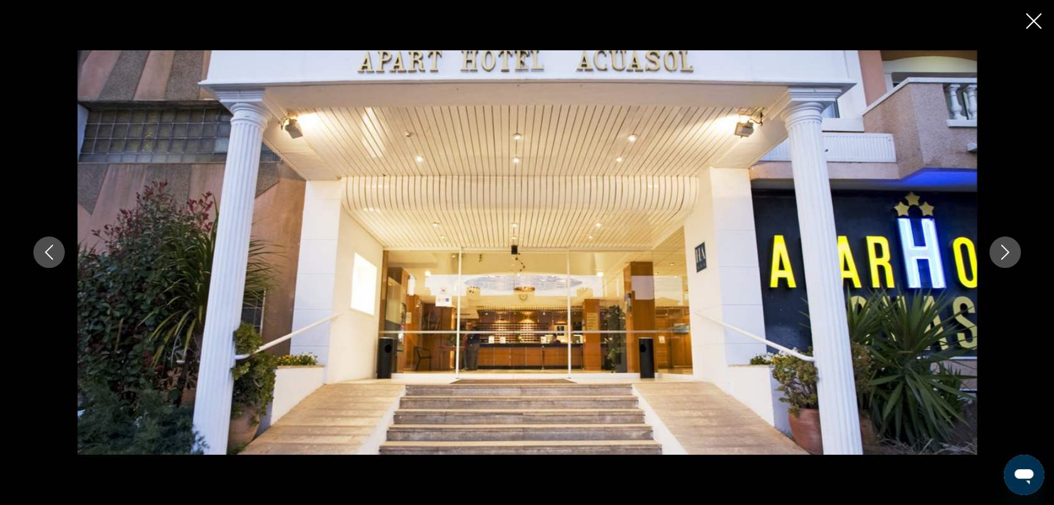
click at [1003, 251] on icon "Image suivante" at bounding box center [1004, 252] width 15 height 15
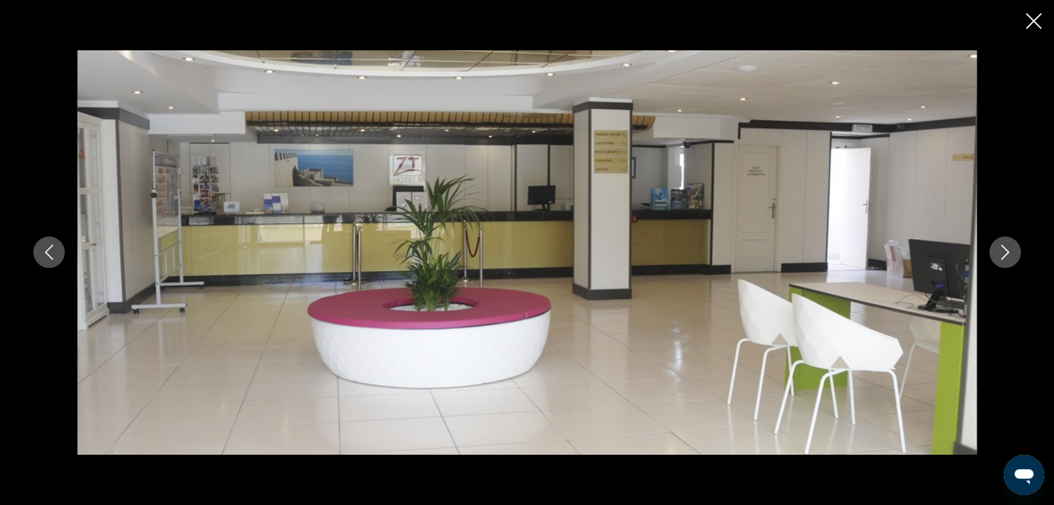
click at [1003, 251] on icon "Image suivante" at bounding box center [1004, 252] width 15 height 15
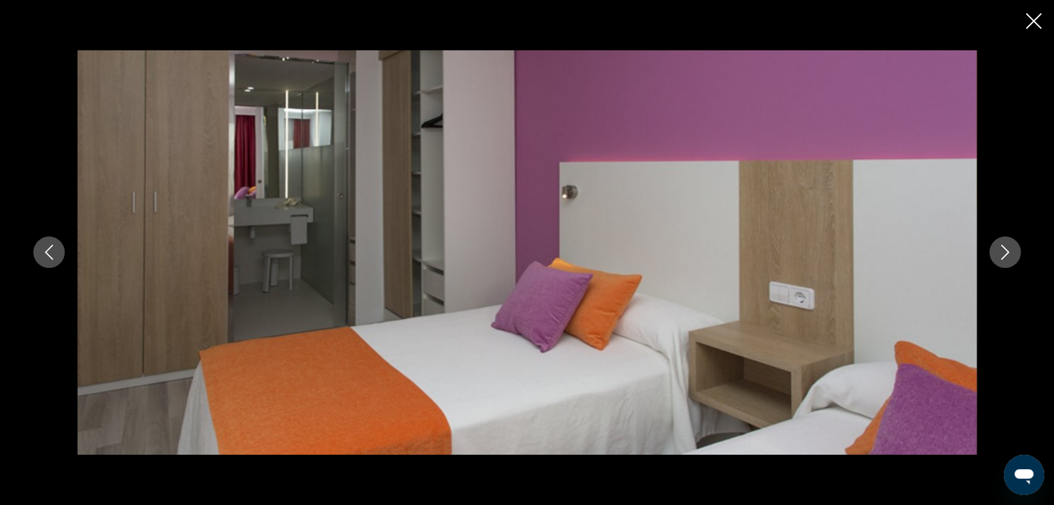
click at [1003, 251] on icon "Image suivante" at bounding box center [1004, 252] width 15 height 15
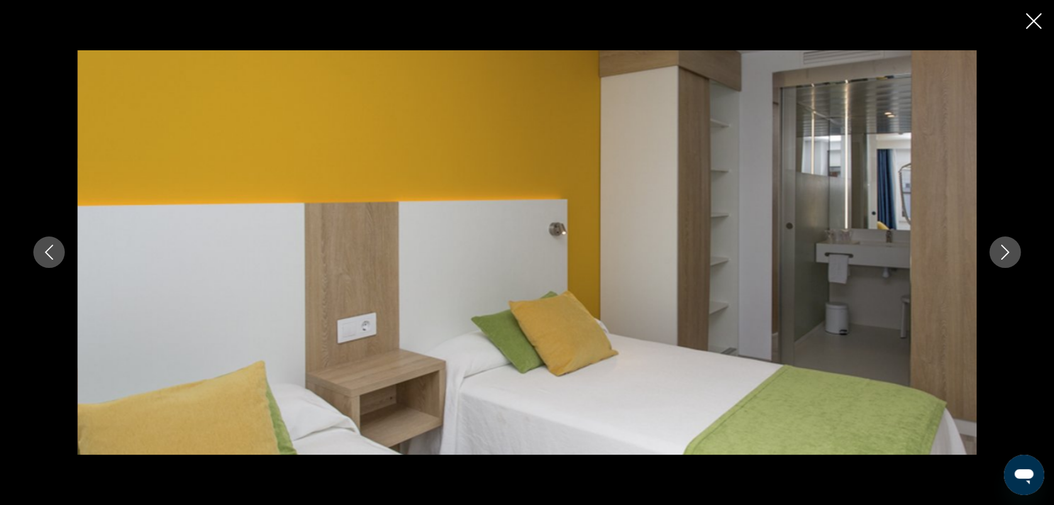
click at [1003, 251] on icon "Image suivante" at bounding box center [1004, 252] width 15 height 15
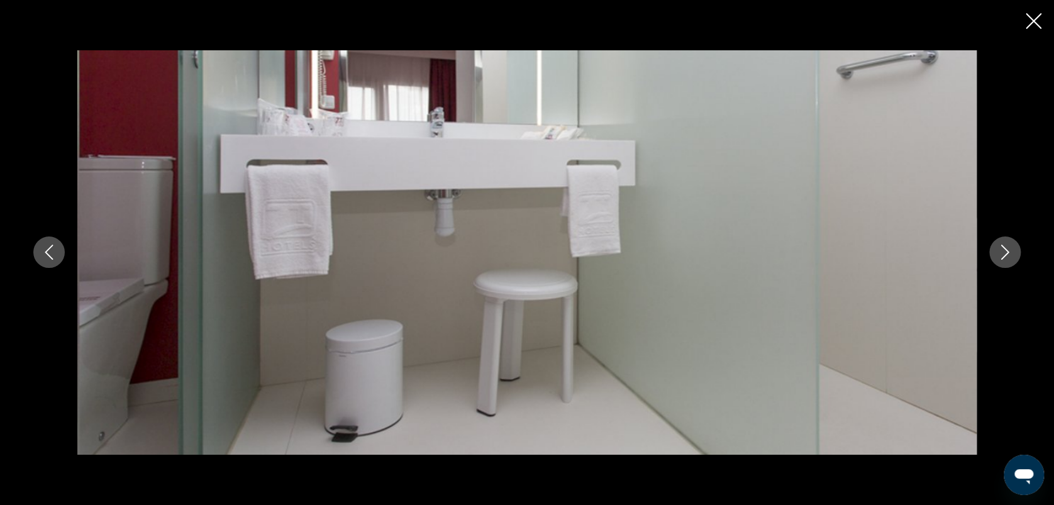
click at [1003, 251] on icon "Image suivante" at bounding box center [1004, 252] width 15 height 15
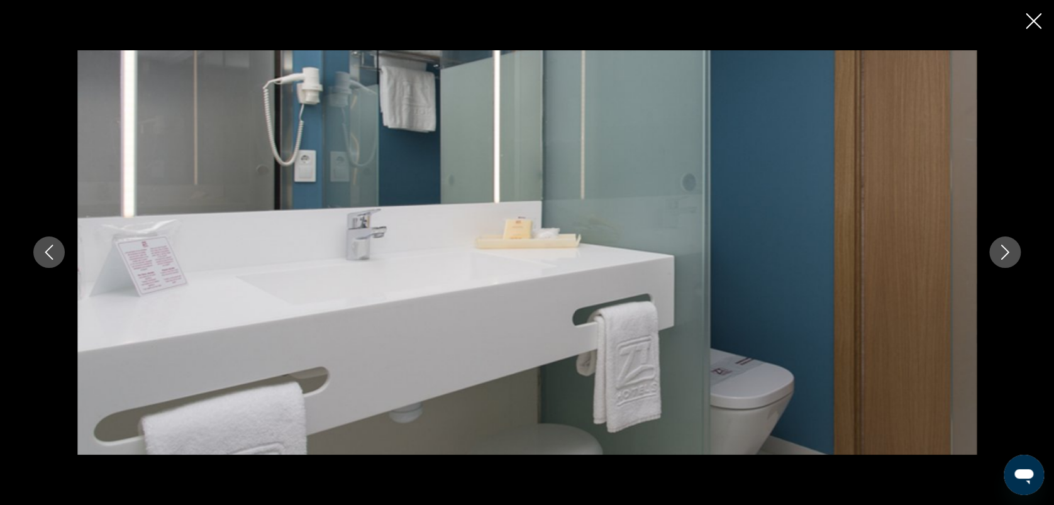
click at [1003, 251] on icon "Image suivante" at bounding box center [1004, 252] width 15 height 15
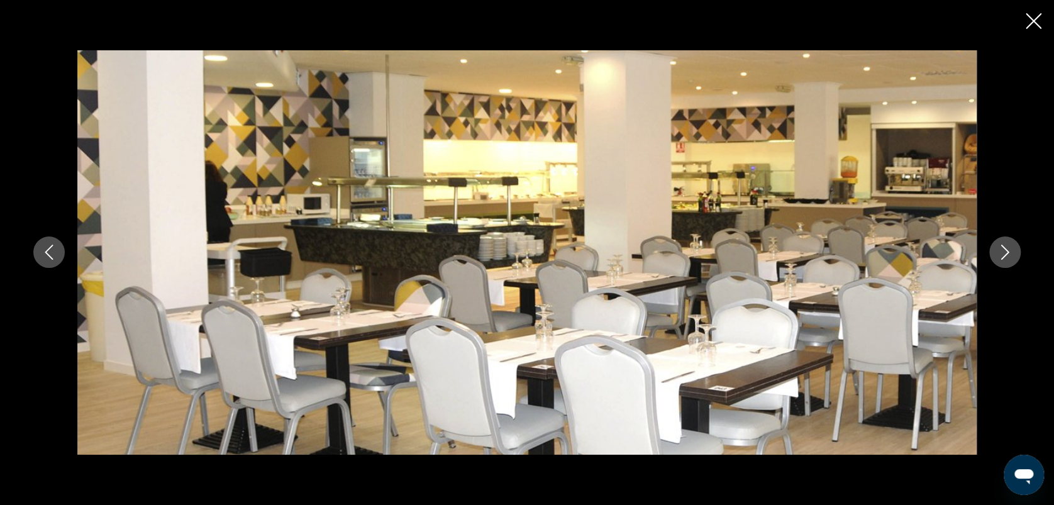
click at [1003, 251] on icon "Image suivante" at bounding box center [1004, 252] width 15 height 15
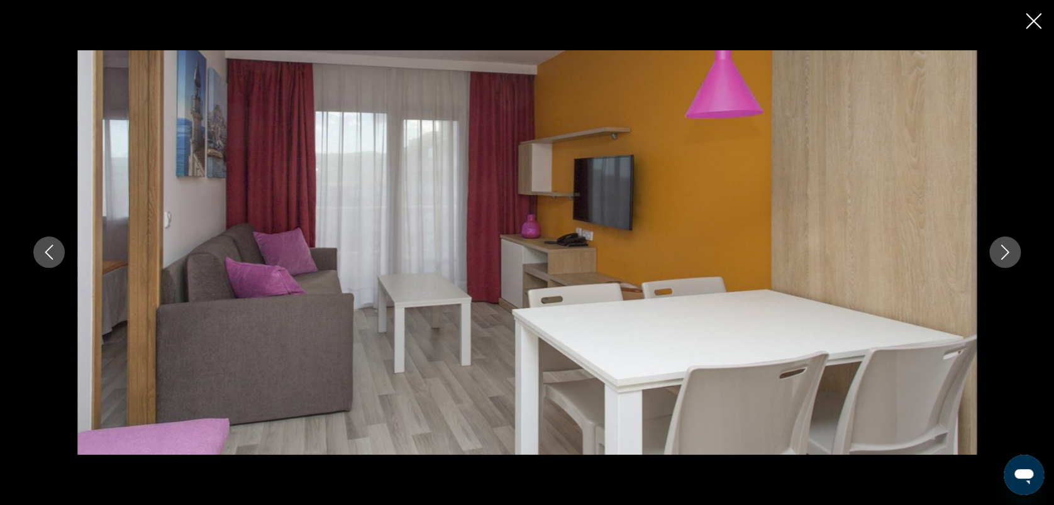
click at [1003, 251] on icon "Image suivante" at bounding box center [1004, 252] width 15 height 15
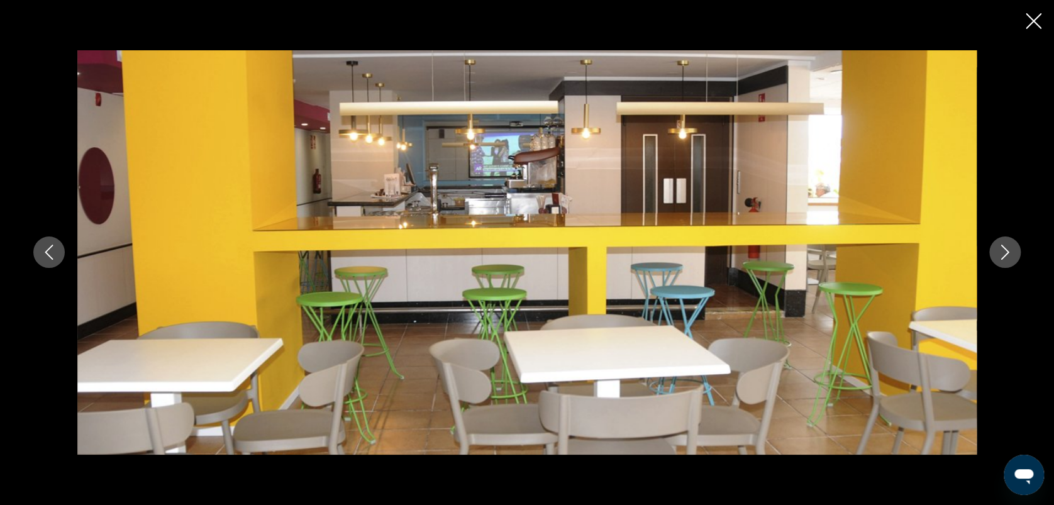
click at [1003, 251] on icon "Image suivante" at bounding box center [1004, 252] width 15 height 15
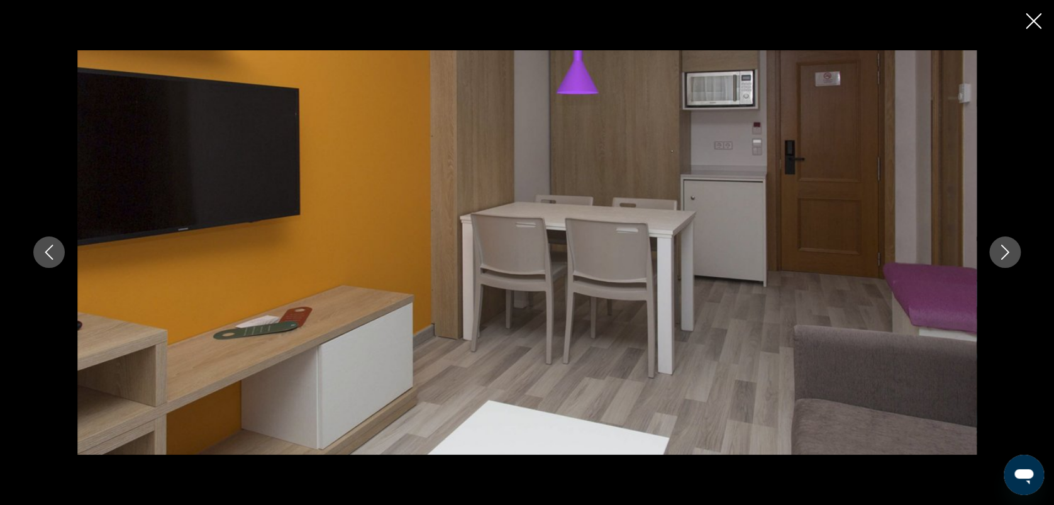
click at [1003, 251] on icon "Image suivante" at bounding box center [1004, 252] width 15 height 15
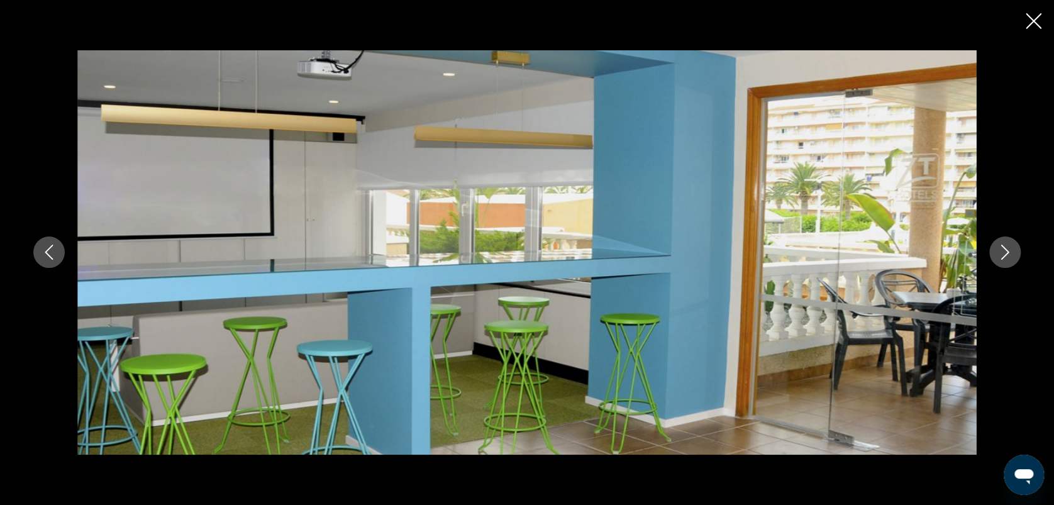
click at [1003, 251] on icon "Image suivante" at bounding box center [1004, 252] width 15 height 15
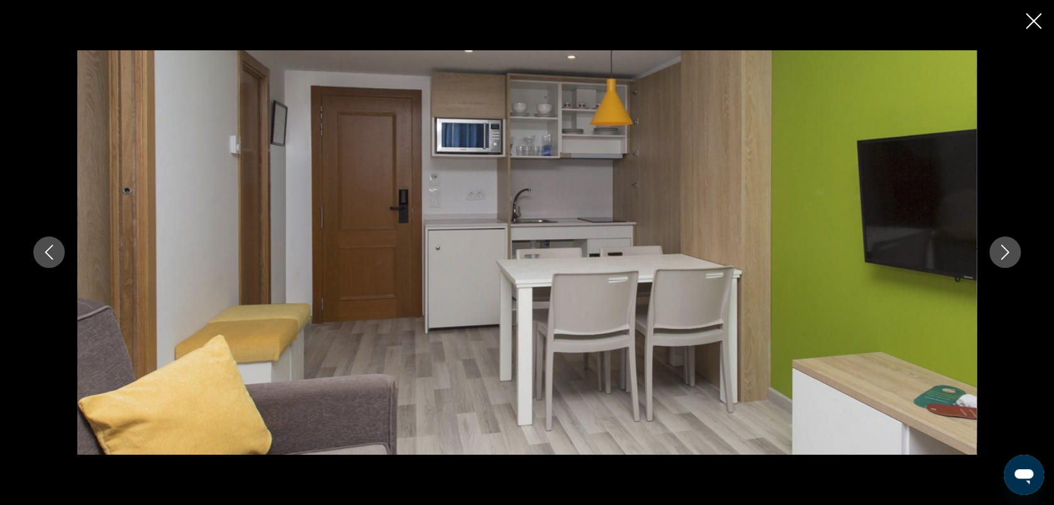
click at [1034, 28] on icon "Fermer le diaporama" at bounding box center [1033, 21] width 16 height 16
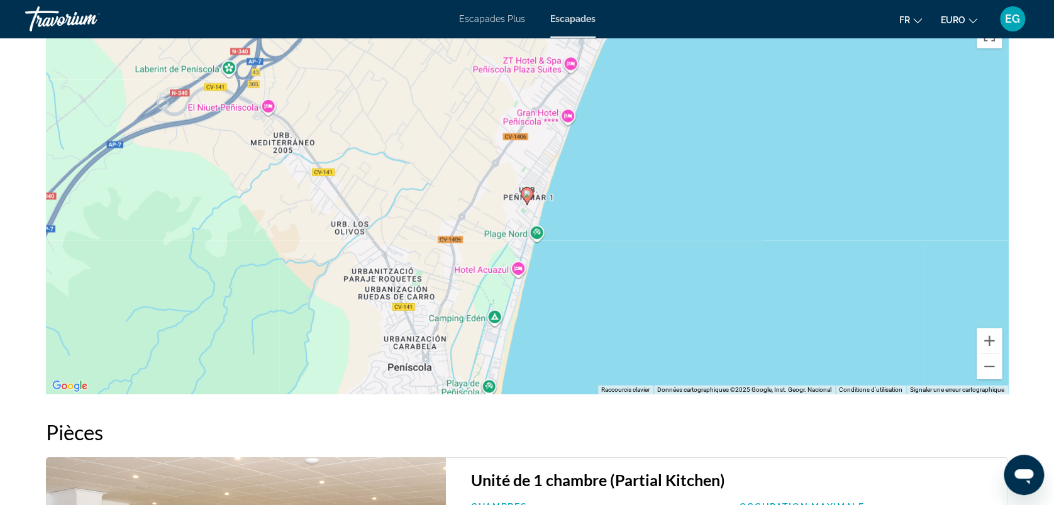
scroll to position [1771, 0]
click at [991, 338] on button "Zoom avant" at bounding box center [988, 340] width 25 height 25
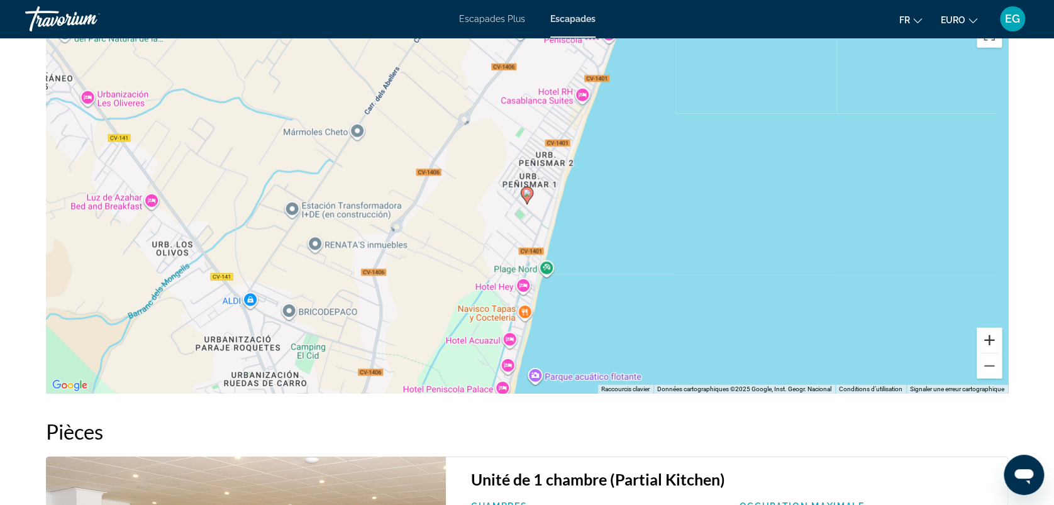
click at [991, 338] on button "Zoom avant" at bounding box center [988, 340] width 25 height 25
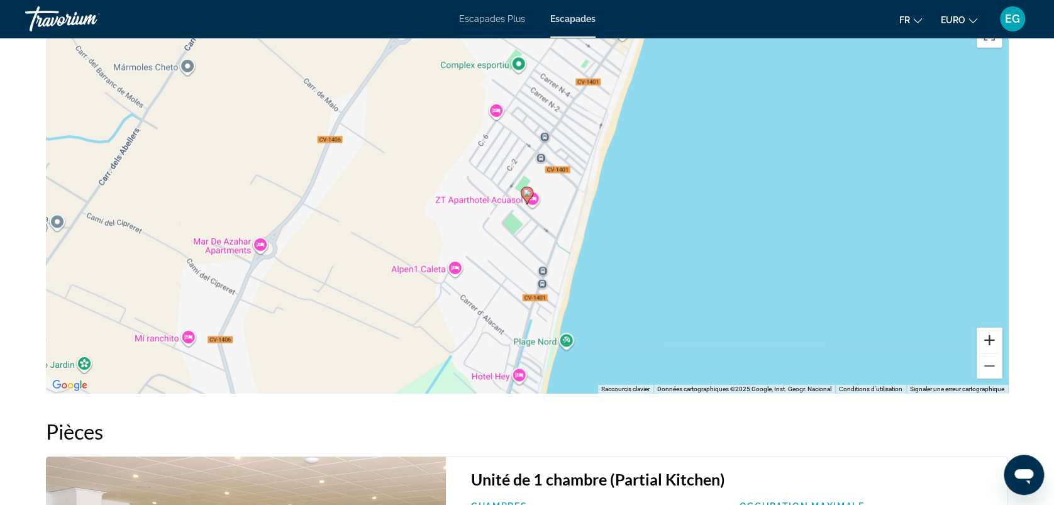
click at [991, 338] on button "Zoom avant" at bounding box center [988, 340] width 25 height 25
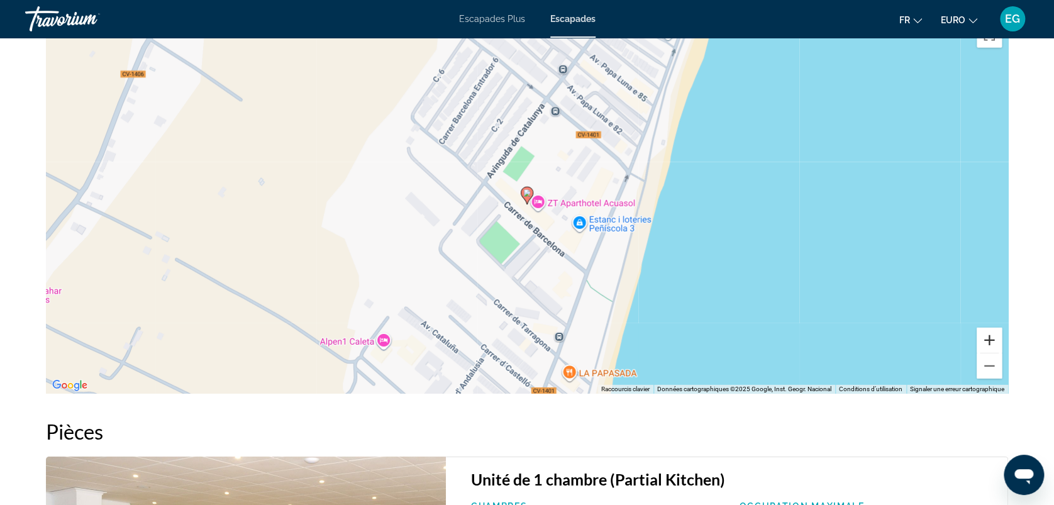
click at [991, 338] on button "Zoom avant" at bounding box center [988, 340] width 25 height 25
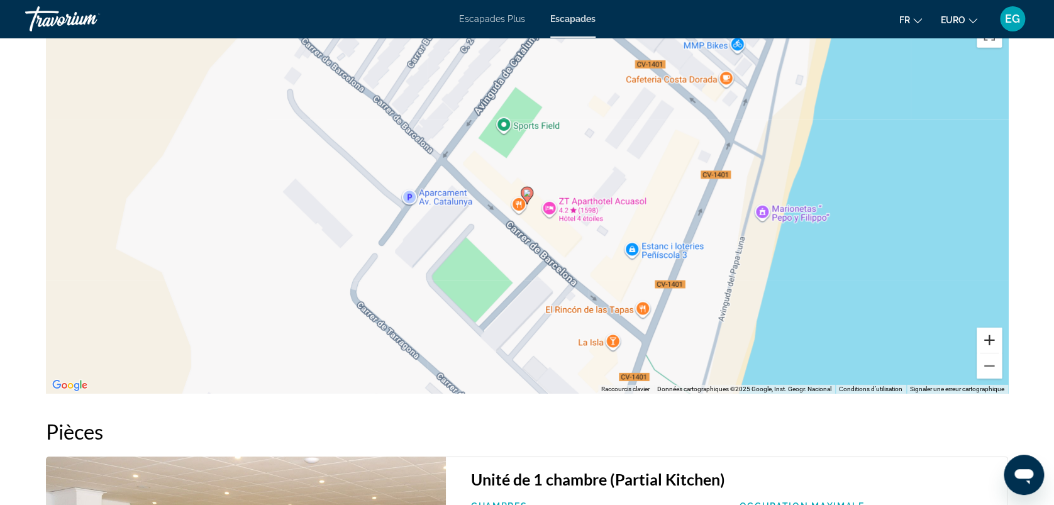
click at [991, 338] on button "Zoom avant" at bounding box center [988, 340] width 25 height 25
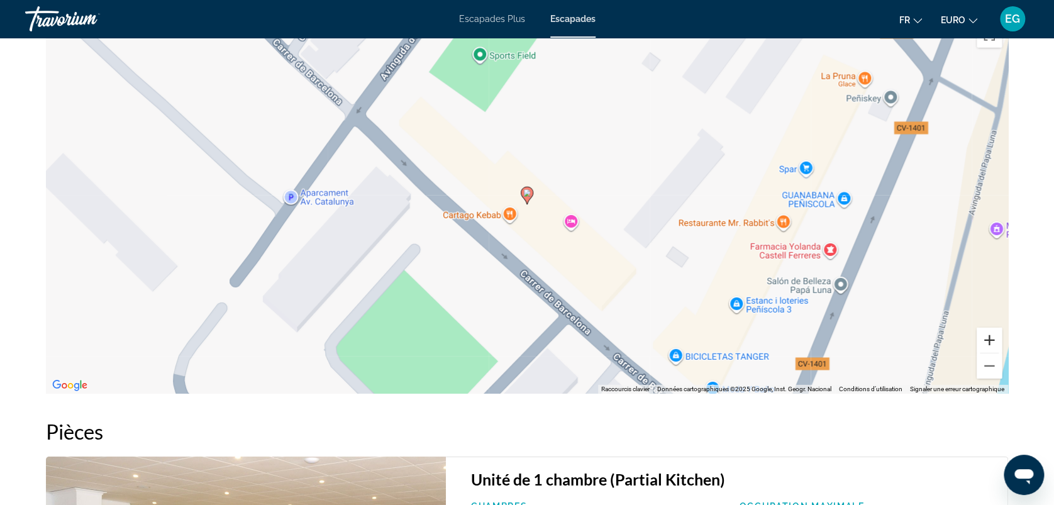
click at [991, 338] on button "Zoom avant" at bounding box center [988, 340] width 25 height 25
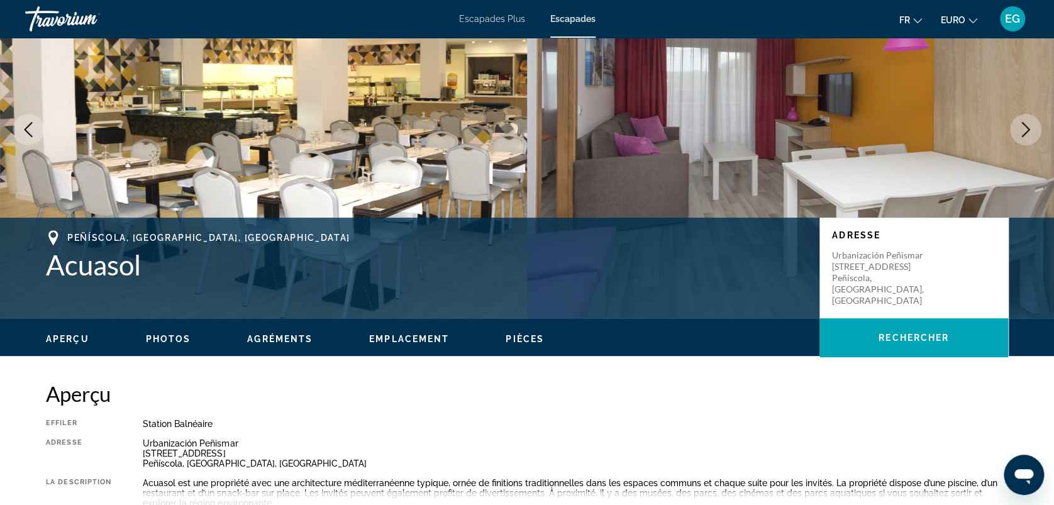
scroll to position [96, 0]
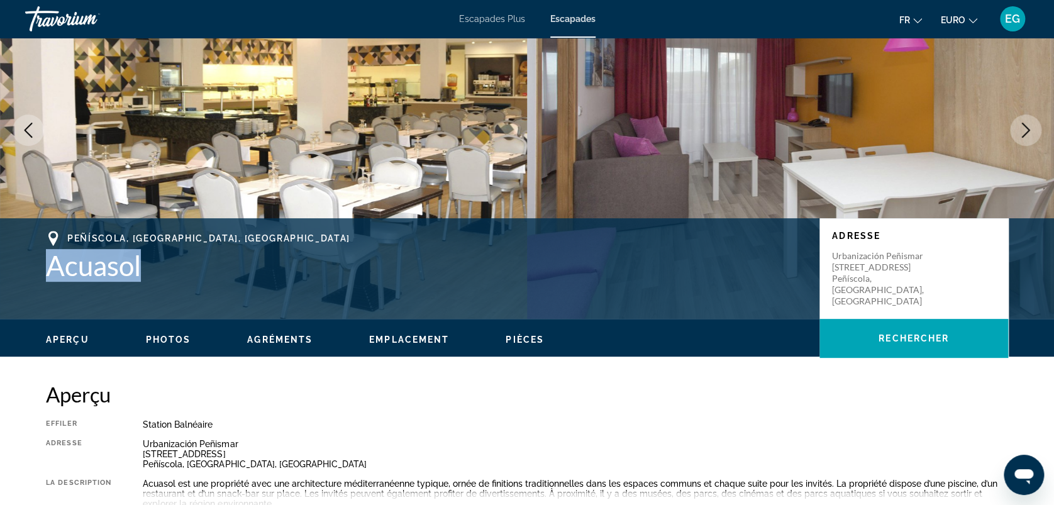
drag, startPoint x: 45, startPoint y: 264, endPoint x: 146, endPoint y: 277, distance: 102.0
click at [146, 277] on h1 "Acuasol" at bounding box center [426, 265] width 761 height 33
copy h1 "Acuasol"
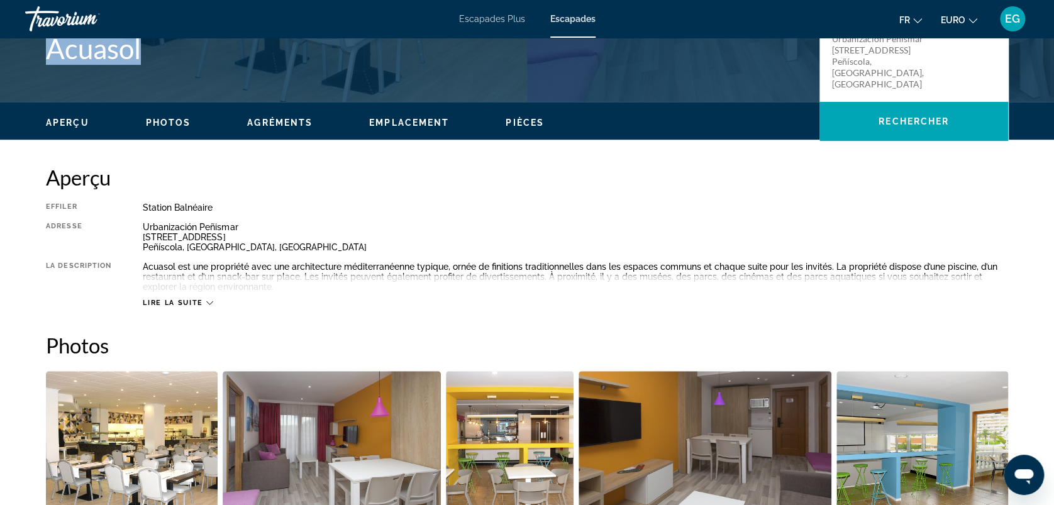
scroll to position [0, 0]
